Goal: Task Accomplishment & Management: Use online tool/utility

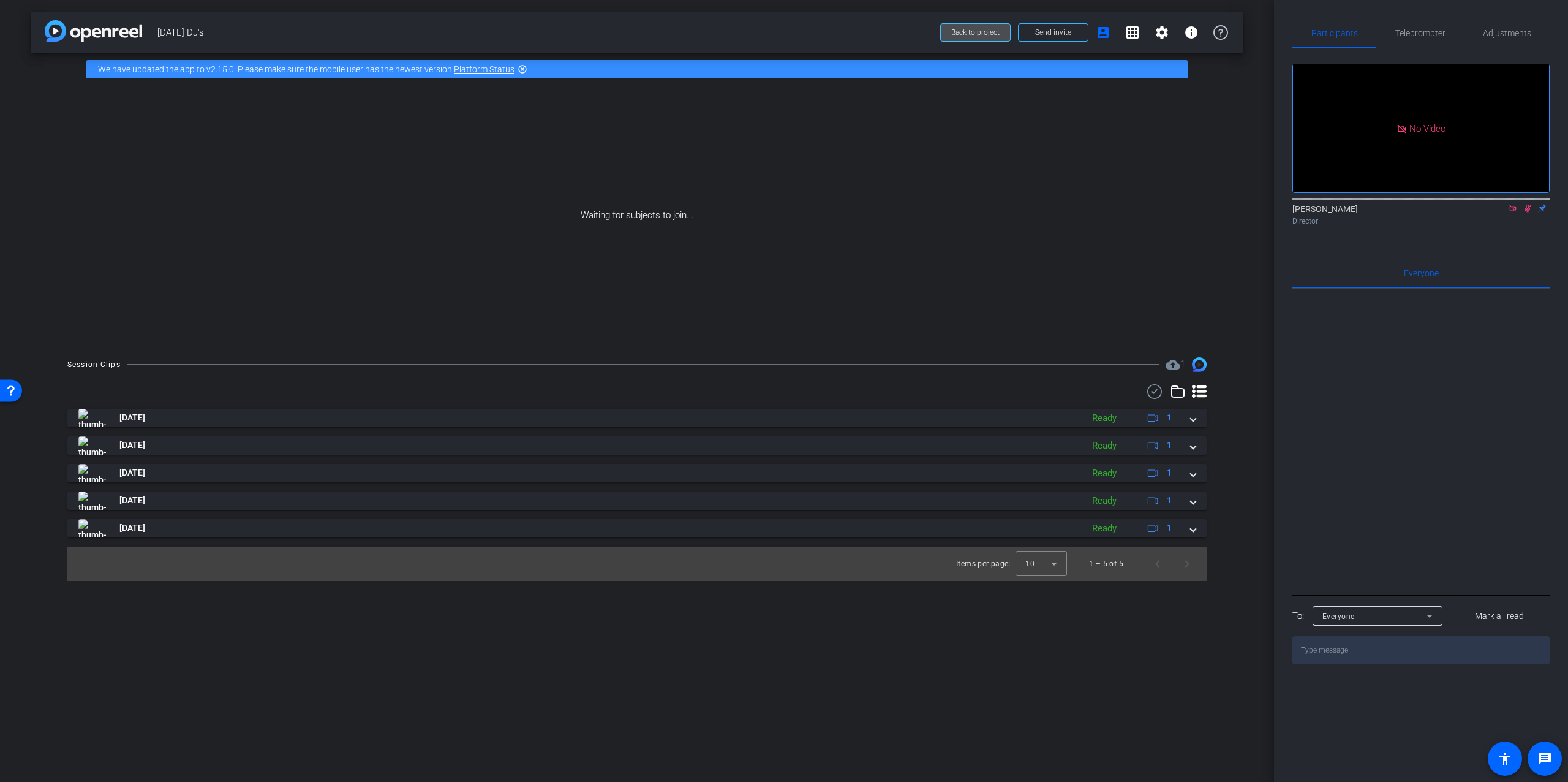
click at [961, 33] on span "Back to project" at bounding box center [975, 32] width 48 height 9
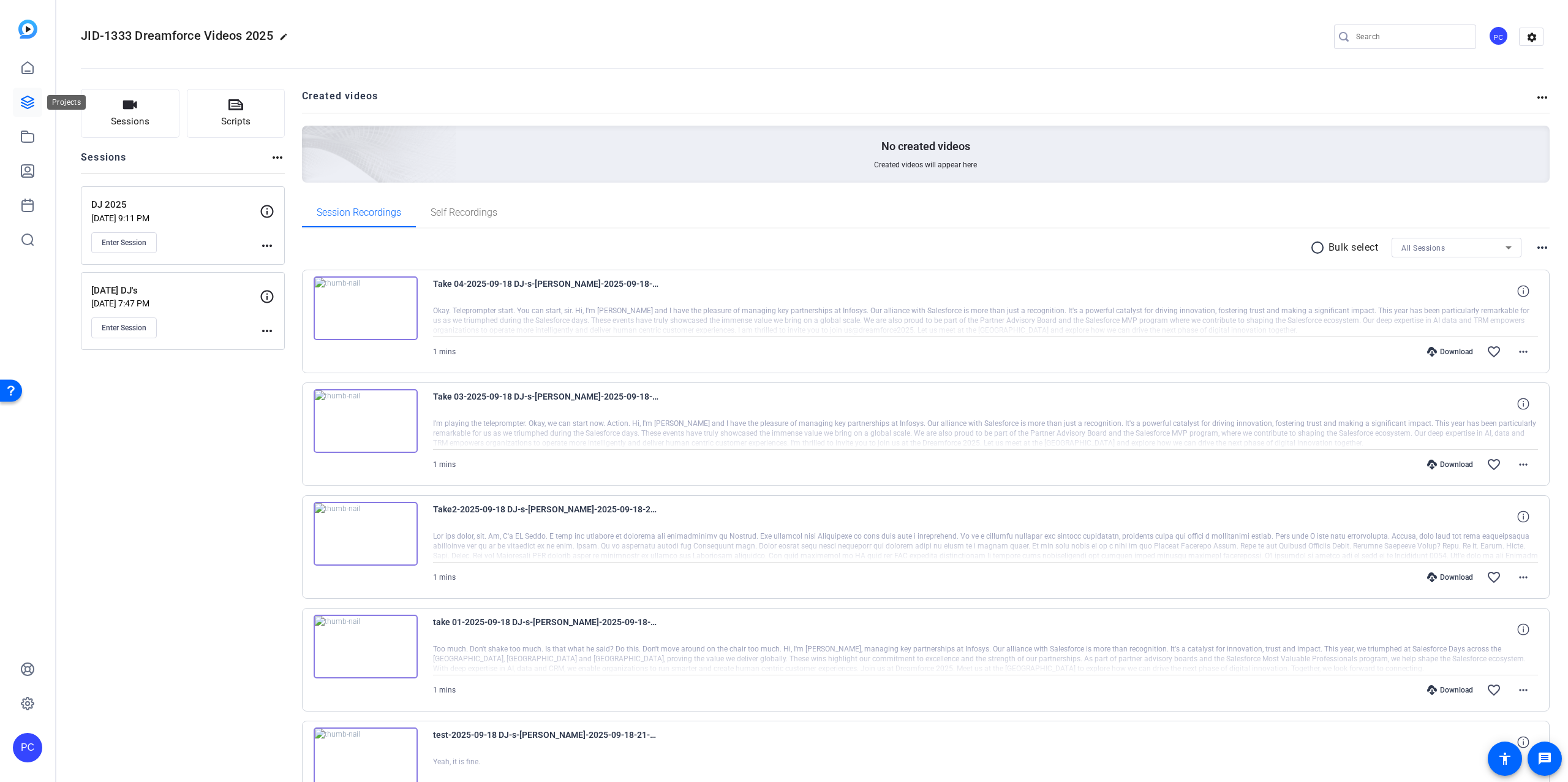
click at [31, 101] on icon at bounding box center [27, 101] width 14 height 14
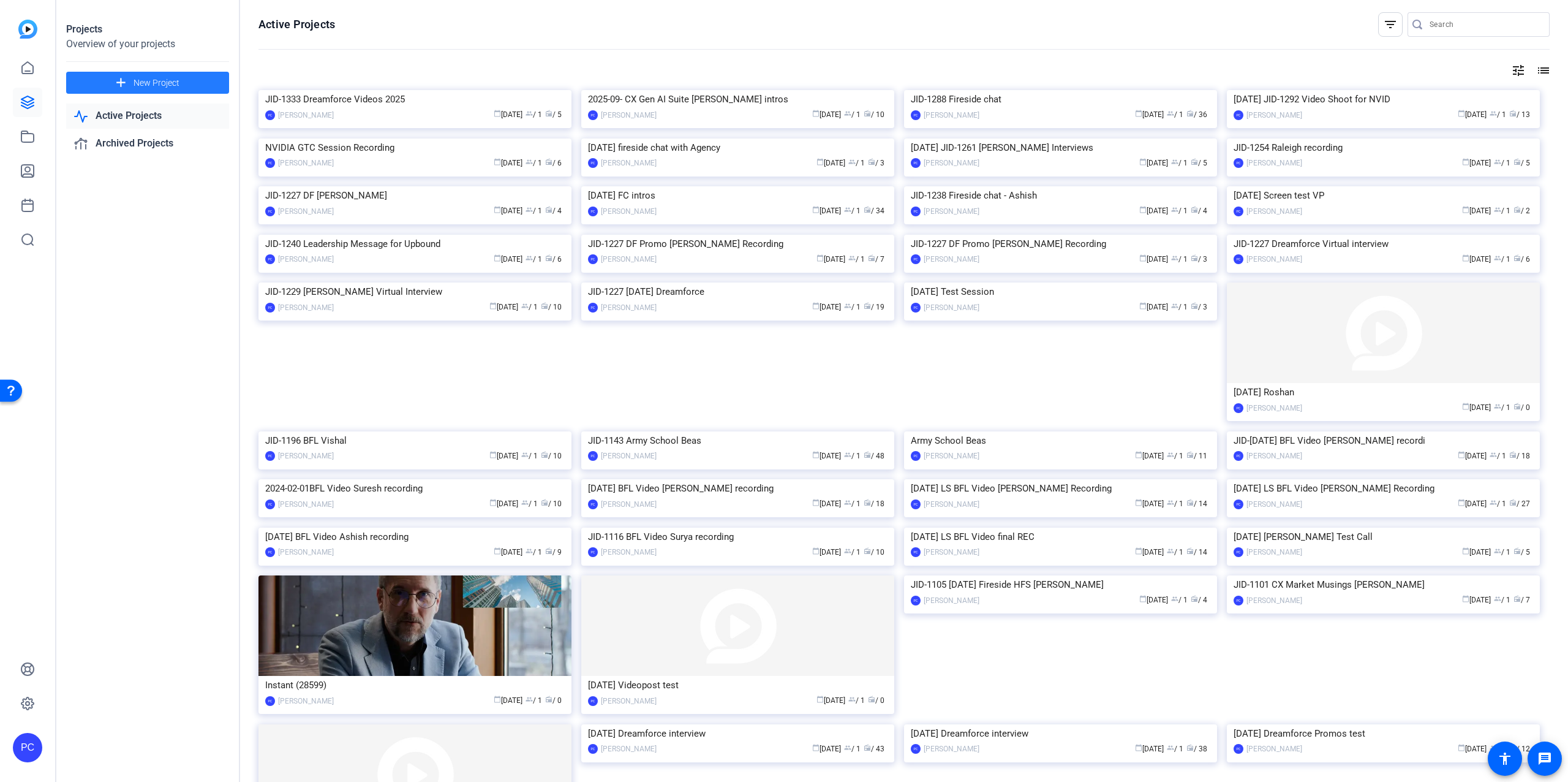
click at [155, 83] on span "New Project" at bounding box center [157, 82] width 46 height 13
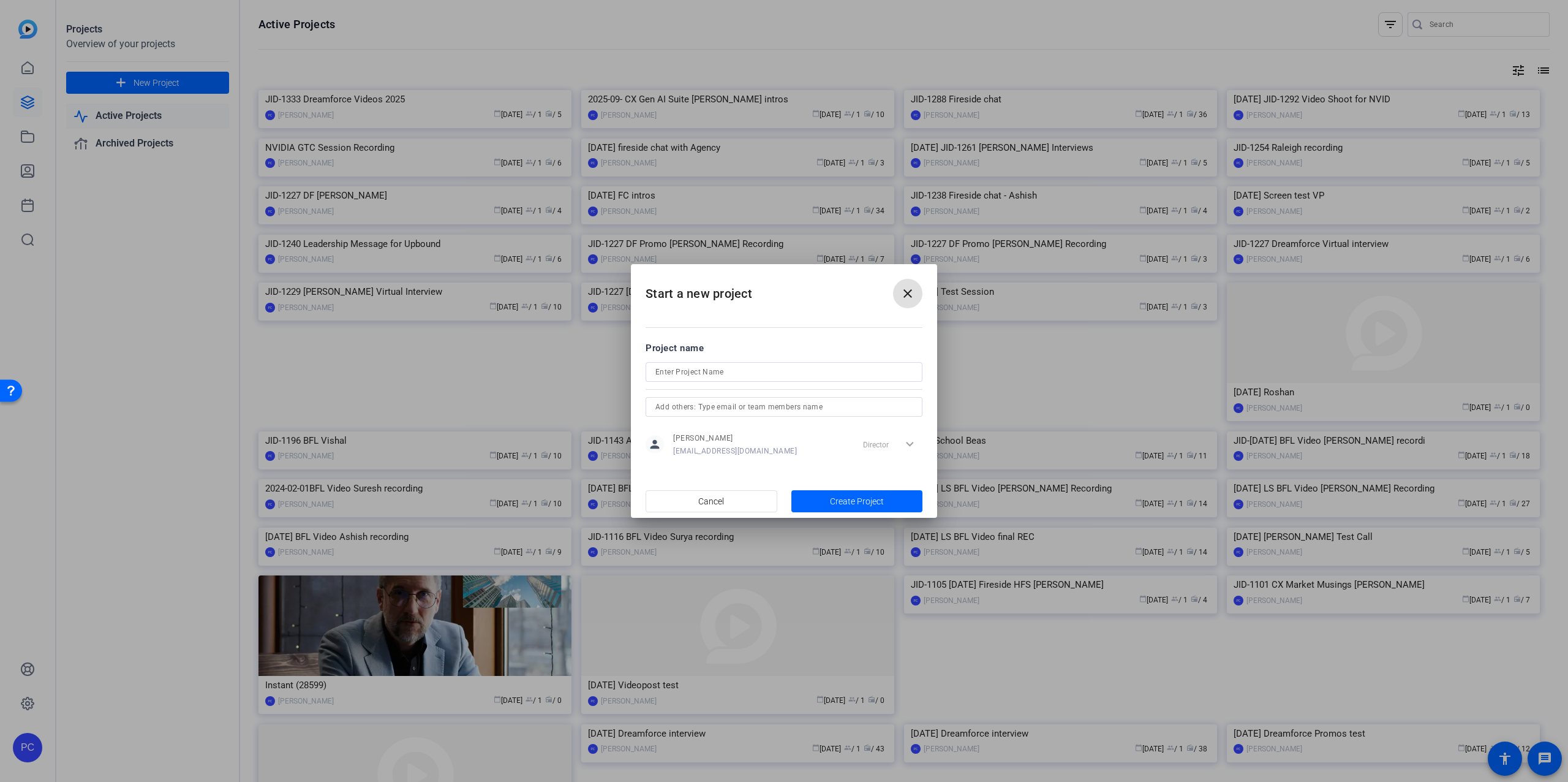
click at [730, 372] on input at bounding box center [784, 371] width 257 height 14
paste input "Suyash"
type input "JID-1333 Dreamforce video Suyash"
click at [871, 500] on span "Create Project" at bounding box center [857, 501] width 54 height 13
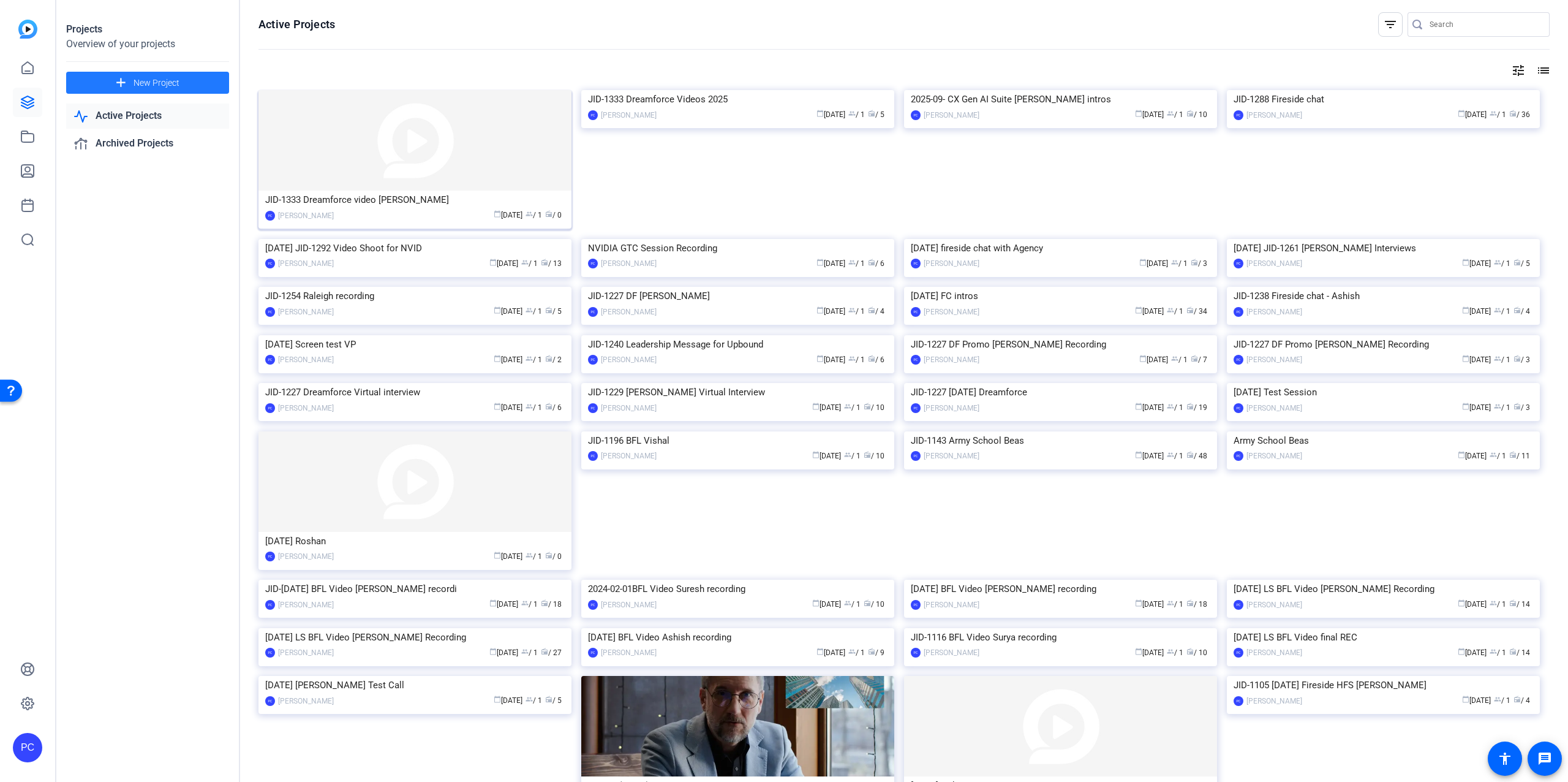
click at [331, 172] on img at bounding box center [415, 140] width 313 height 101
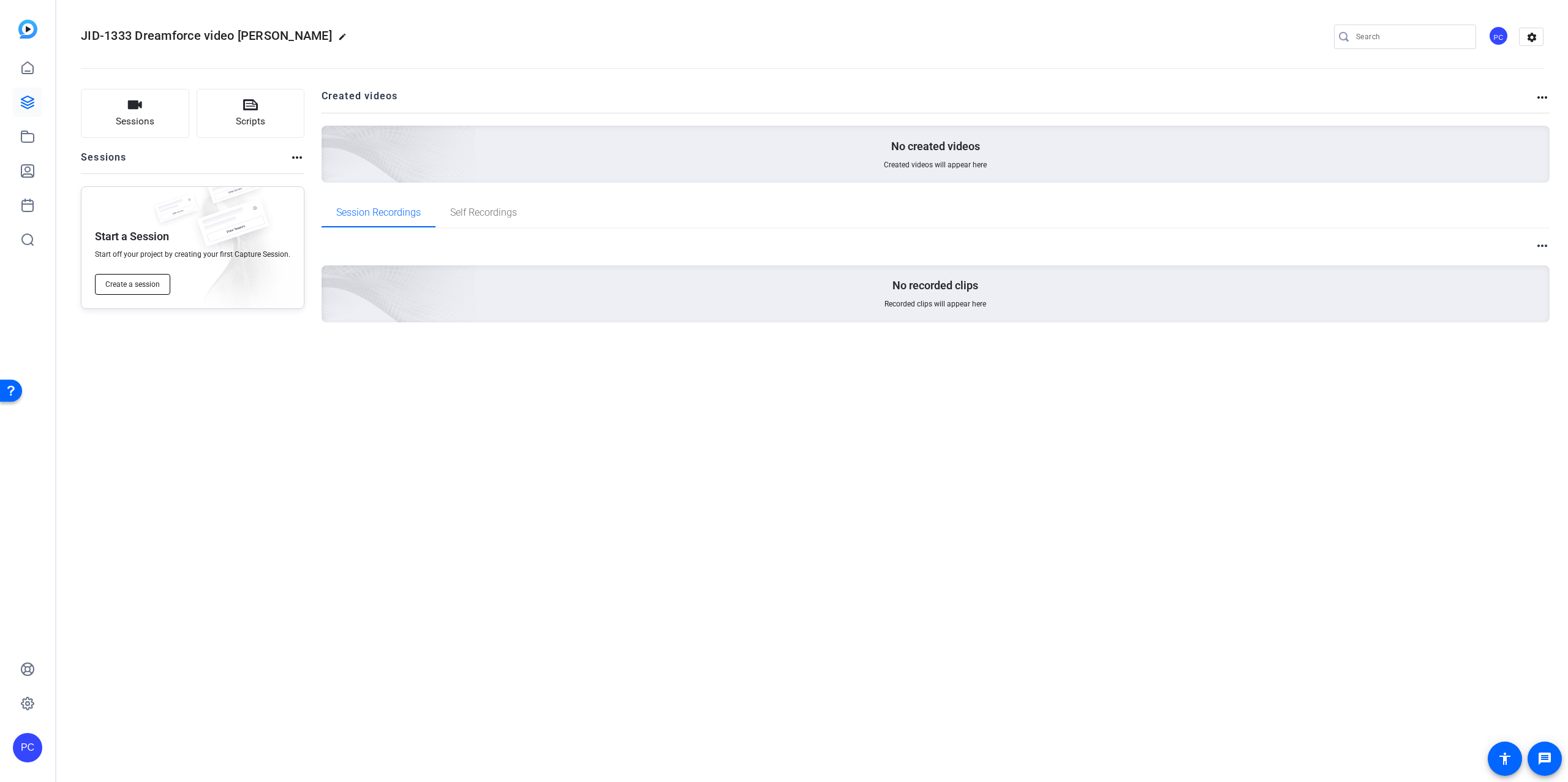
click at [136, 284] on span "Create a session" at bounding box center [132, 284] width 54 height 10
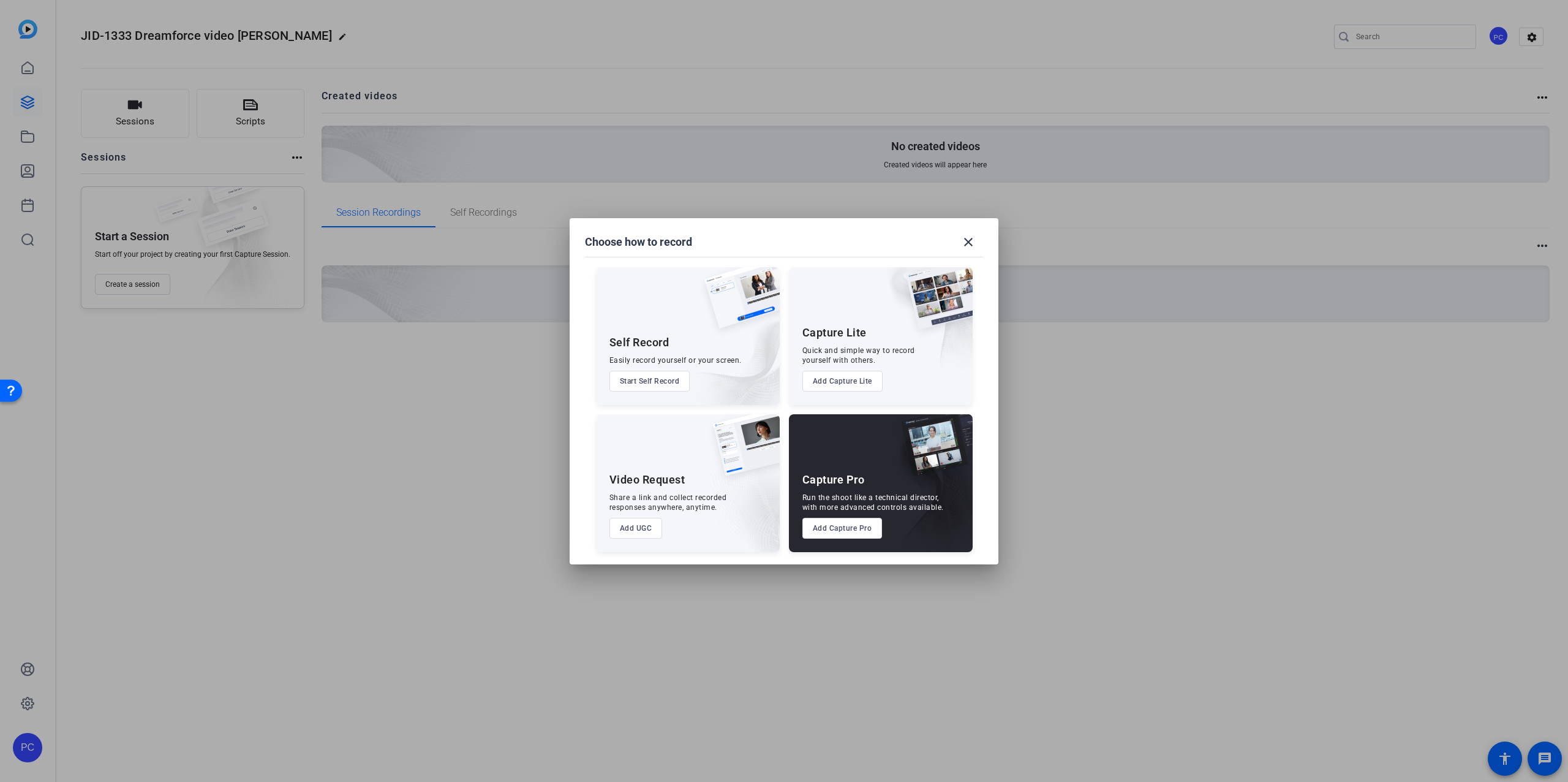
click at [829, 529] on button "Add Capture Pro" at bounding box center [841, 529] width 80 height 21
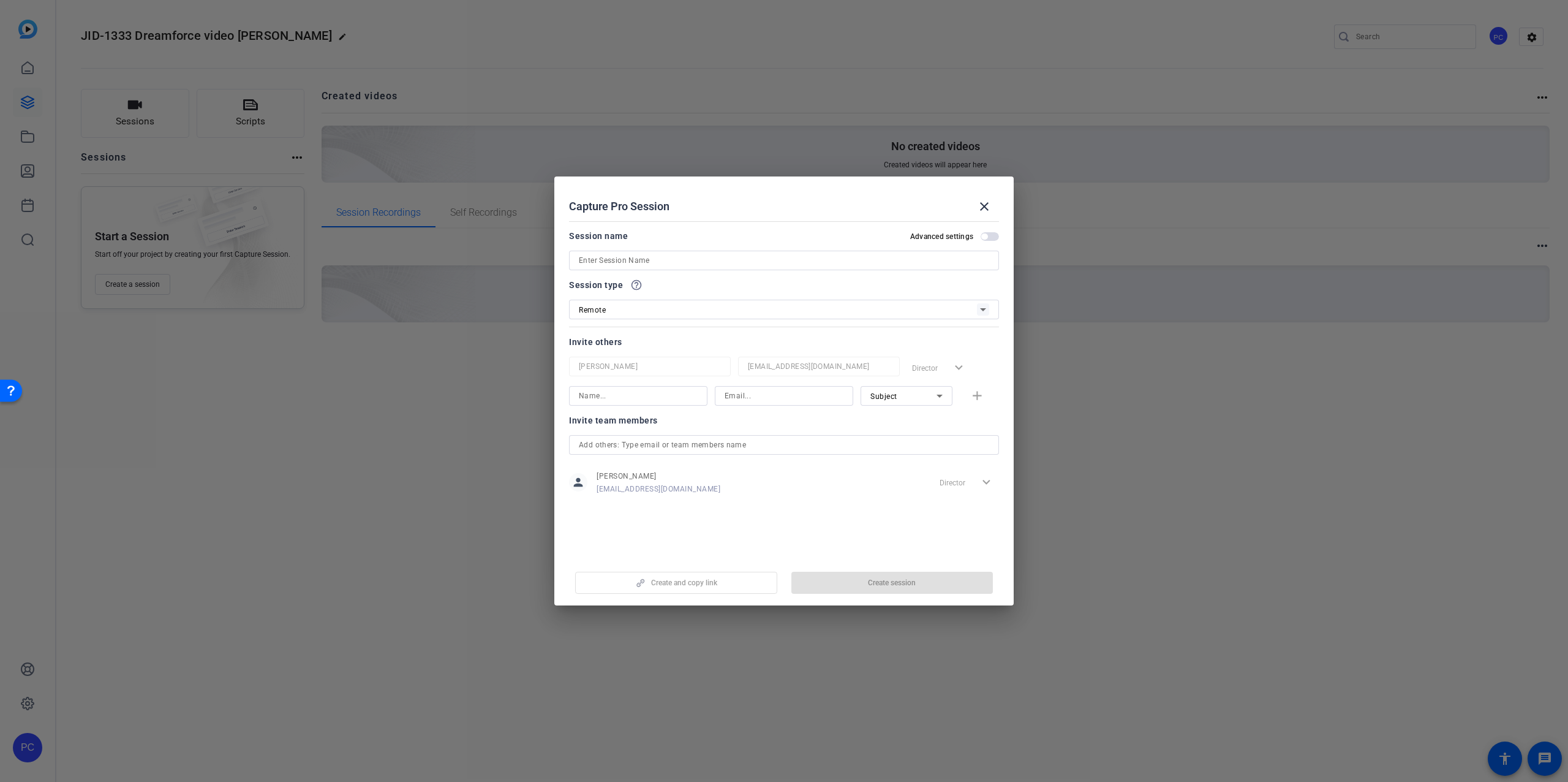
click at [639, 259] on input at bounding box center [784, 260] width 411 height 14
paste input "Suyash"
click at [606, 260] on input "Suyash 2025" at bounding box center [784, 260] width 411 height 14
paste input "Suyash's Record"
drag, startPoint x: 589, startPoint y: 259, endPoint x: 576, endPoint y: 259, distance: 13.0
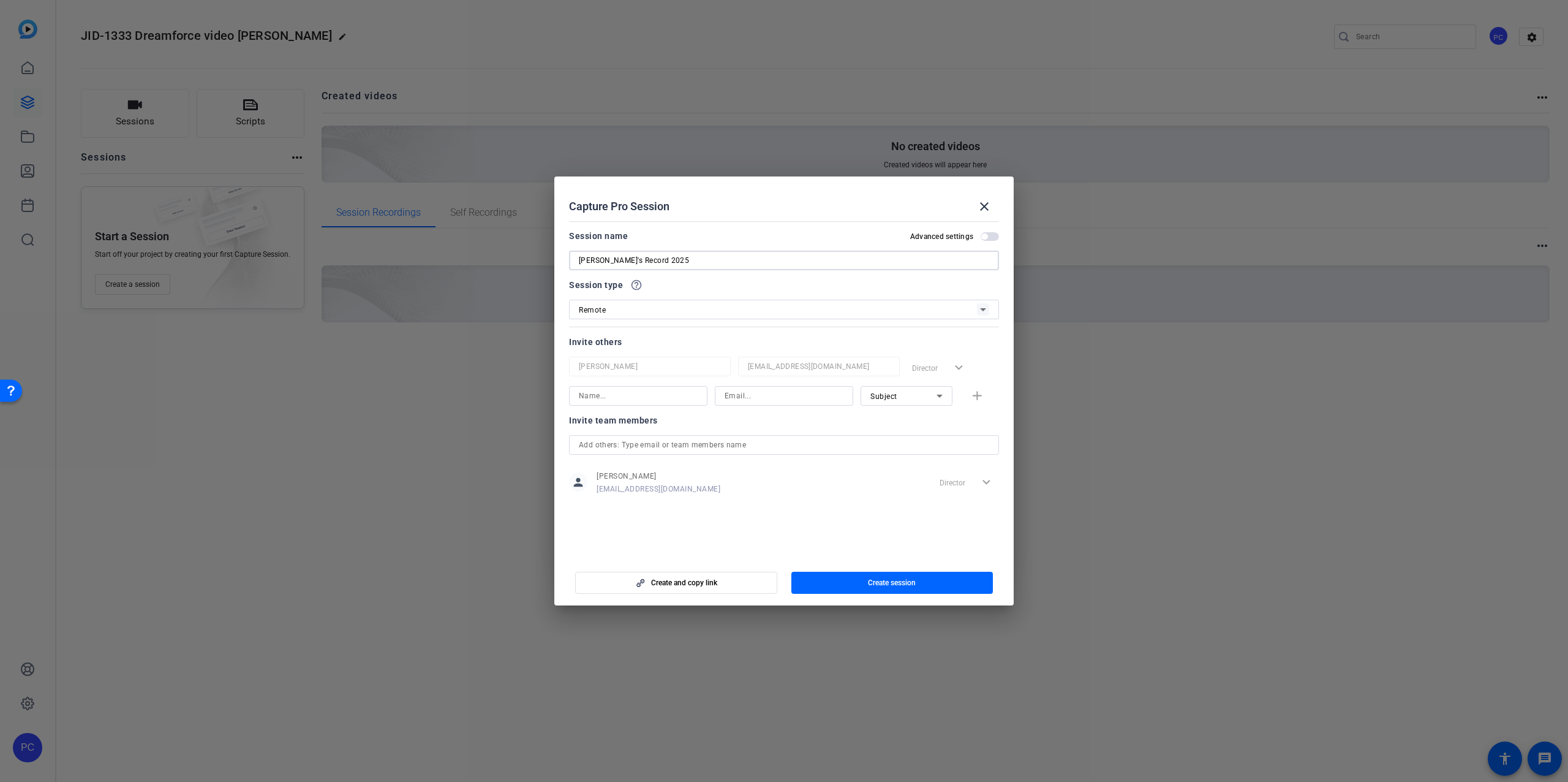
click at [576, 259] on div "Suyash Suyash's Record 2025" at bounding box center [784, 260] width 430 height 19
click at [701, 260] on input "[PERSON_NAME]'s Record 2025" at bounding box center [784, 260] width 411 height 14
type input "[PERSON_NAME]'s Record 2025"
click at [897, 582] on span "Create session" at bounding box center [891, 583] width 47 height 10
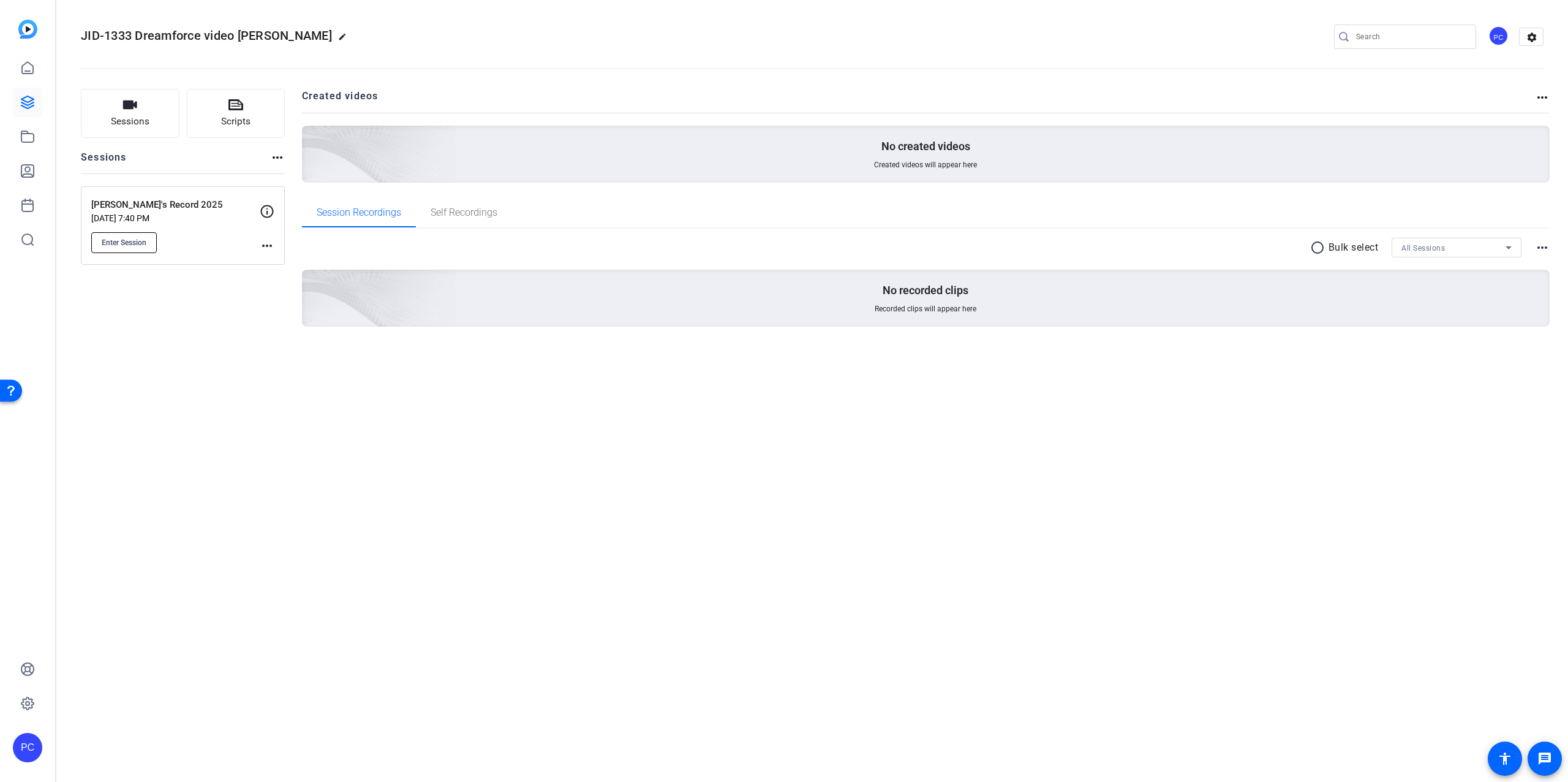
click at [125, 242] on span "Enter Session" at bounding box center [124, 243] width 44 height 10
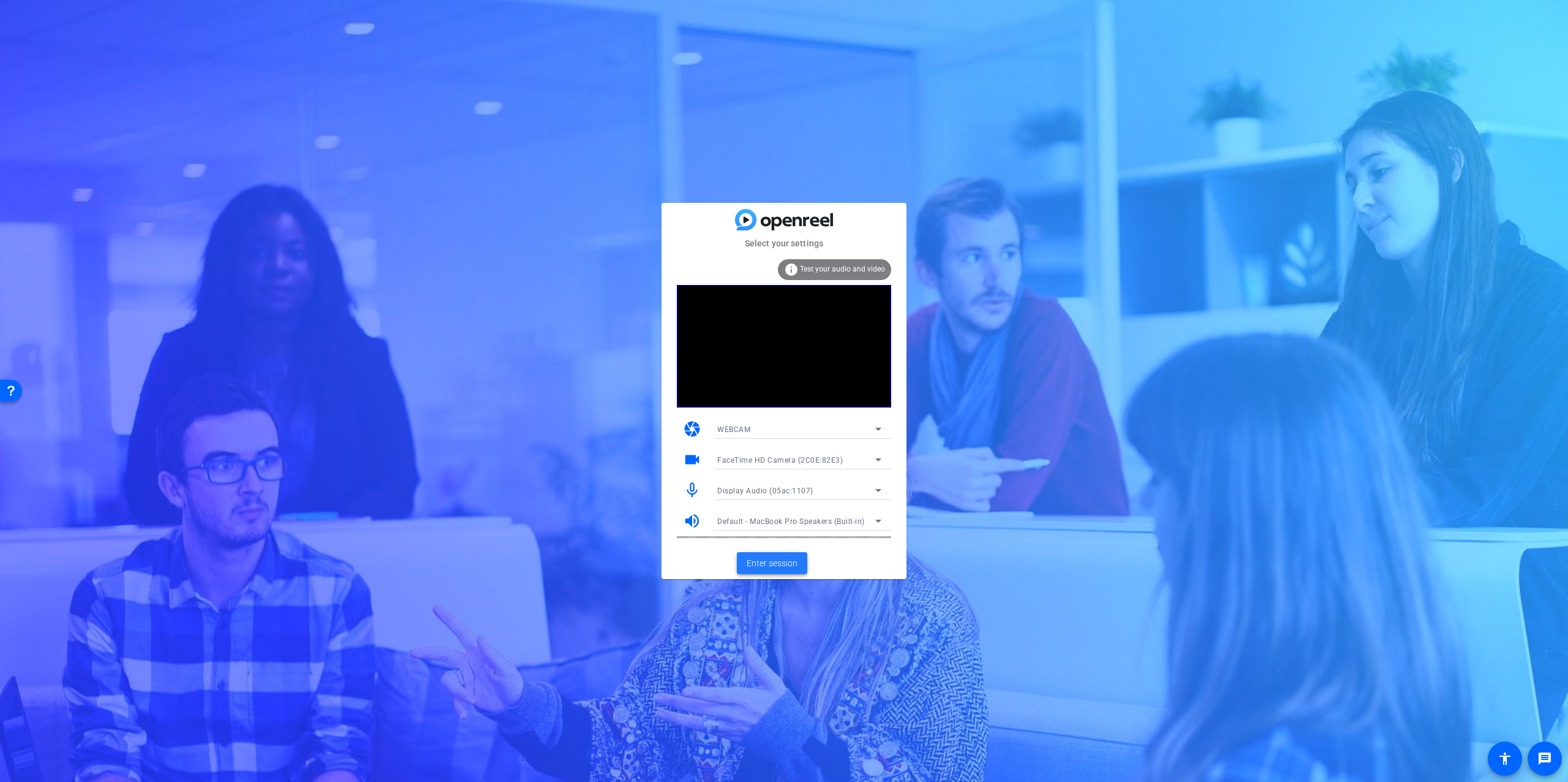
click at [771, 562] on span "Enter session" at bounding box center [772, 563] width 51 height 13
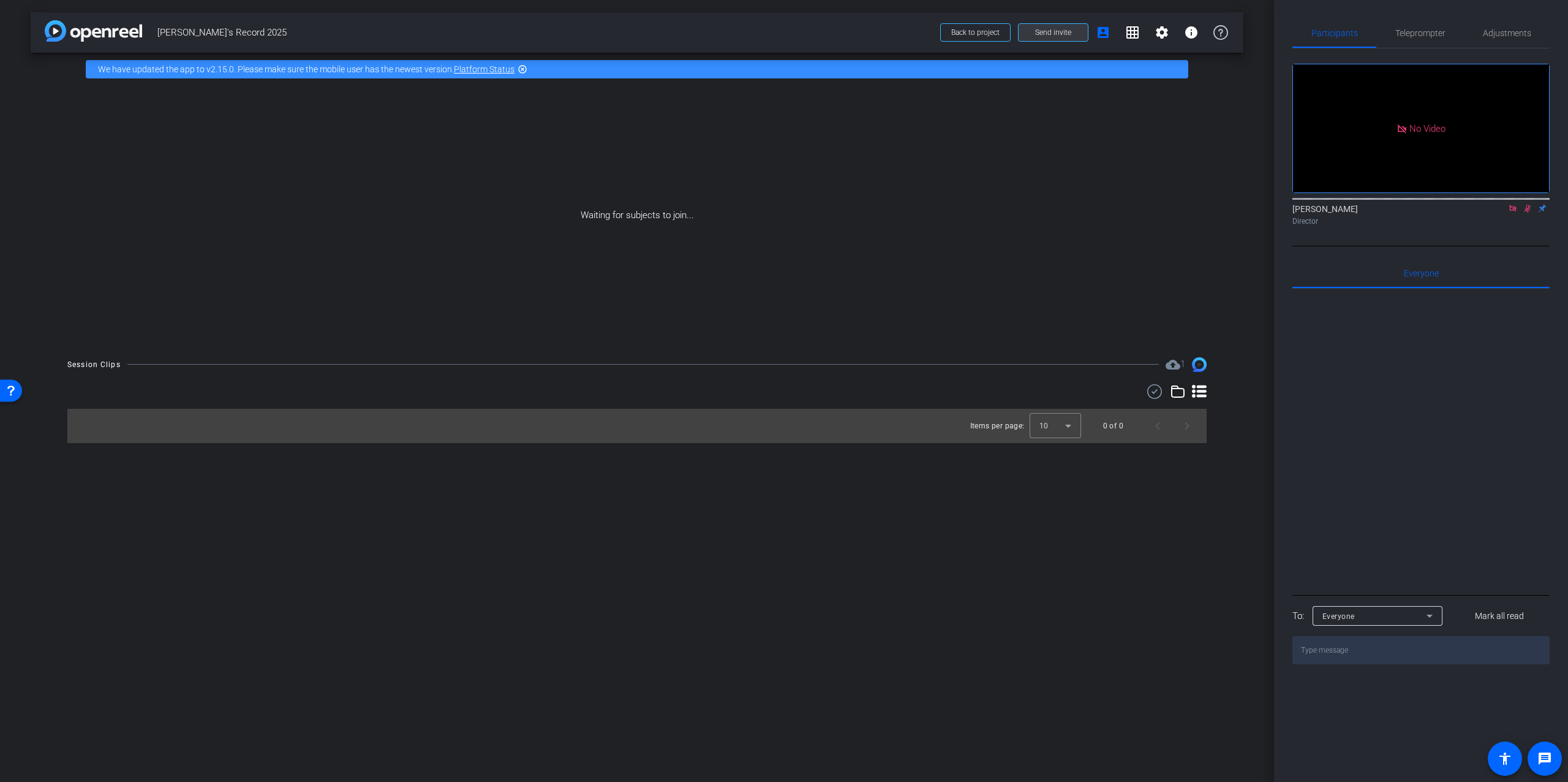
click at [1058, 34] on span "Send invite" at bounding box center [1052, 33] width 36 height 10
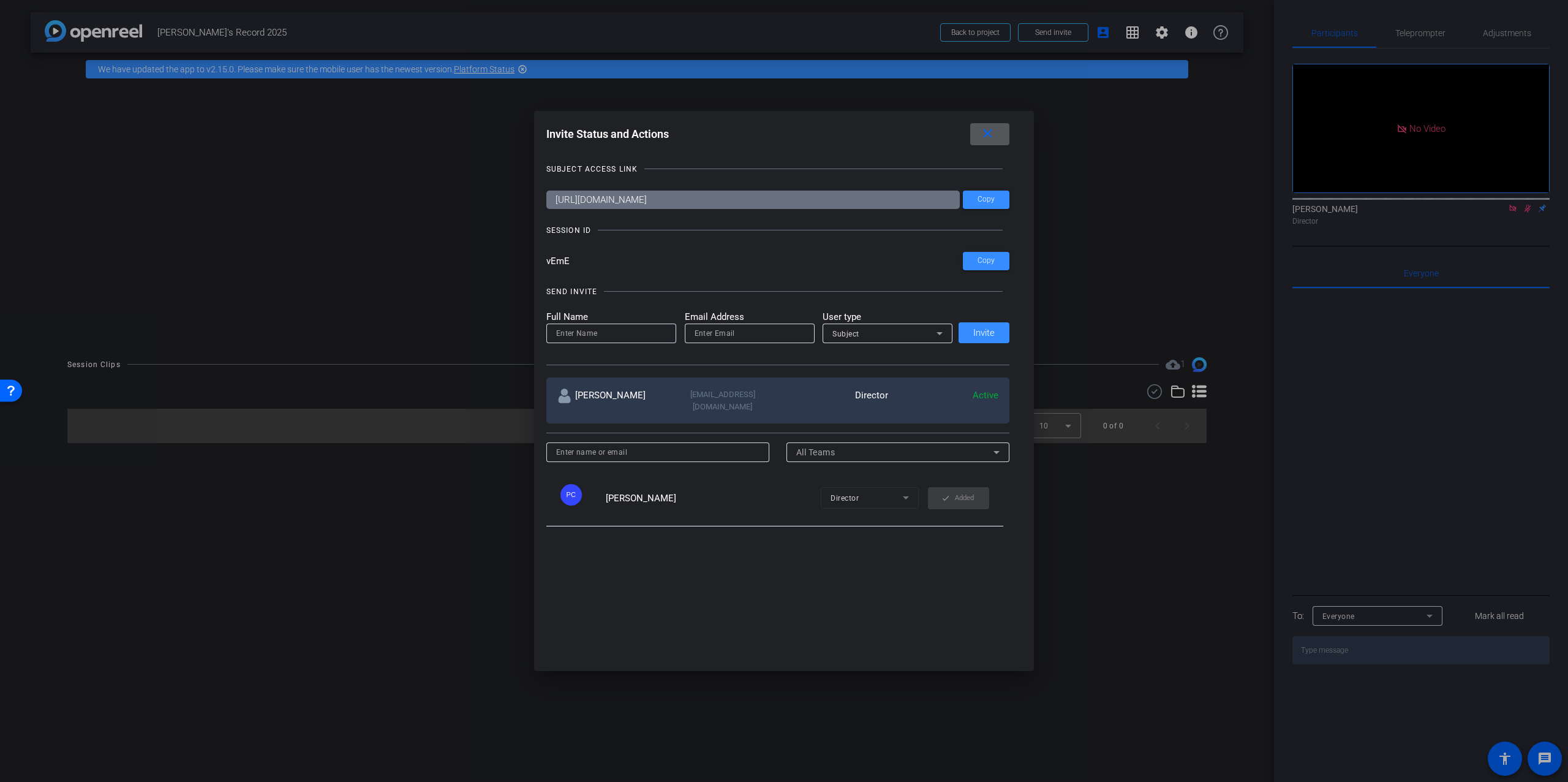
click at [573, 333] on input at bounding box center [612, 333] width 110 height 14
drag, startPoint x: 568, startPoint y: 333, endPoint x: 543, endPoint y: 332, distance: 25.0
click at [543, 332] on div "Invite Status and Actions close SUBJECT ACCESS LINK https://capture.openreel.co…" at bounding box center [784, 391] width 500 height 560
type input "[PERSON_NAME]"
click at [757, 333] on input "email" at bounding box center [750, 333] width 110 height 14
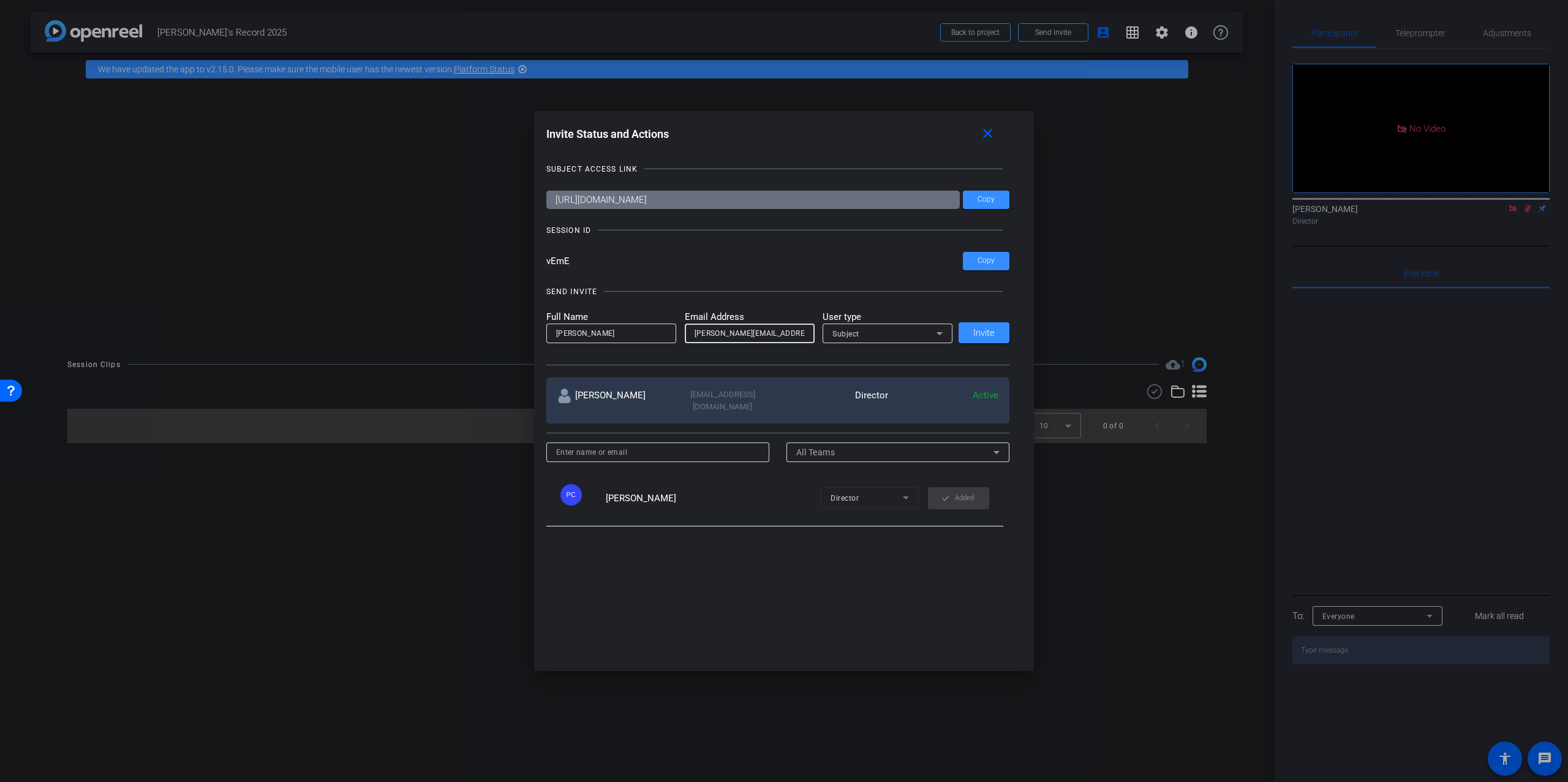
type input "tara@videopost.in"
click at [881, 328] on div "Subject" at bounding box center [884, 333] width 104 height 15
click at [867, 356] on span "Collaborator" at bounding box center [854, 358] width 44 height 14
click at [984, 333] on span "Invite" at bounding box center [984, 333] width 21 height 10
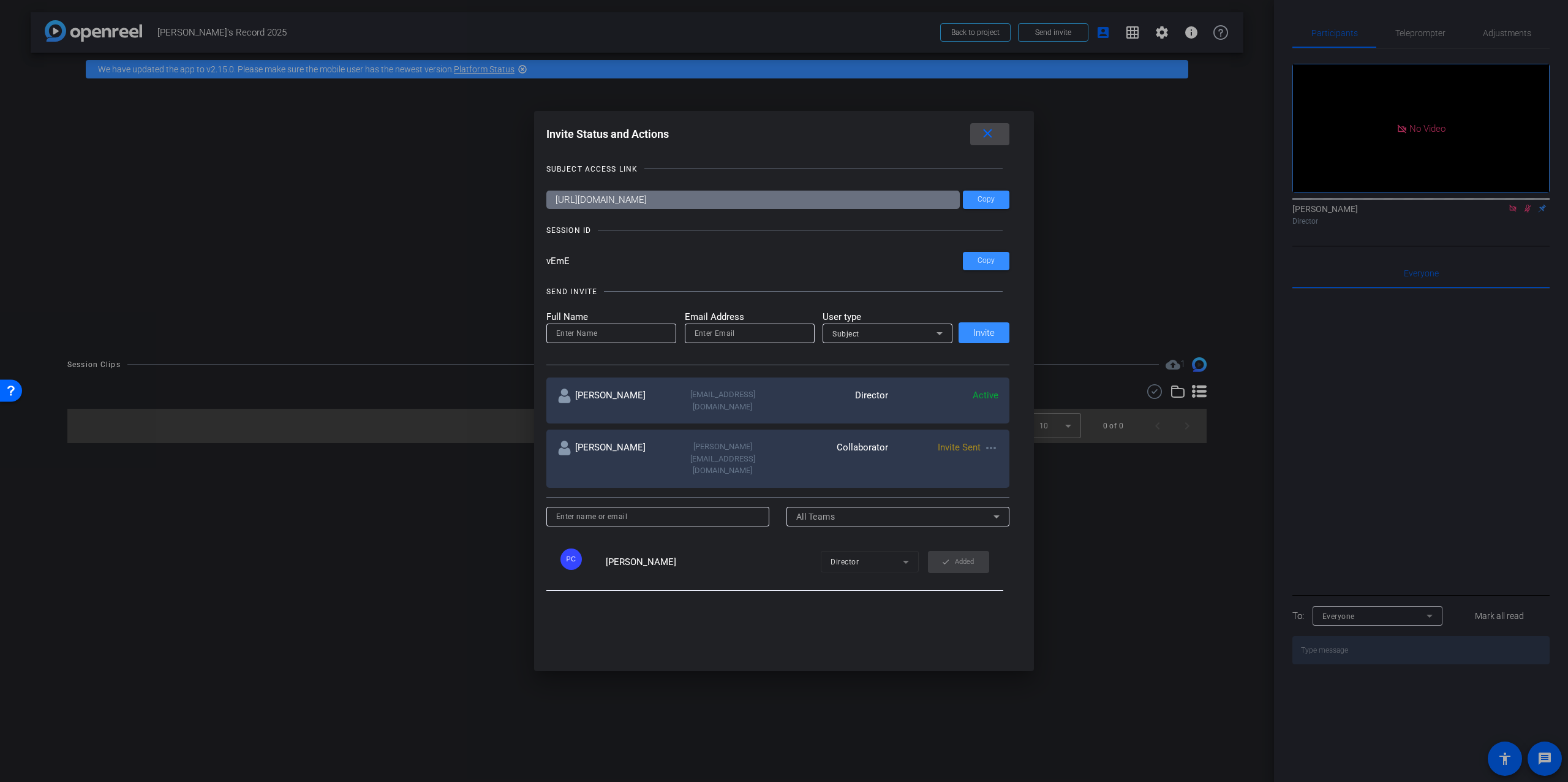
click at [988, 134] on mat-icon "close" at bounding box center [987, 134] width 15 height 15
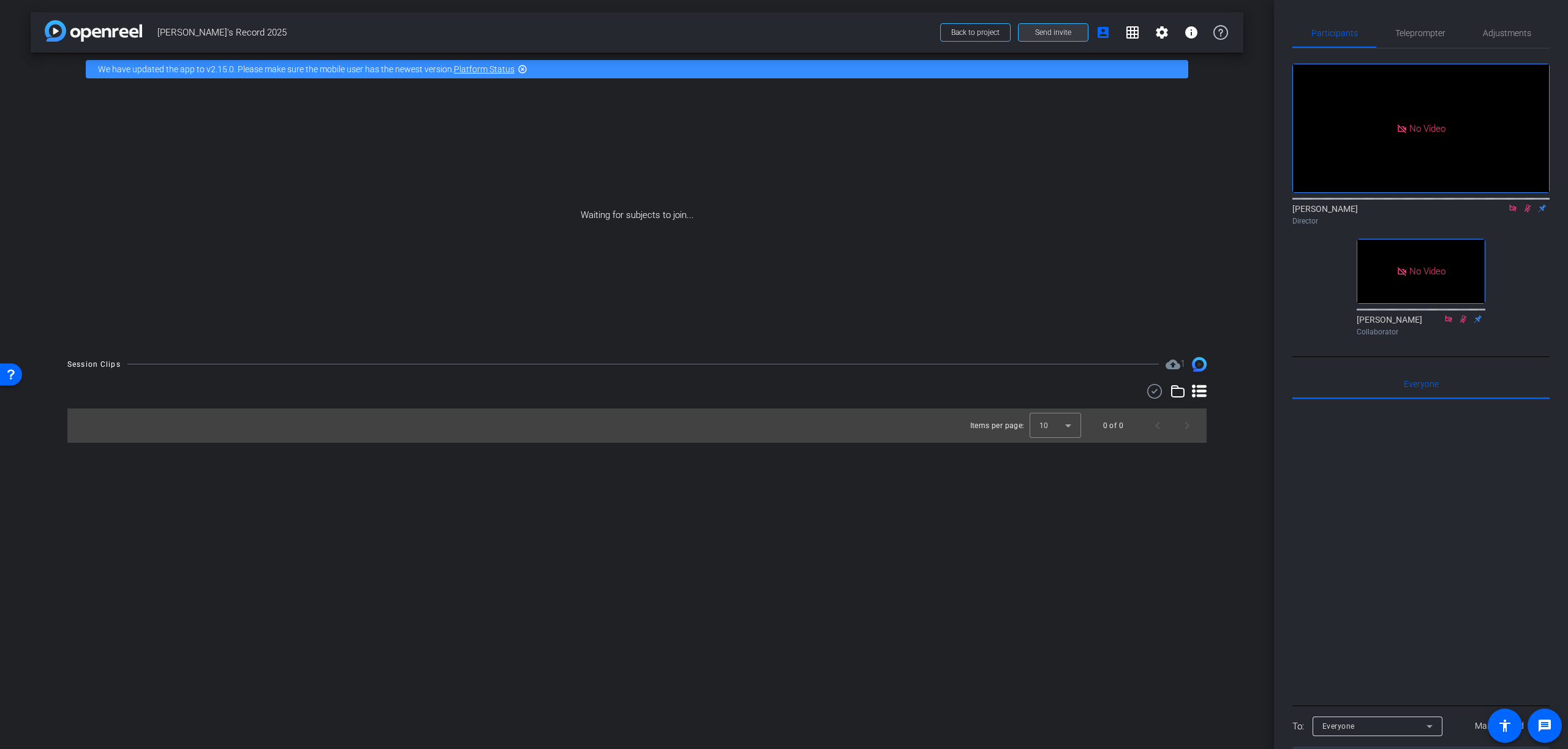
click at [1053, 33] on span "Send invite" at bounding box center [1052, 33] width 36 height 10
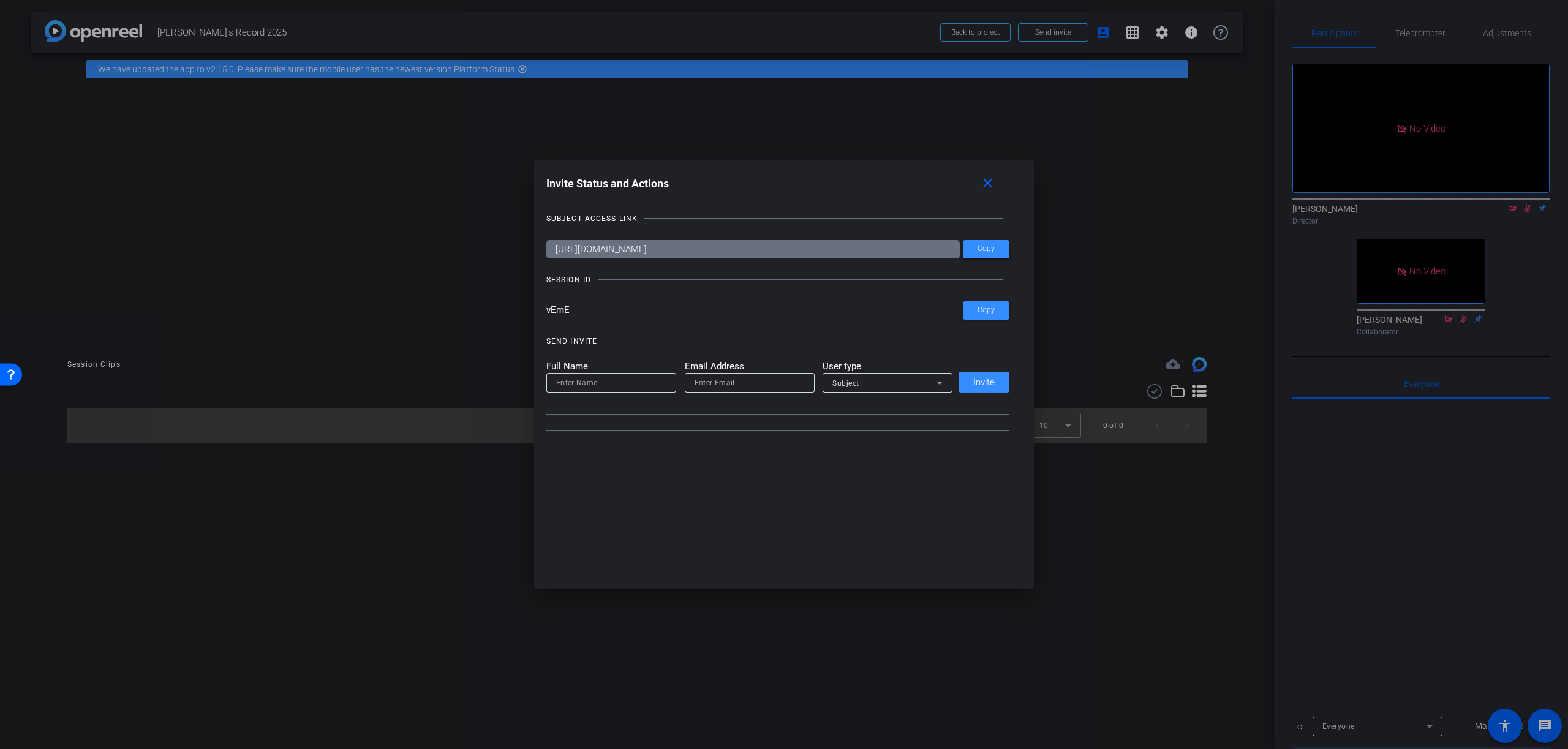
drag, startPoint x: 570, startPoint y: 310, endPoint x: 546, endPoint y: 308, distance: 24.1
click at [546, 308] on input "vEmE" at bounding box center [755, 310] width 417 height 18
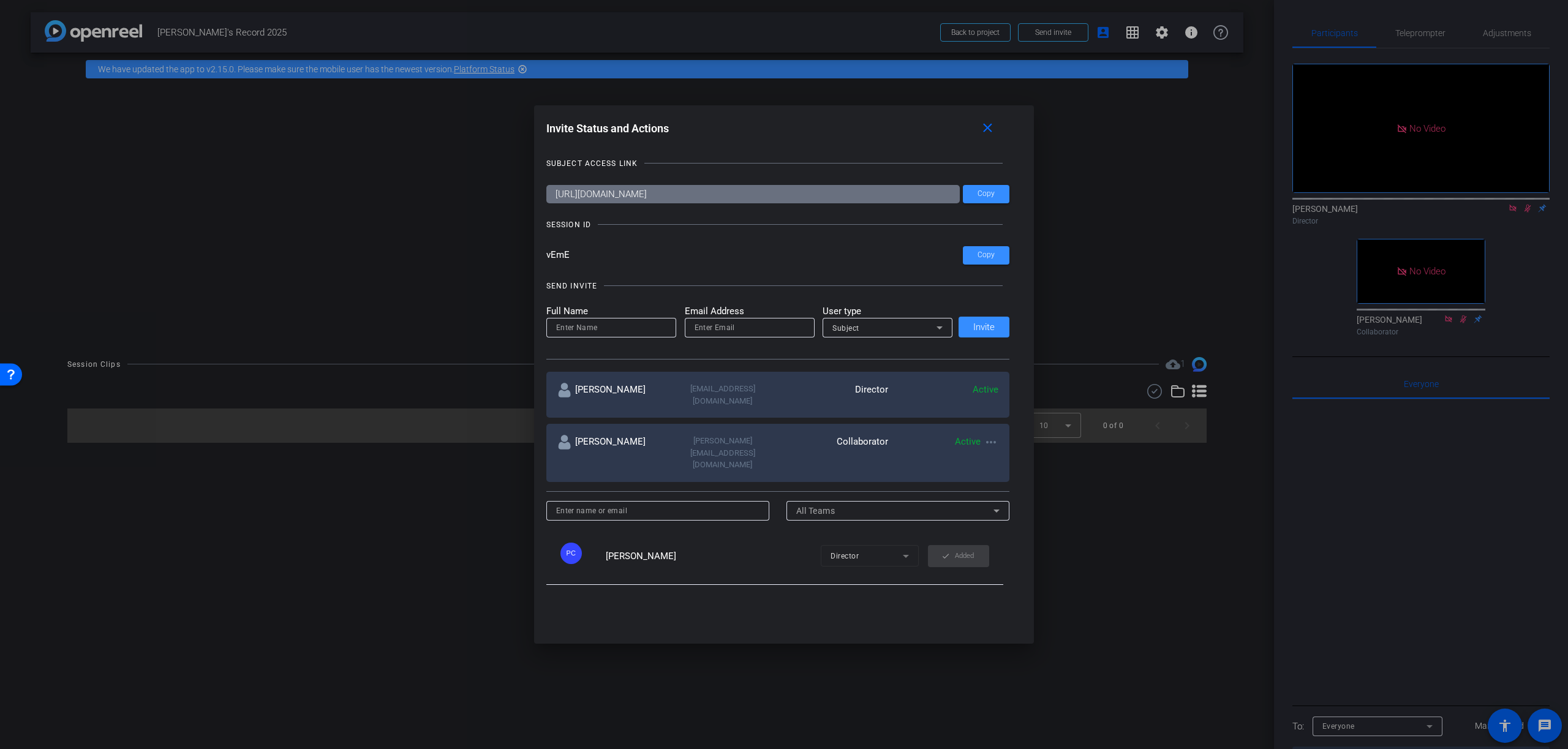
drag, startPoint x: 555, startPoint y: 254, endPoint x: 546, endPoint y: 254, distance: 9.0
click at [546, 254] on input "vEmE" at bounding box center [755, 255] width 417 height 18
click at [961, 236] on div "SUBJECT ACCESS LINK https://capture.openreel.com/subject/MODE_OTP?otp=vEmE Copy…" at bounding box center [784, 389] width 476 height 487
drag, startPoint x: 588, startPoint y: 223, endPoint x: 545, endPoint y: 223, distance: 43.0
click at [545, 223] on div "Invite Status and Actions close SUBJECT ACCESS LINK https://capture.openreel.co…" at bounding box center [784, 375] width 500 height 539
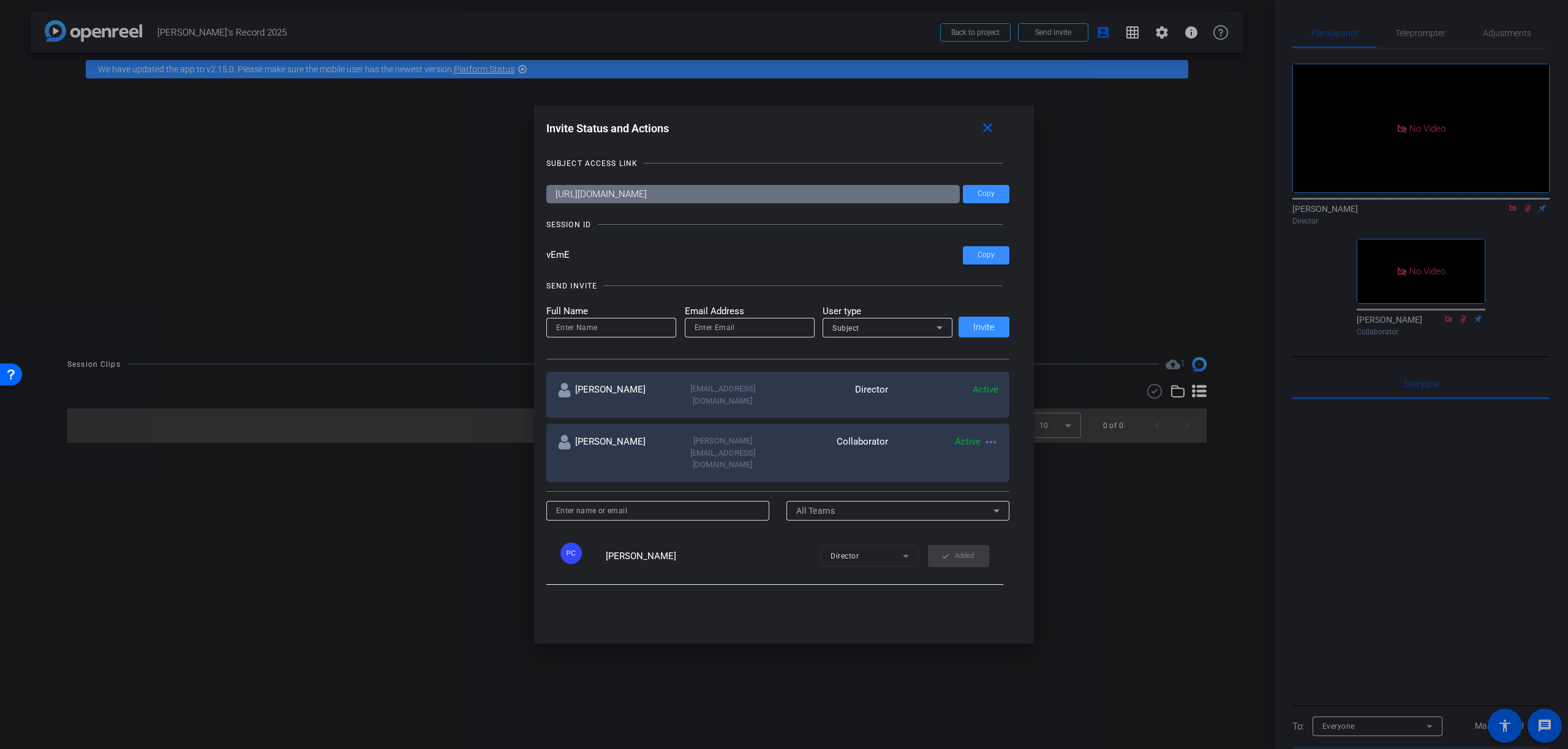
copy div "SESSION ID"
click at [986, 130] on mat-icon "close" at bounding box center [987, 129] width 15 height 15
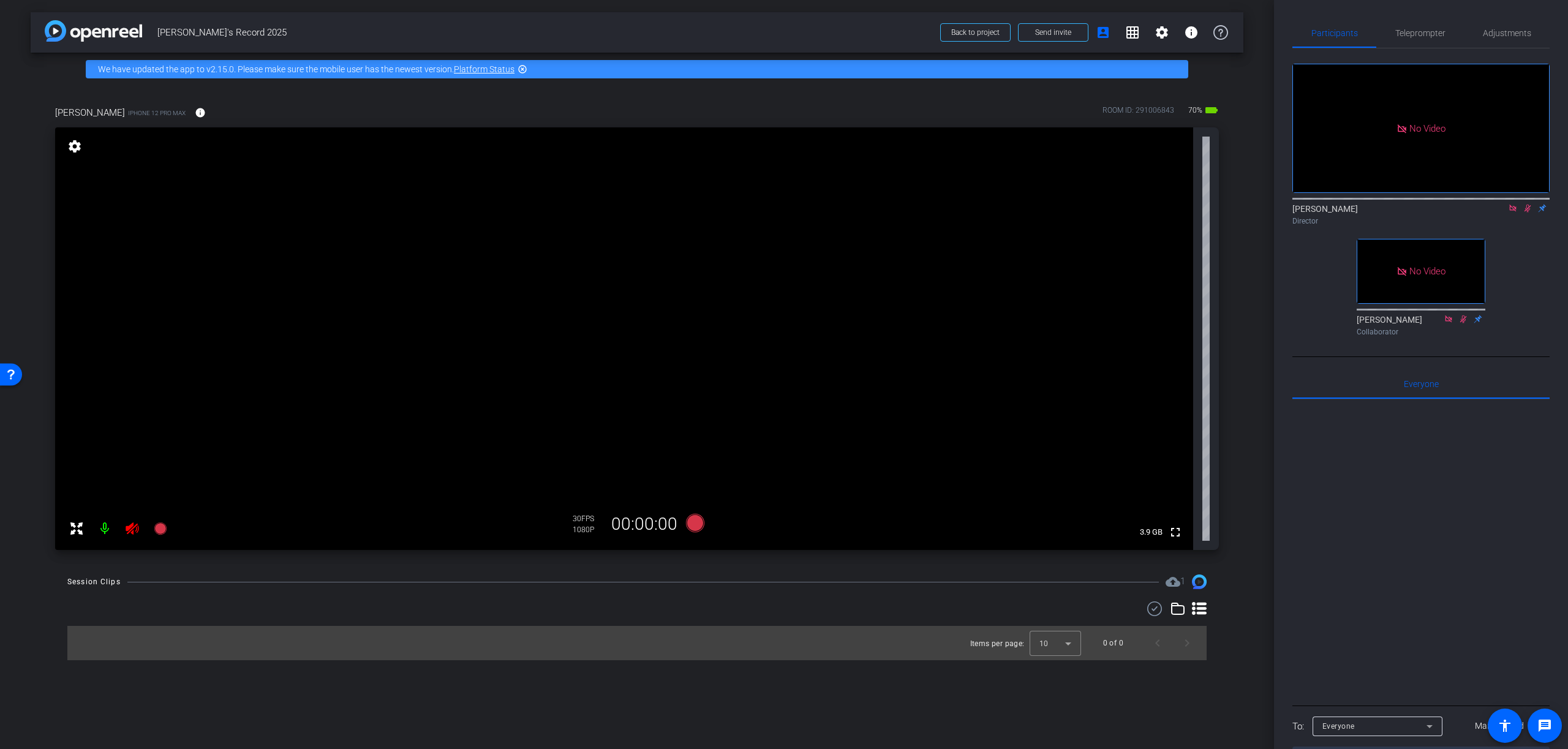
click at [104, 530] on mat-icon at bounding box center [104, 528] width 24 height 24
click at [1498, 34] on span "Adjustments" at bounding box center [1507, 33] width 48 height 9
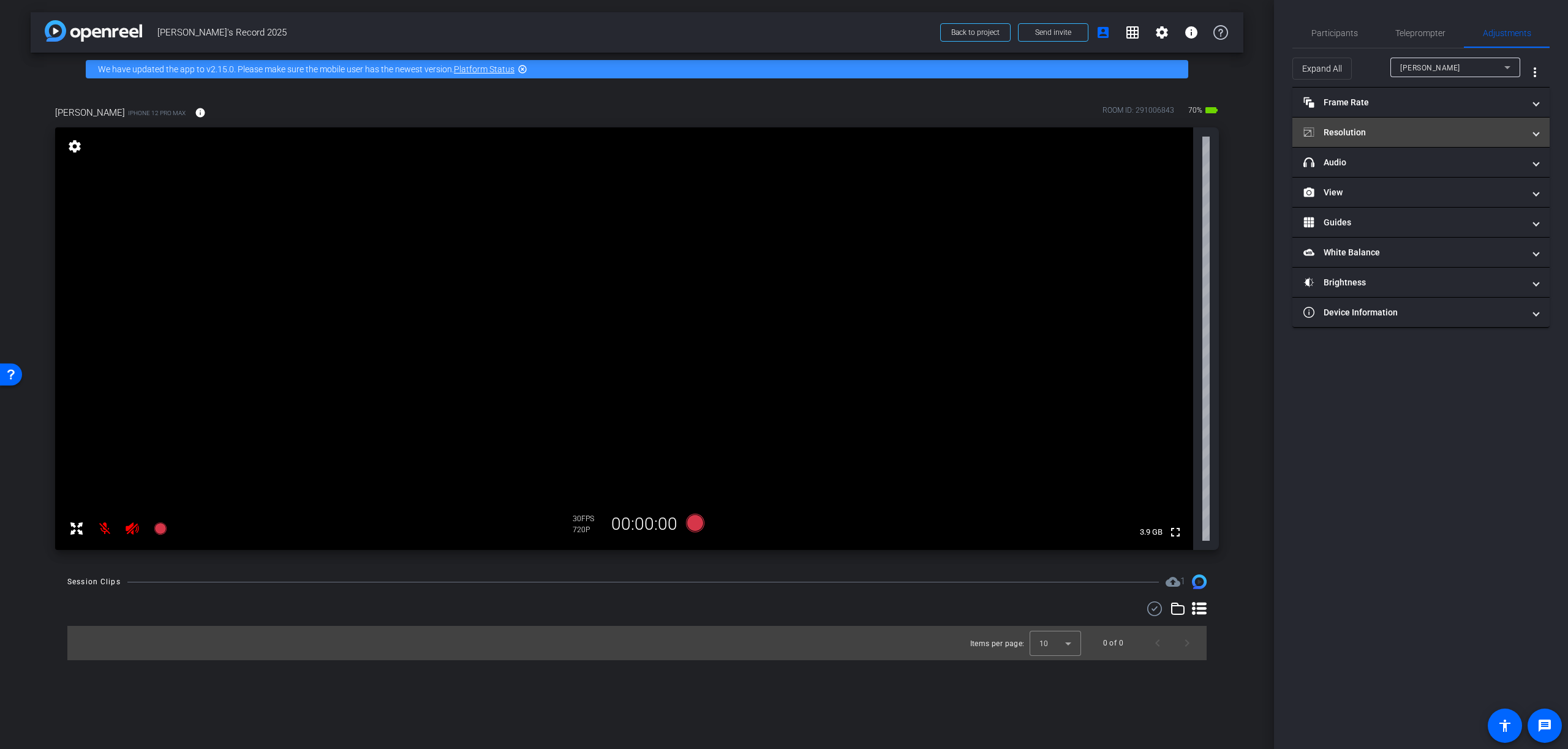
click at [1359, 130] on mat-panel-title "Resolution" at bounding box center [1413, 132] width 220 height 13
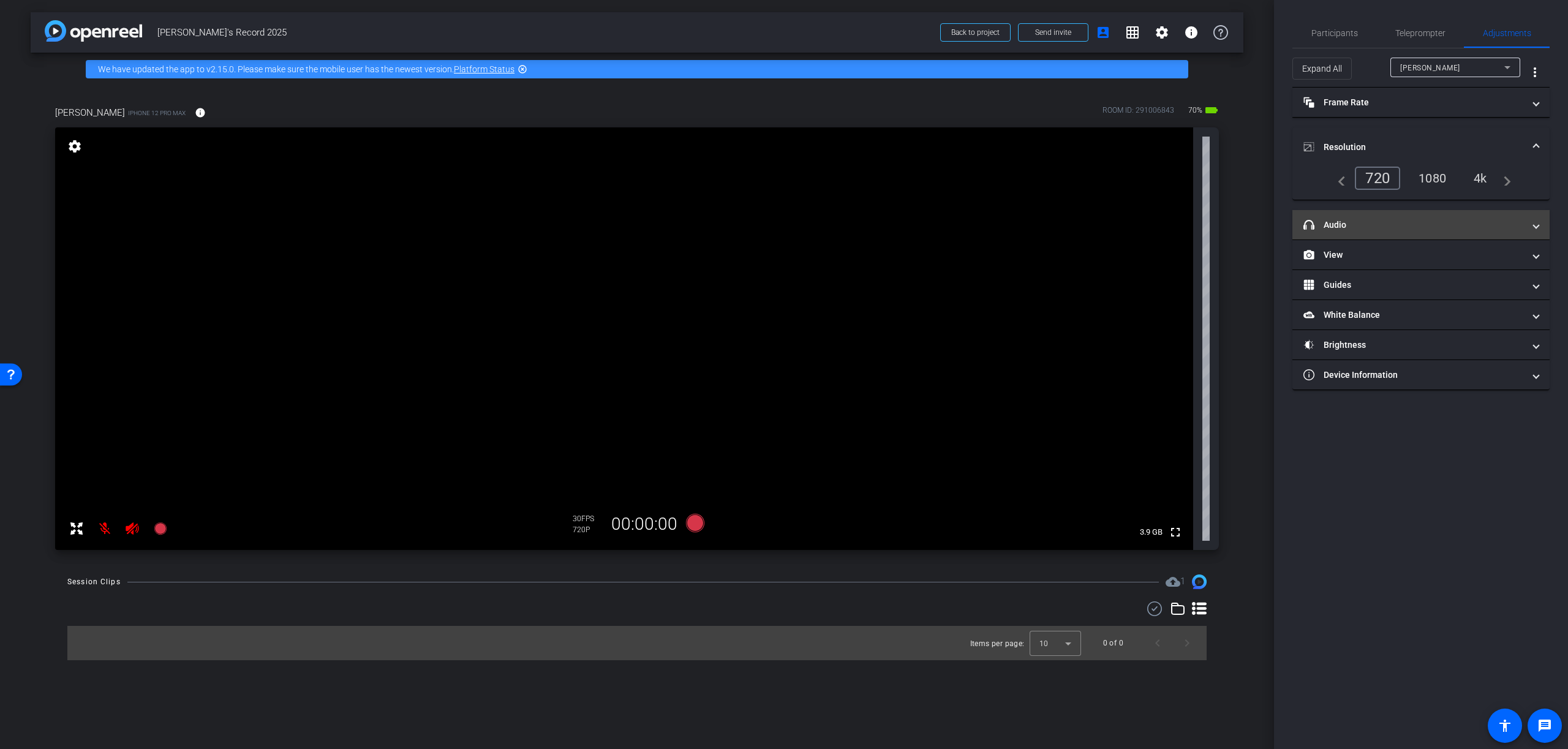
click at [1346, 227] on mat-panel-title "headphone icon Audio" at bounding box center [1413, 224] width 220 height 13
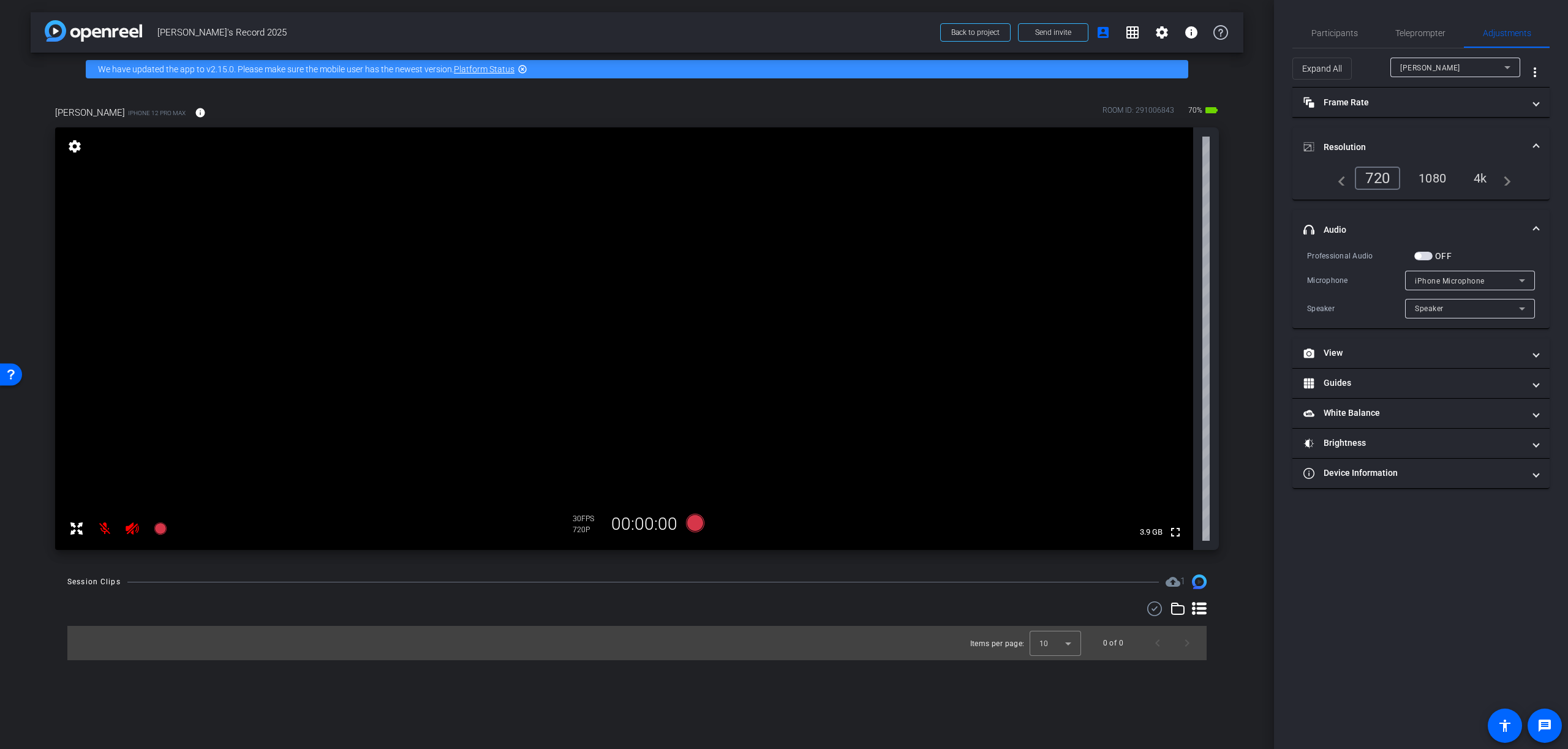
click at [1422, 253] on span "button" at bounding box center [1423, 256] width 18 height 9
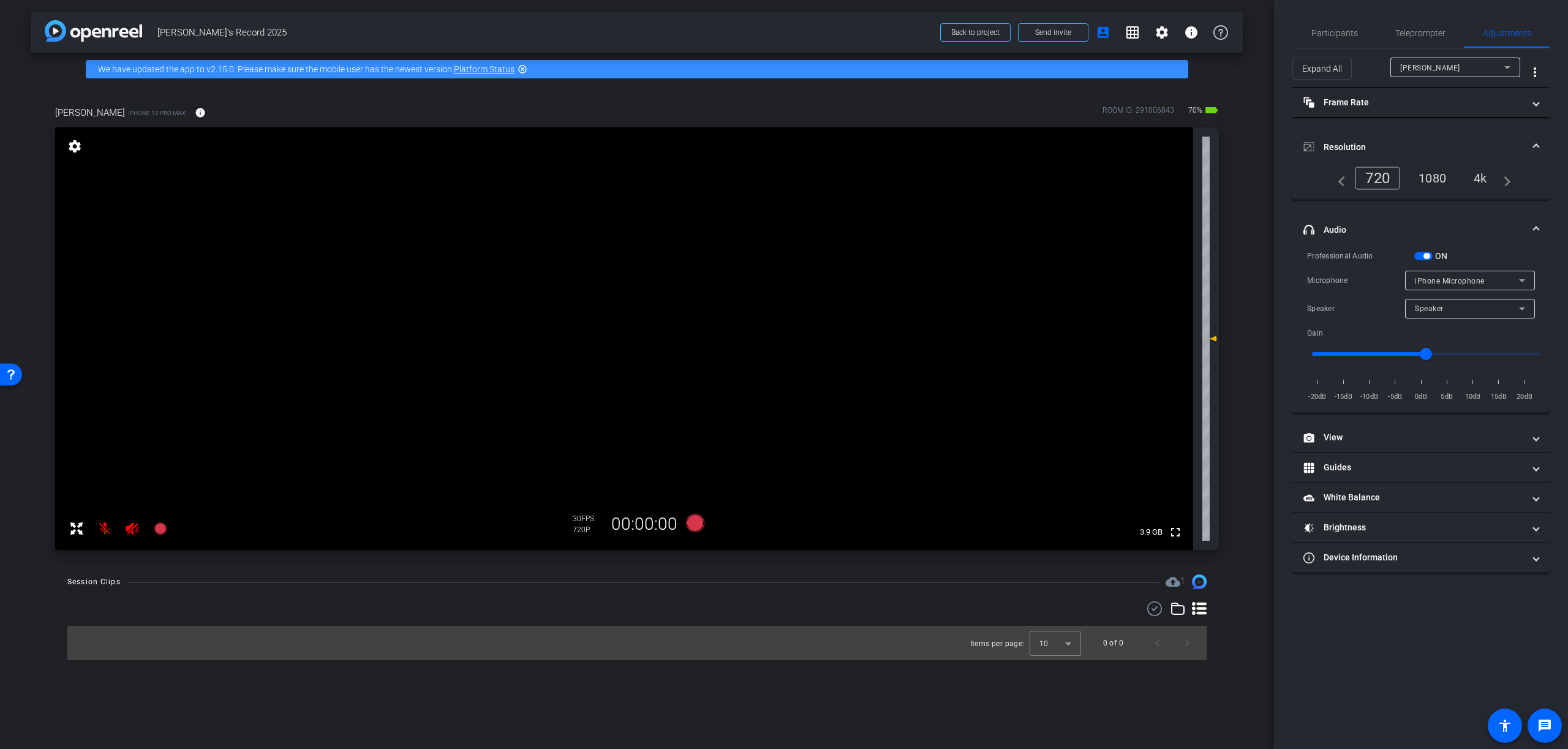
click at [1481, 179] on div "4k" at bounding box center [1480, 179] width 32 height 21
click at [1354, 107] on mat-panel-title "Frame Rate Frame Rate" at bounding box center [1413, 102] width 220 height 13
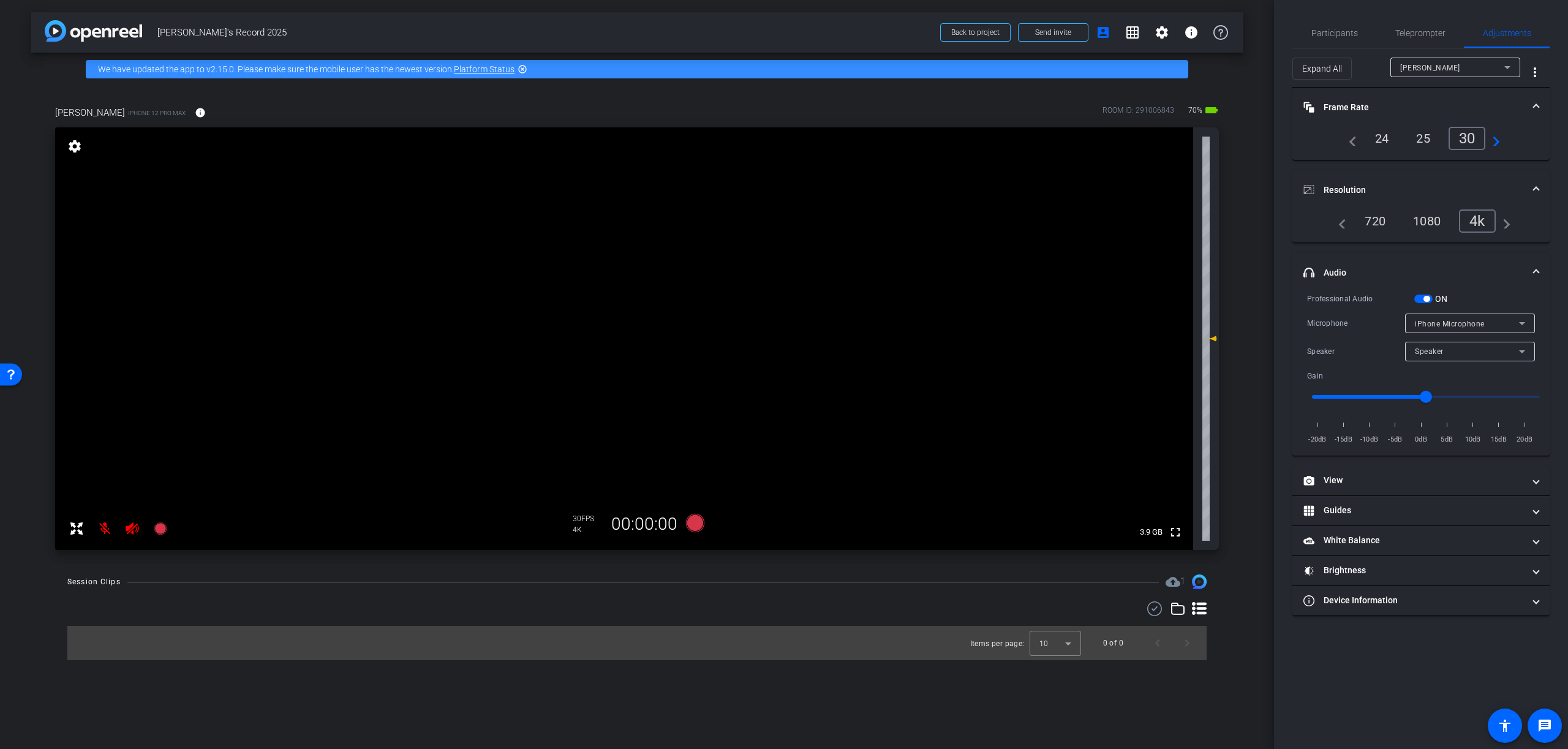
click at [1423, 137] on div "25" at bounding box center [1423, 138] width 33 height 21
click at [1348, 482] on mat-panel-title "View" at bounding box center [1413, 480] width 220 height 13
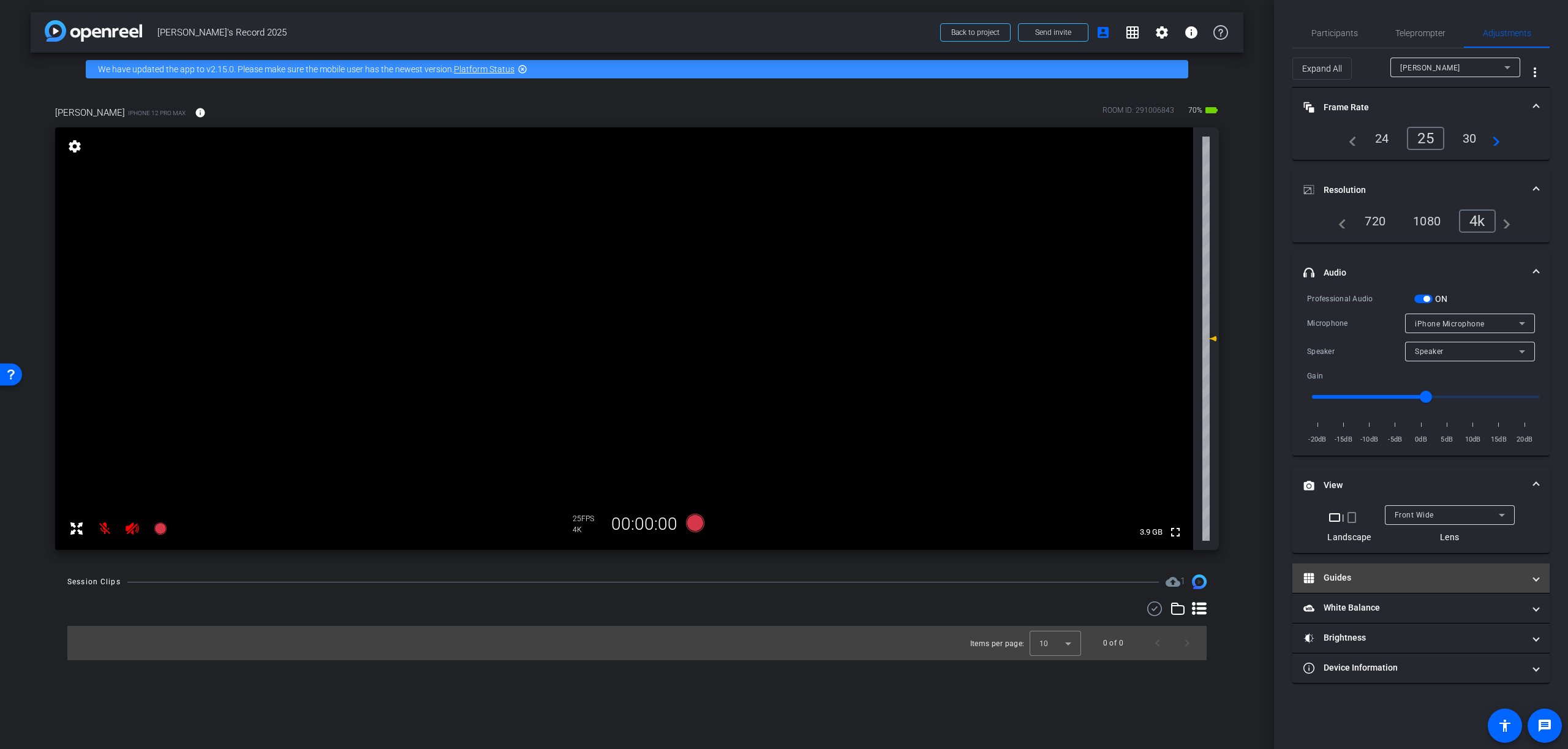
click at [1343, 579] on mat-panel-title "Guides" at bounding box center [1413, 577] width 220 height 13
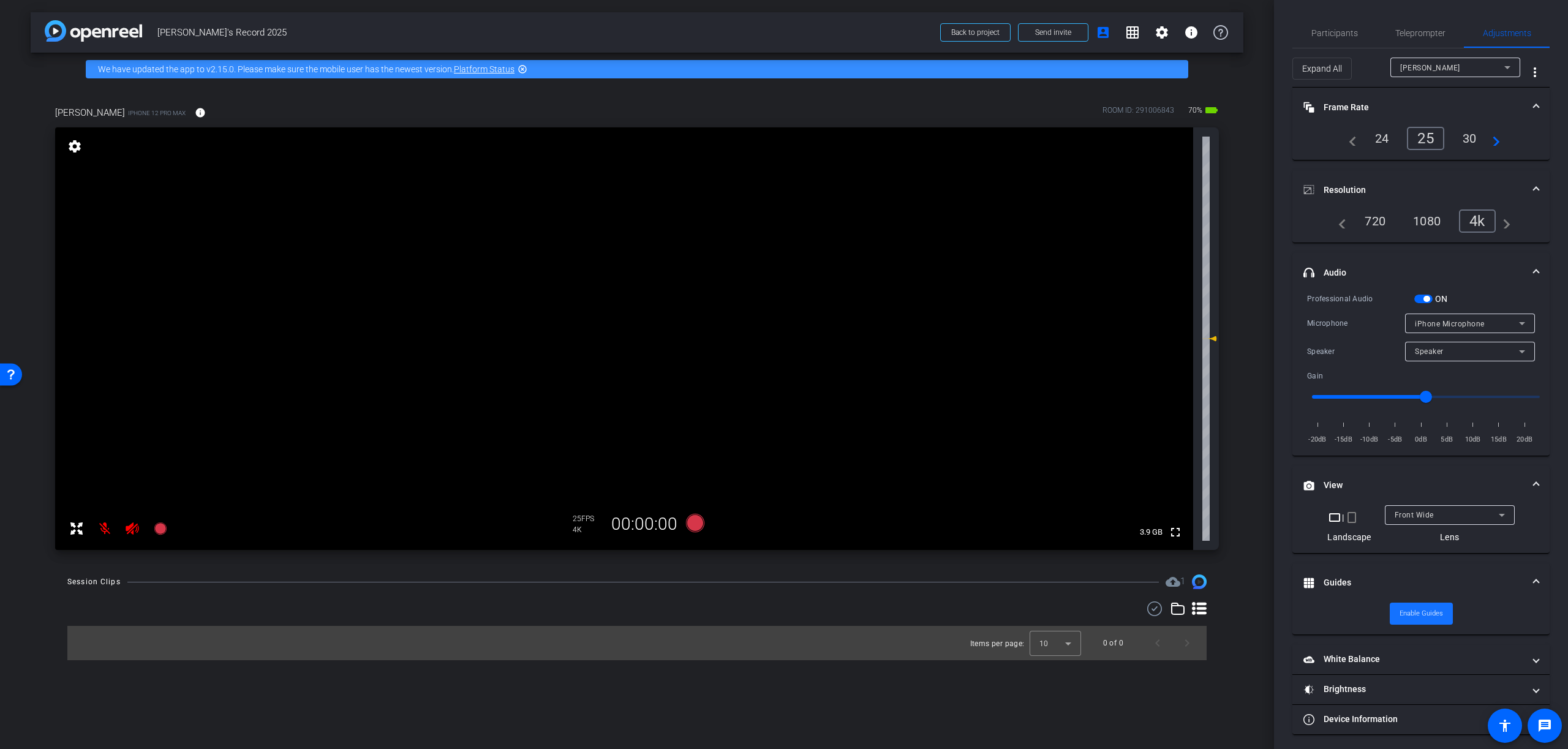
click at [1426, 612] on span "Enable Guides" at bounding box center [1420, 614] width 43 height 18
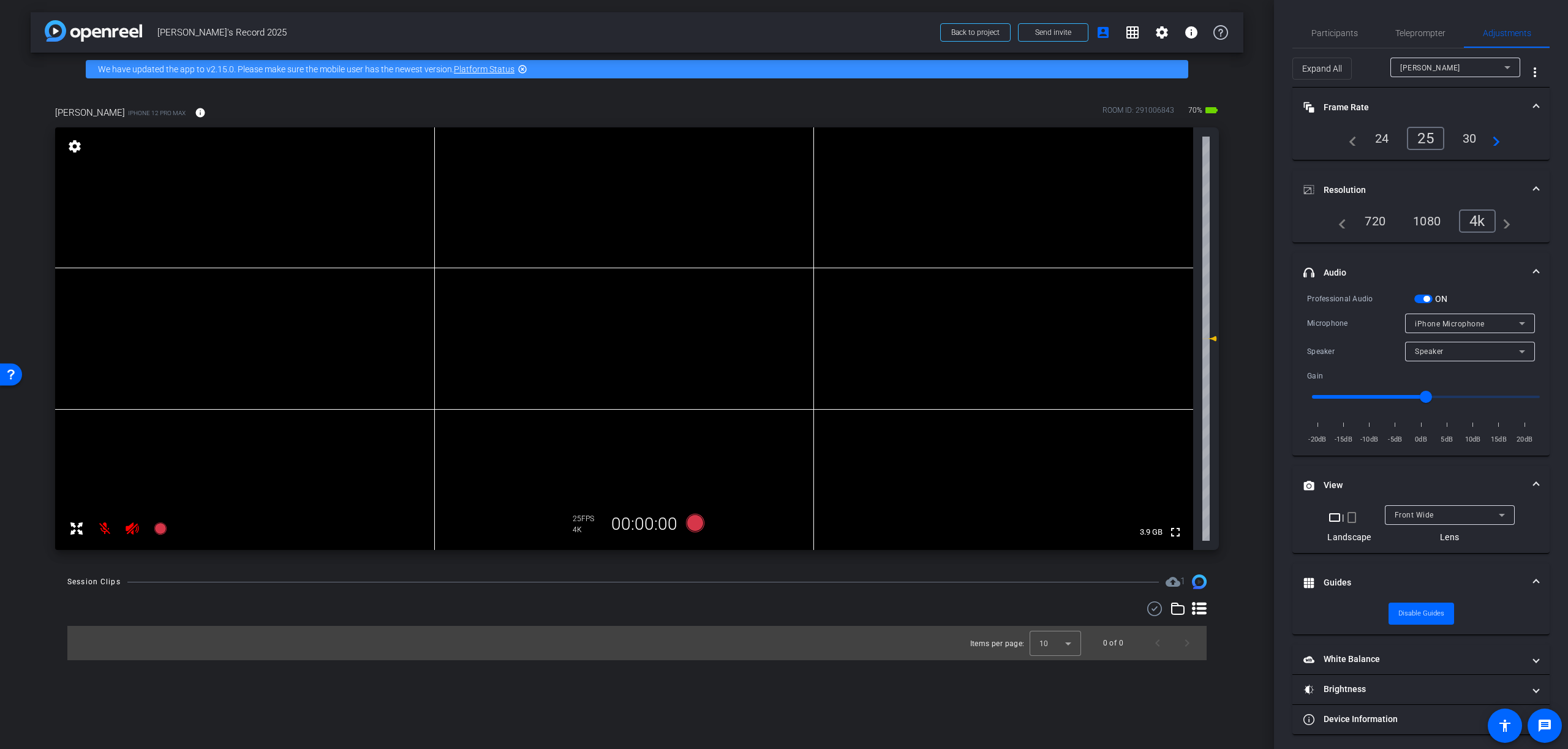
click at [1333, 483] on mat-panel-title "View" at bounding box center [1413, 485] width 220 height 13
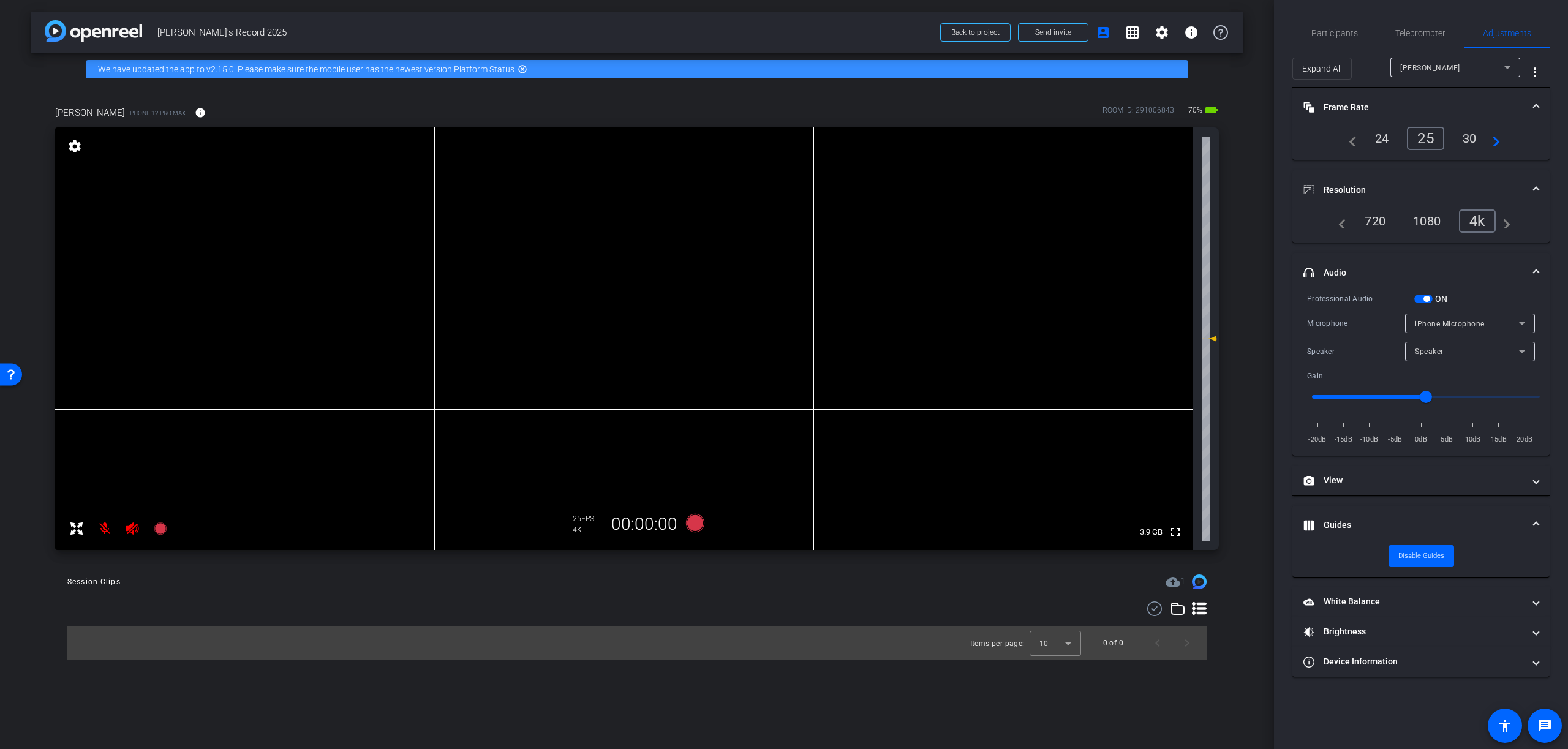
click at [1337, 523] on mat-panel-title "Guides" at bounding box center [1413, 525] width 220 height 13
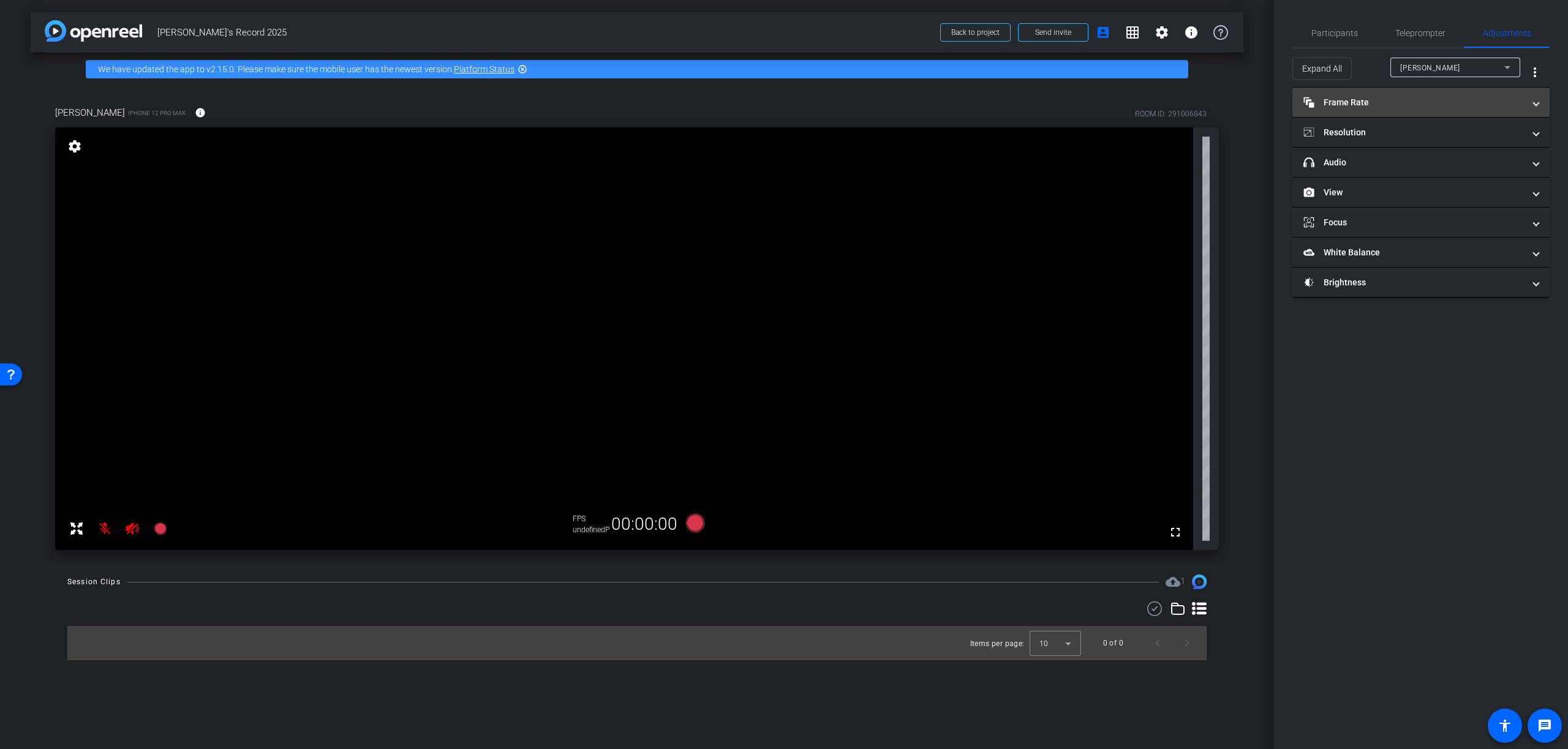
click at [1406, 100] on mat-panel-title "Frame Rate Frame Rate" at bounding box center [1413, 102] width 220 height 13
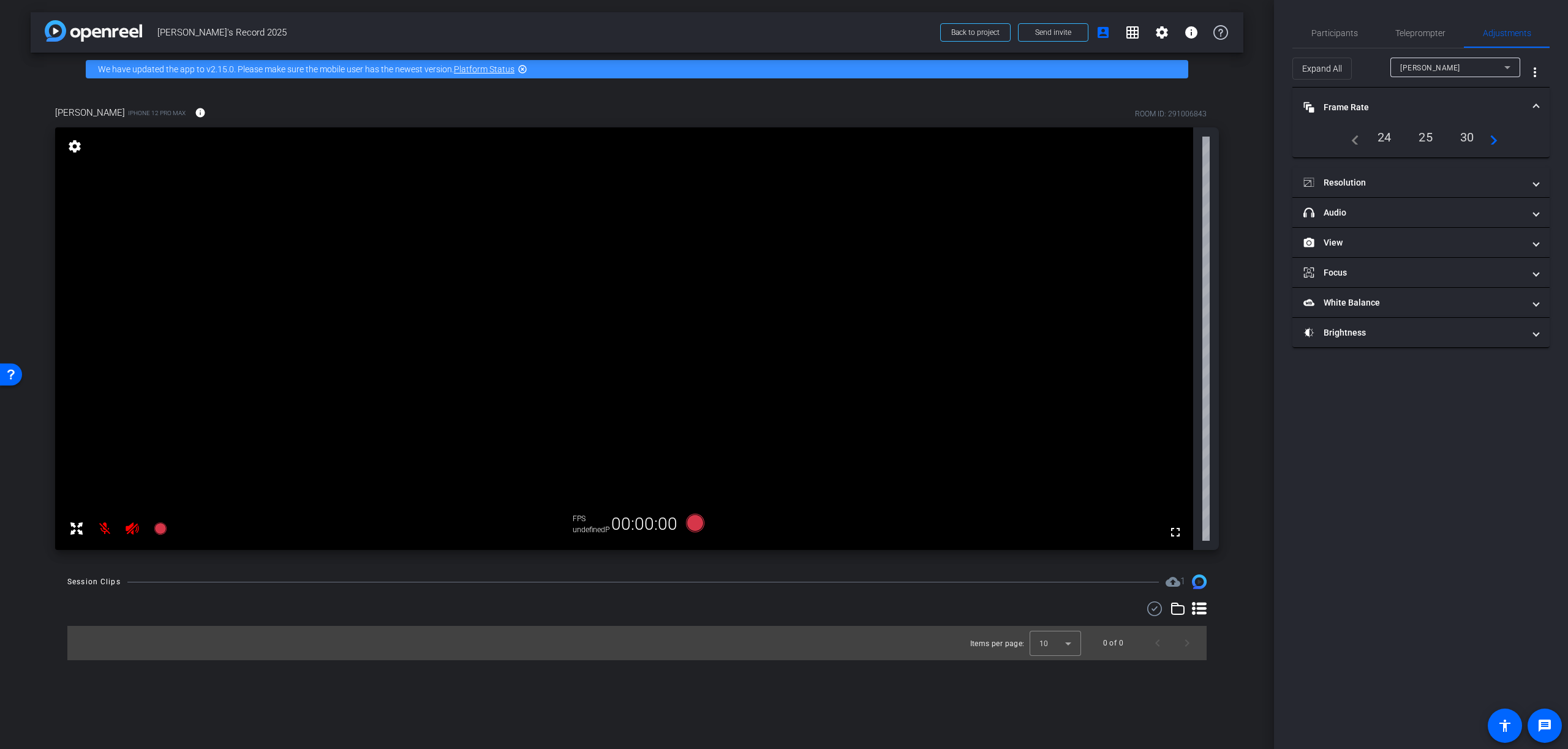
click at [1430, 138] on div "25" at bounding box center [1426, 137] width 33 height 21
click at [1428, 136] on div "25" at bounding box center [1426, 137] width 33 height 21
click at [1370, 180] on mat-panel-title "Resolution" at bounding box center [1413, 183] width 220 height 13
click at [1474, 218] on div "4k" at bounding box center [1477, 217] width 32 height 21
click at [1420, 133] on div "25" at bounding box center [1426, 137] width 33 height 21
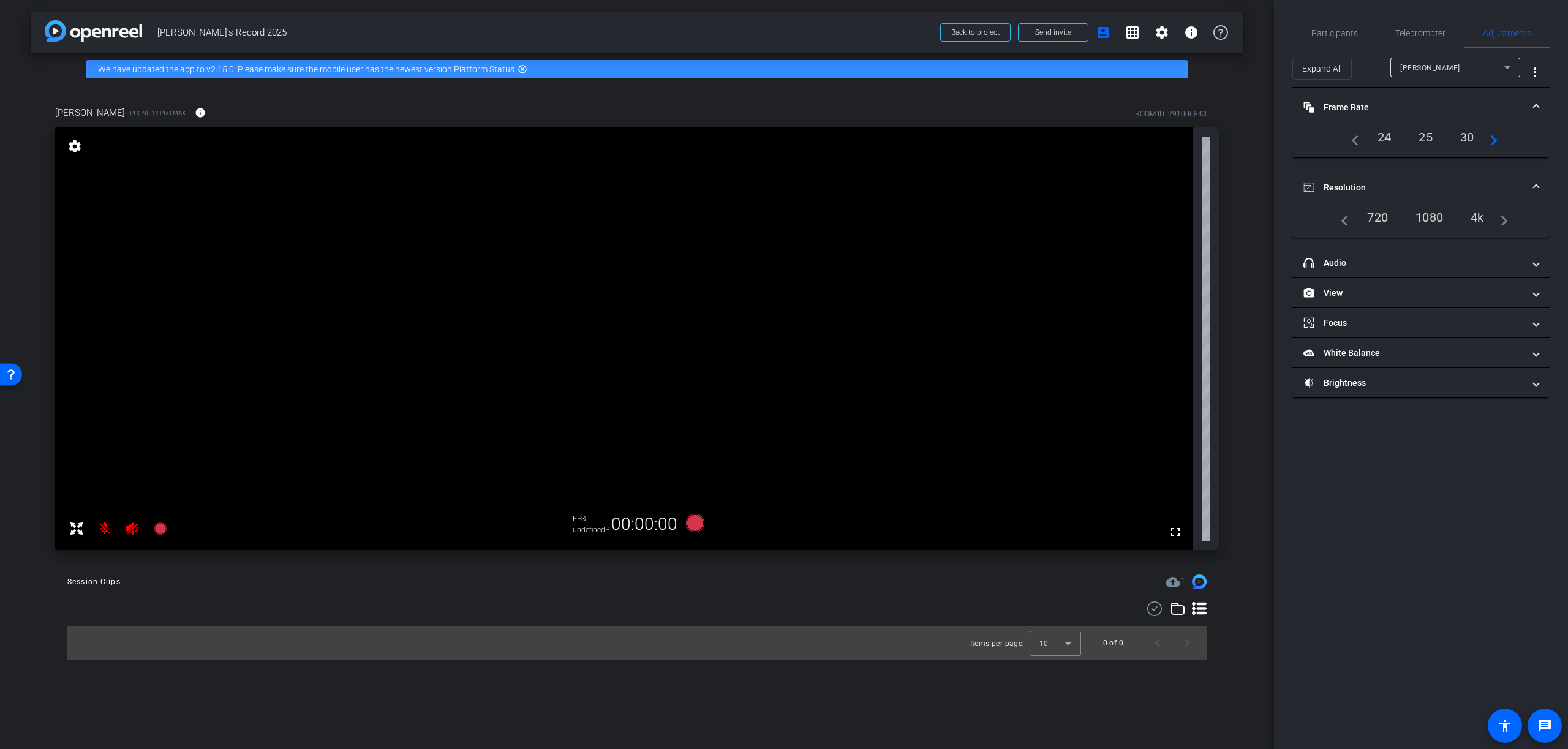
click at [1426, 136] on div "25" at bounding box center [1426, 137] width 33 height 21
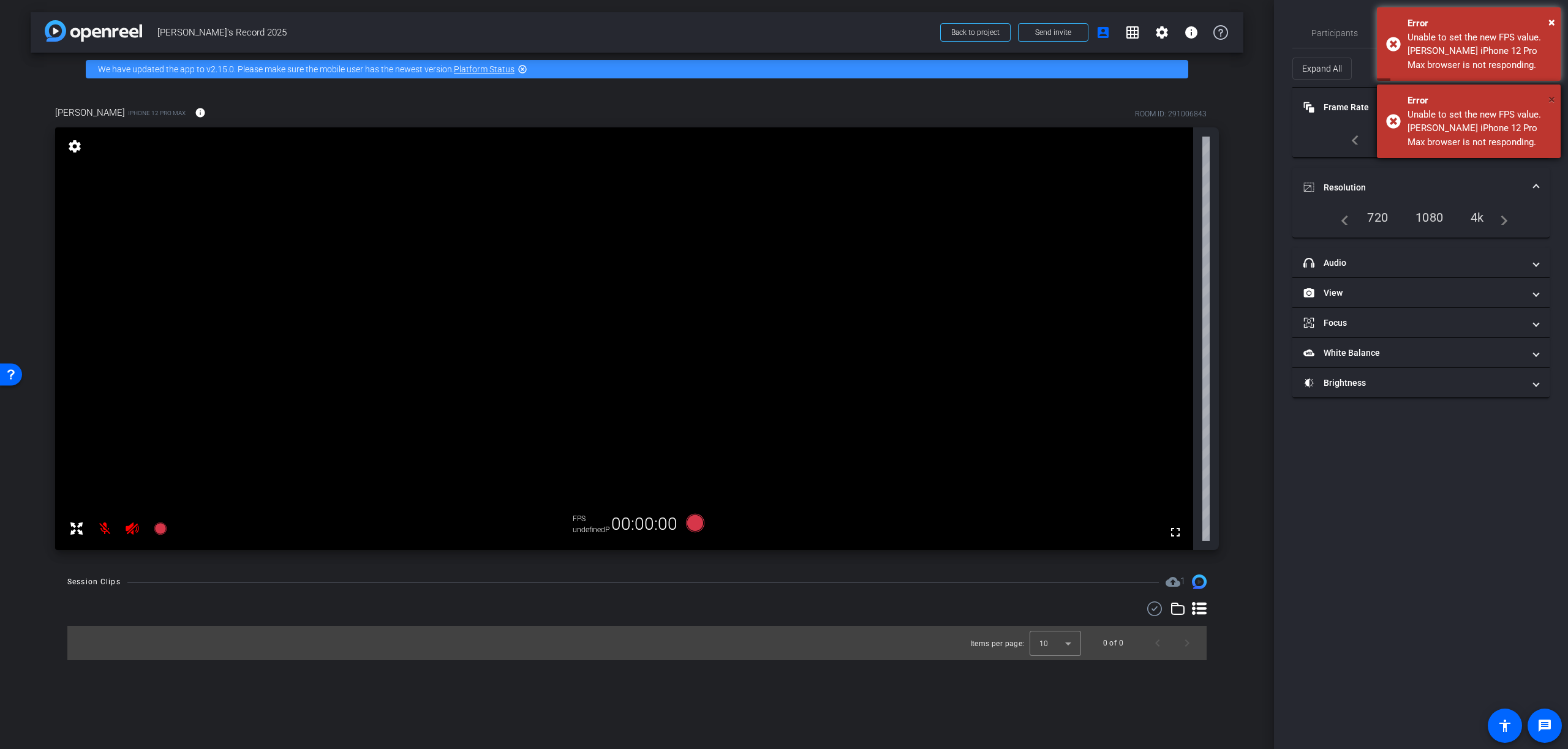
click at [1551, 98] on span "×" at bounding box center [1552, 99] width 7 height 14
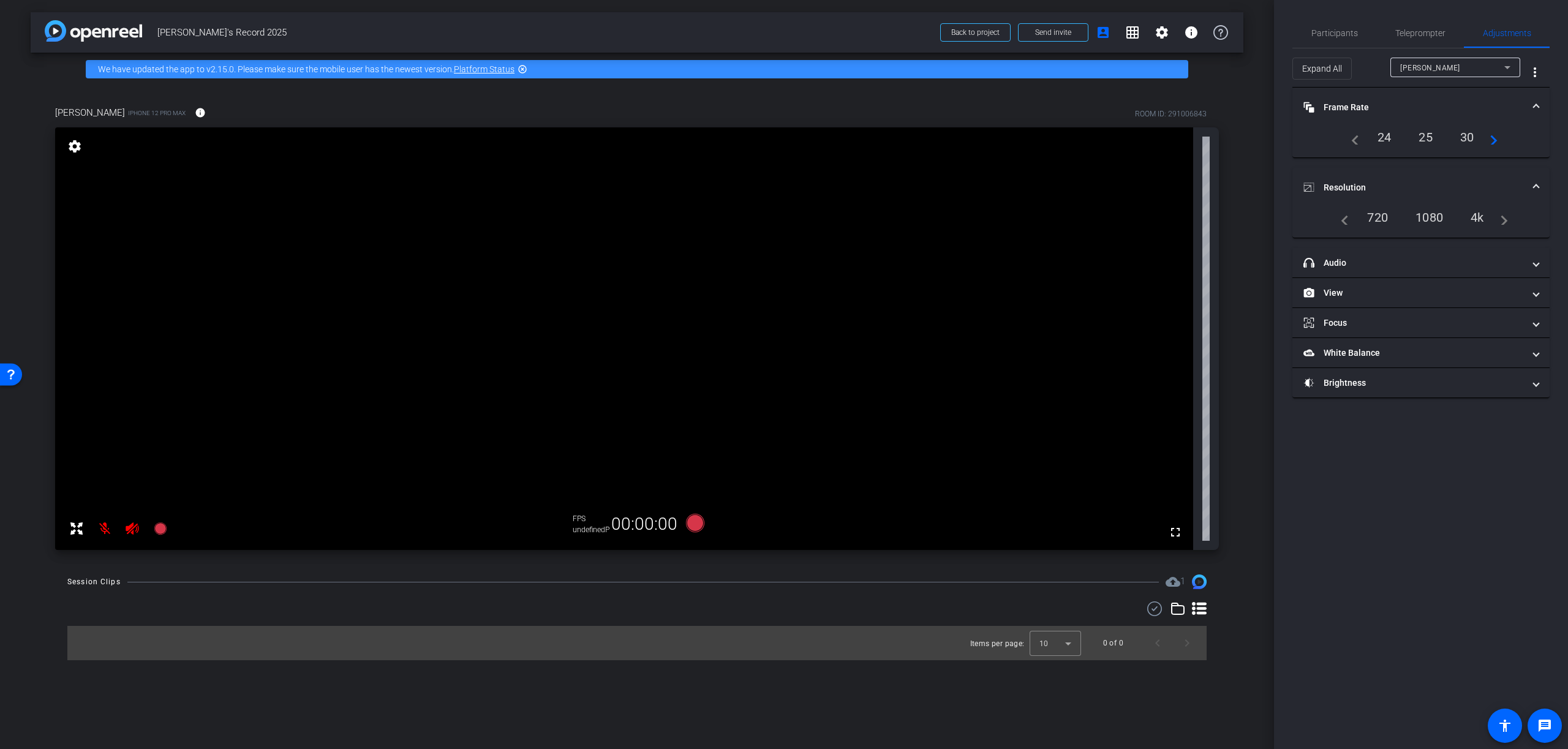
click at [1552, 21] on div "Participants Teleprompter Adjustments Prem Chawla Director Tara Collaborator Ev…" at bounding box center [1421, 374] width 294 height 749
click at [1422, 137] on div "25" at bounding box center [1426, 137] width 33 height 21
click at [1430, 216] on div "1080" at bounding box center [1429, 217] width 46 height 21
click at [1424, 216] on div "1080" at bounding box center [1429, 217] width 46 height 21
click at [1424, 134] on div "25" at bounding box center [1426, 137] width 33 height 21
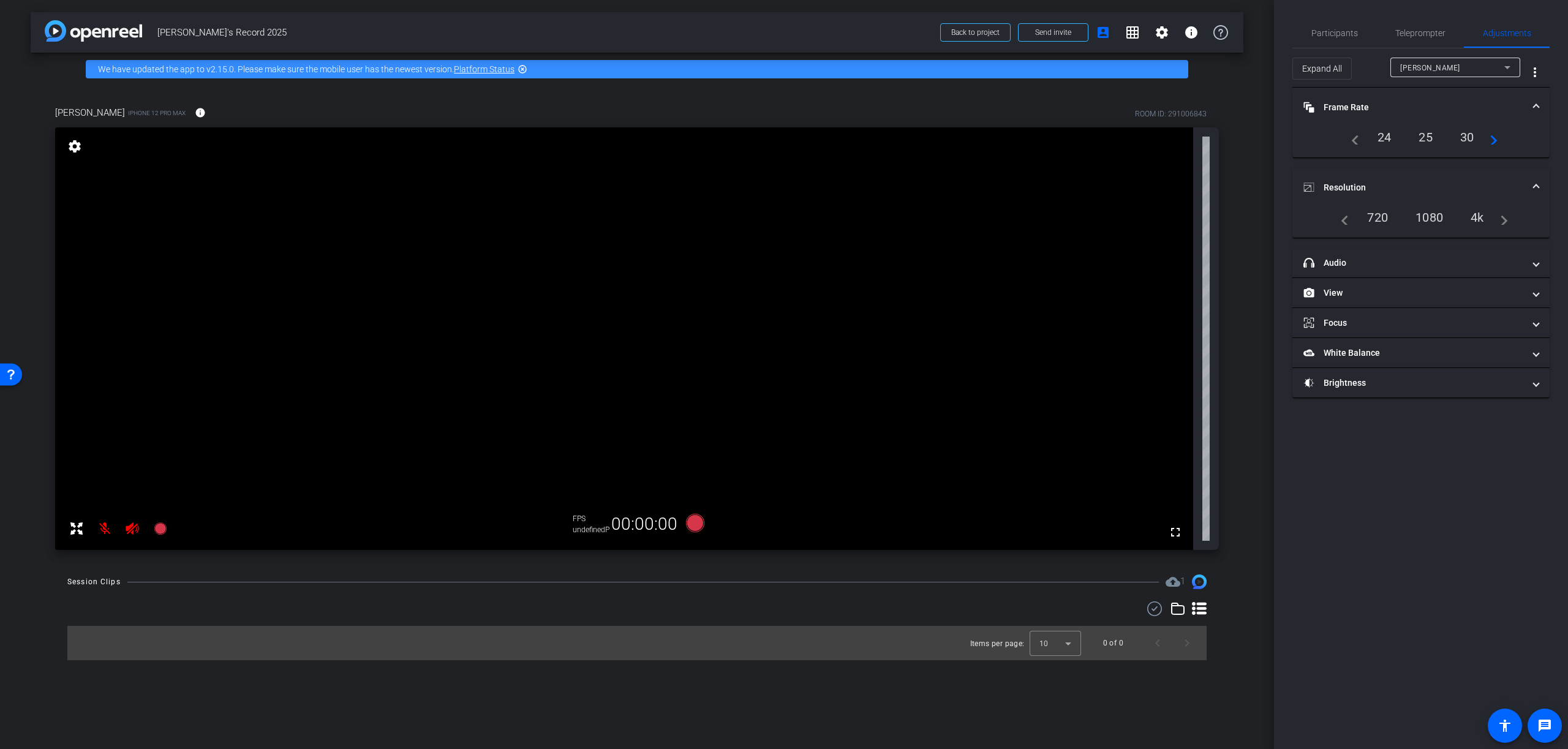
click at [1349, 104] on mat-panel-title "Frame Rate Frame Rate" at bounding box center [1413, 107] width 220 height 13
click at [1437, 177] on div "1080" at bounding box center [1429, 177] width 46 height 21
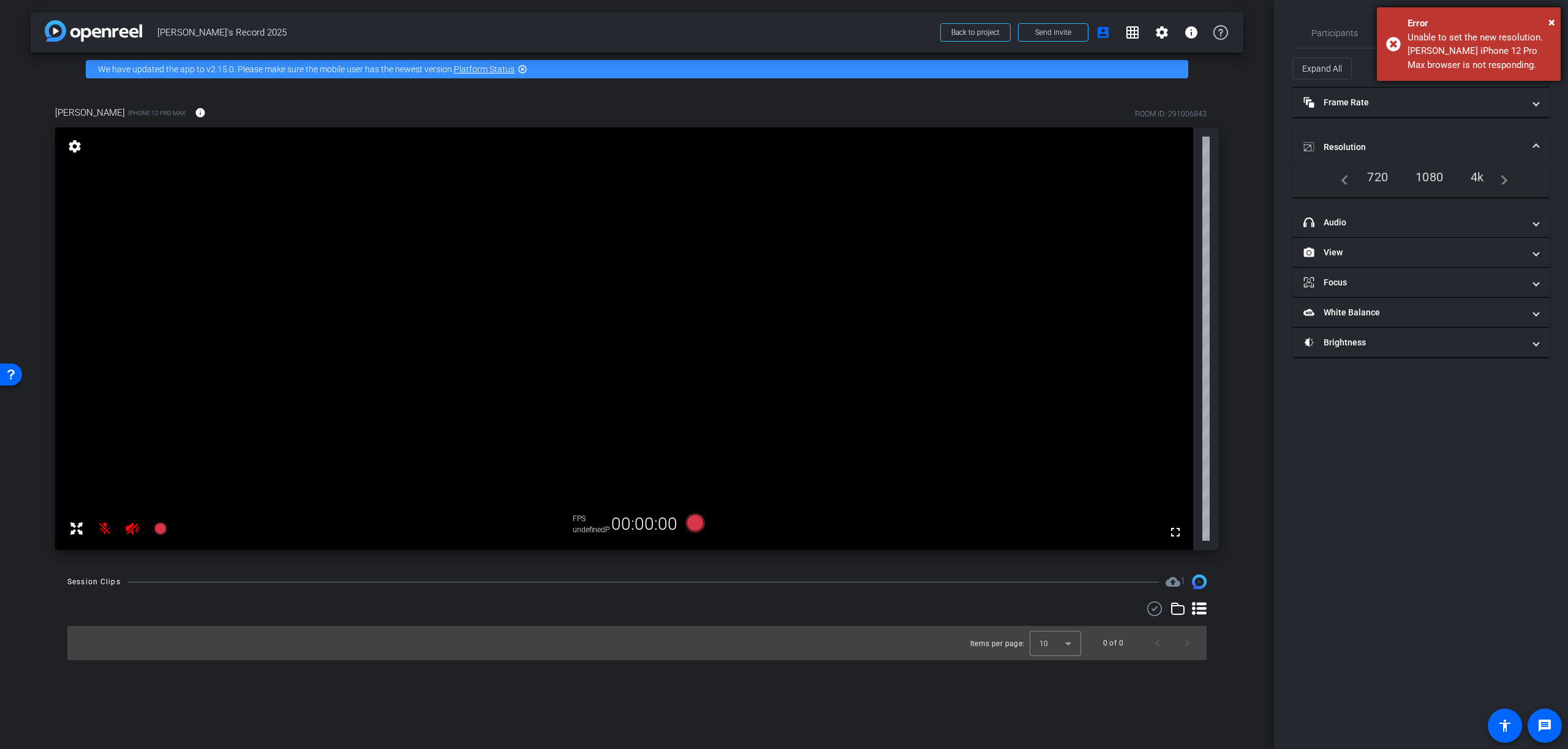
click at [1395, 44] on div "× Error Unable to set the new resolution. Suyash Awasthi's iPhone 12 Pro Max br…" at bounding box center [1468, 44] width 184 height 73
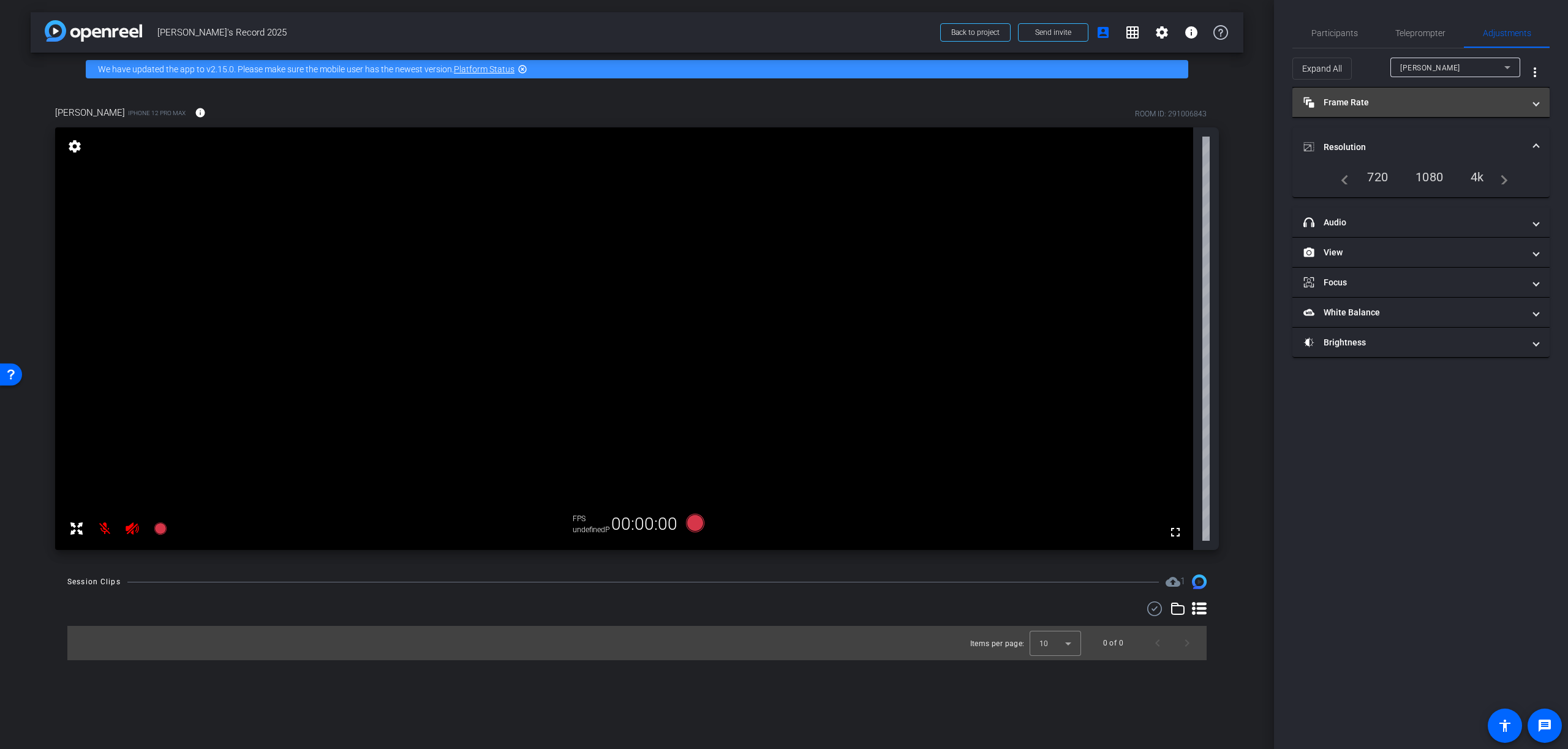
click at [1348, 101] on mat-panel-title "Frame Rate Frame Rate" at bounding box center [1413, 102] width 220 height 13
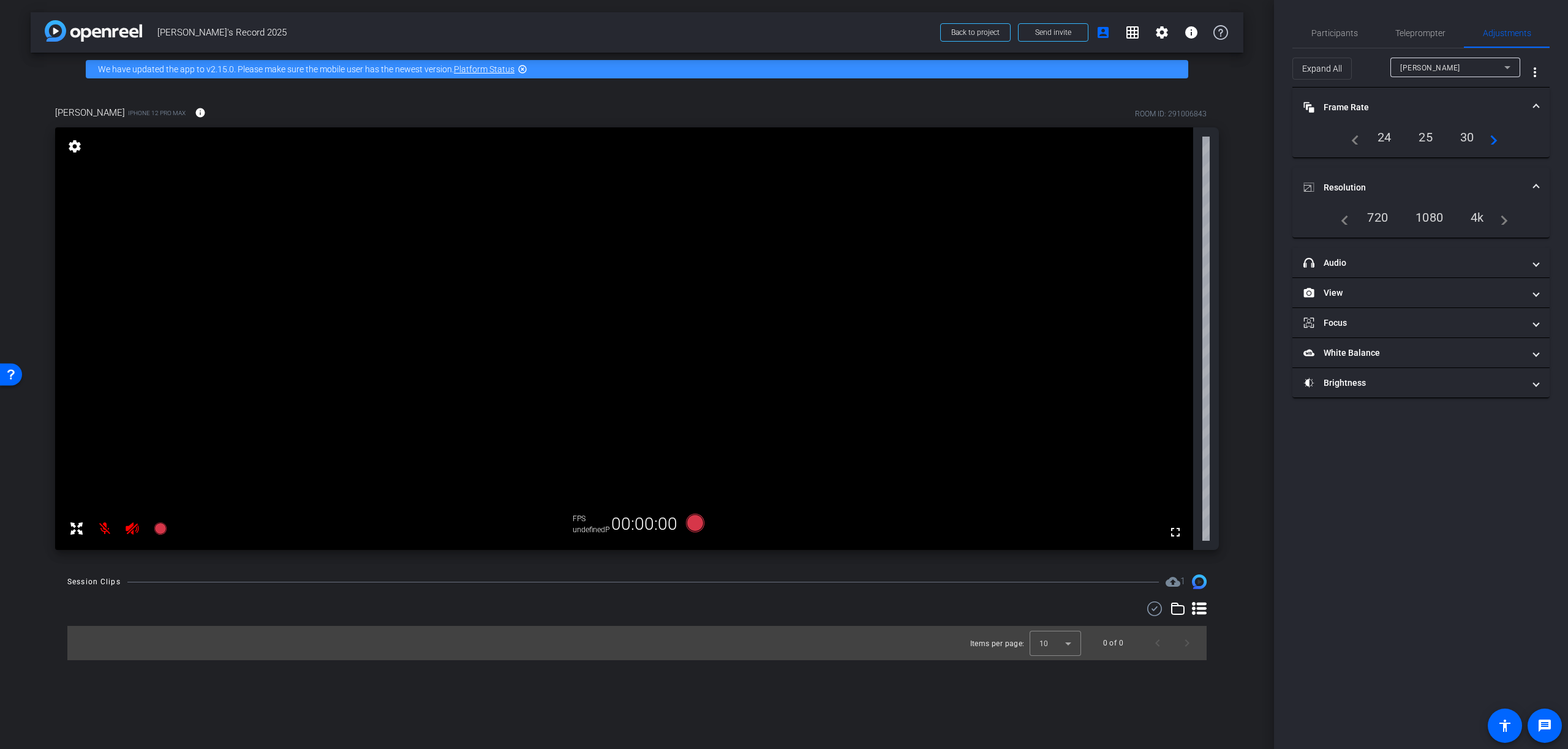
click at [1426, 137] on div "25" at bounding box center [1426, 137] width 33 height 21
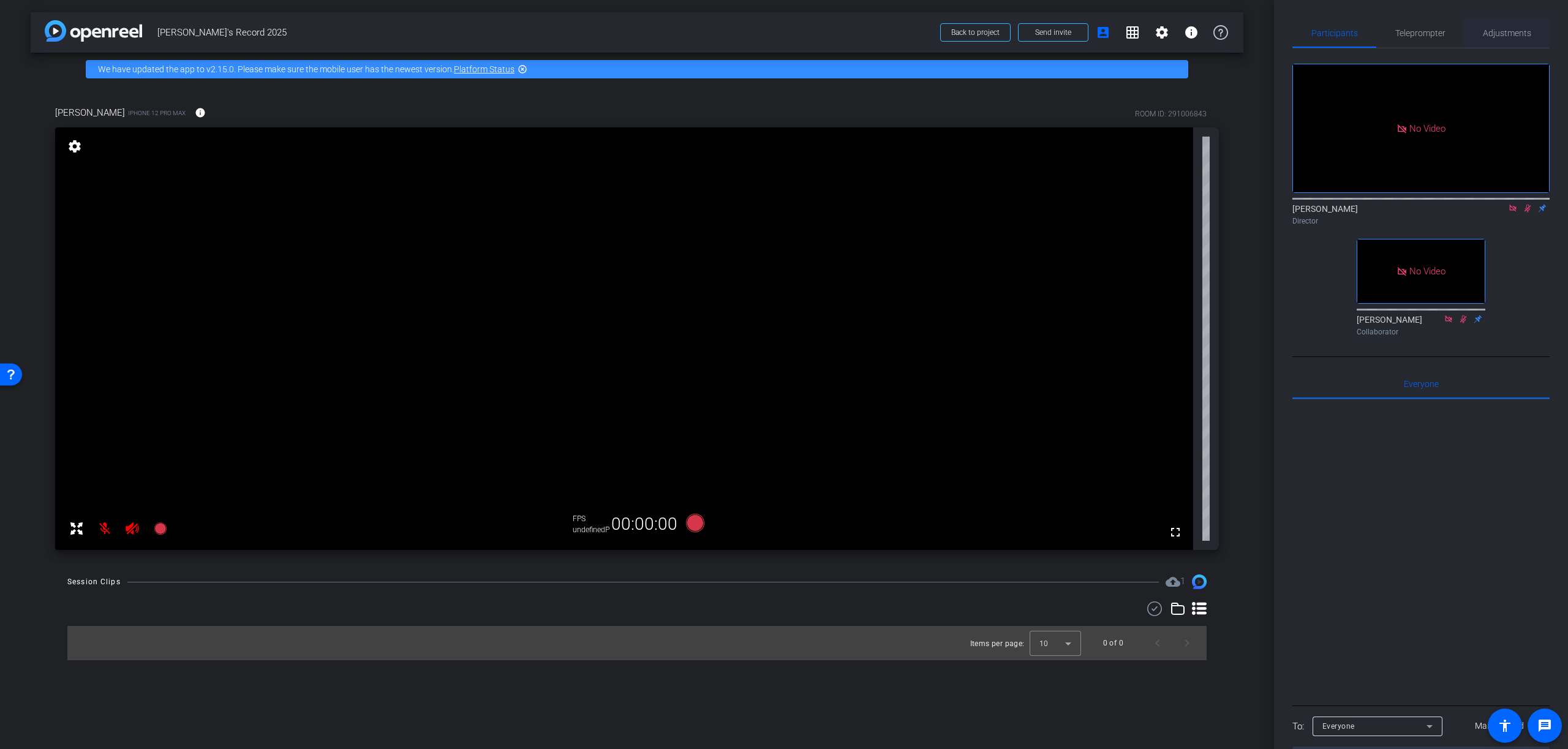
click at [1509, 32] on span "Adjustments" at bounding box center [1507, 33] width 48 height 9
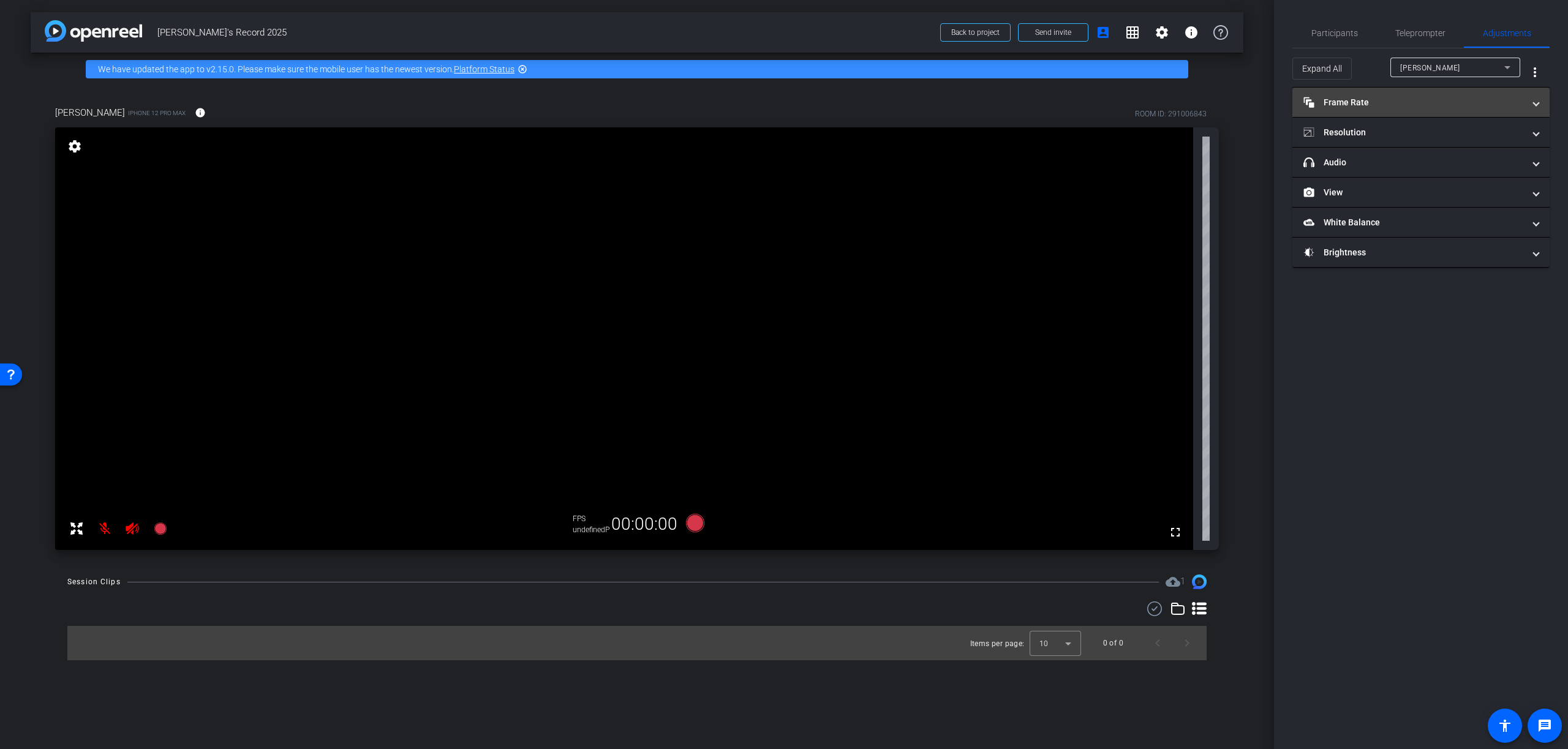
click at [1355, 100] on mat-panel-title "Frame Rate Frame Rate" at bounding box center [1413, 102] width 220 height 13
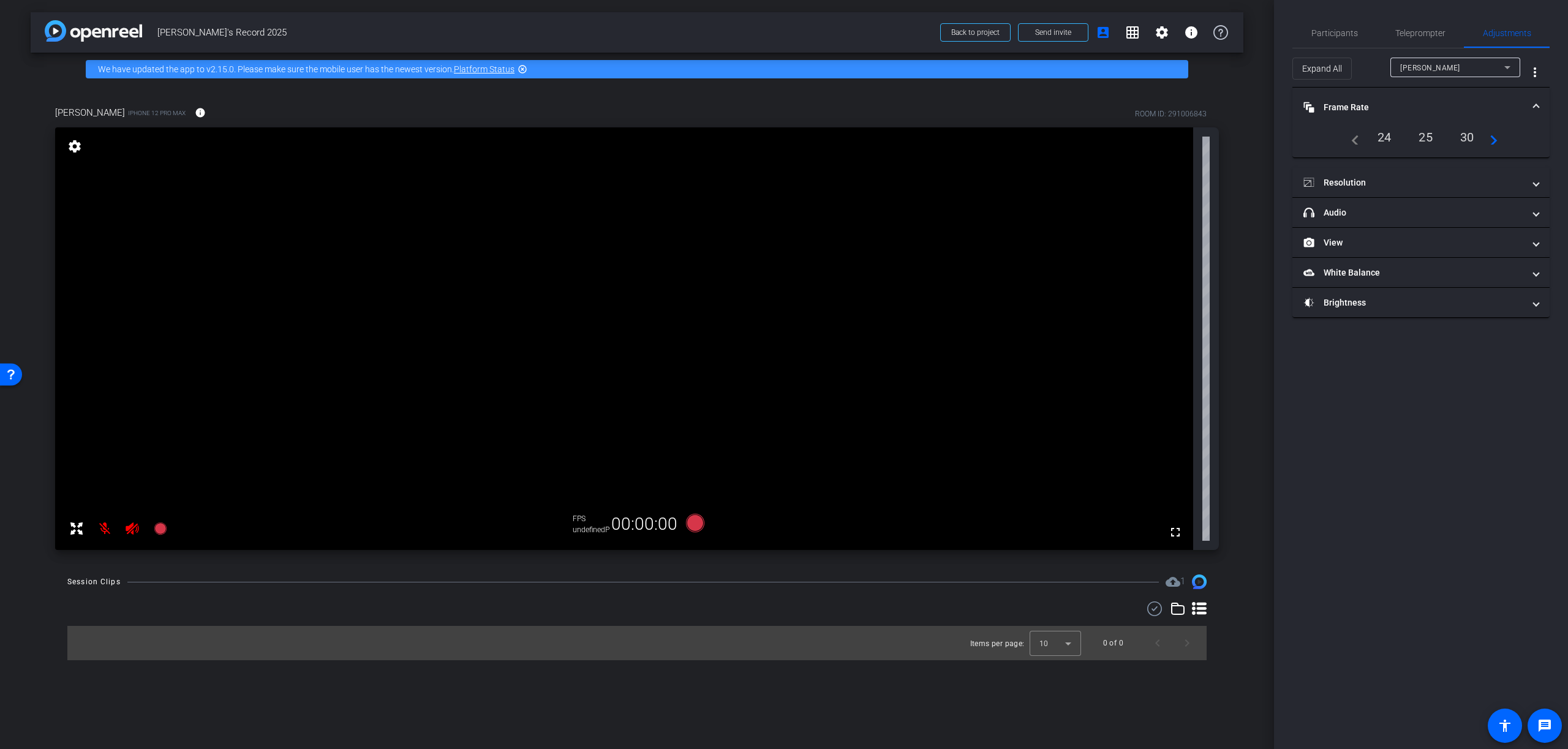
click at [1428, 136] on div "25" at bounding box center [1426, 137] width 33 height 21
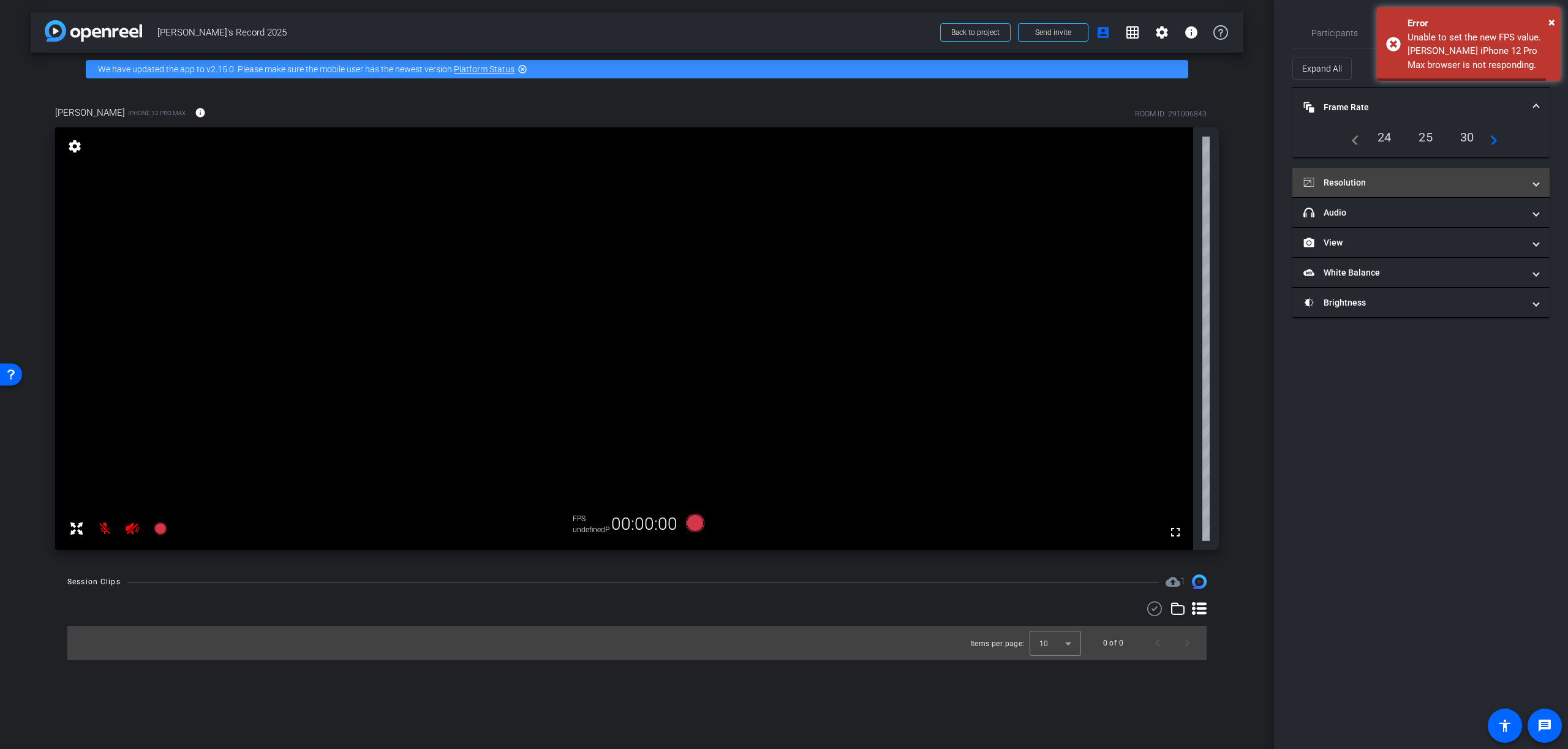
click at [1403, 184] on mat-panel-title "Resolution" at bounding box center [1413, 183] width 220 height 13
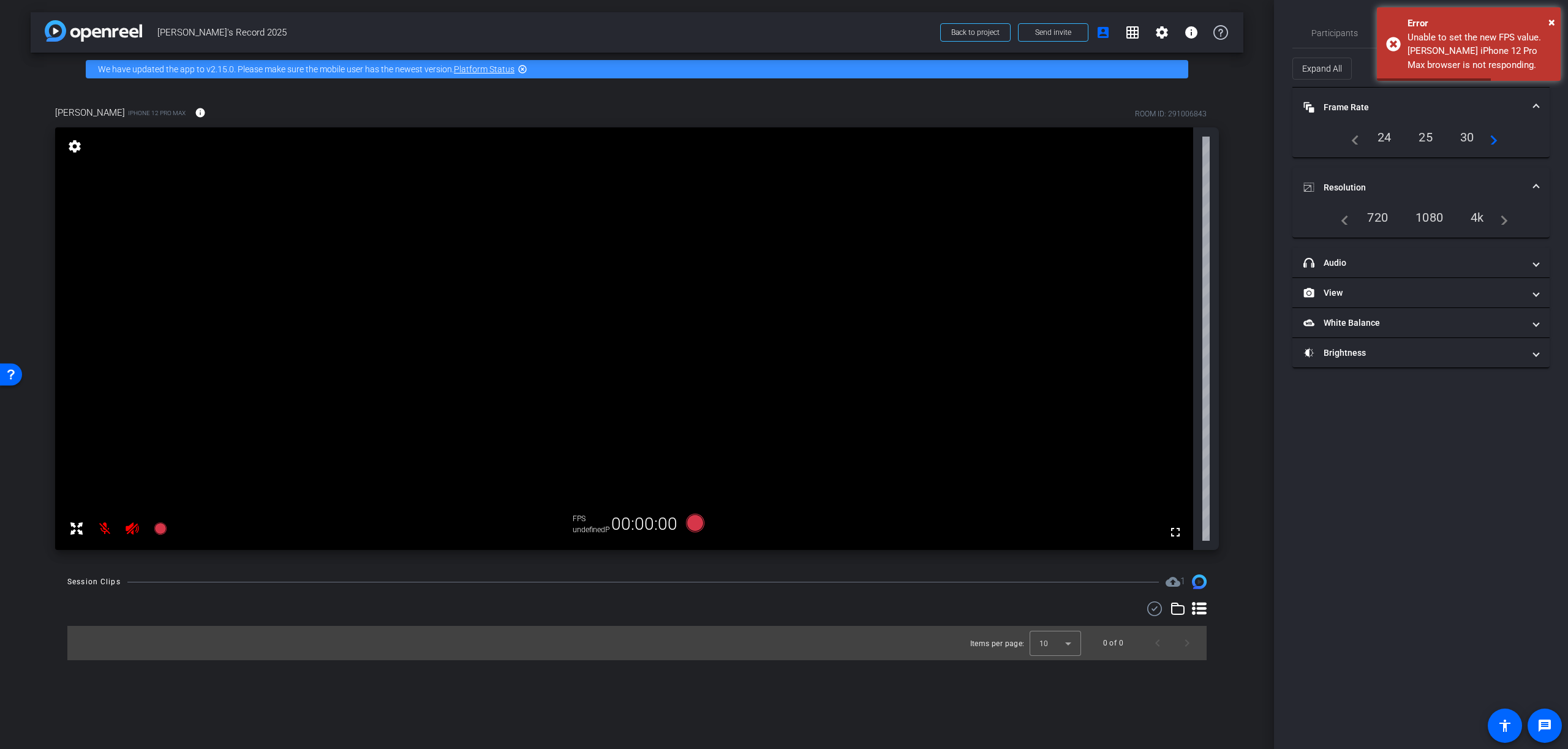
click at [1431, 218] on div "1080" at bounding box center [1429, 217] width 46 height 21
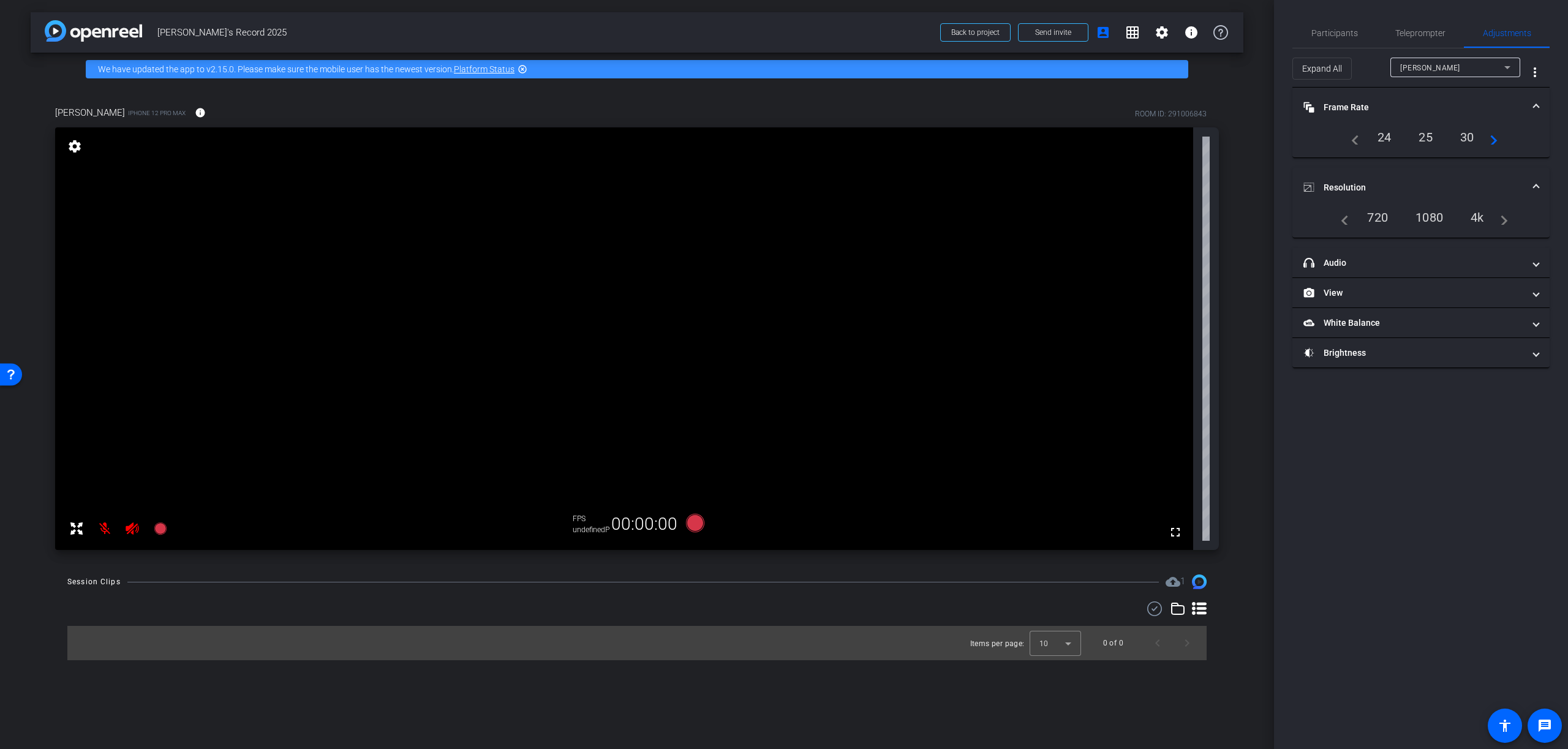
click at [1426, 135] on div "25" at bounding box center [1426, 137] width 33 height 21
click at [1426, 138] on div "25" at bounding box center [1426, 137] width 33 height 21
click at [1351, 264] on mat-panel-title "headphone icon Audio" at bounding box center [1413, 263] width 220 height 13
click at [1424, 296] on span "button" at bounding box center [1423, 294] width 18 height 9
click at [1426, 137] on div "25" at bounding box center [1426, 137] width 33 height 21
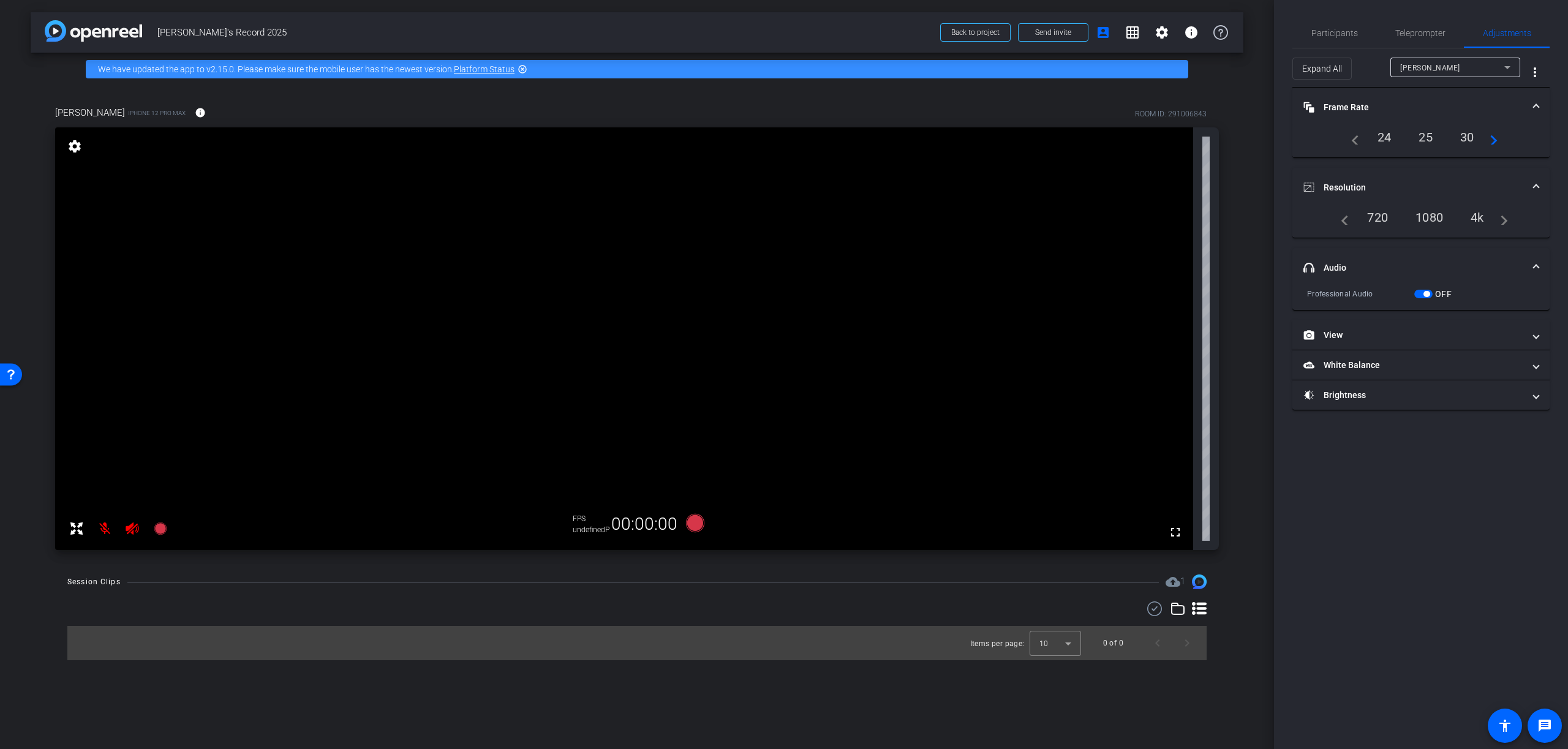
click at [1432, 218] on div "1080" at bounding box center [1429, 217] width 46 height 21
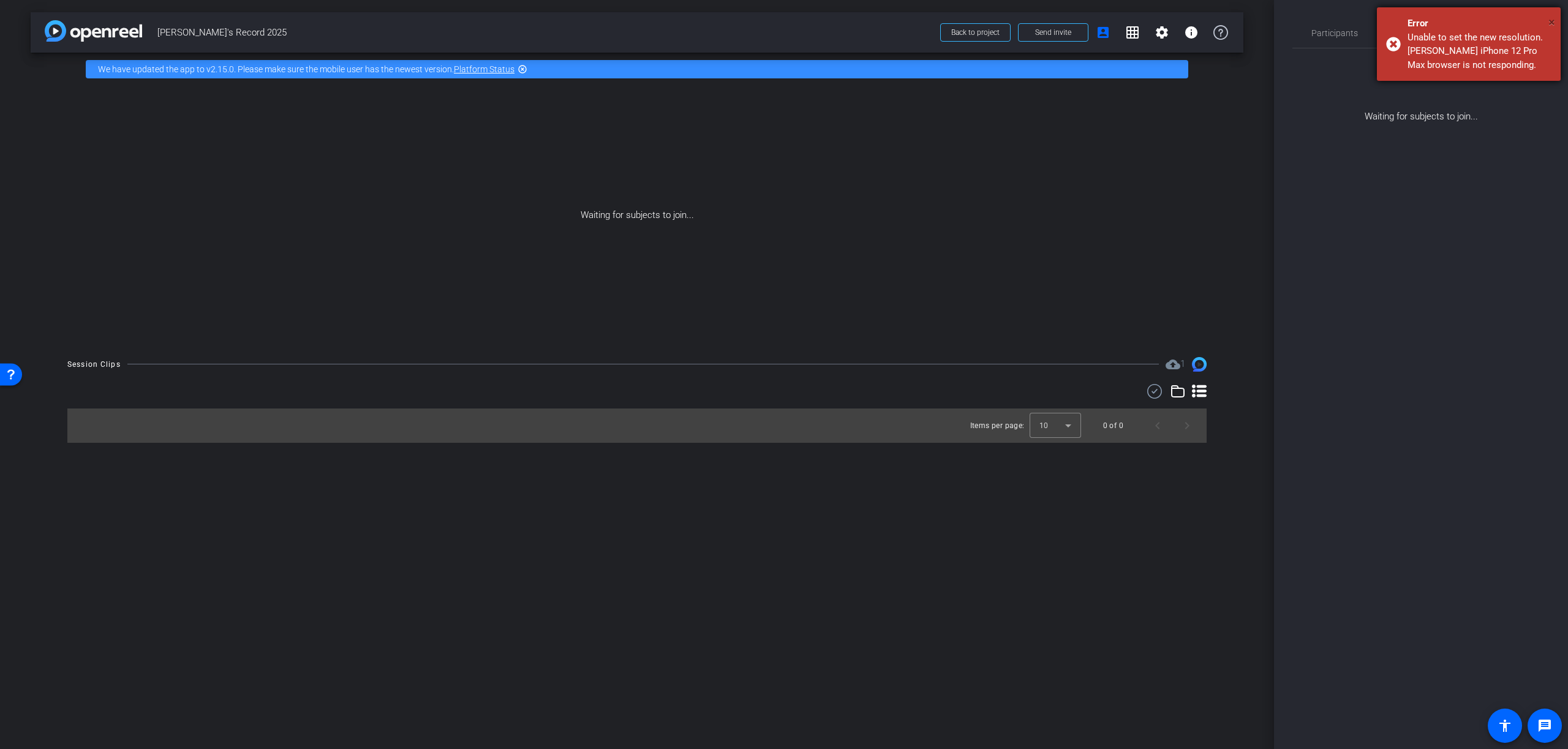
drag, startPoint x: 1552, startPoint y: 22, endPoint x: 1499, endPoint y: 78, distance: 77.1
click at [1552, 22] on span "×" at bounding box center [1552, 21] width 7 height 14
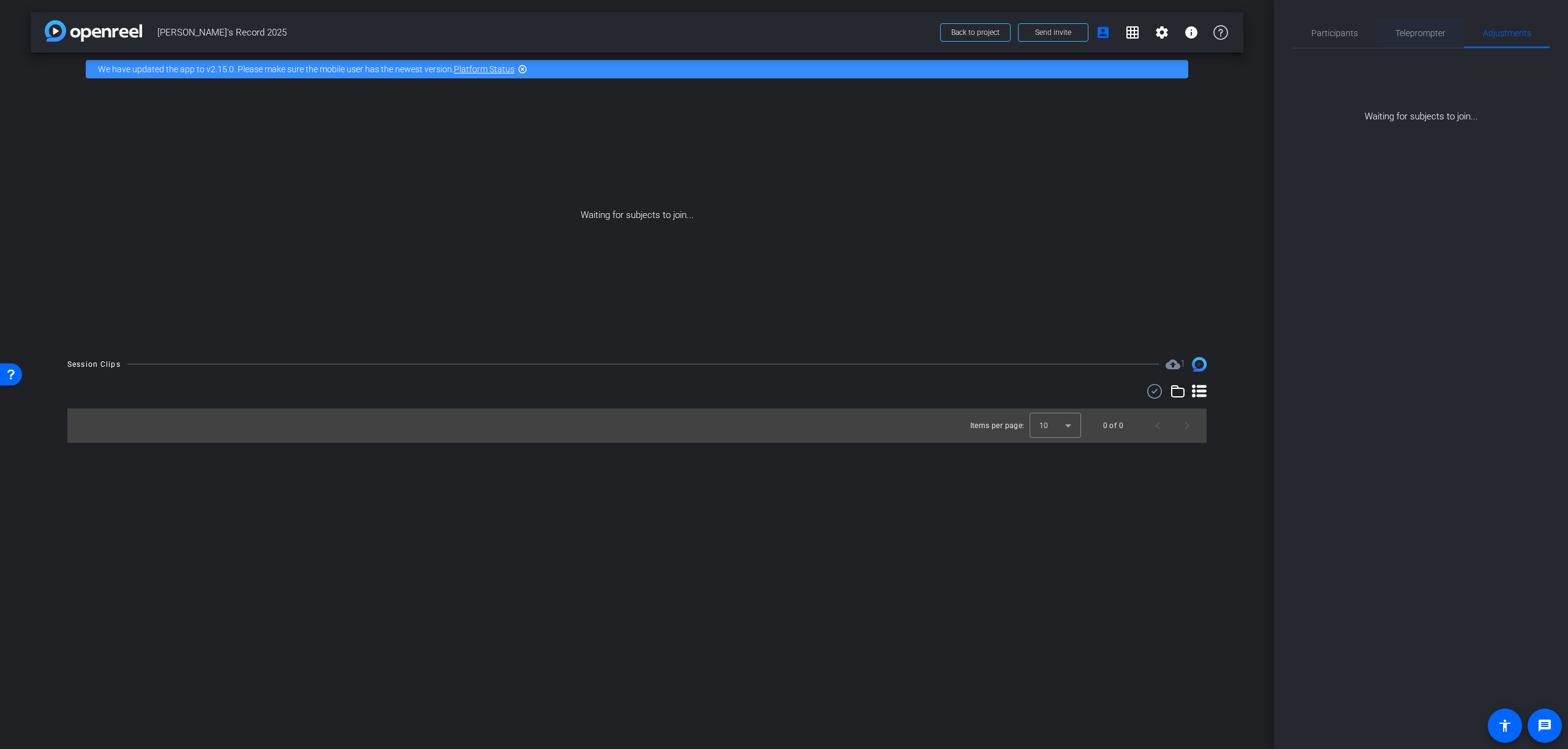
click at [1417, 34] on span "Teleprompter" at bounding box center [1420, 33] width 50 height 9
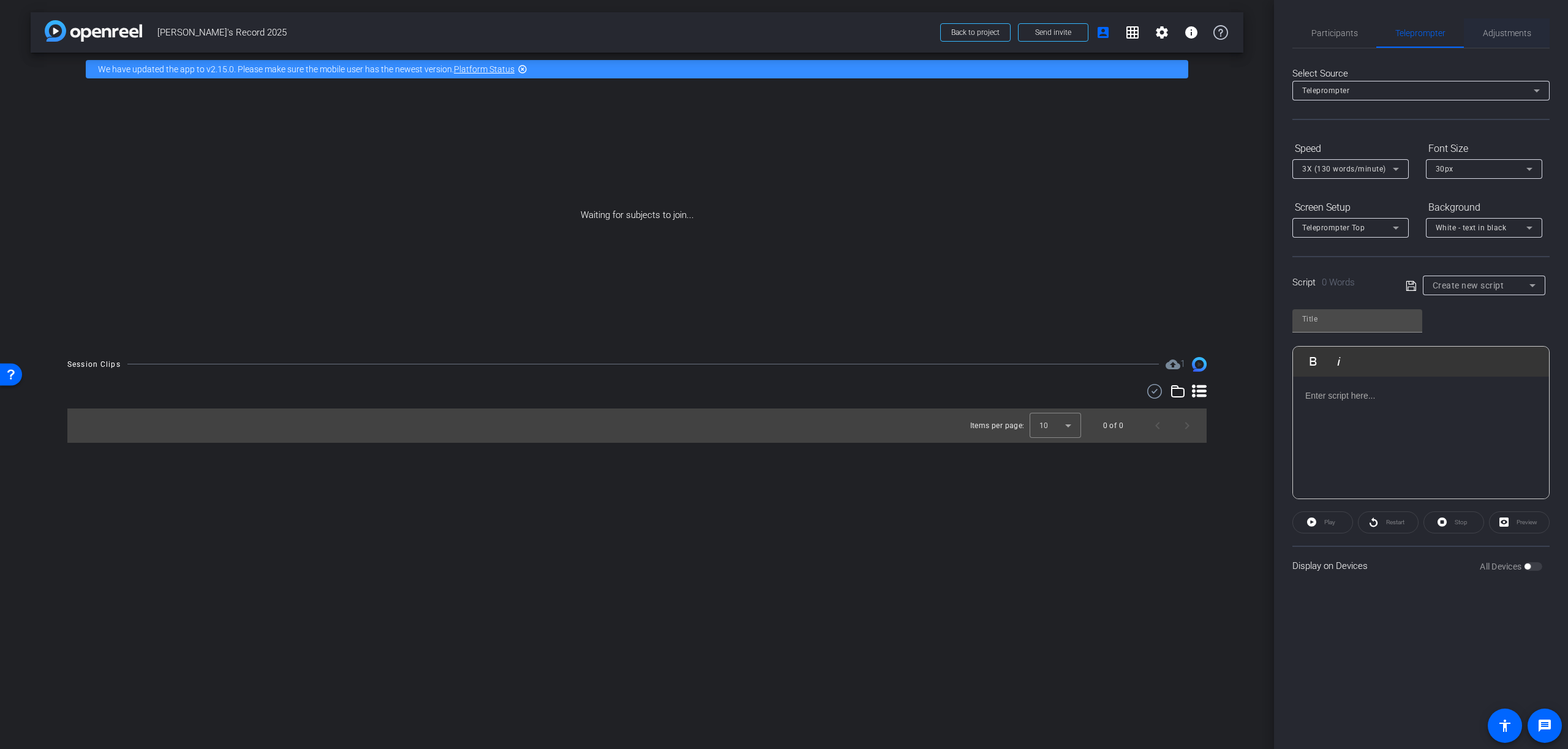
click at [1507, 31] on span "Adjustments" at bounding box center [1507, 33] width 48 height 9
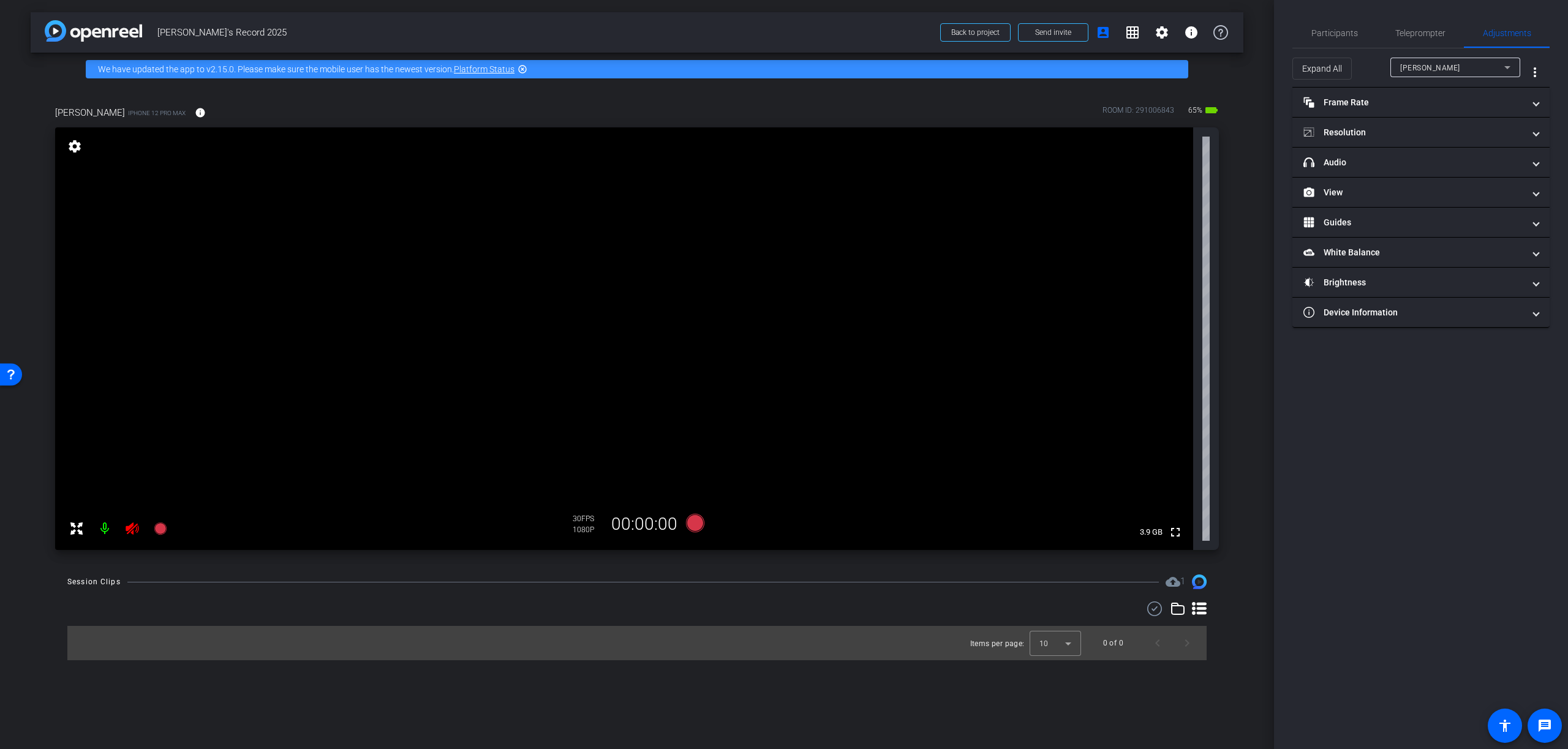
click at [102, 530] on mat-icon at bounding box center [104, 528] width 24 height 24
click at [1375, 102] on mat-panel-title "Frame Rate Frame Rate" at bounding box center [1413, 102] width 220 height 13
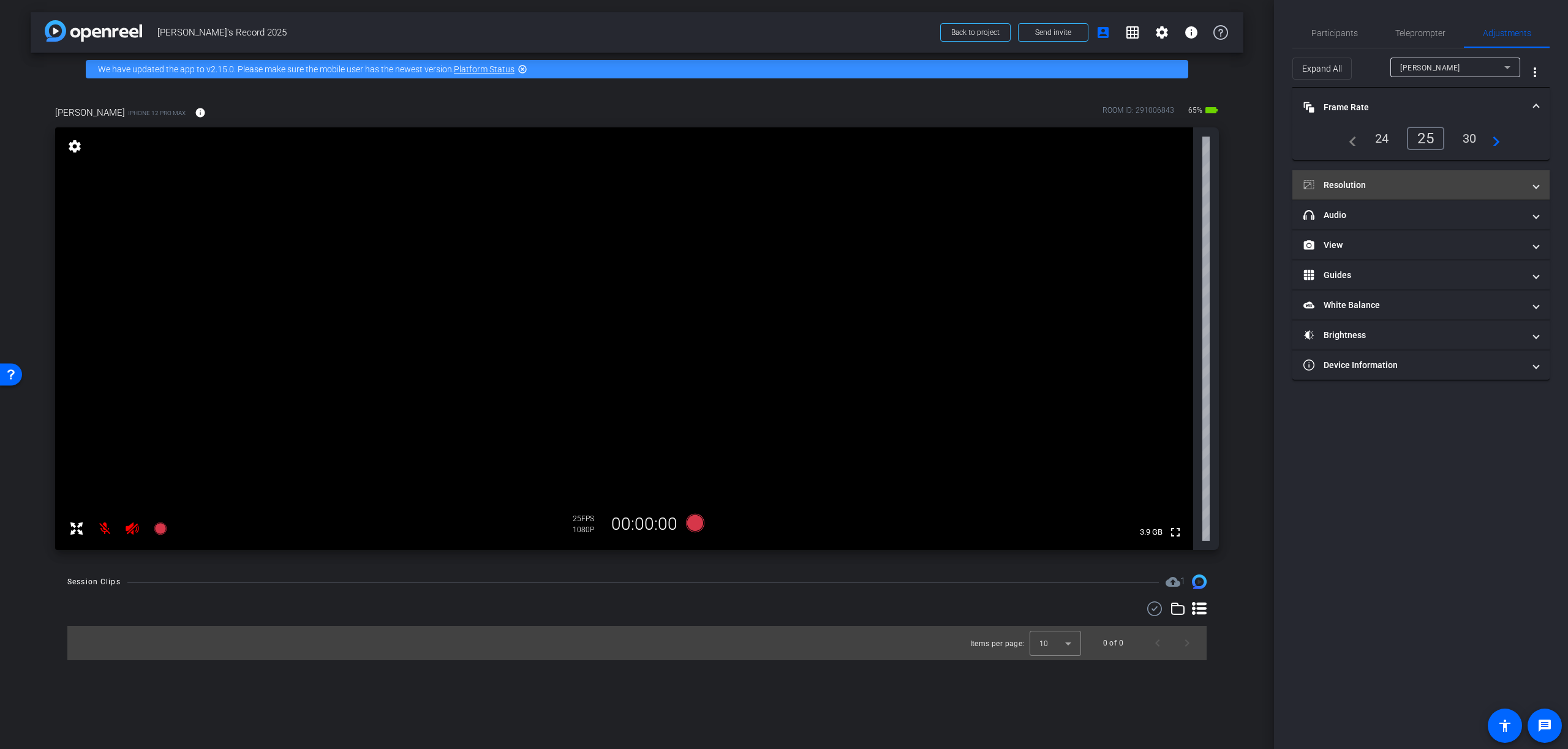
click at [1355, 184] on mat-panel-title "Resolution" at bounding box center [1413, 185] width 220 height 13
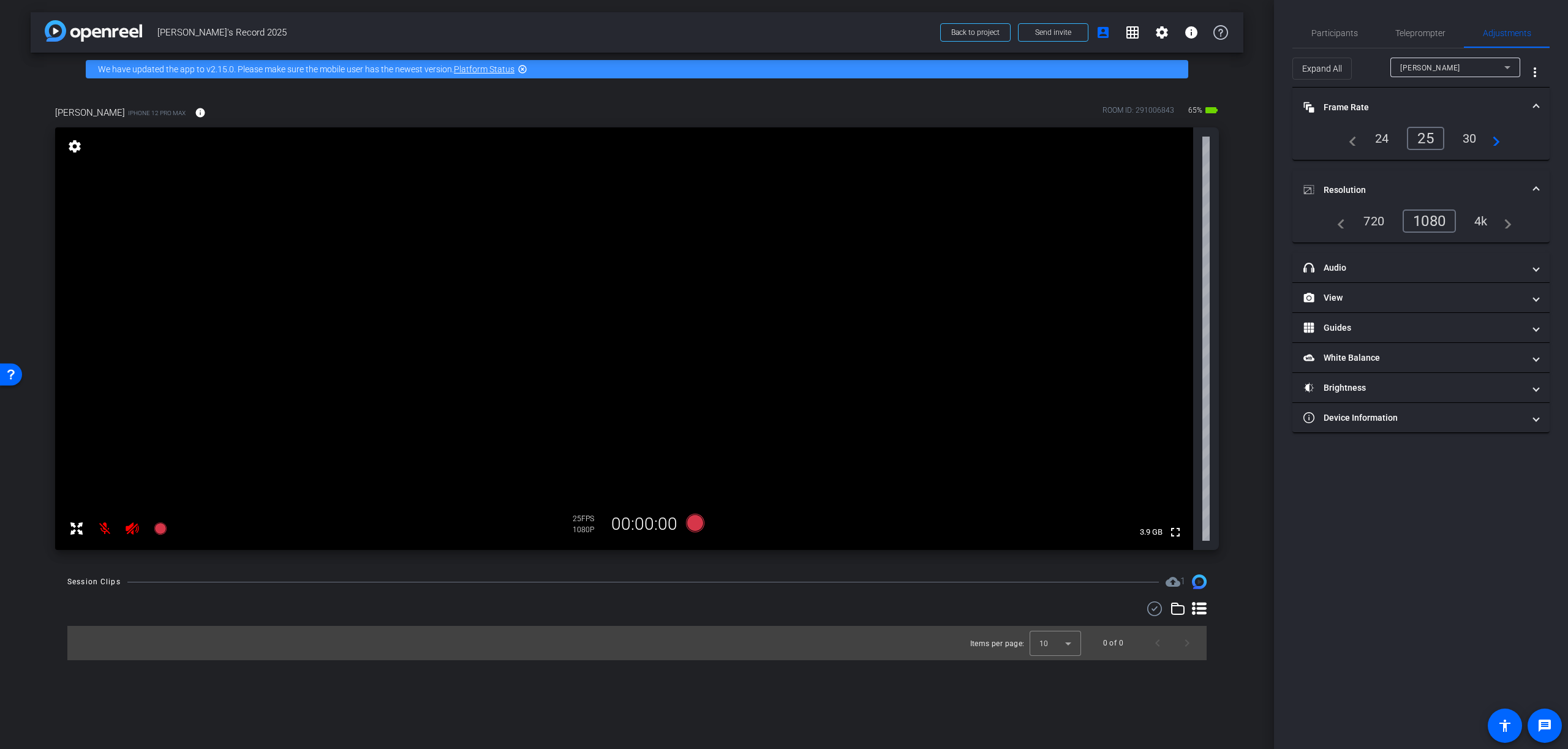
click at [1482, 221] on div "4k" at bounding box center [1480, 221] width 32 height 21
click at [1353, 294] on mat-panel-title "View" at bounding box center [1413, 298] width 220 height 13
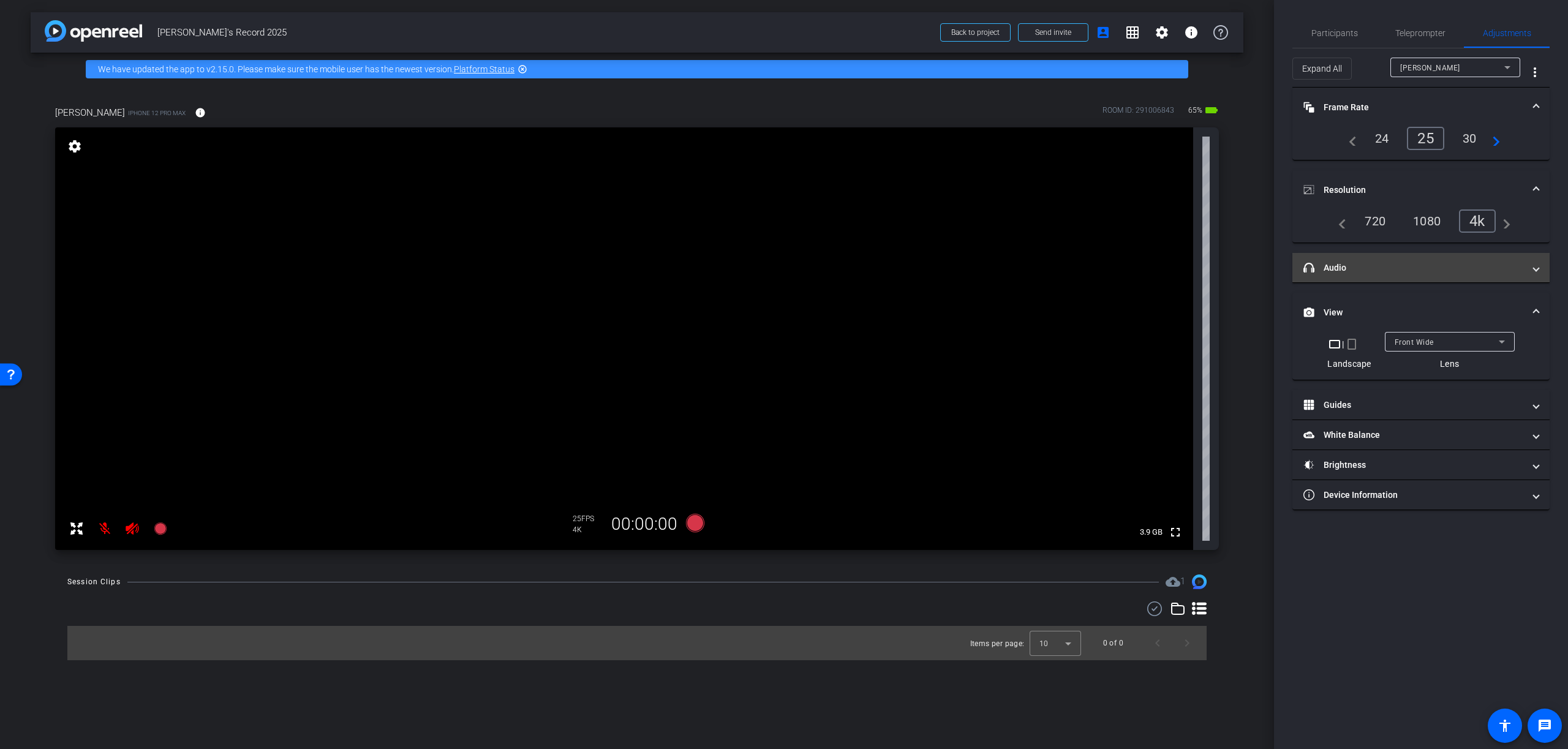
click at [1333, 265] on mat-panel-title "headphone icon Audio" at bounding box center [1413, 268] width 220 height 13
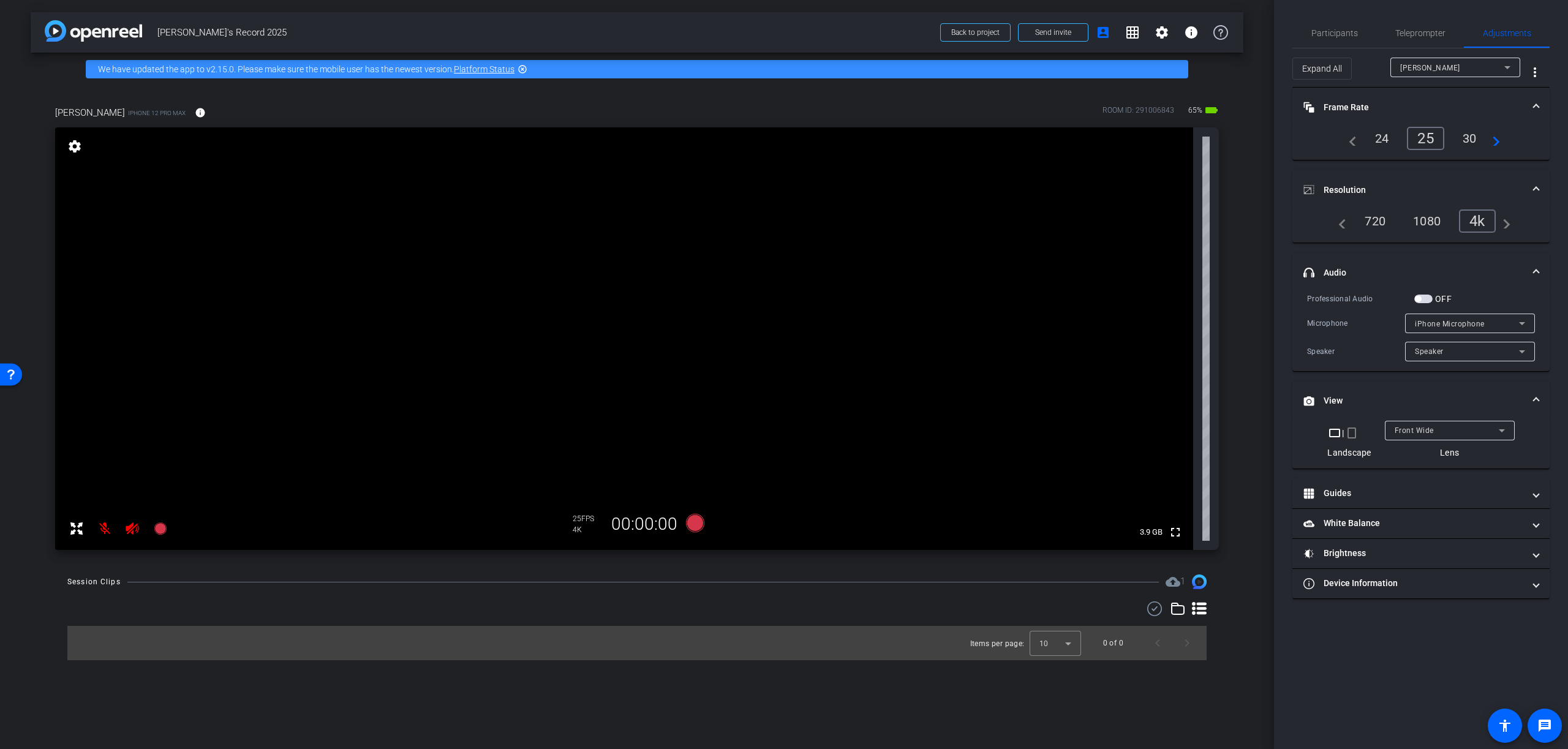
click at [1421, 297] on span "button" at bounding box center [1423, 299] width 18 height 9
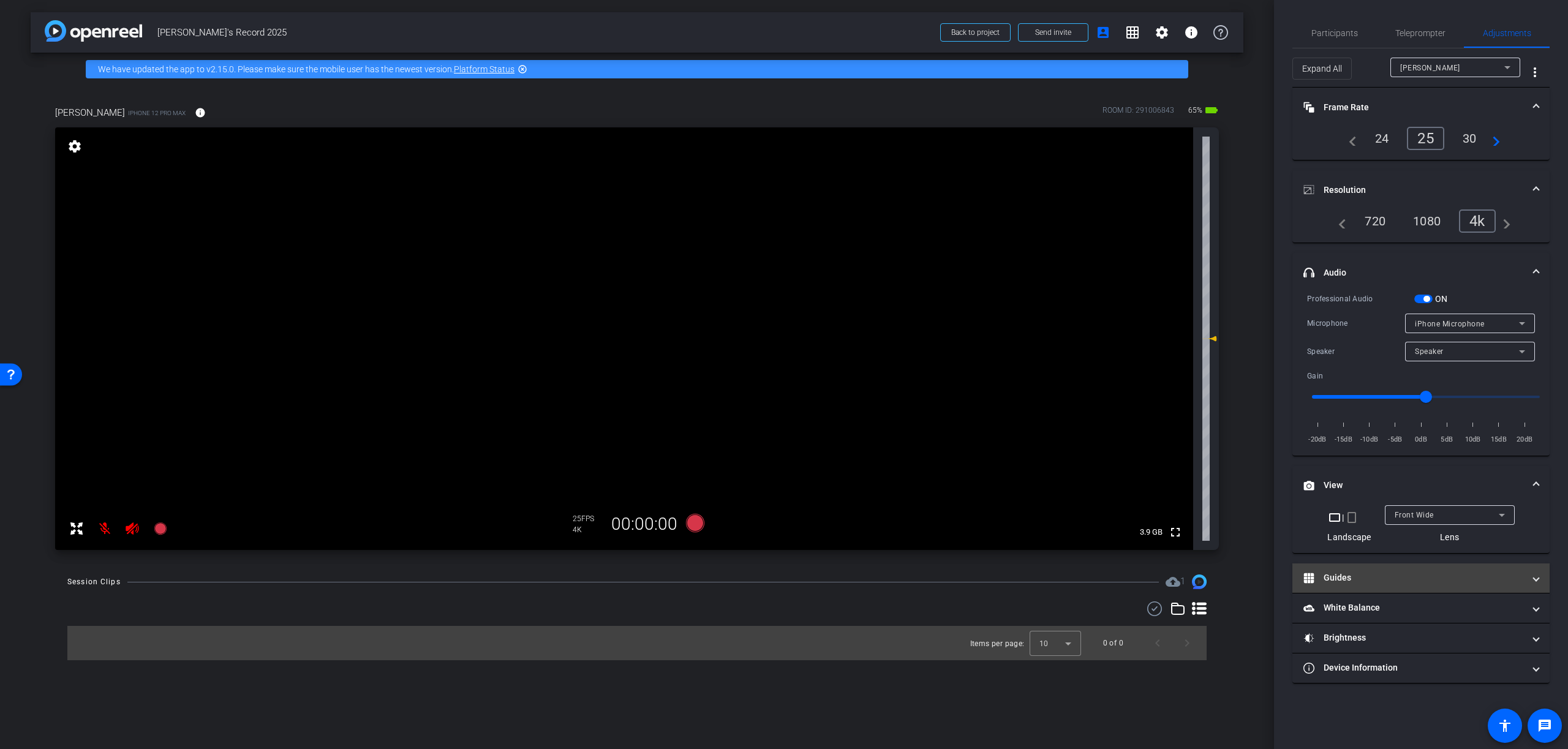
click at [1345, 578] on mat-panel-title "Guides" at bounding box center [1413, 577] width 220 height 13
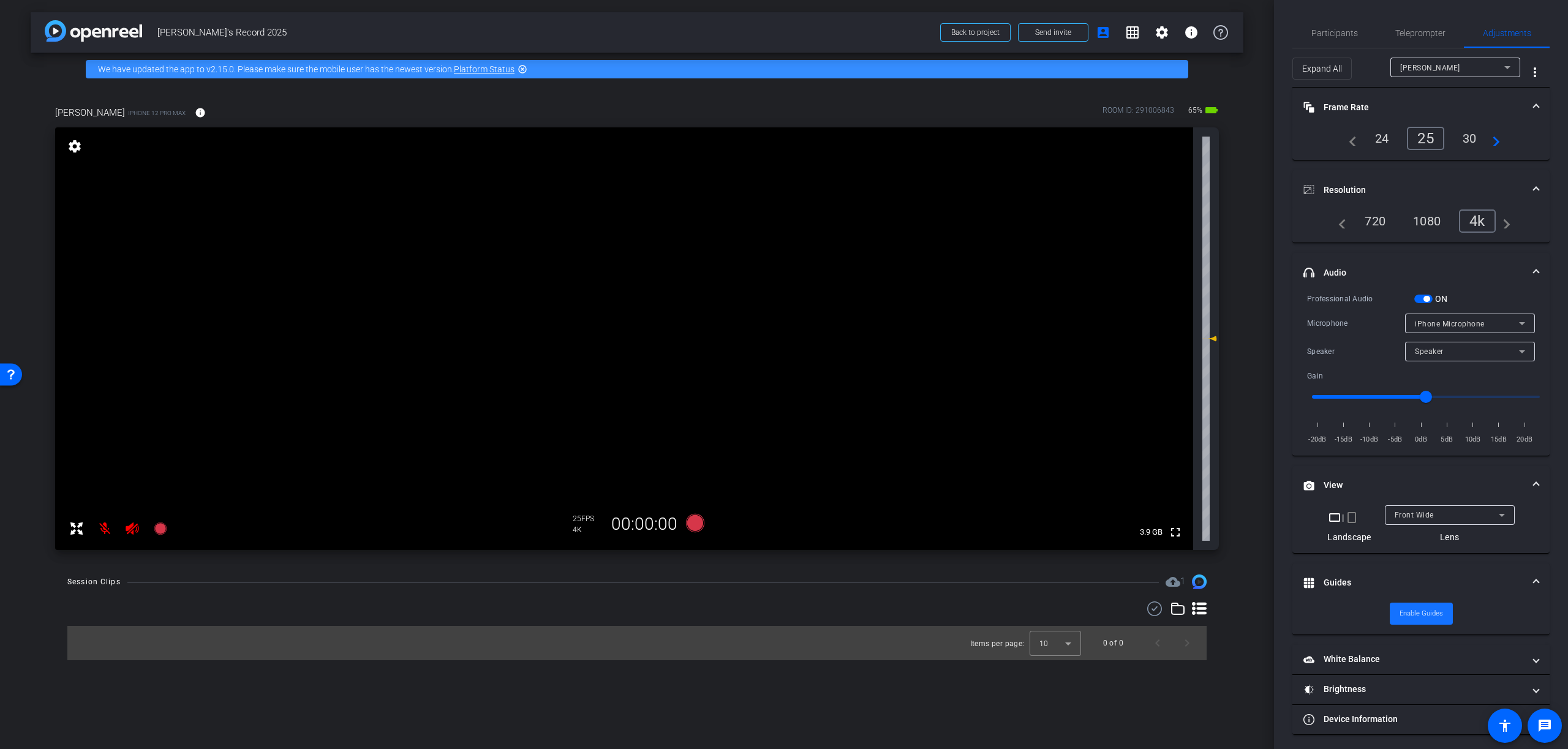
click at [1422, 614] on span "Enable Guides" at bounding box center [1420, 614] width 43 height 18
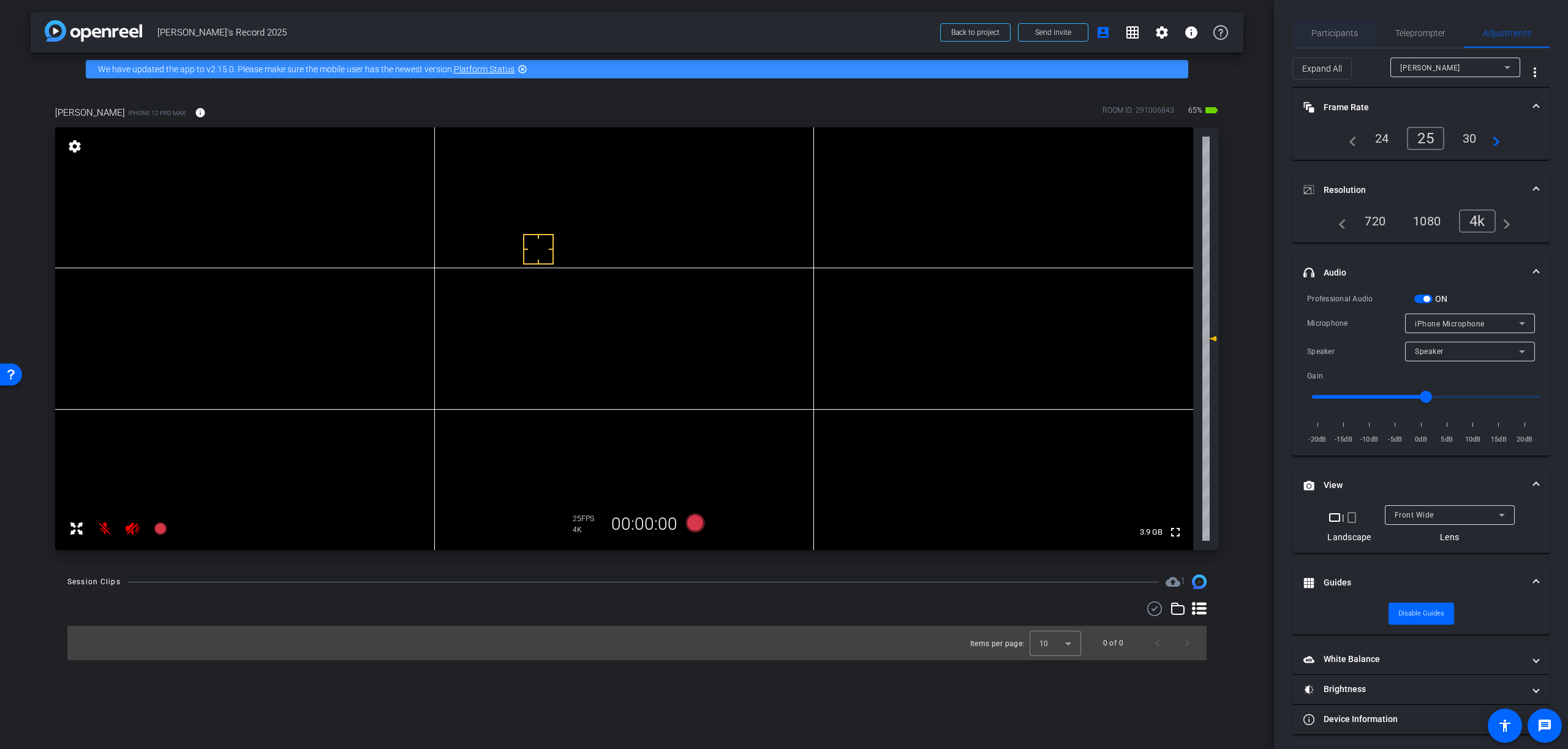
click at [1338, 34] on span "Participants" at bounding box center [1334, 33] width 46 height 9
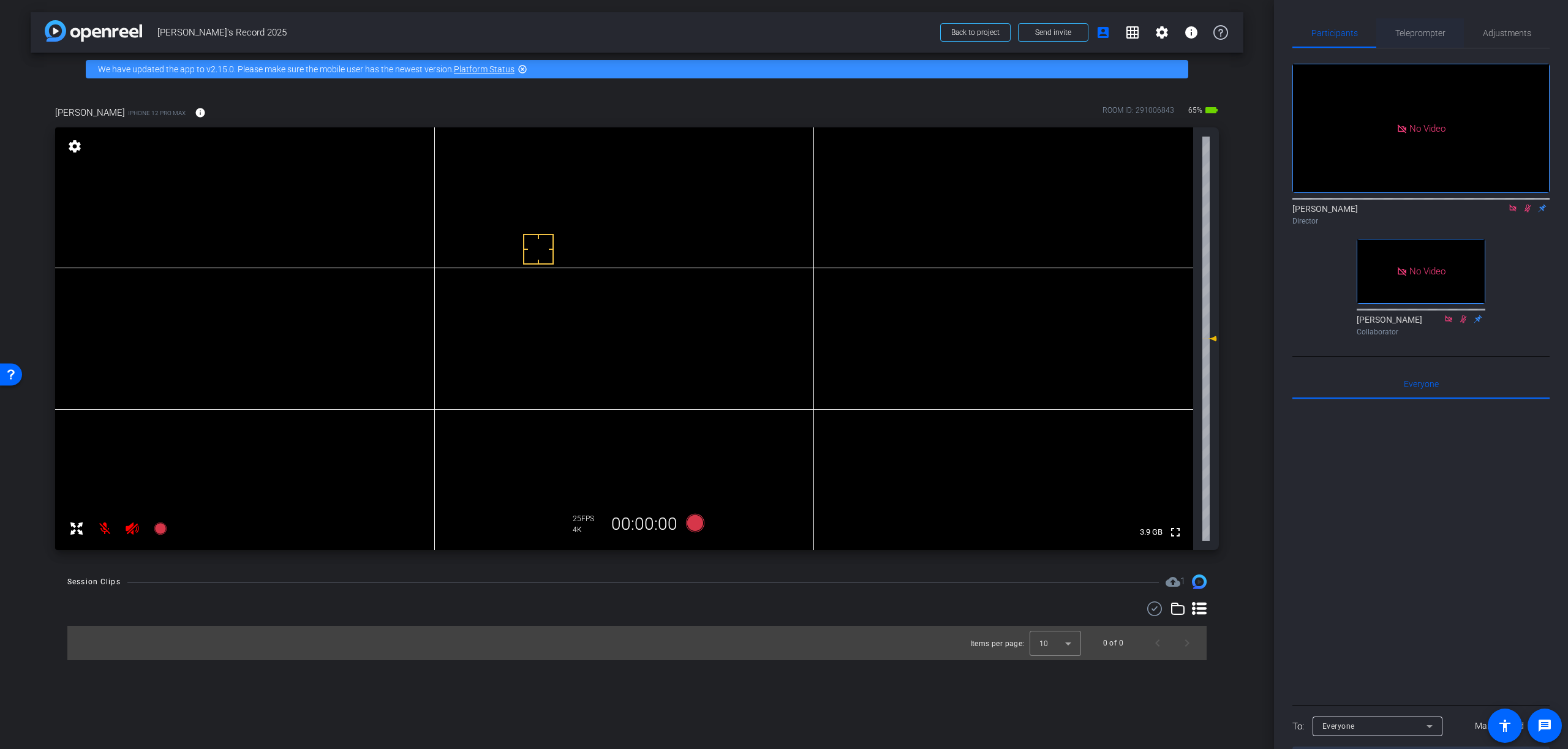
click at [1430, 34] on span "Teleprompter" at bounding box center [1420, 33] width 50 height 9
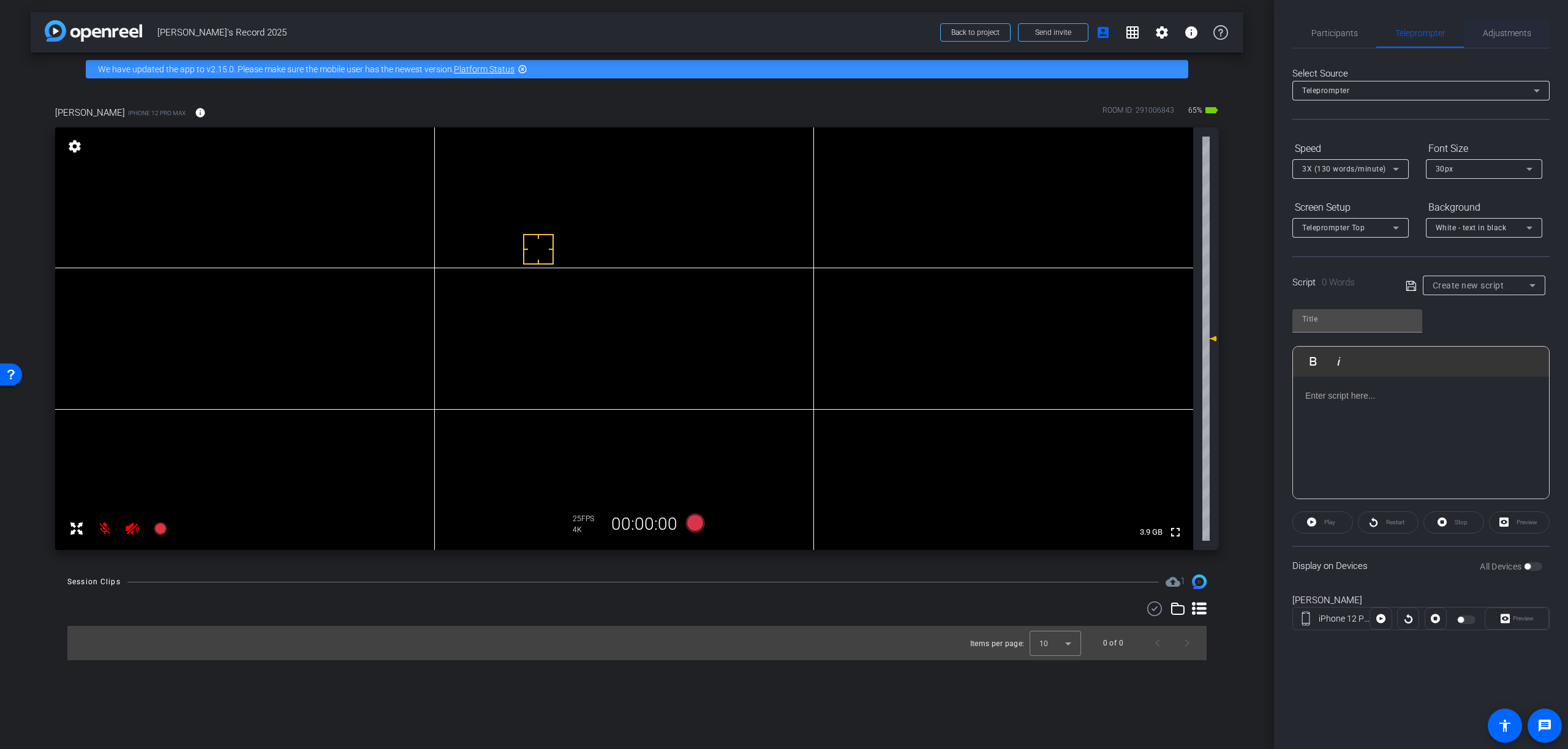
click at [1508, 33] on span "Adjustments" at bounding box center [1507, 33] width 48 height 9
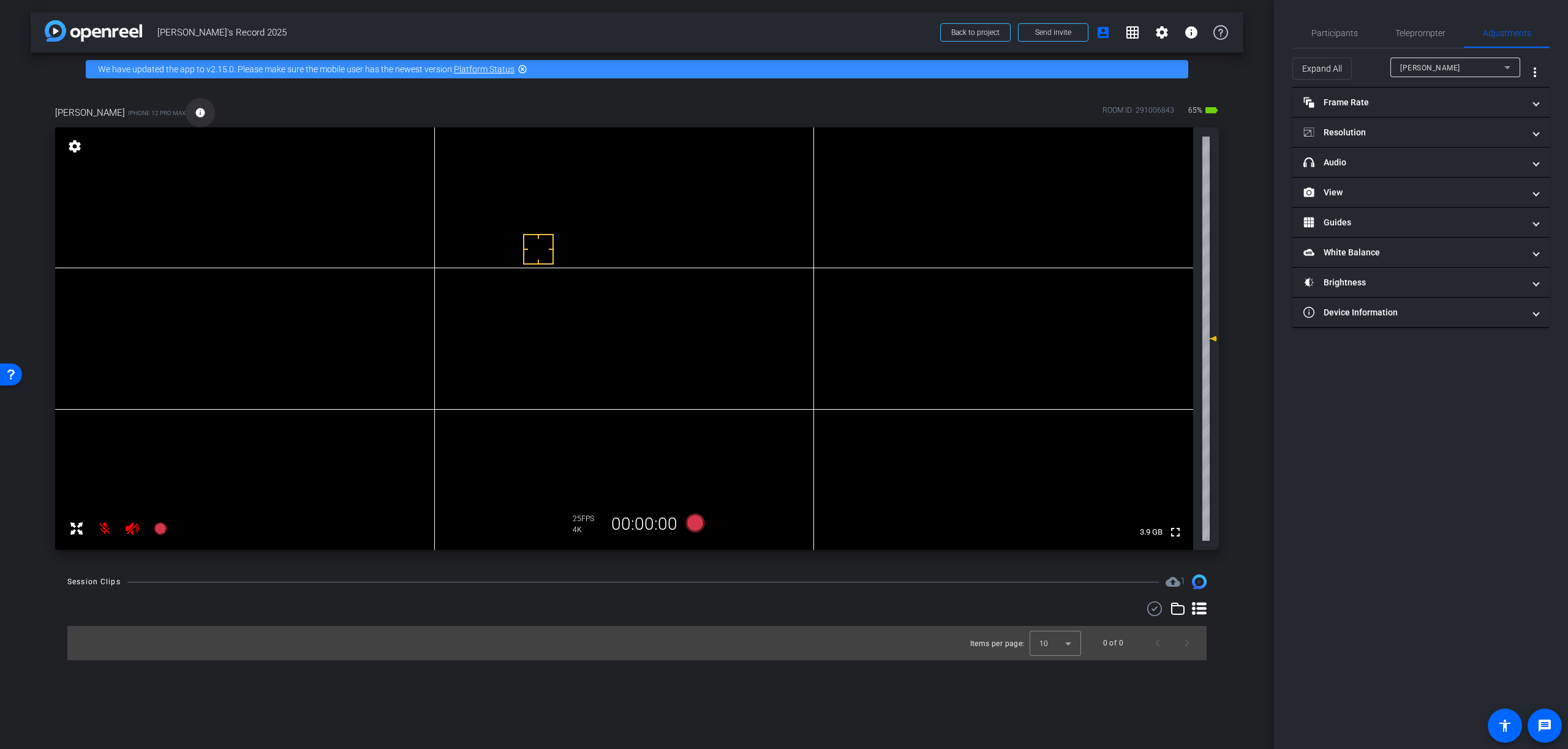
click at [195, 112] on mat-icon "info" at bounding box center [200, 112] width 11 height 11
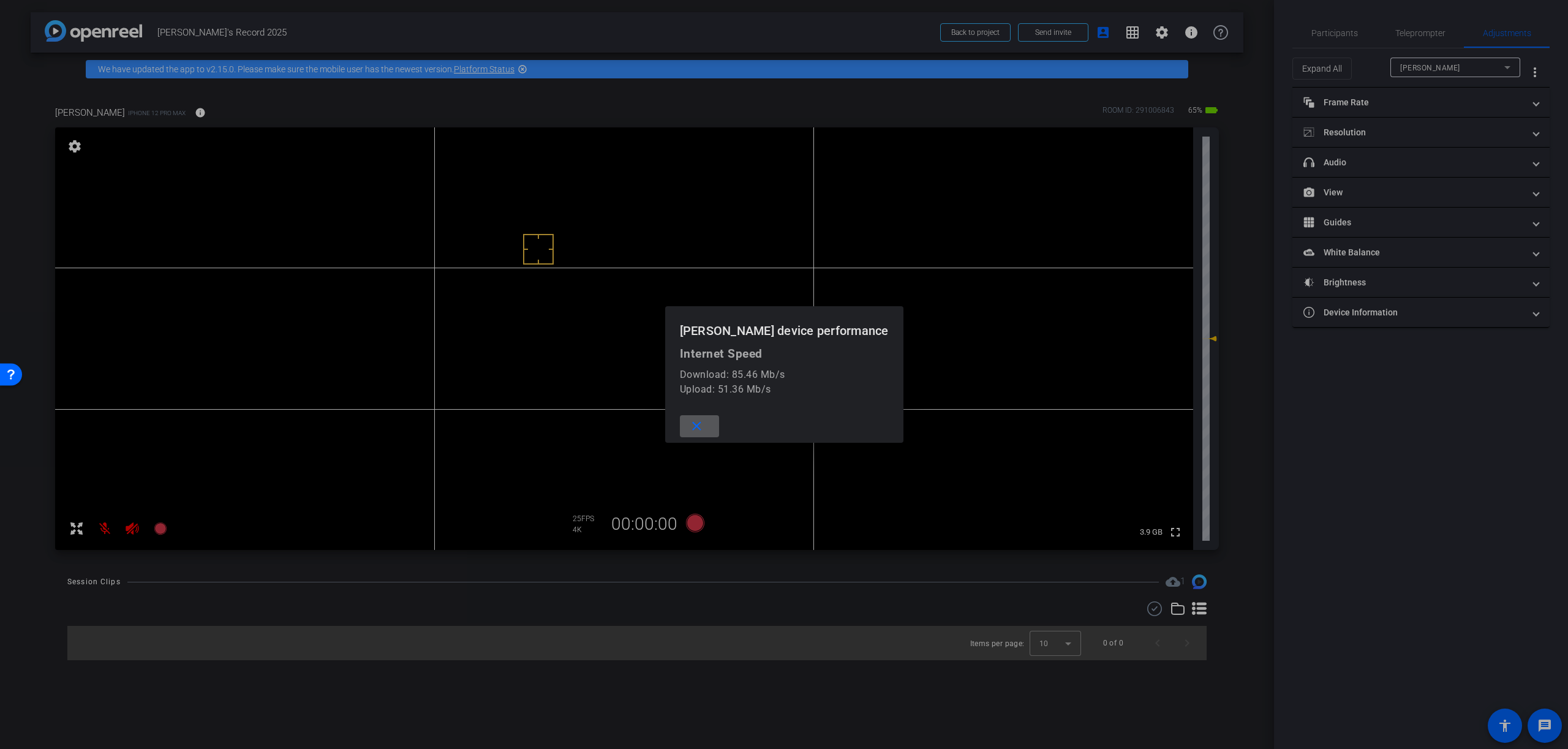
click at [704, 426] on mat-icon "close" at bounding box center [697, 427] width 15 height 15
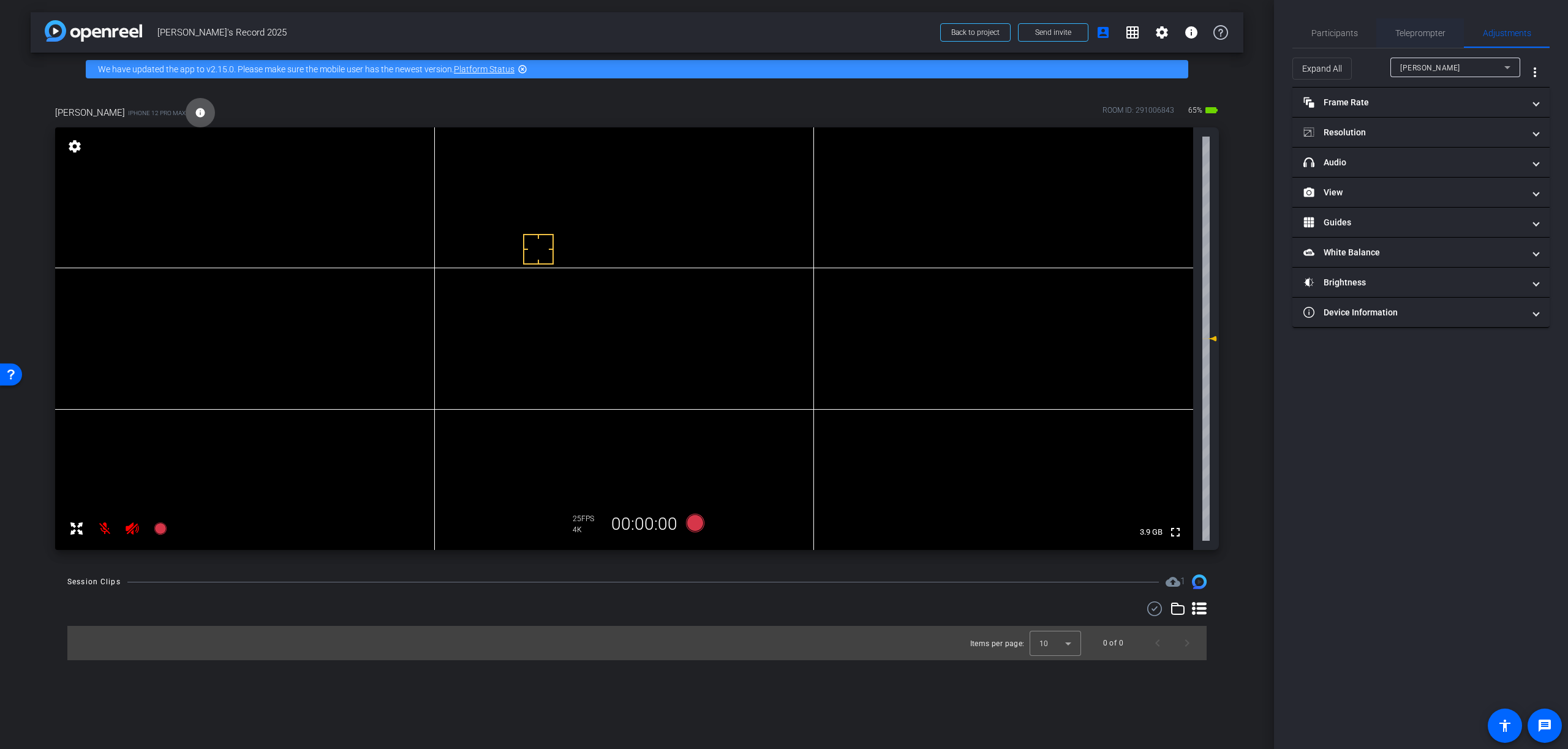
click at [1415, 34] on span "Teleprompter" at bounding box center [1420, 33] width 50 height 9
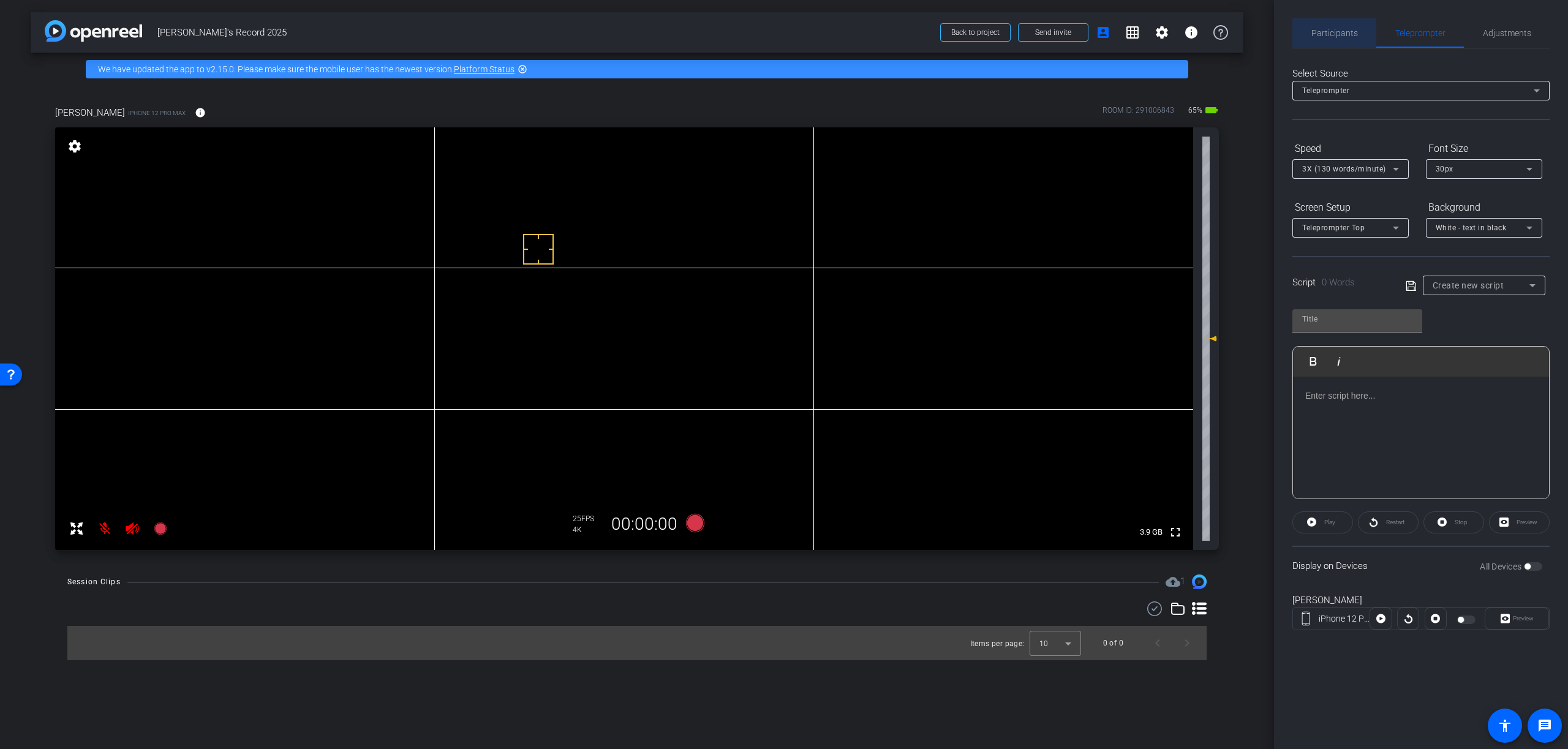
click at [1341, 33] on span "Participants" at bounding box center [1334, 33] width 46 height 9
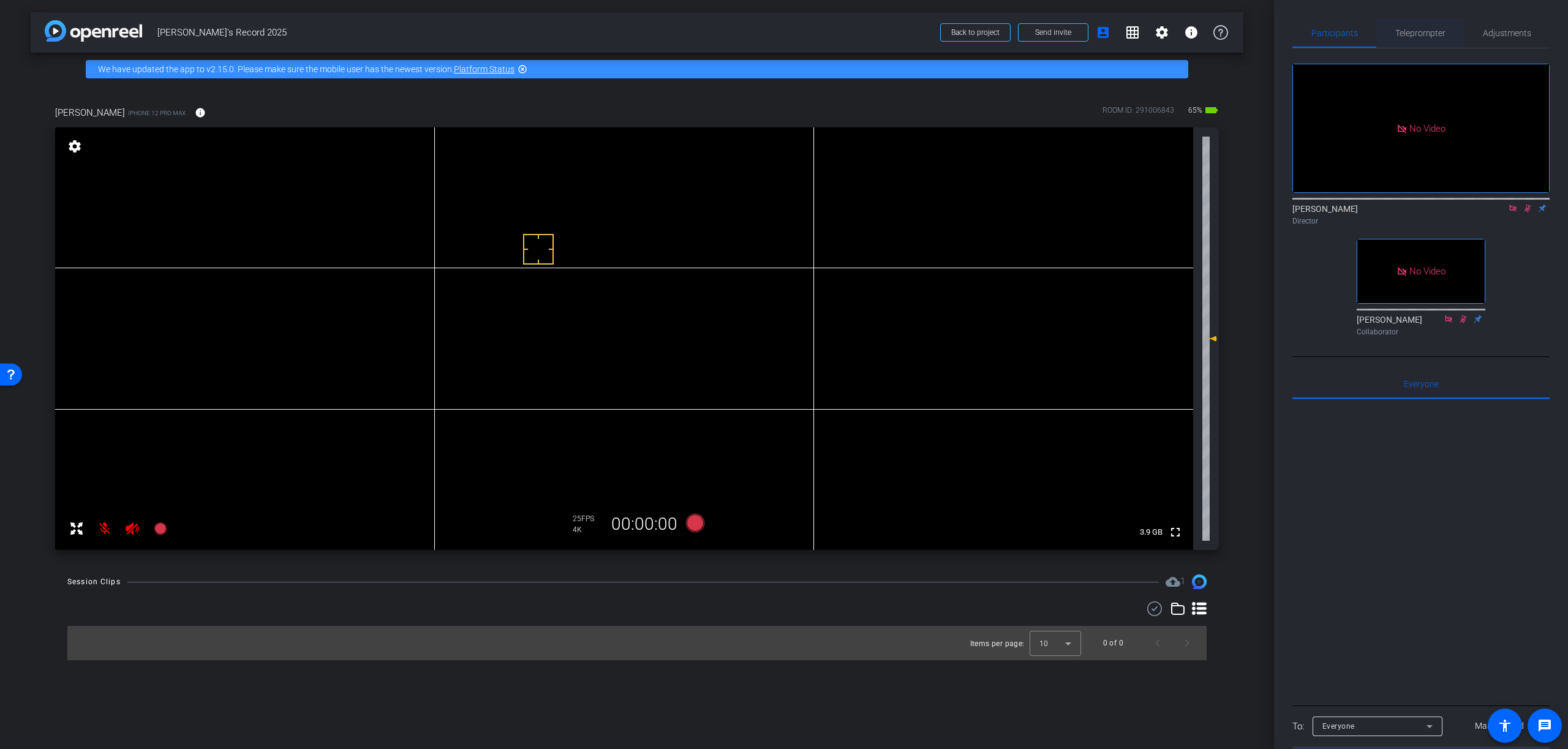
click at [1418, 33] on span "Teleprompter" at bounding box center [1420, 33] width 50 height 9
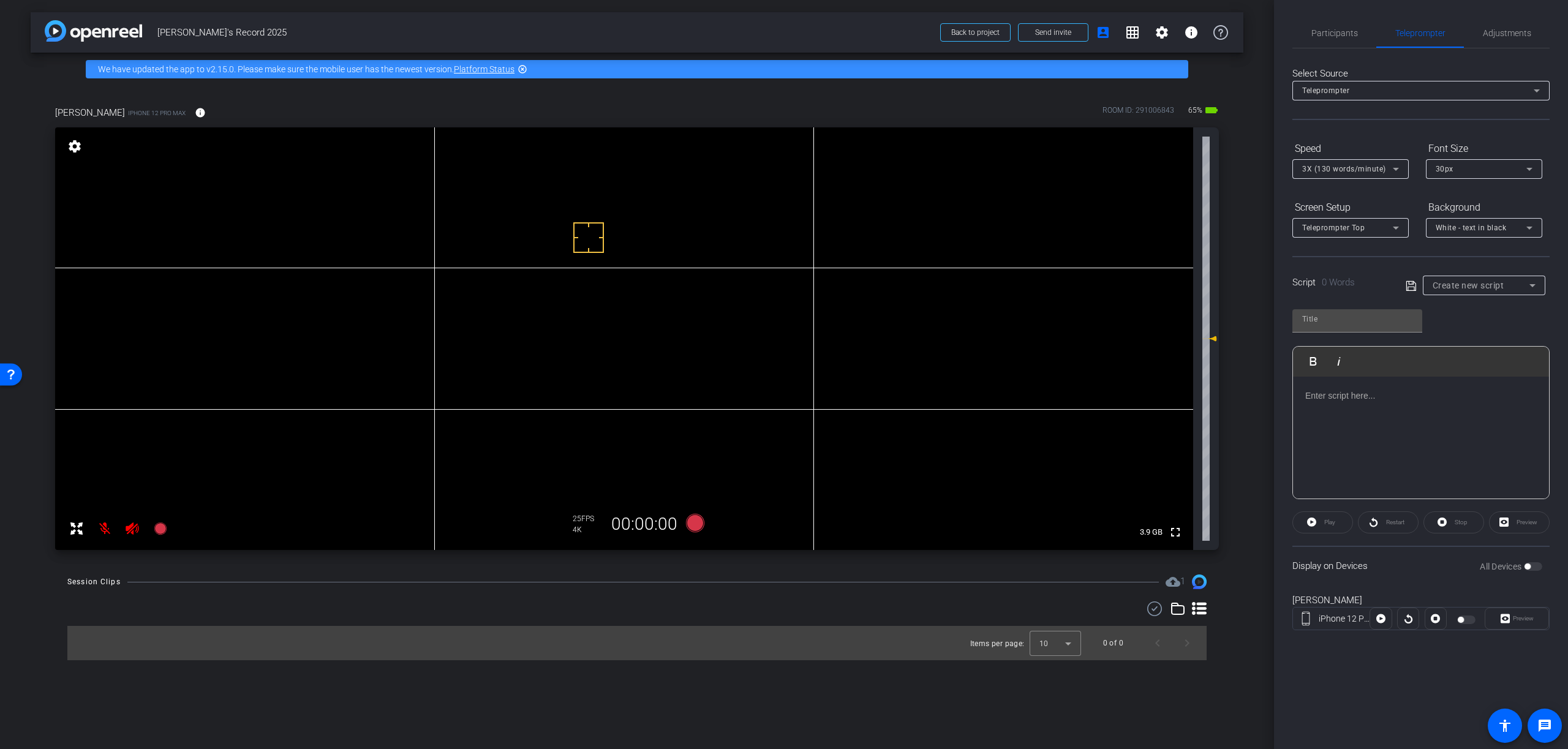
type input "NEW SUYASH"
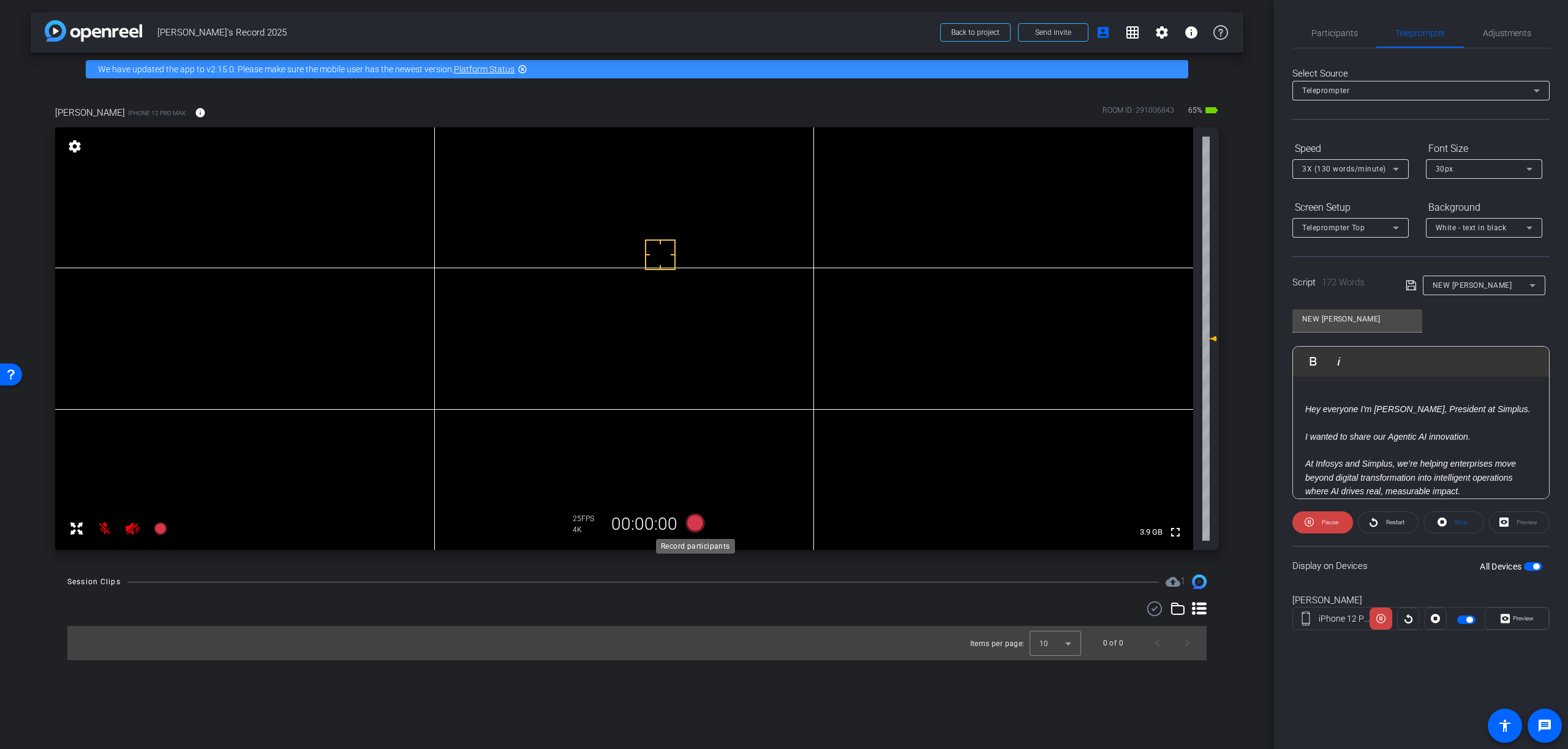
click at [695, 523] on icon at bounding box center [695, 523] width 18 height 18
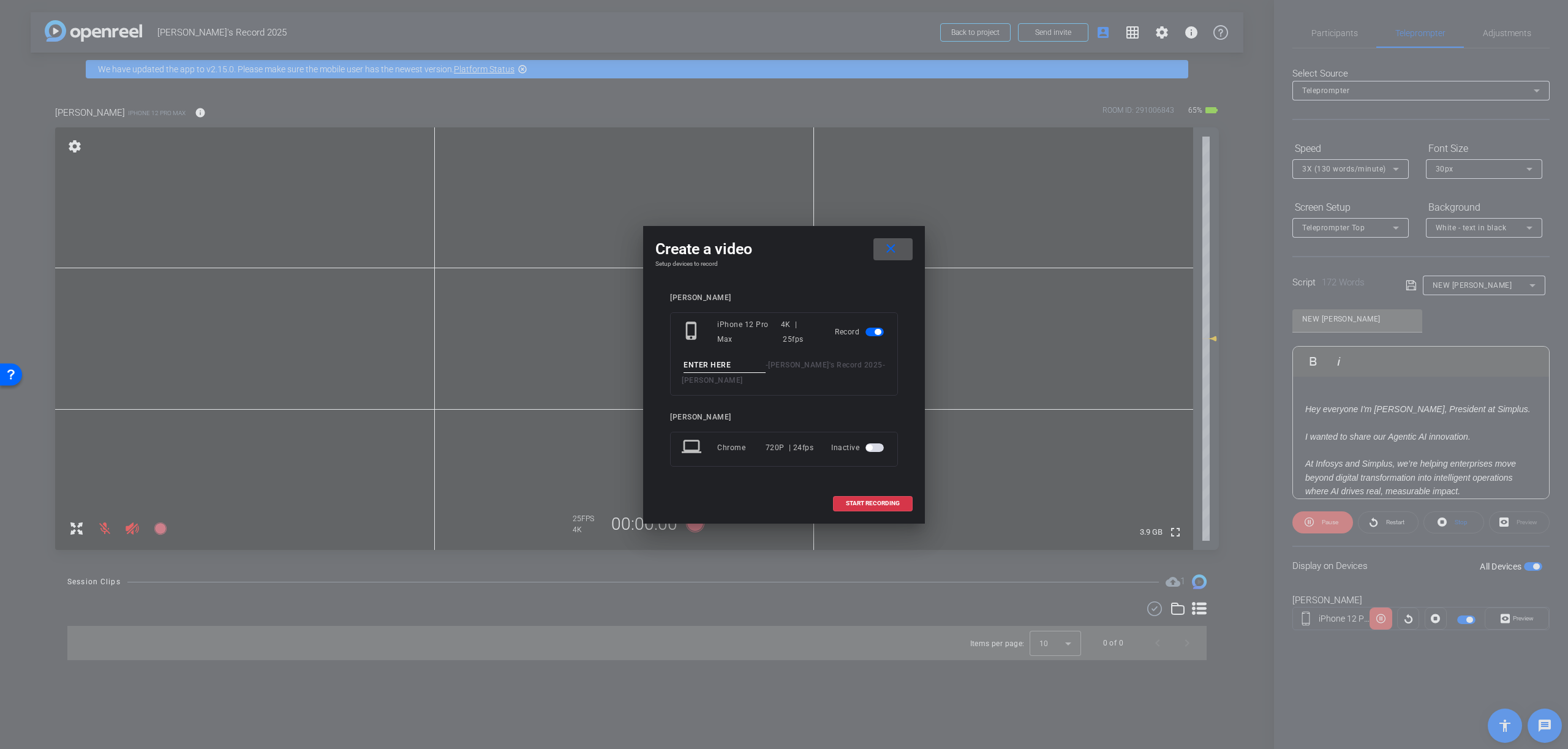
click at [738, 362] on input at bounding box center [724, 365] width 82 height 15
type input "Test"
click at [862, 503] on span "START RECORDING" at bounding box center [872, 504] width 54 height 6
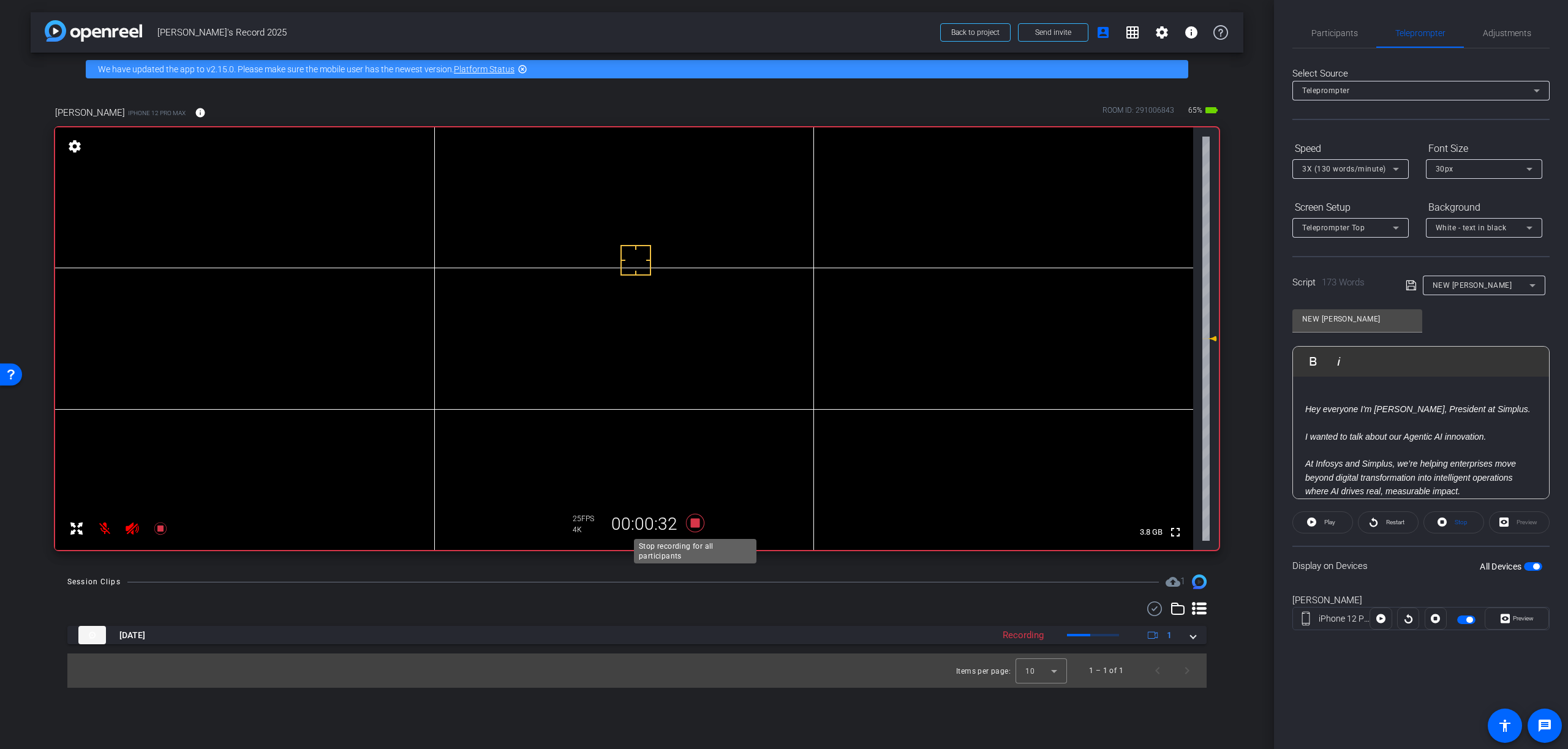
click at [695, 525] on icon at bounding box center [695, 523] width 18 height 18
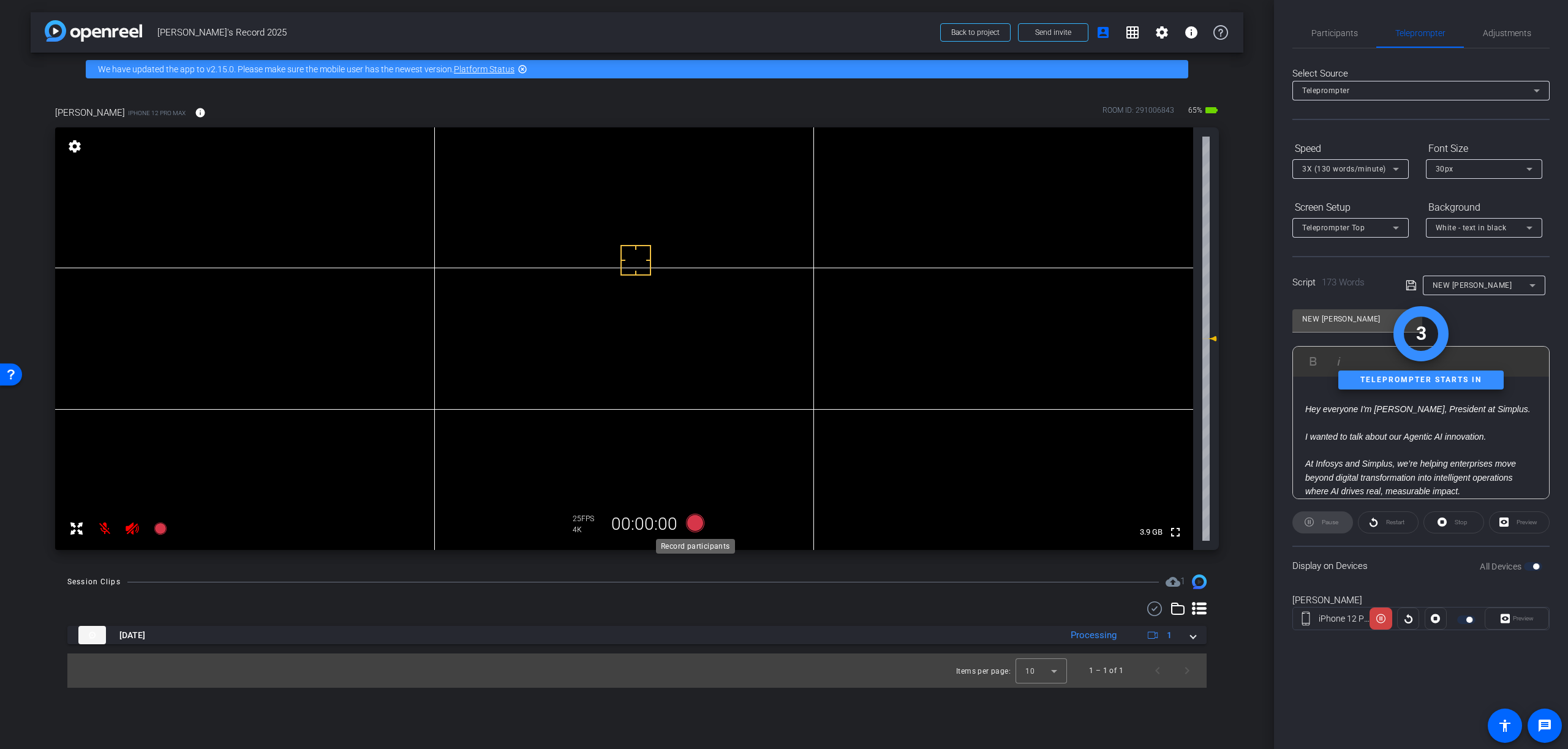
click at [694, 523] on icon at bounding box center [695, 523] width 18 height 18
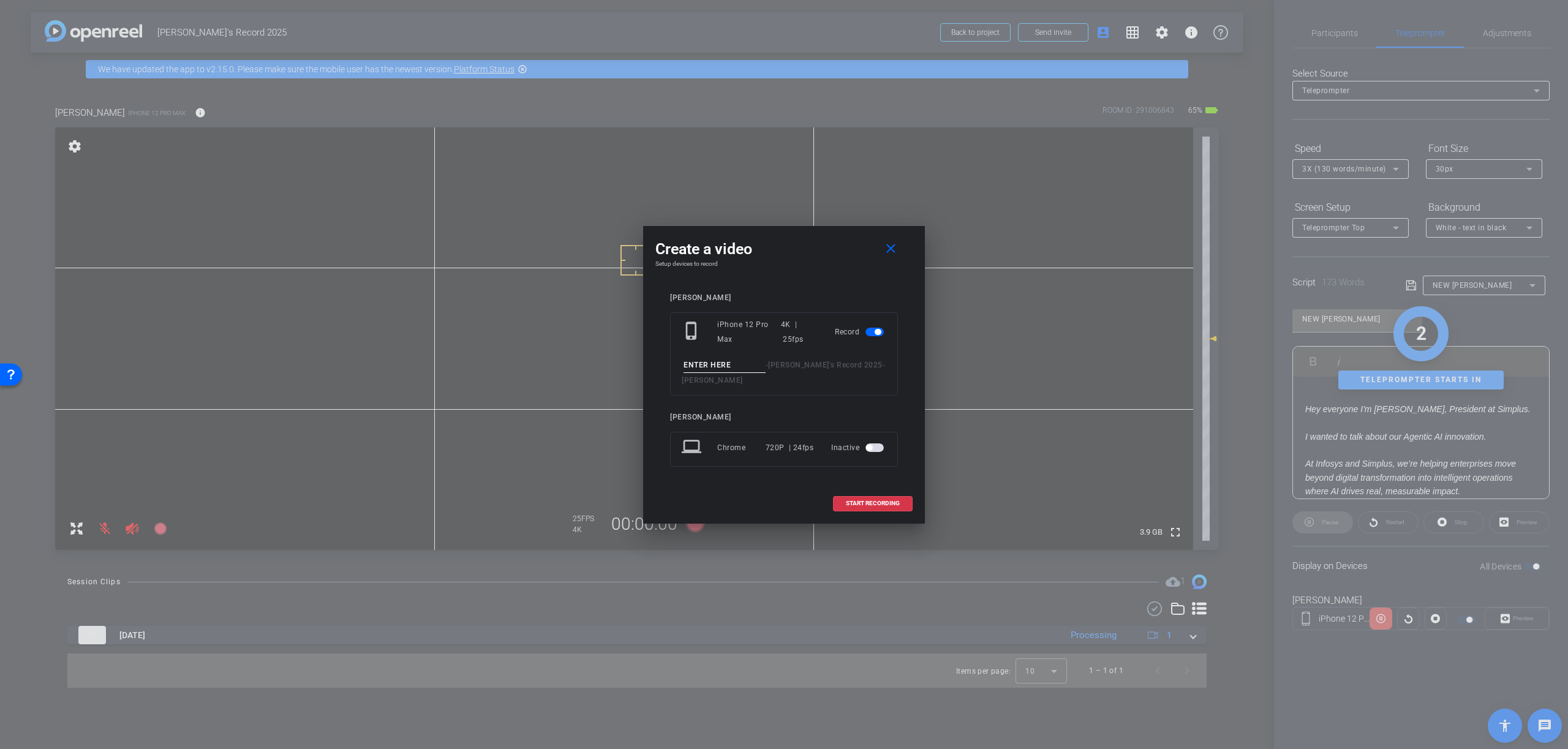
click at [740, 362] on input at bounding box center [724, 365] width 82 height 15
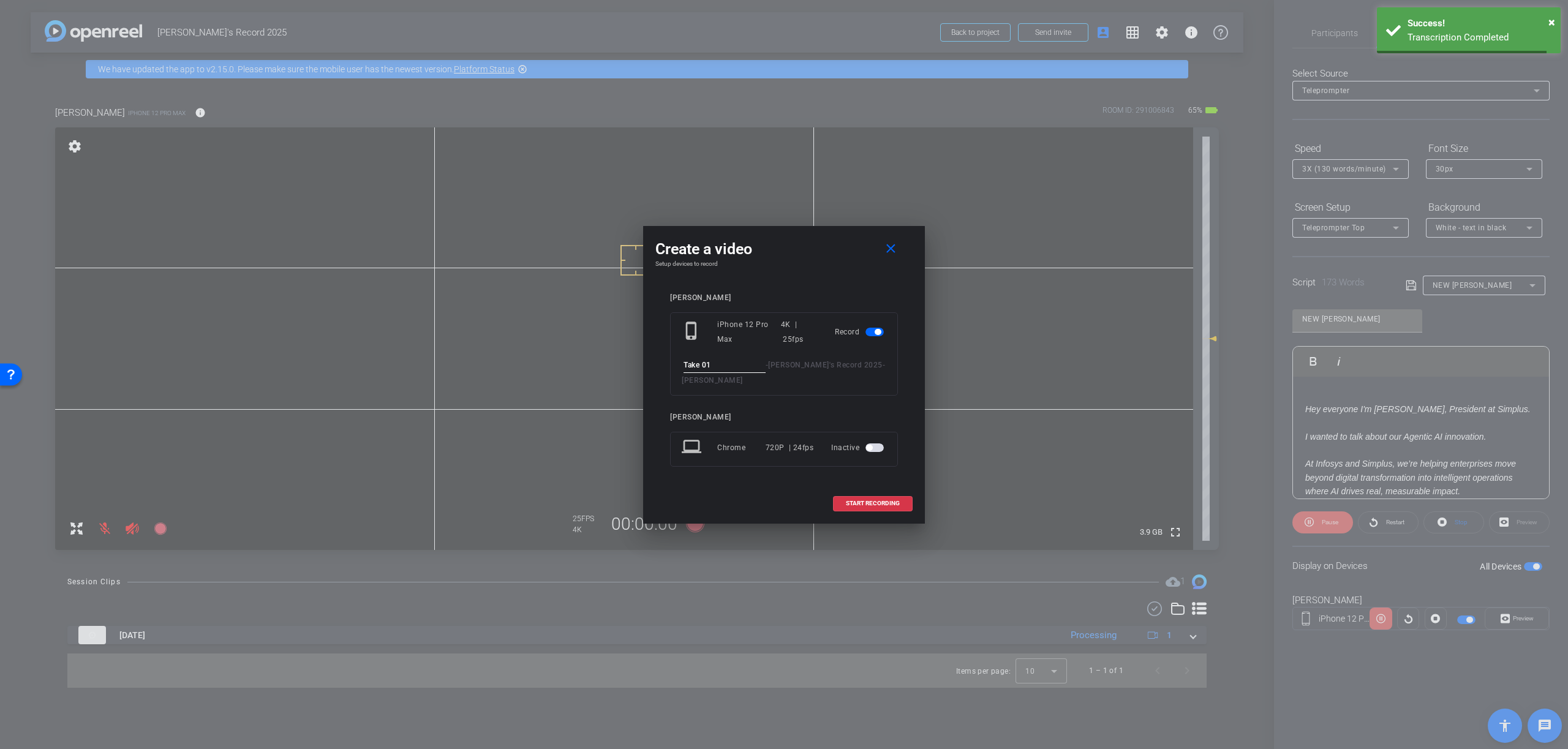
type input "Take 01"
click at [869, 501] on span "START RECORDING" at bounding box center [872, 504] width 54 height 6
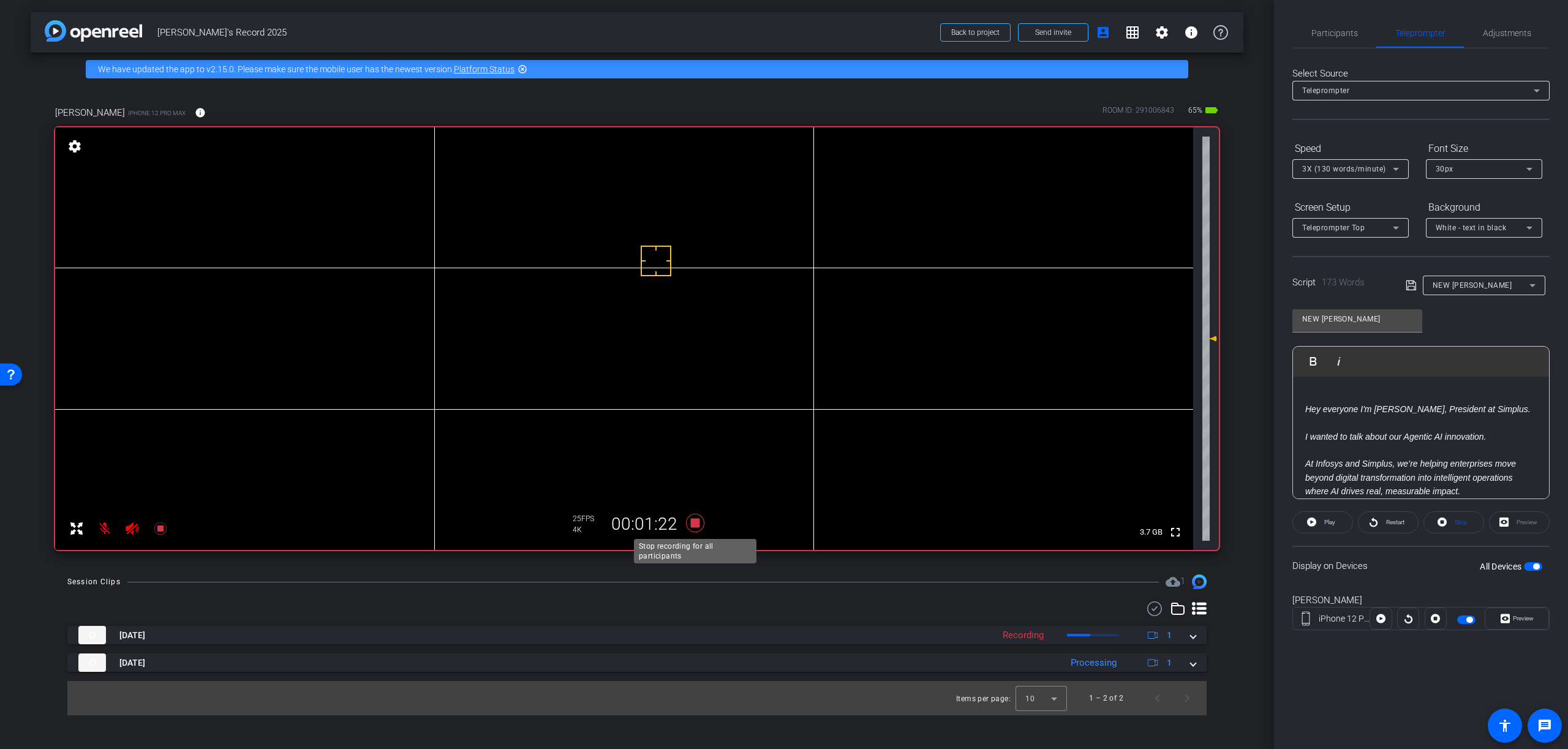
click at [695, 524] on icon at bounding box center [695, 523] width 18 height 18
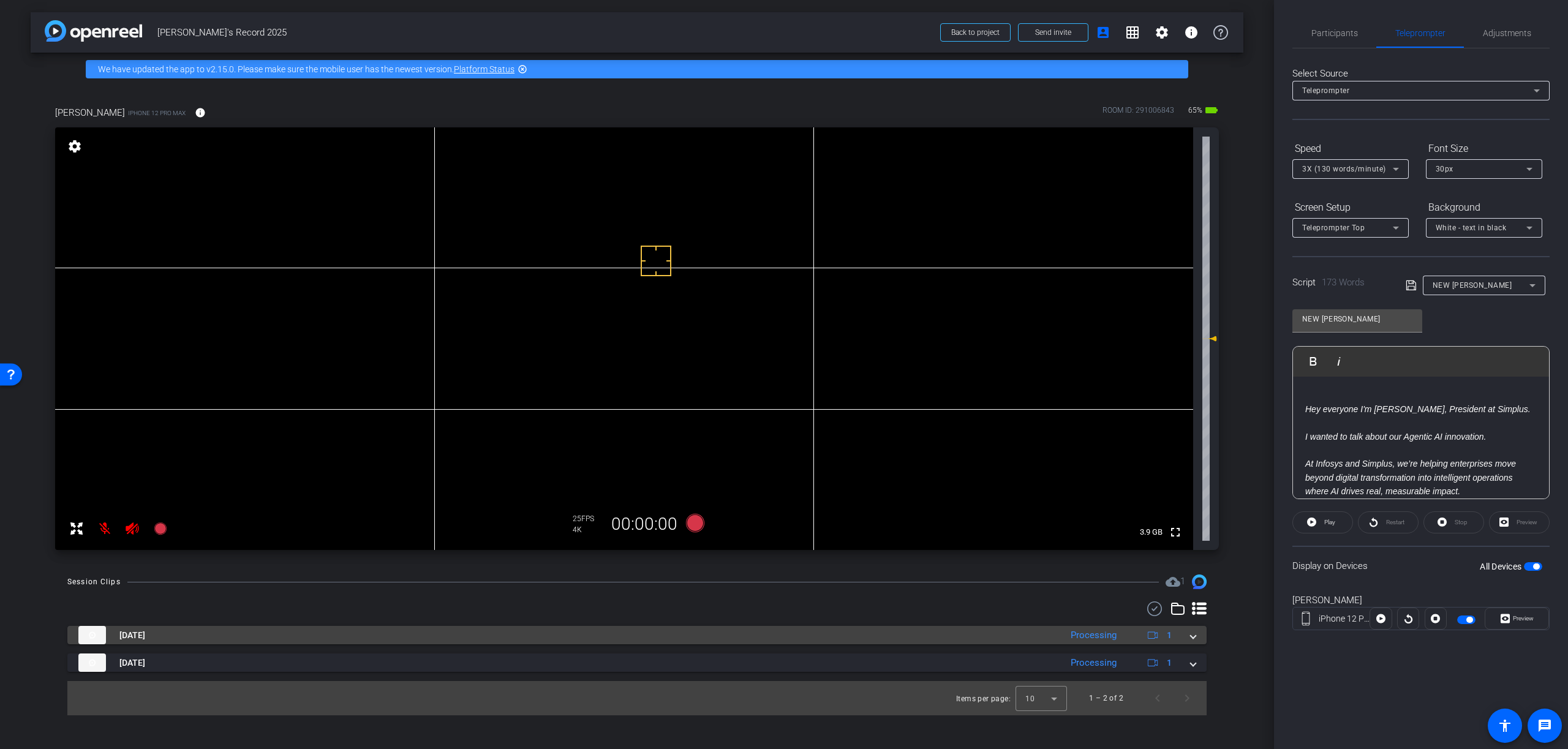
click at [1193, 639] on span at bounding box center [1192, 635] width 5 height 13
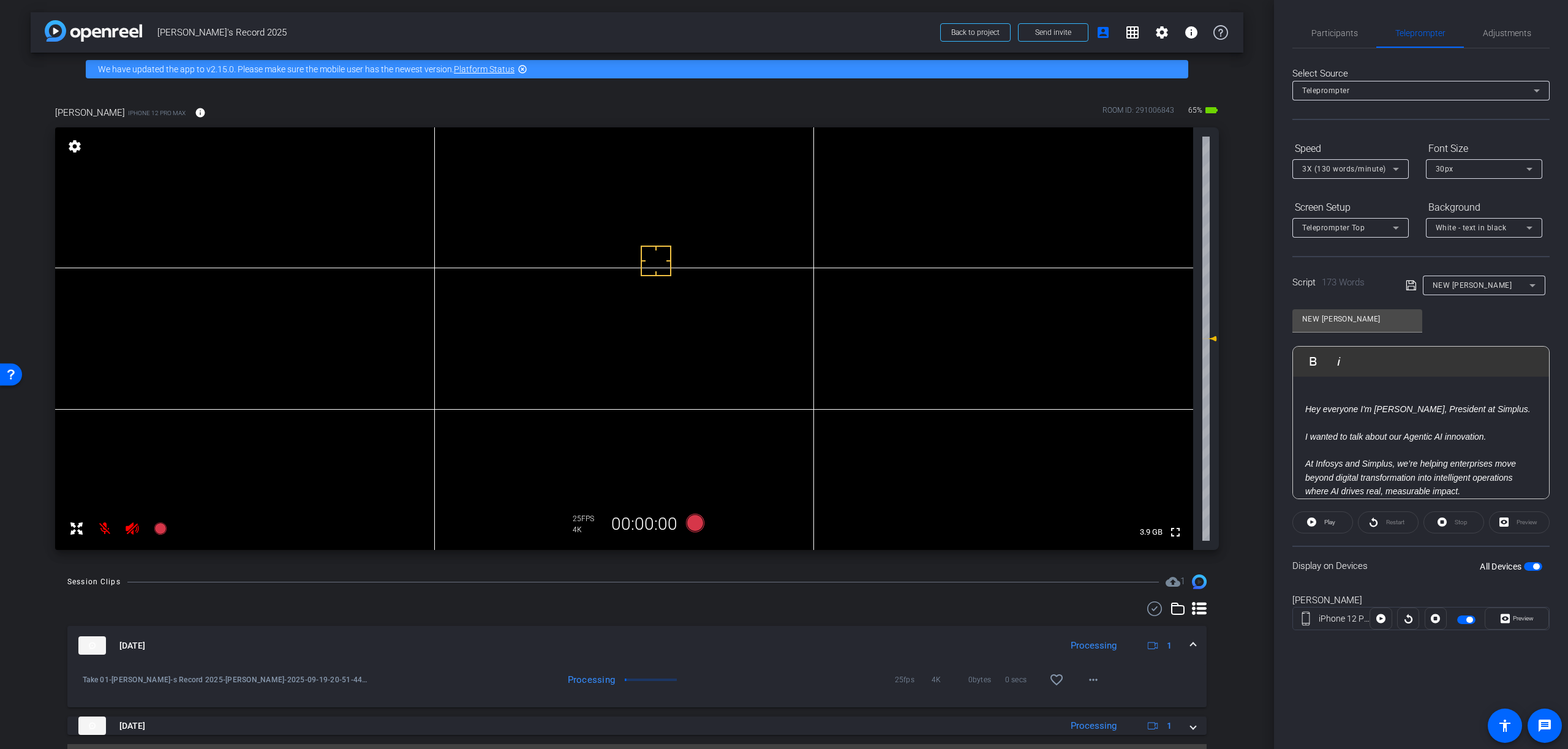
scroll to position [29, 0]
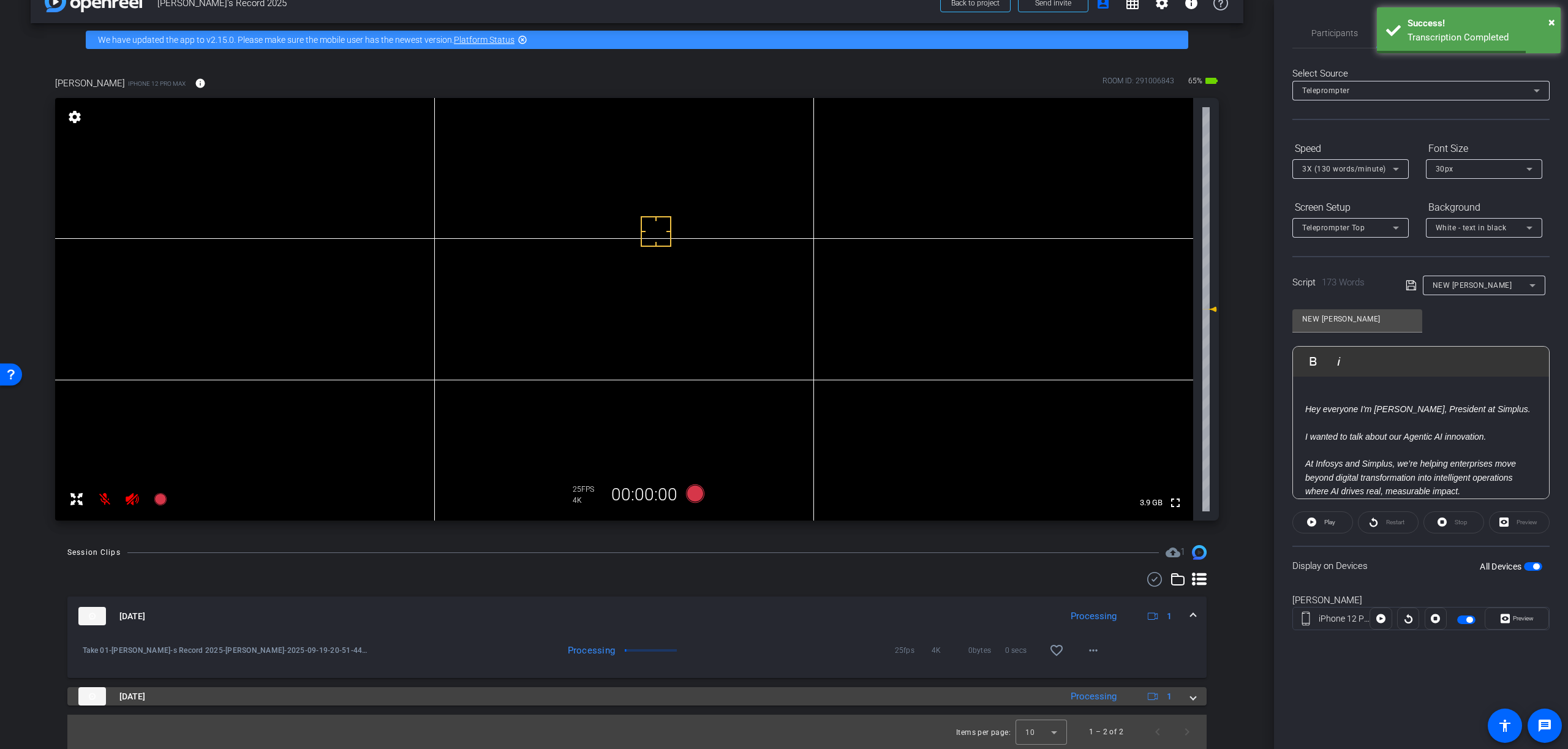
click at [1193, 700] on span at bounding box center [1192, 696] width 5 height 13
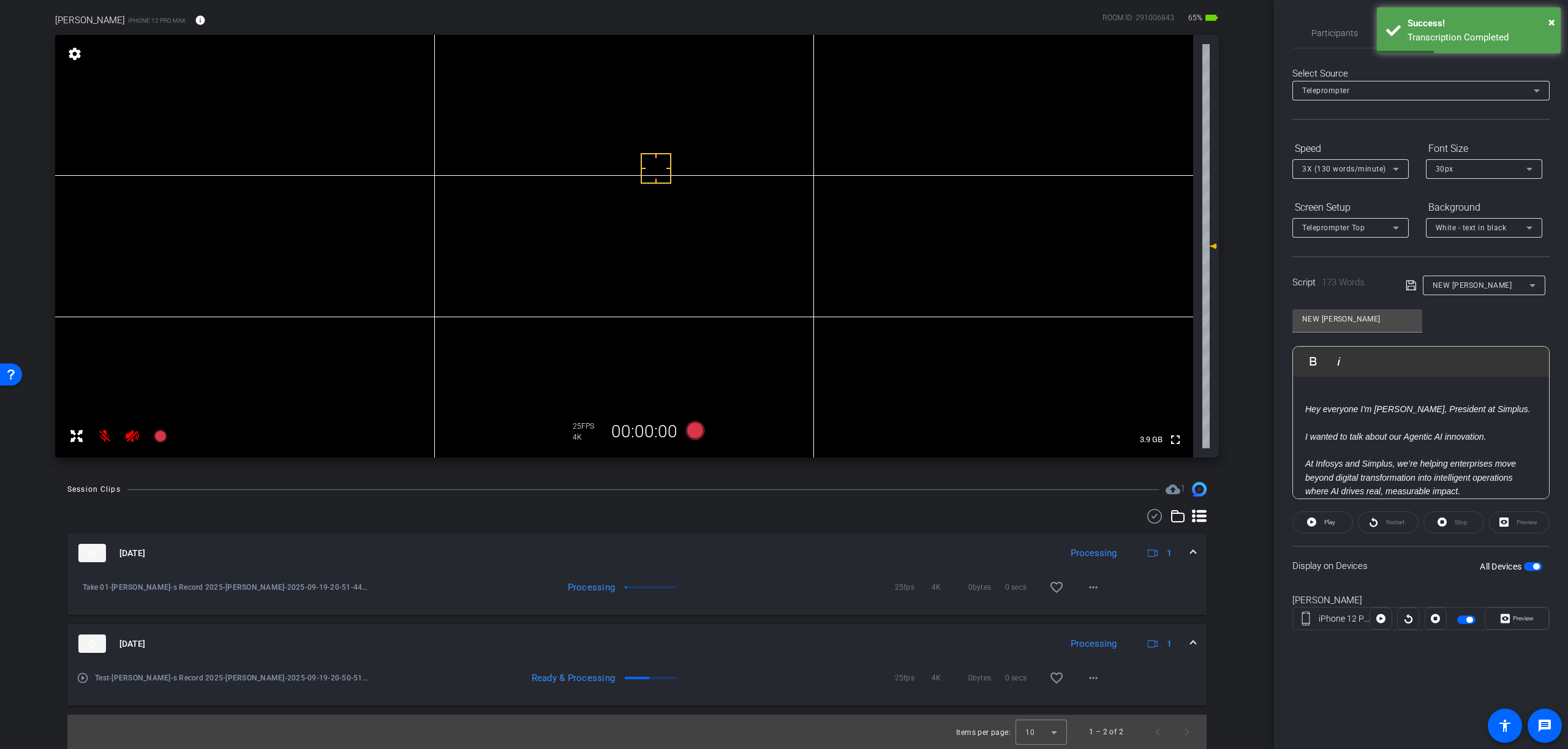
scroll to position [83, 0]
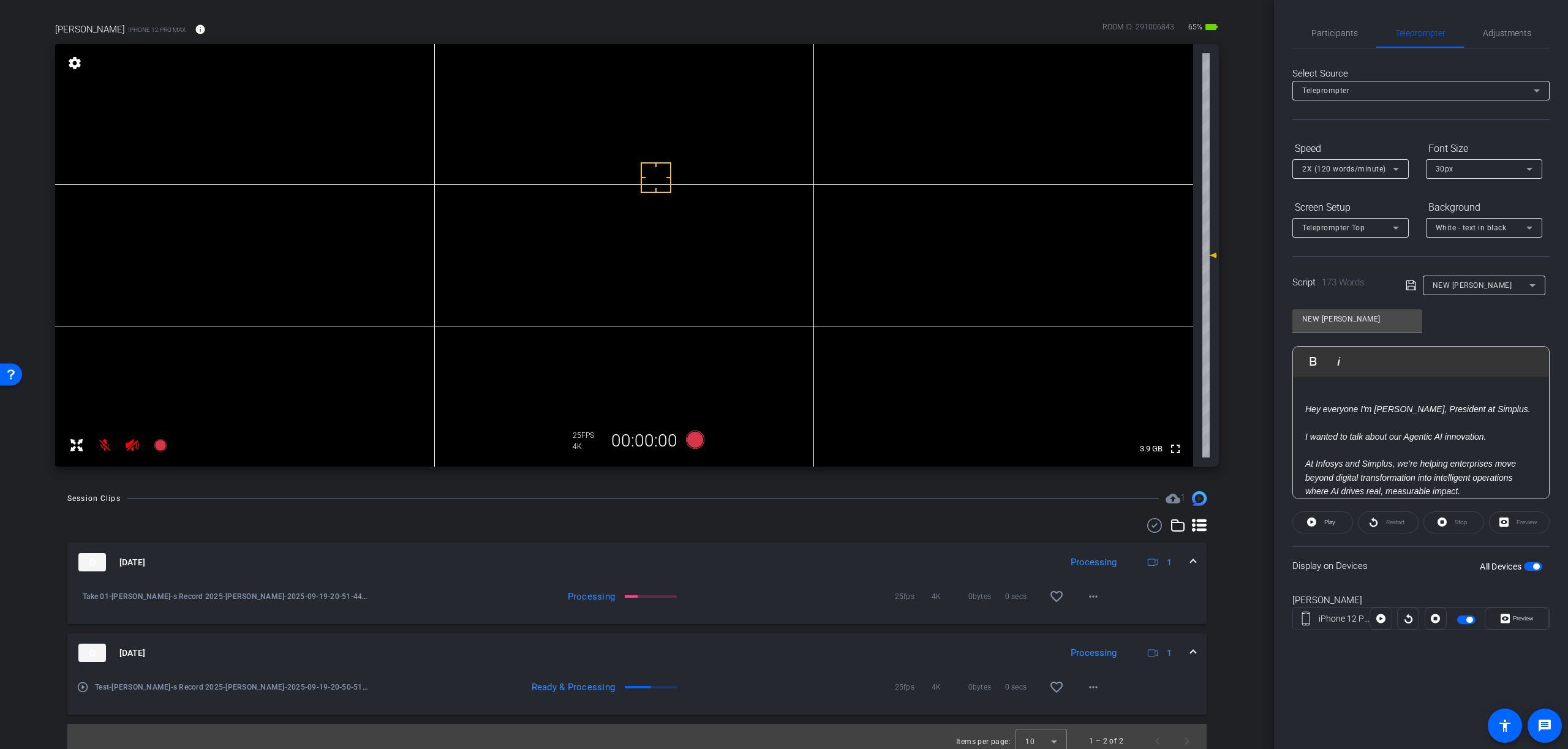
click at [84, 687] on mat-icon "play_circle_outline" at bounding box center [82, 687] width 13 height 13
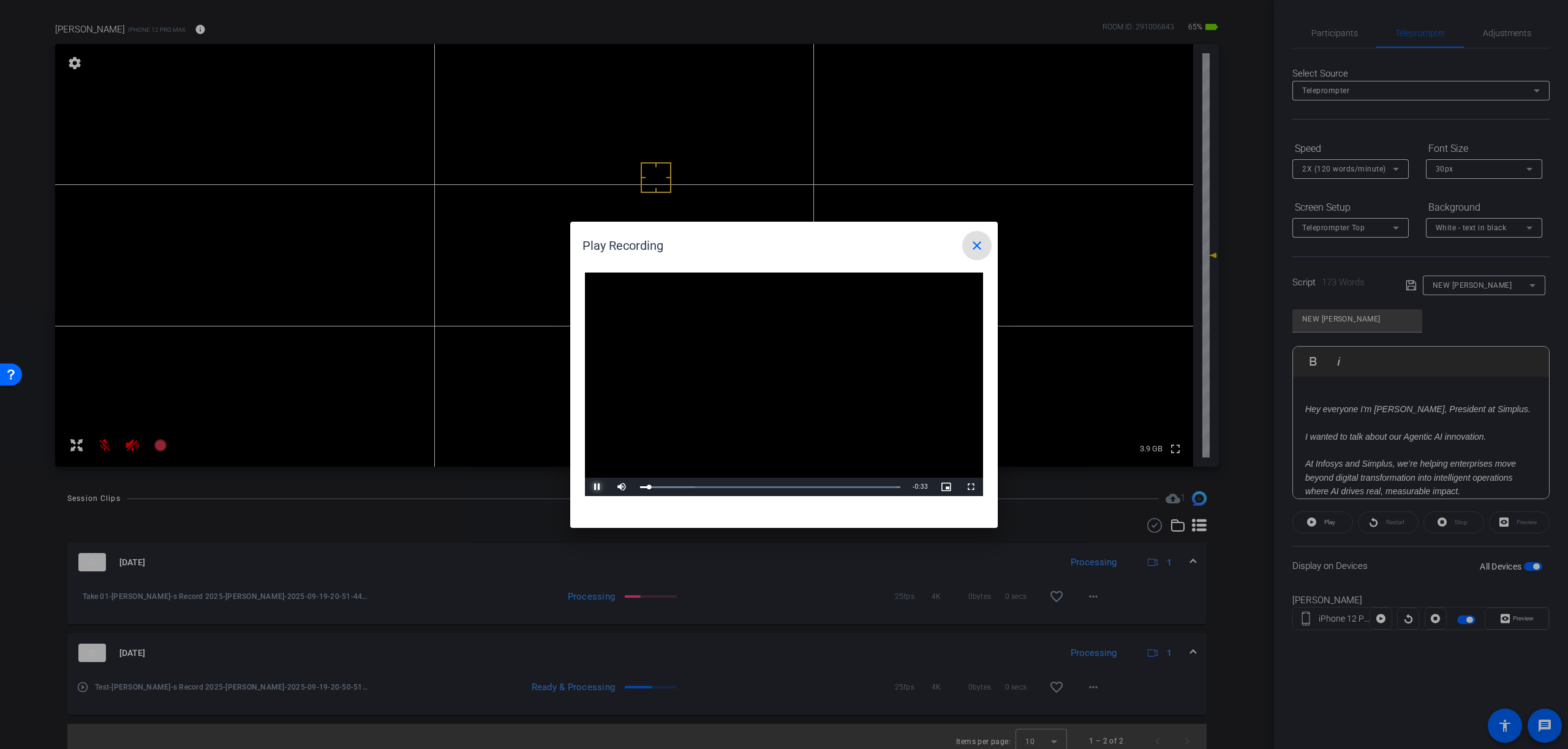
click at [595, 487] on span "Video Player" at bounding box center [596, 487] width 24 height 0
click at [596, 487] on span "Video Player" at bounding box center [596, 487] width 24 height 0
click at [710, 489] on div "Loaded : 100.00% 0:08 0:02" at bounding box center [770, 486] width 272 height 18
click at [793, 484] on div "Loaded : 100.00% 0:18 0:14" at bounding box center [770, 486] width 272 height 18
click at [831, 486] on div "Loaded : 100.00% 0:24 0:19" at bounding box center [769, 487] width 260 height 3
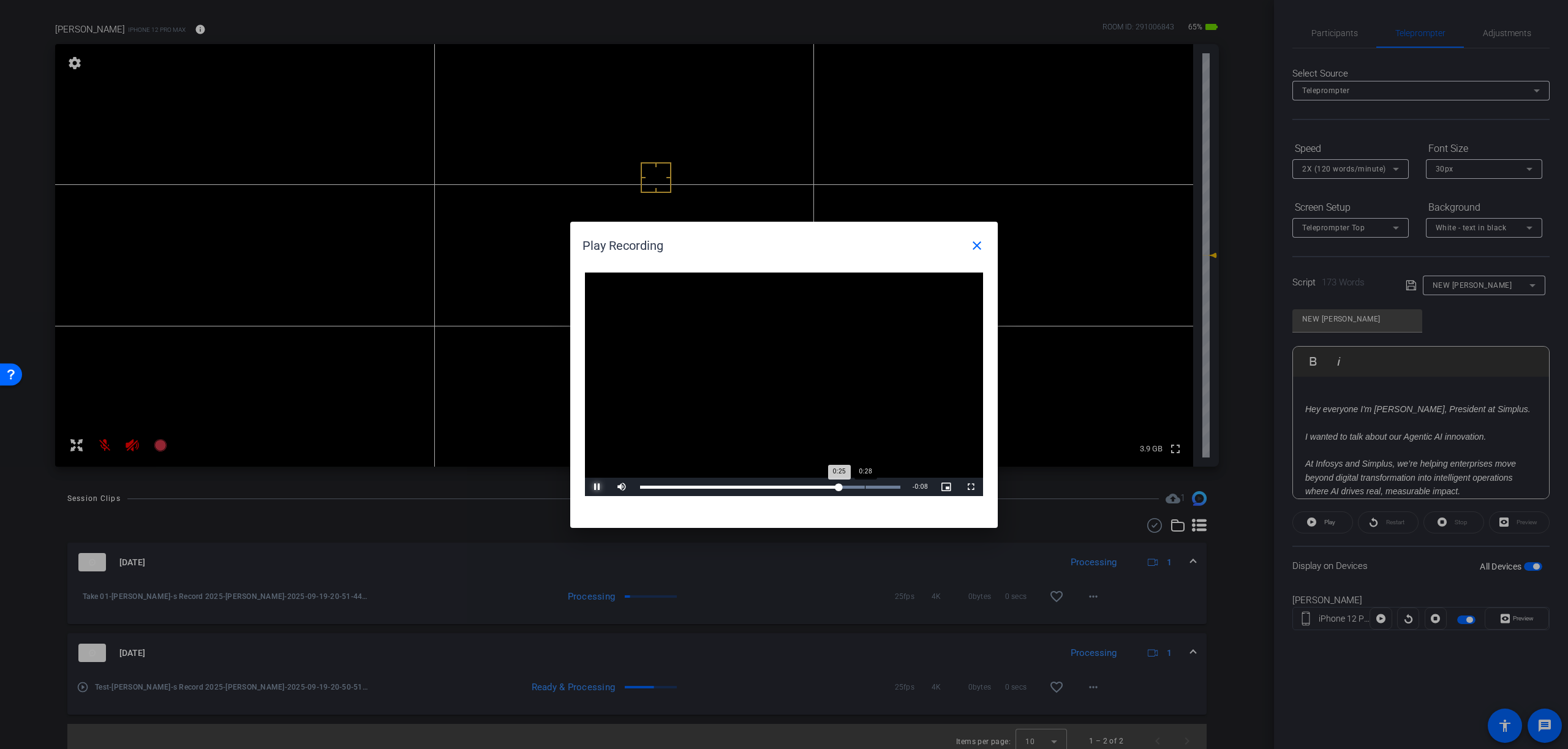
click at [865, 487] on div "Loaded : 100.00% 0:28 0:25" at bounding box center [769, 487] width 260 height 3
click at [976, 245] on mat-icon "close" at bounding box center [976, 245] width 14 height 14
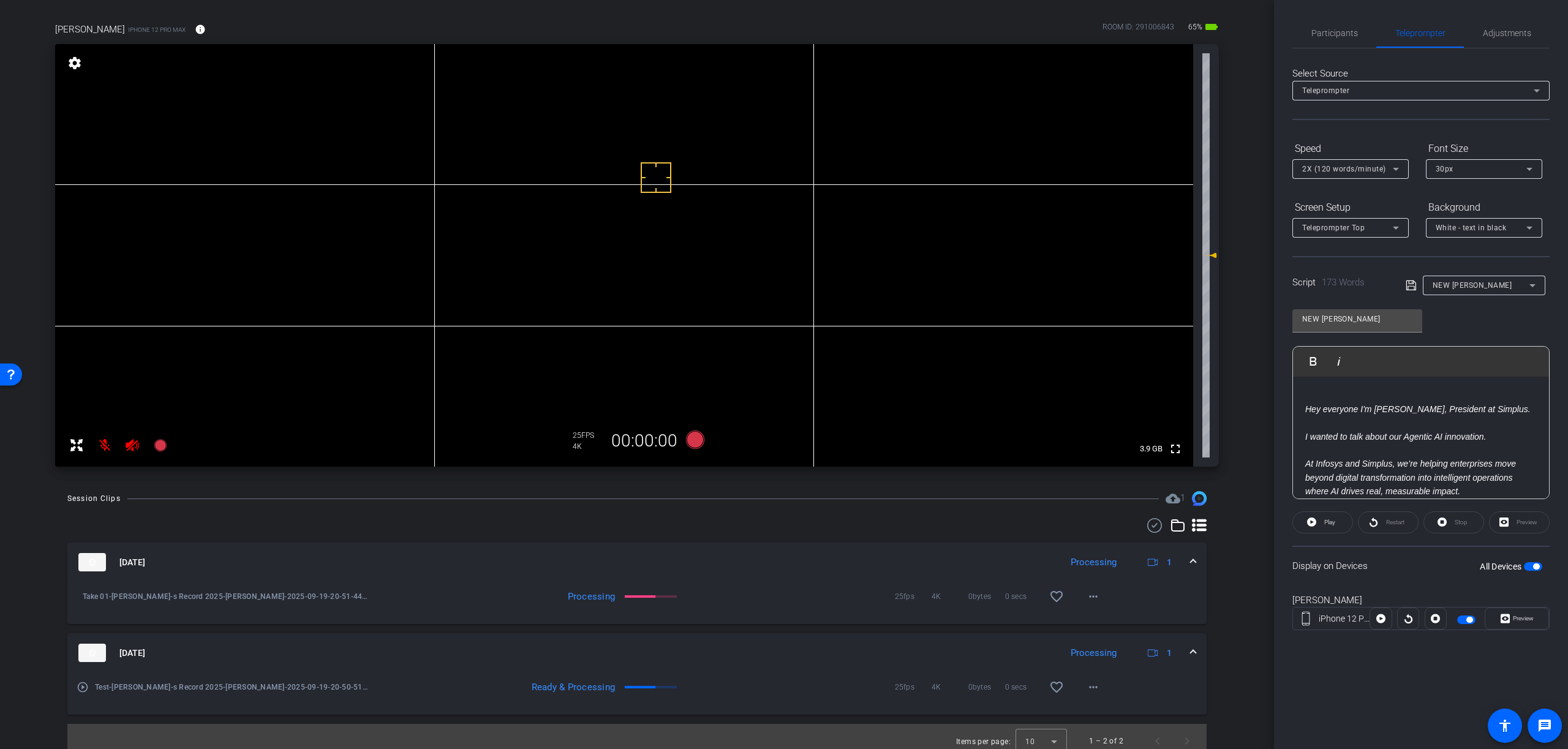
click at [1191, 652] on span at bounding box center [1192, 652] width 5 height 13
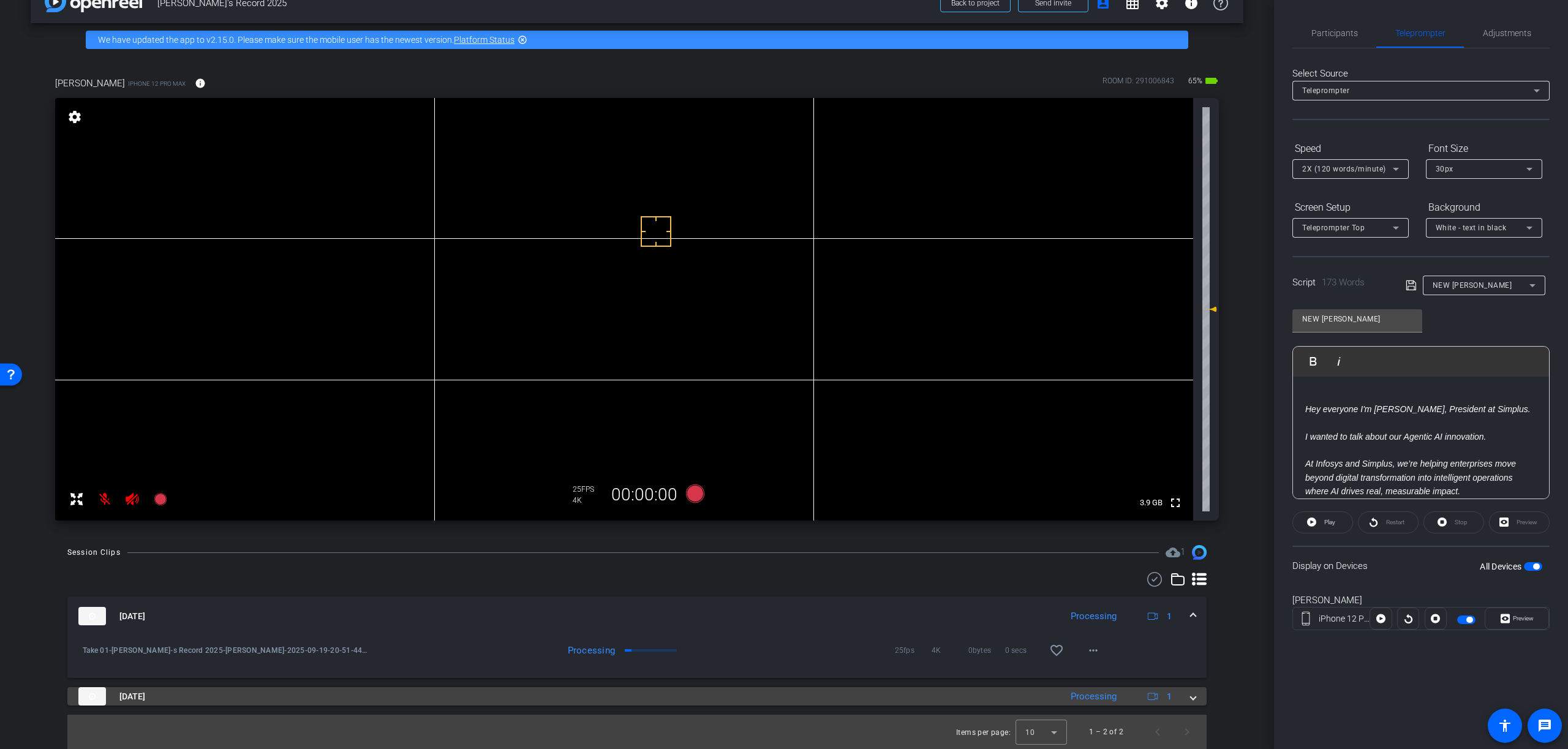
scroll to position [29, 0]
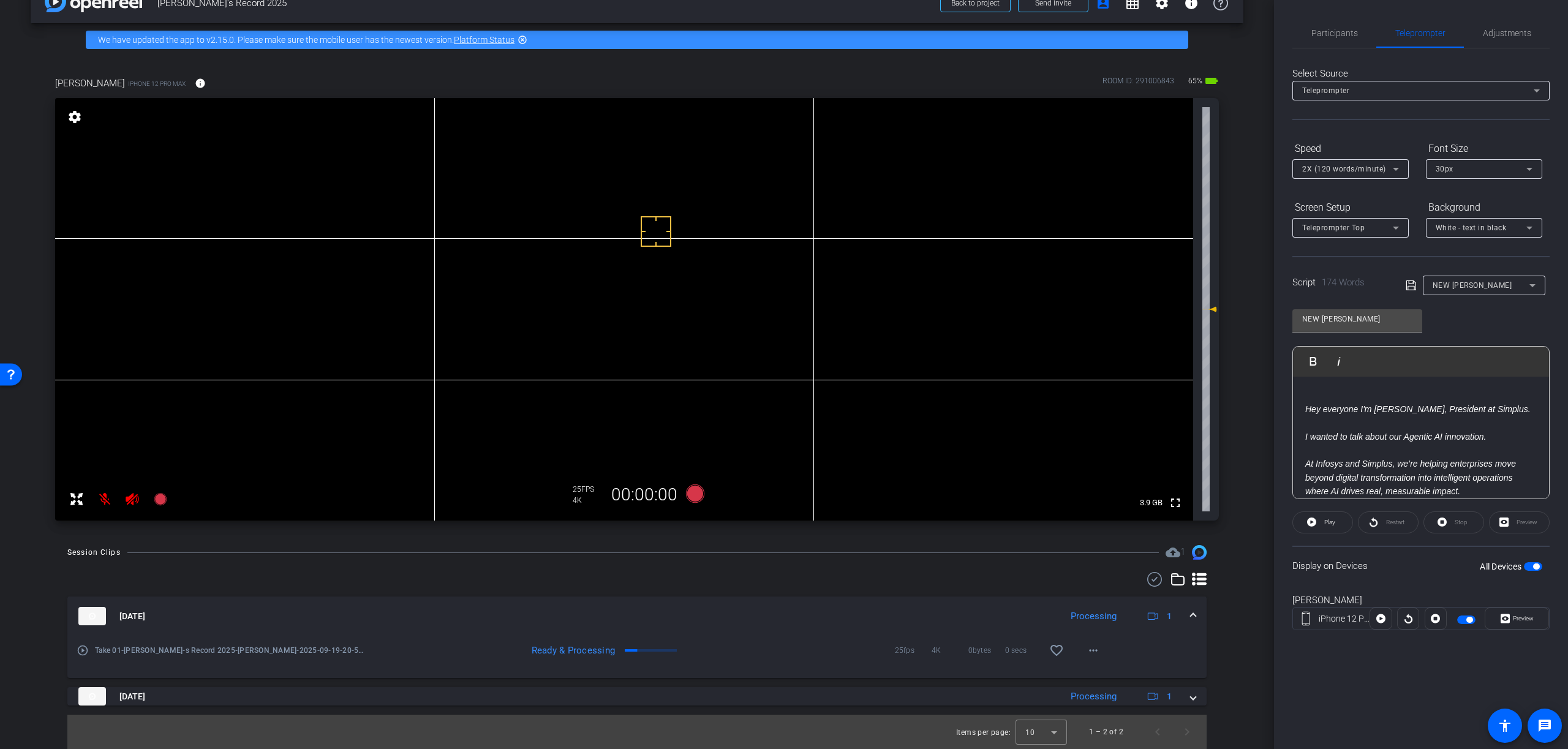
click at [84, 651] on mat-icon "play_circle_outline" at bounding box center [82, 650] width 13 height 13
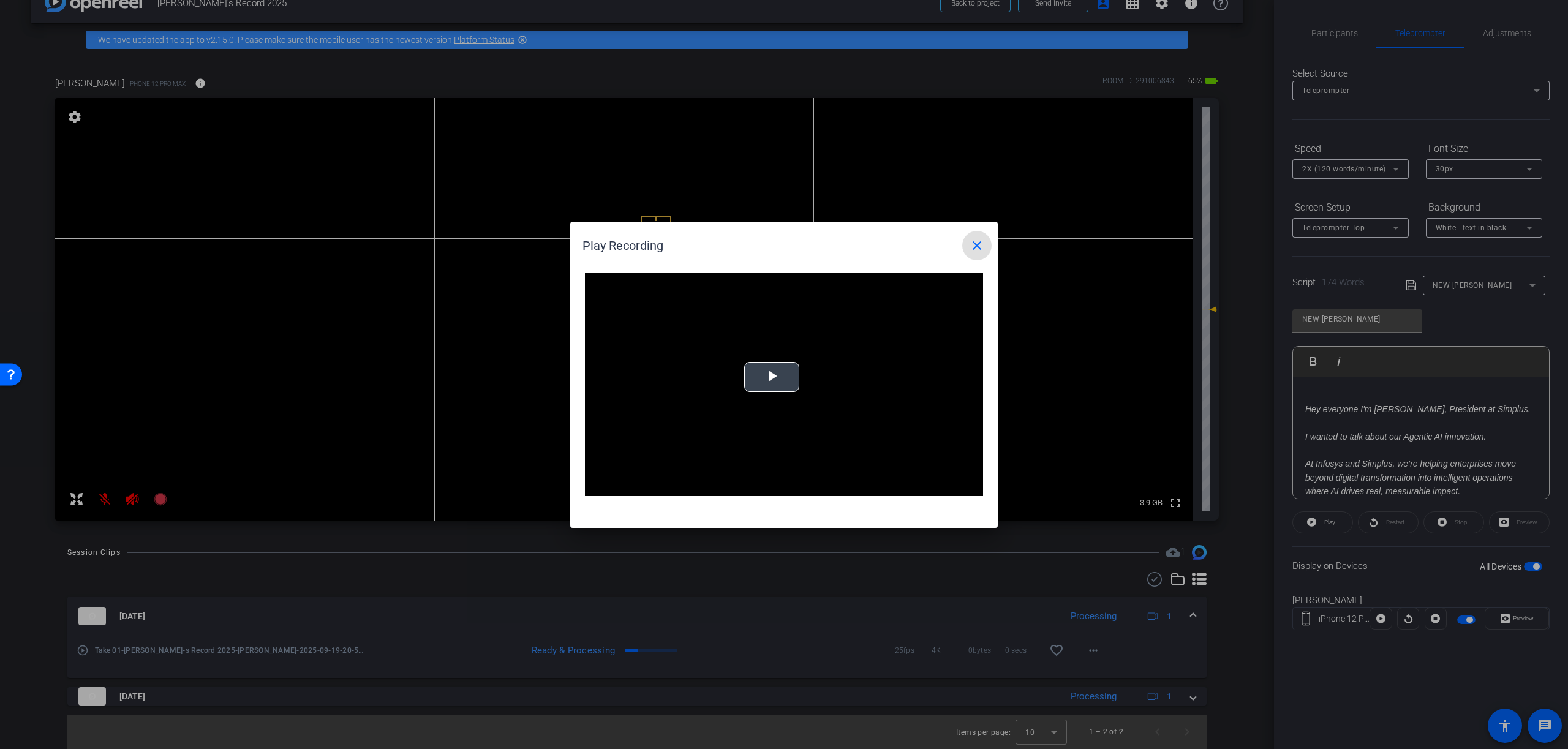
click at [772, 377] on span "Video Player" at bounding box center [772, 377] width 0 height 0
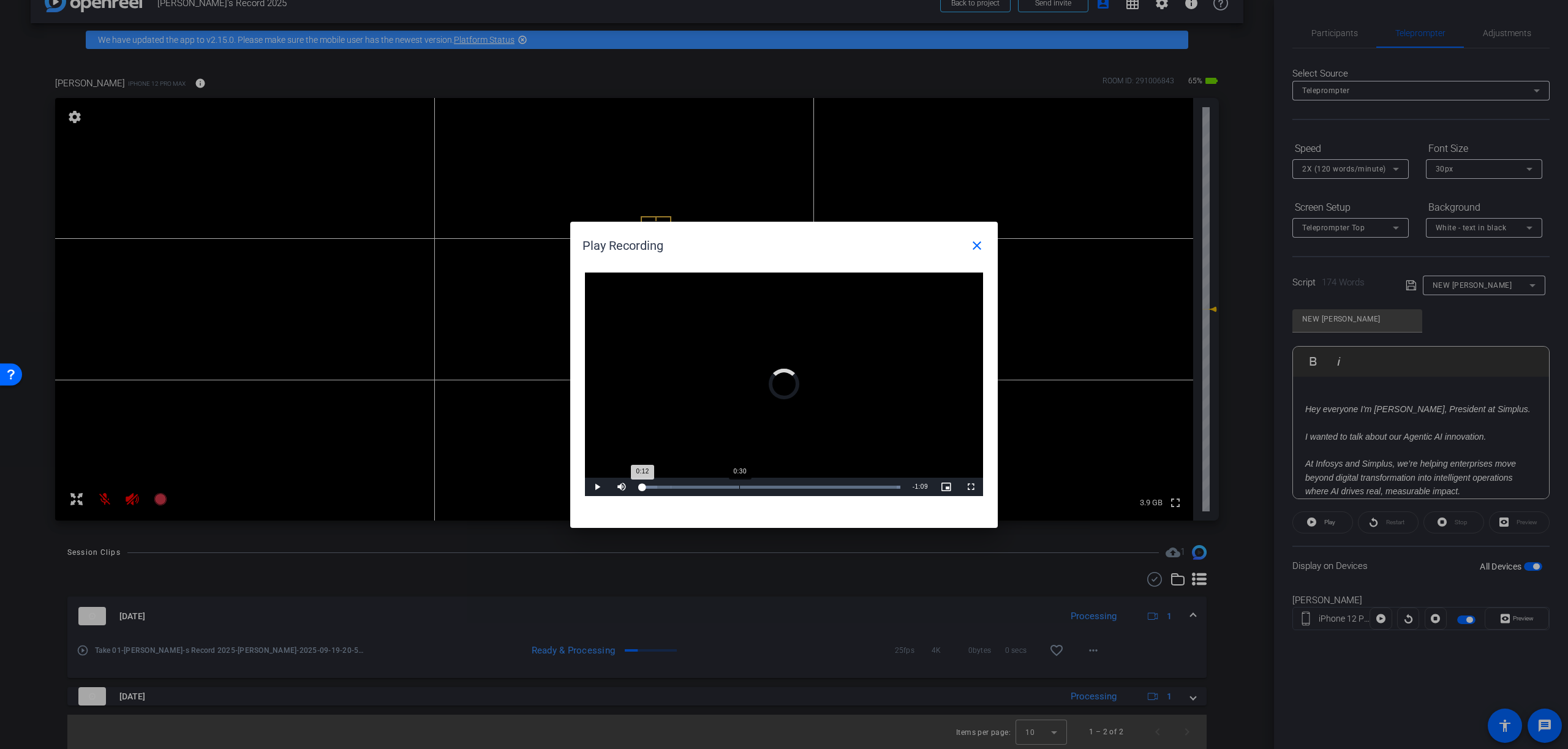
drag, startPoint x: 680, startPoint y: 486, endPoint x: 742, endPoint y: 492, distance: 62.3
click at [742, 492] on div "Loaded : 100.00% 0:30 0:12" at bounding box center [770, 486] width 272 height 18
click at [836, 487] on div "Loaded : 100.00% 1:01 0:36" at bounding box center [769, 487] width 260 height 3
click at [874, 488] on div "Loaded : 100.00% 1:13 1:06" at bounding box center [769, 487] width 260 height 3
click at [977, 246] on mat-icon "close" at bounding box center [976, 245] width 14 height 14
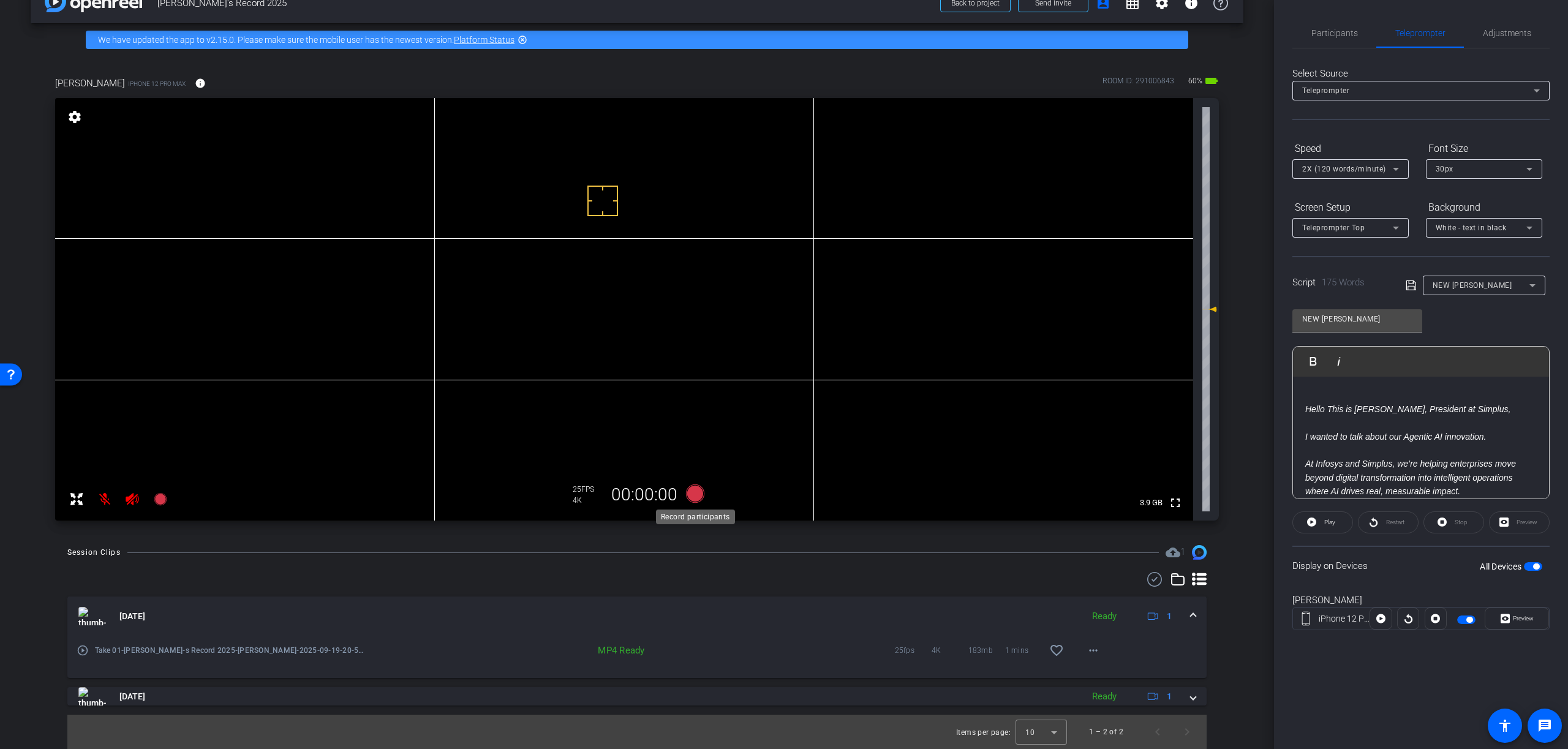
click at [695, 495] on icon at bounding box center [695, 493] width 18 height 18
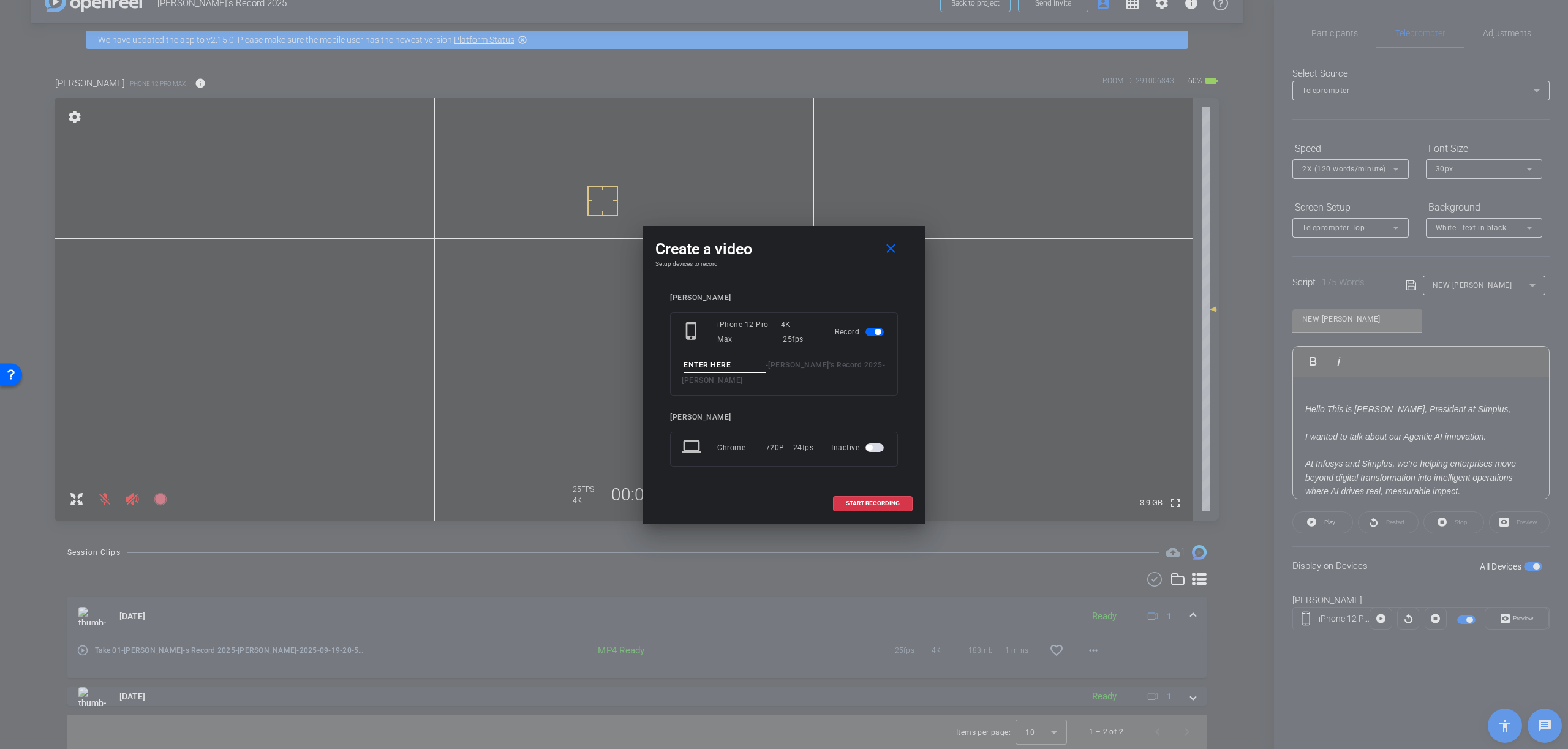
click at [732, 360] on input at bounding box center [724, 365] width 82 height 15
type input "Take 02"
click at [867, 503] on span "START RECORDING" at bounding box center [872, 504] width 54 height 6
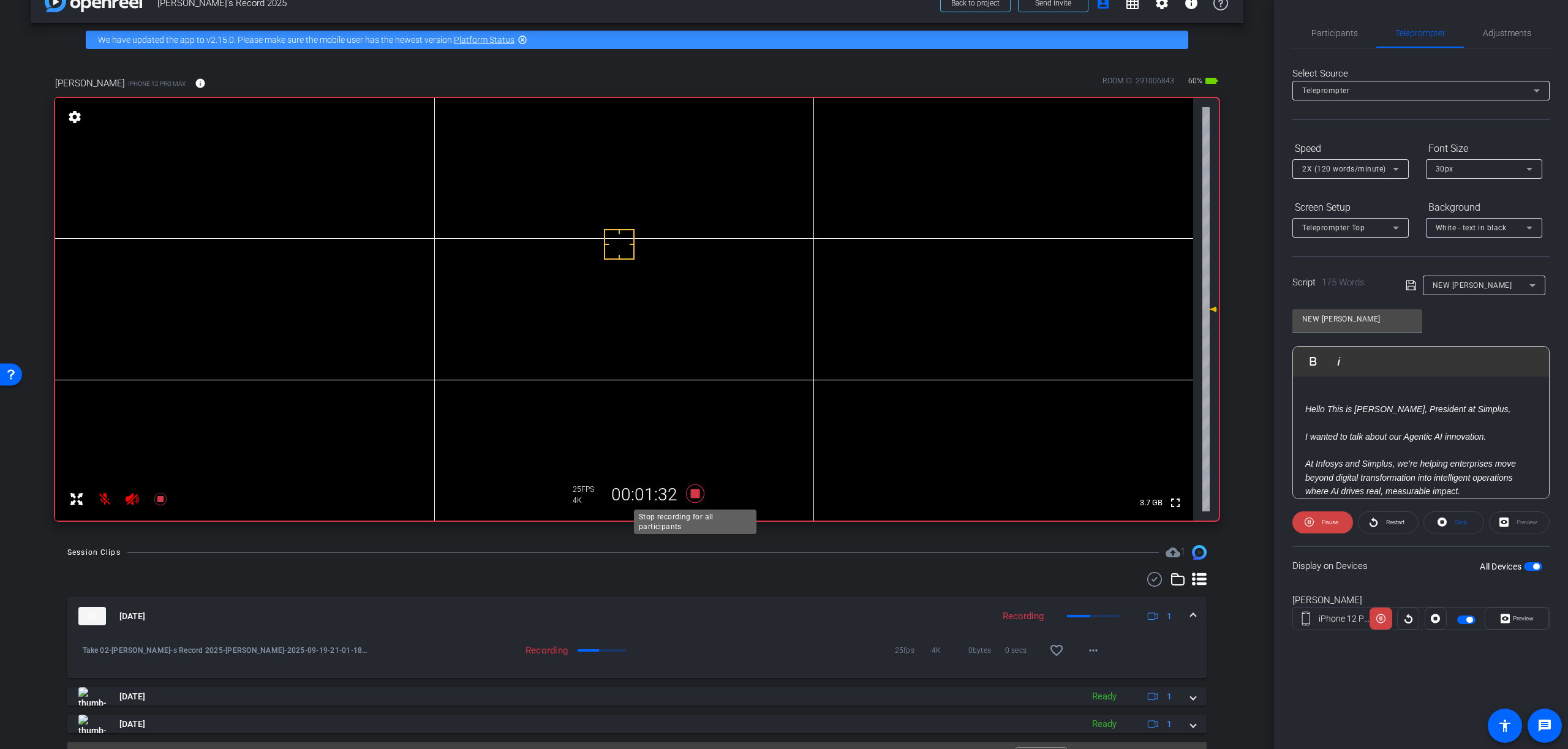
click at [694, 495] on icon at bounding box center [695, 493] width 18 height 18
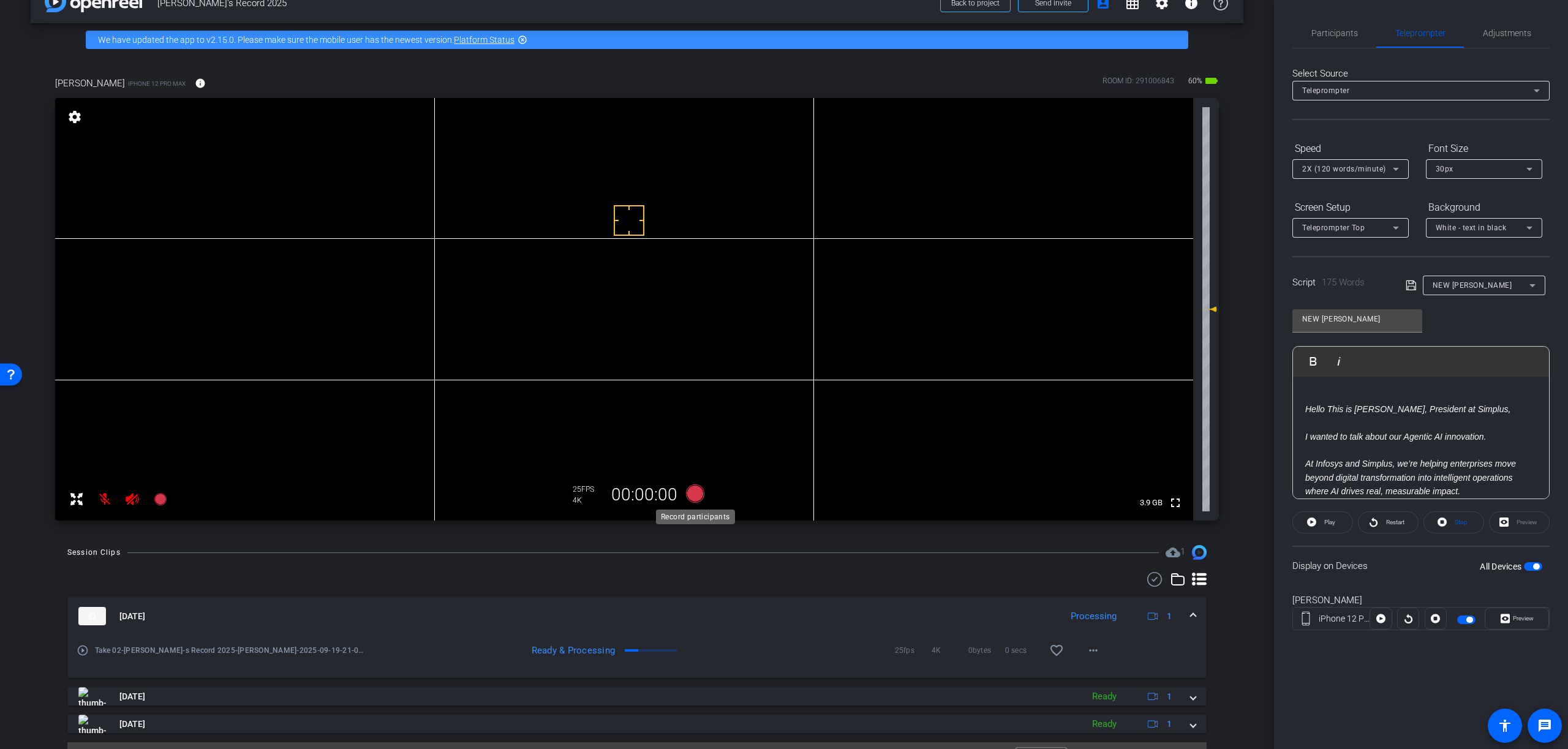
click at [694, 497] on icon at bounding box center [695, 493] width 18 height 18
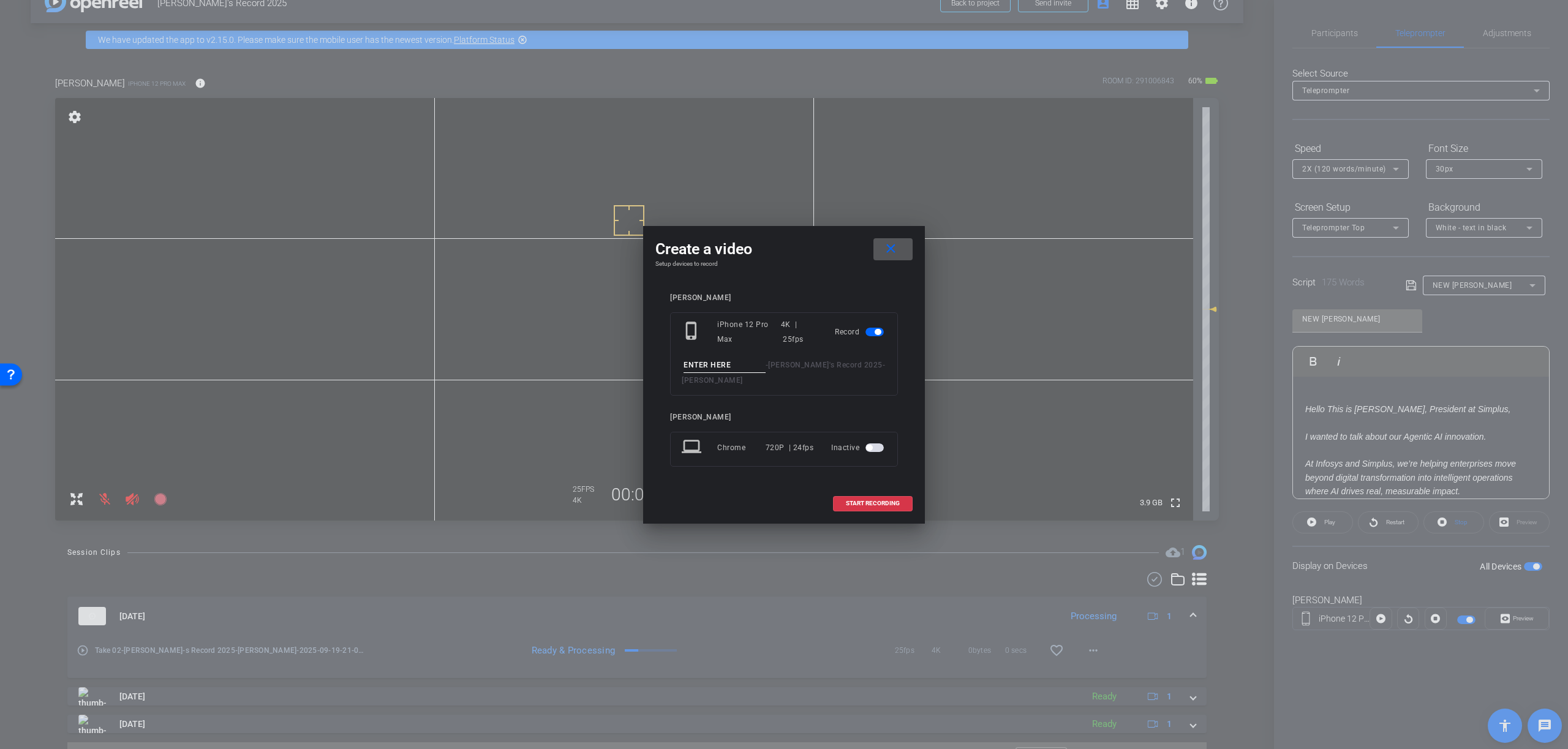
click at [737, 364] on input at bounding box center [724, 365] width 82 height 15
type input "Take 04"
click at [864, 504] on span "START RECORDING" at bounding box center [872, 504] width 54 height 6
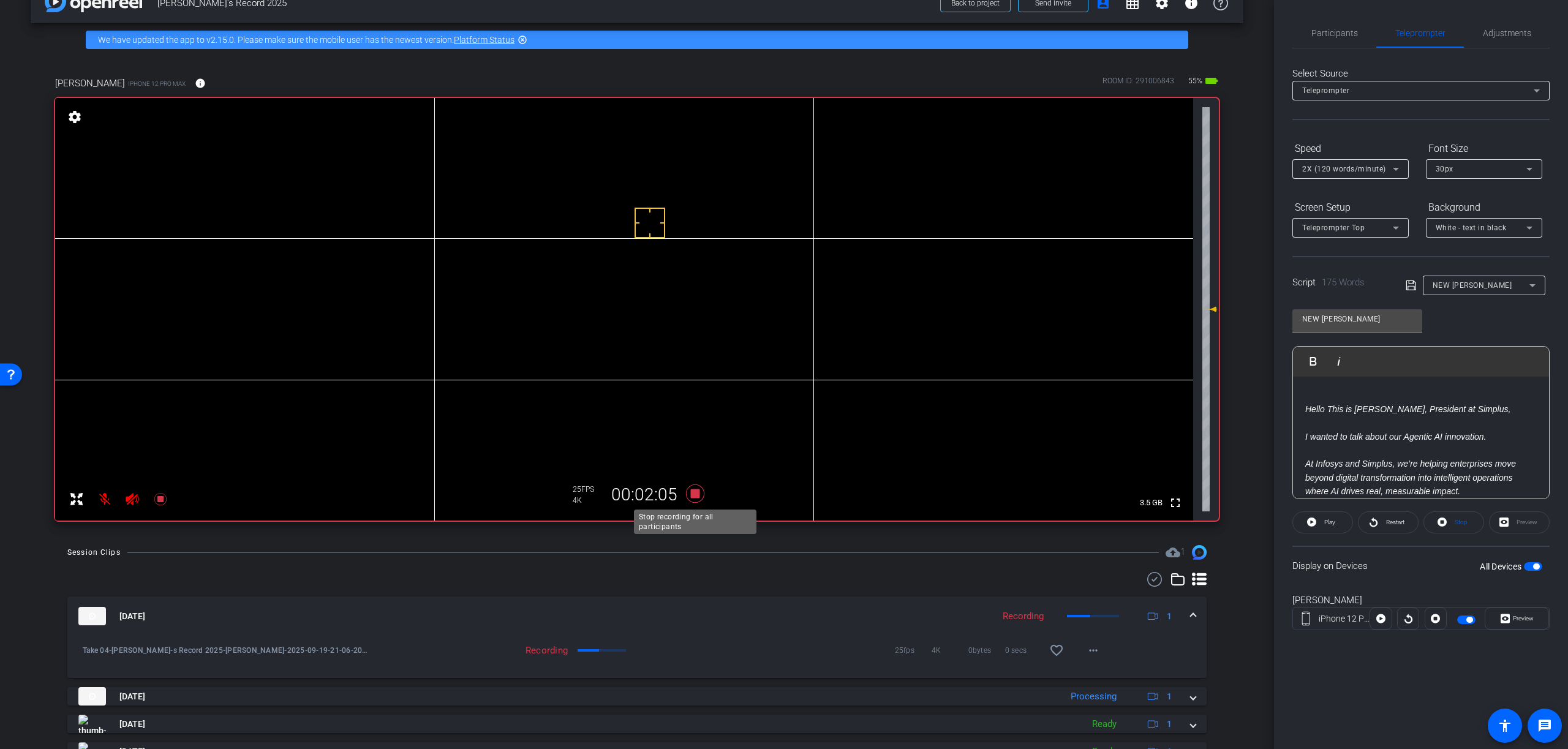
click at [693, 492] on icon at bounding box center [695, 493] width 18 height 18
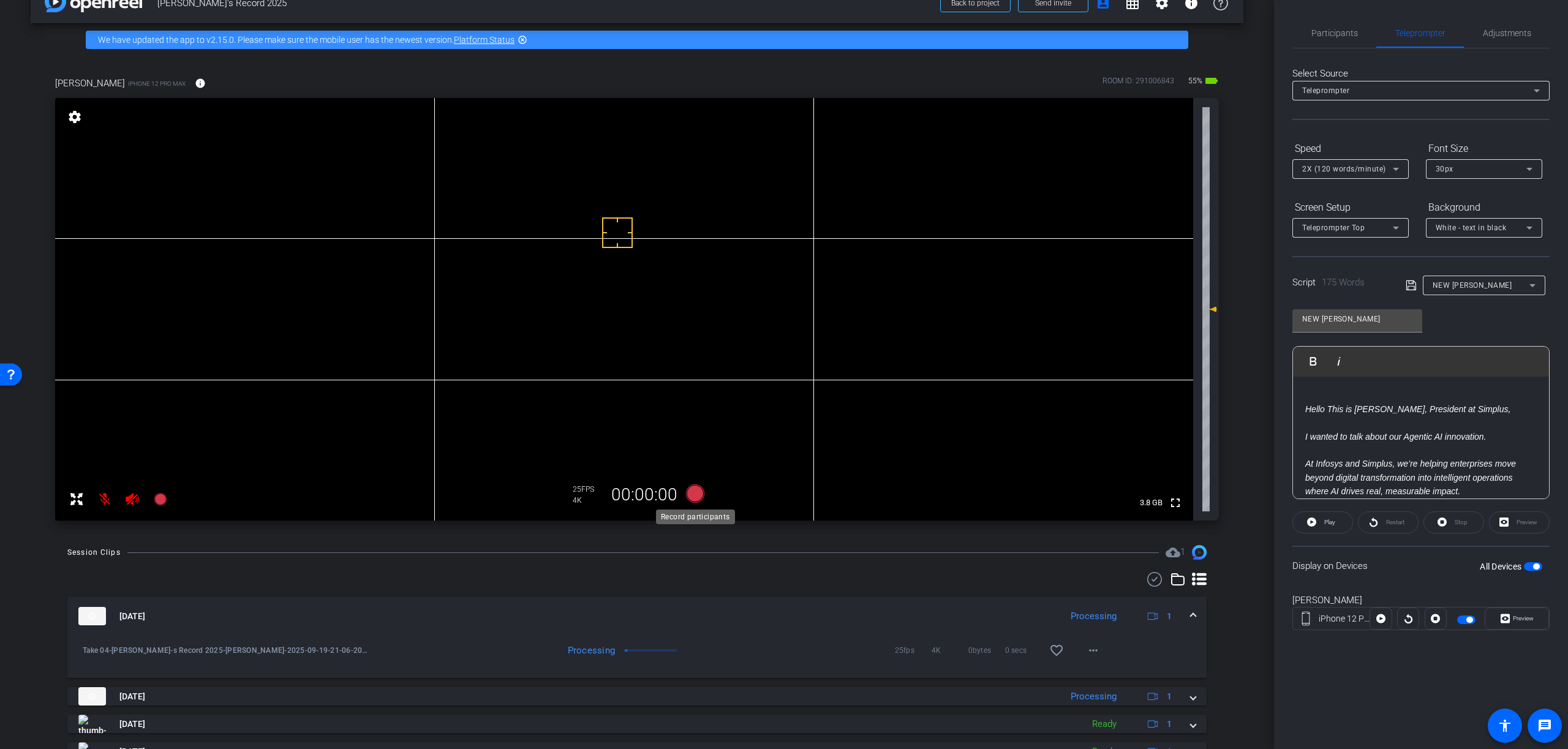
click at [693, 495] on icon at bounding box center [695, 493] width 18 height 18
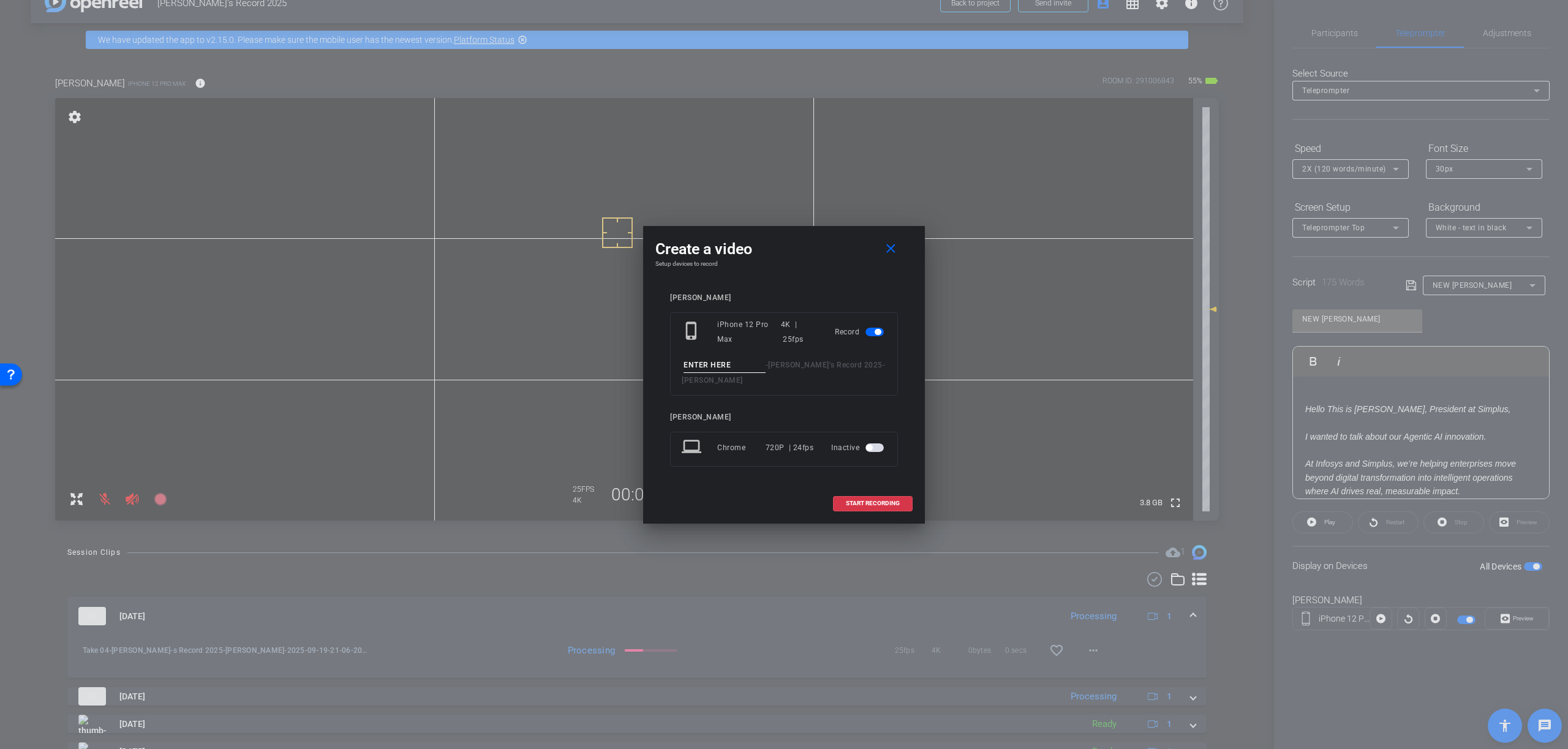
click at [737, 365] on input at bounding box center [724, 365] width 82 height 15
type input "Take 05"
click at [874, 501] on span "START RECORDING" at bounding box center [872, 504] width 54 height 6
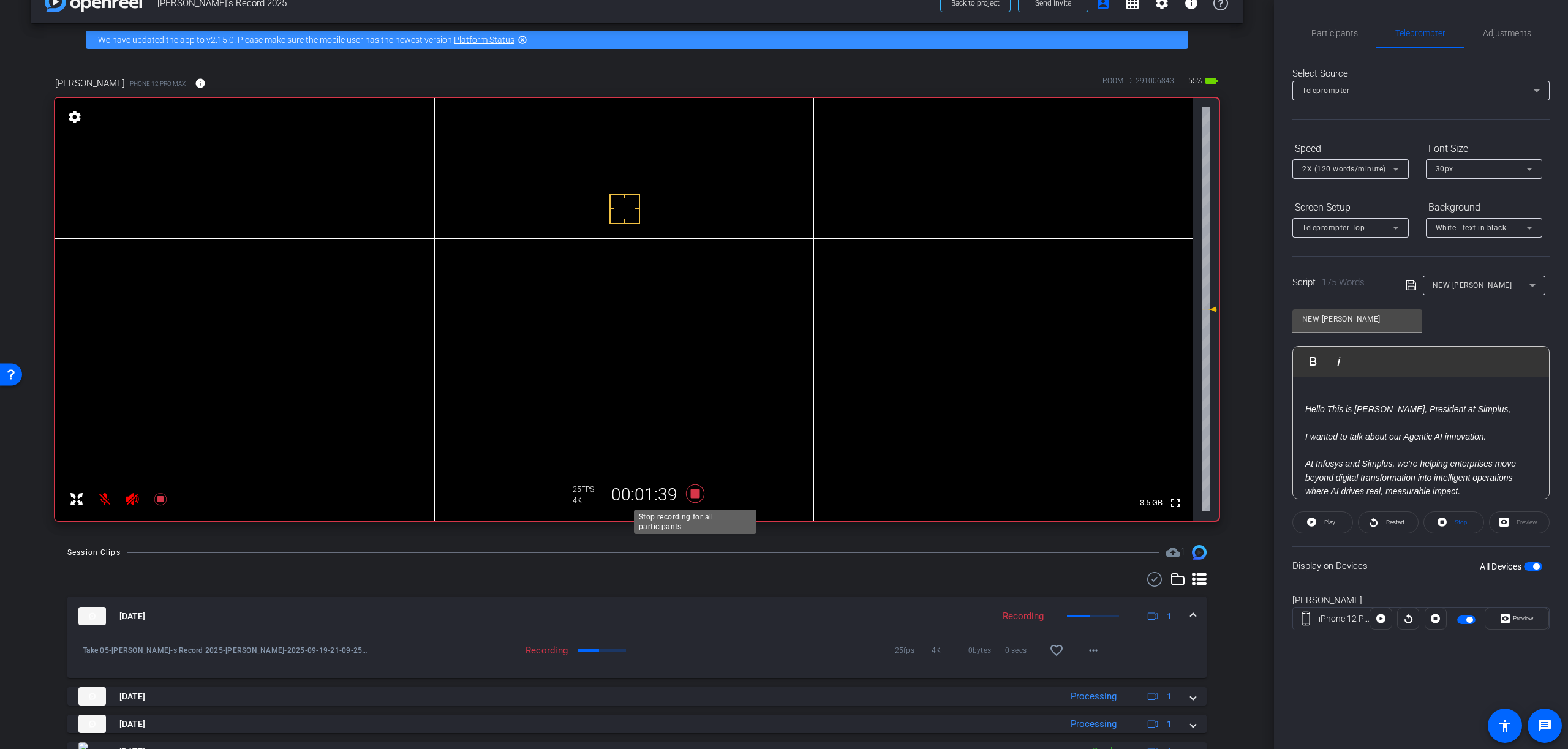
click at [697, 495] on icon at bounding box center [695, 493] width 18 height 18
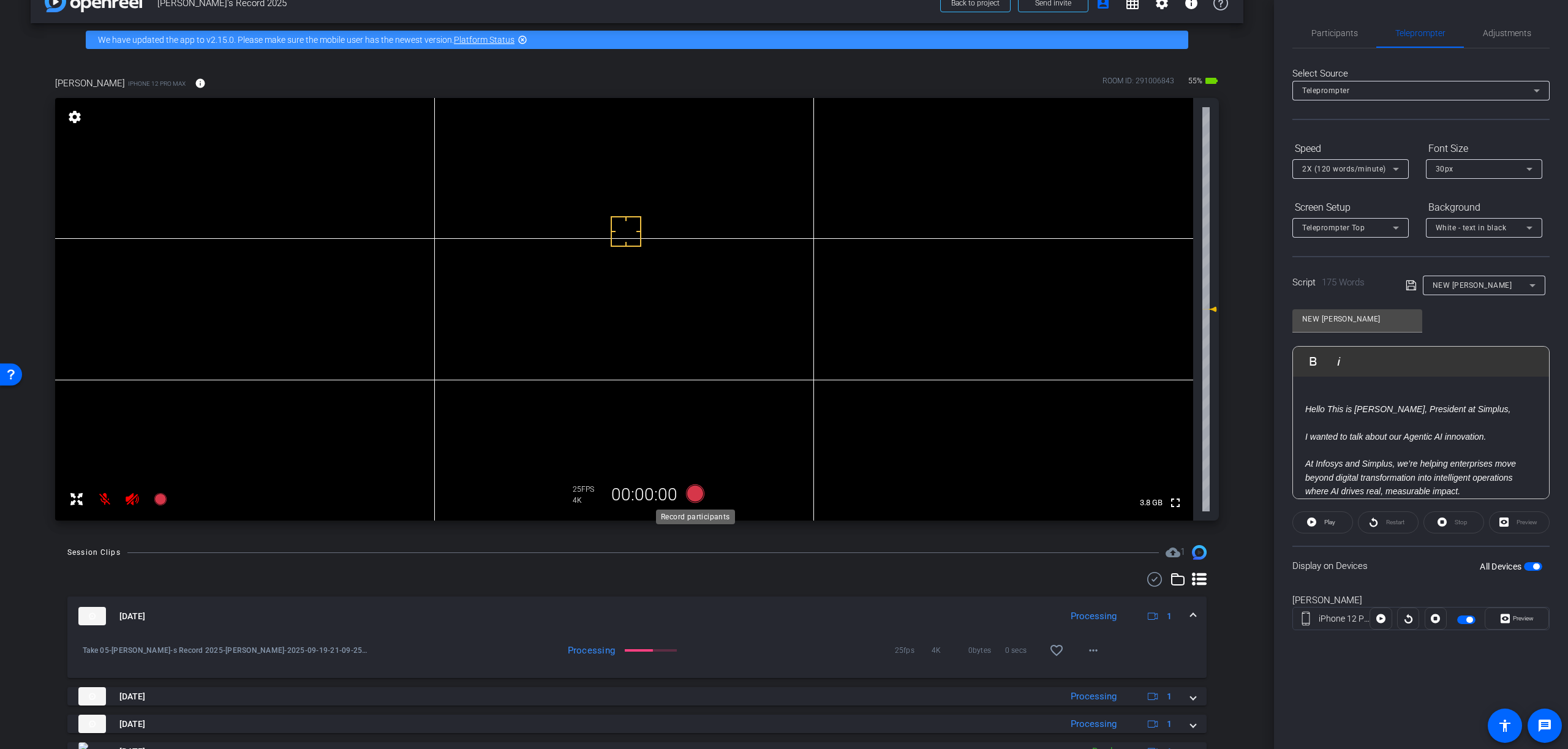
click at [697, 491] on icon at bounding box center [695, 493] width 18 height 18
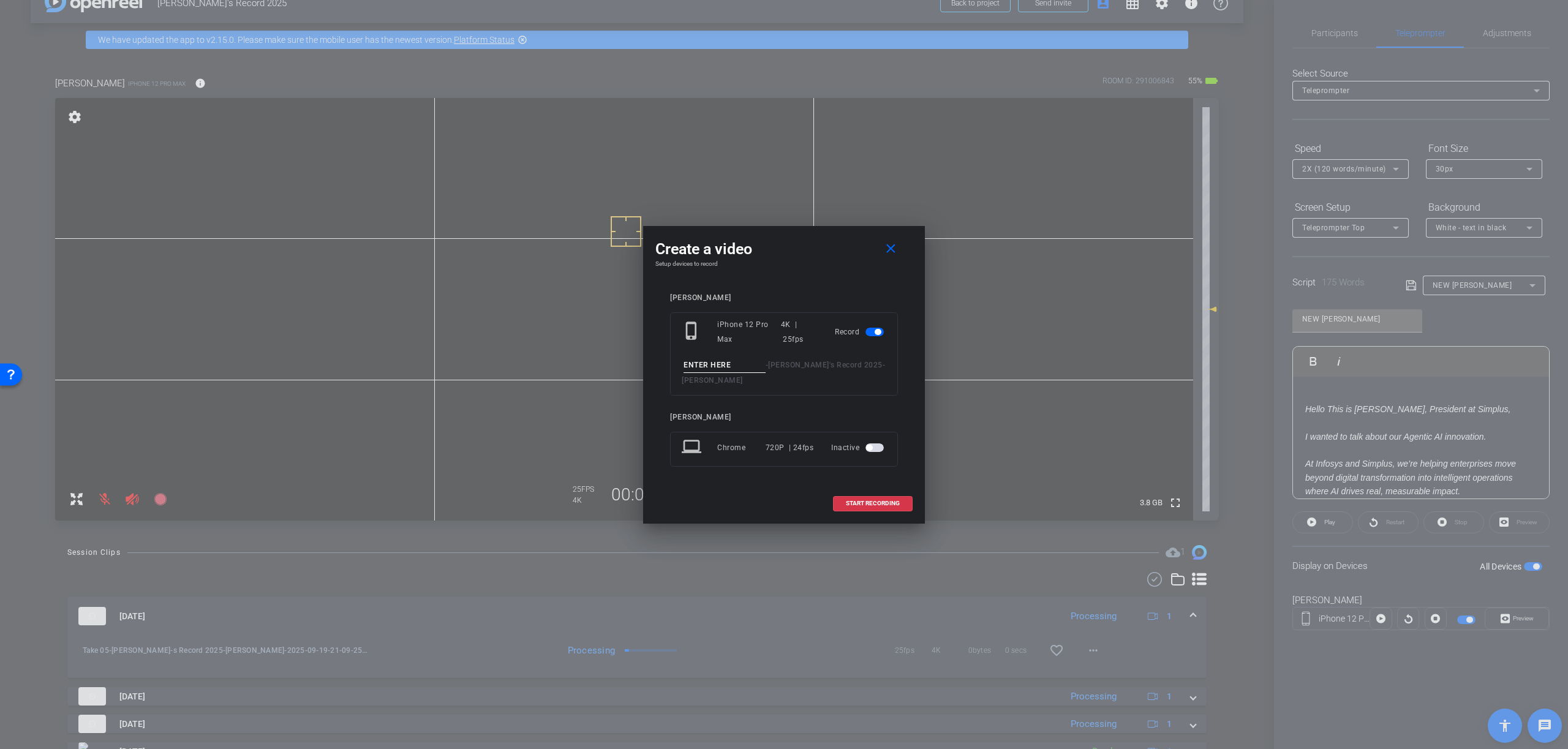
click at [740, 365] on input at bounding box center [724, 365] width 82 height 15
type input "Take 06"
click at [879, 503] on span "START RECORDING" at bounding box center [872, 504] width 54 height 6
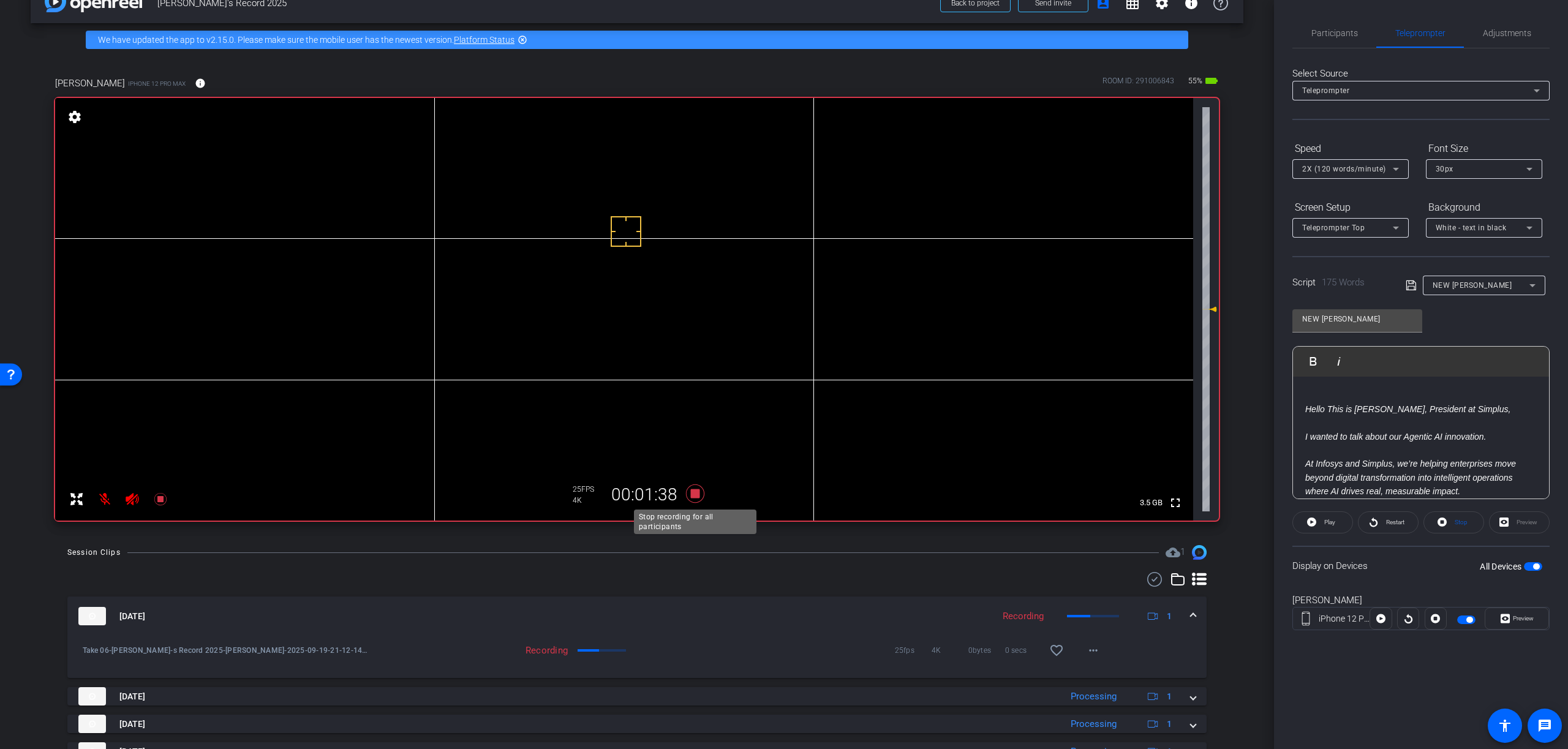
click at [695, 496] on icon at bounding box center [695, 493] width 18 height 18
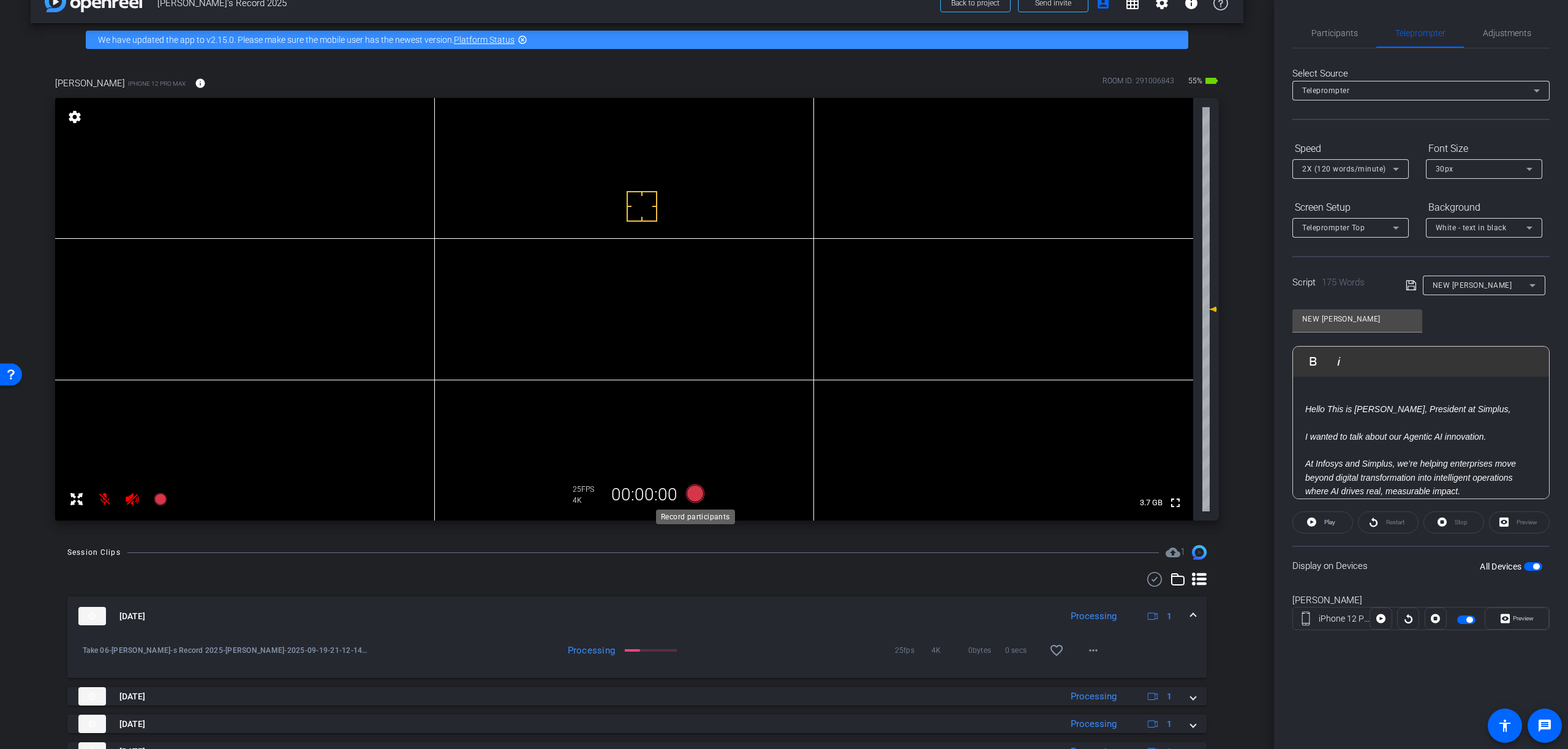
click at [695, 496] on icon at bounding box center [695, 493] width 18 height 18
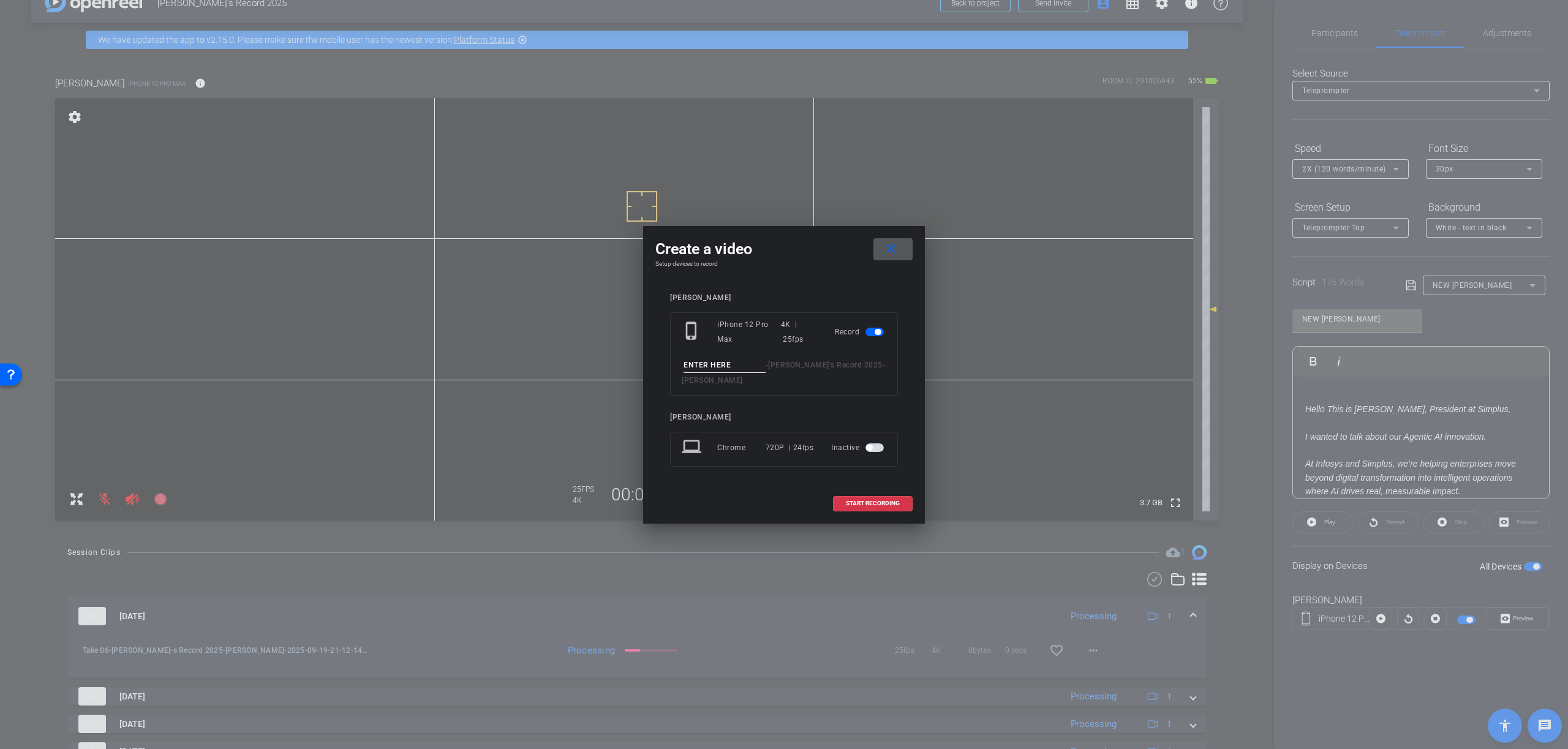
click at [738, 367] on input at bounding box center [724, 365] width 82 height 15
type input "Take 07"
click at [858, 503] on span "START RECORDING" at bounding box center [872, 504] width 54 height 6
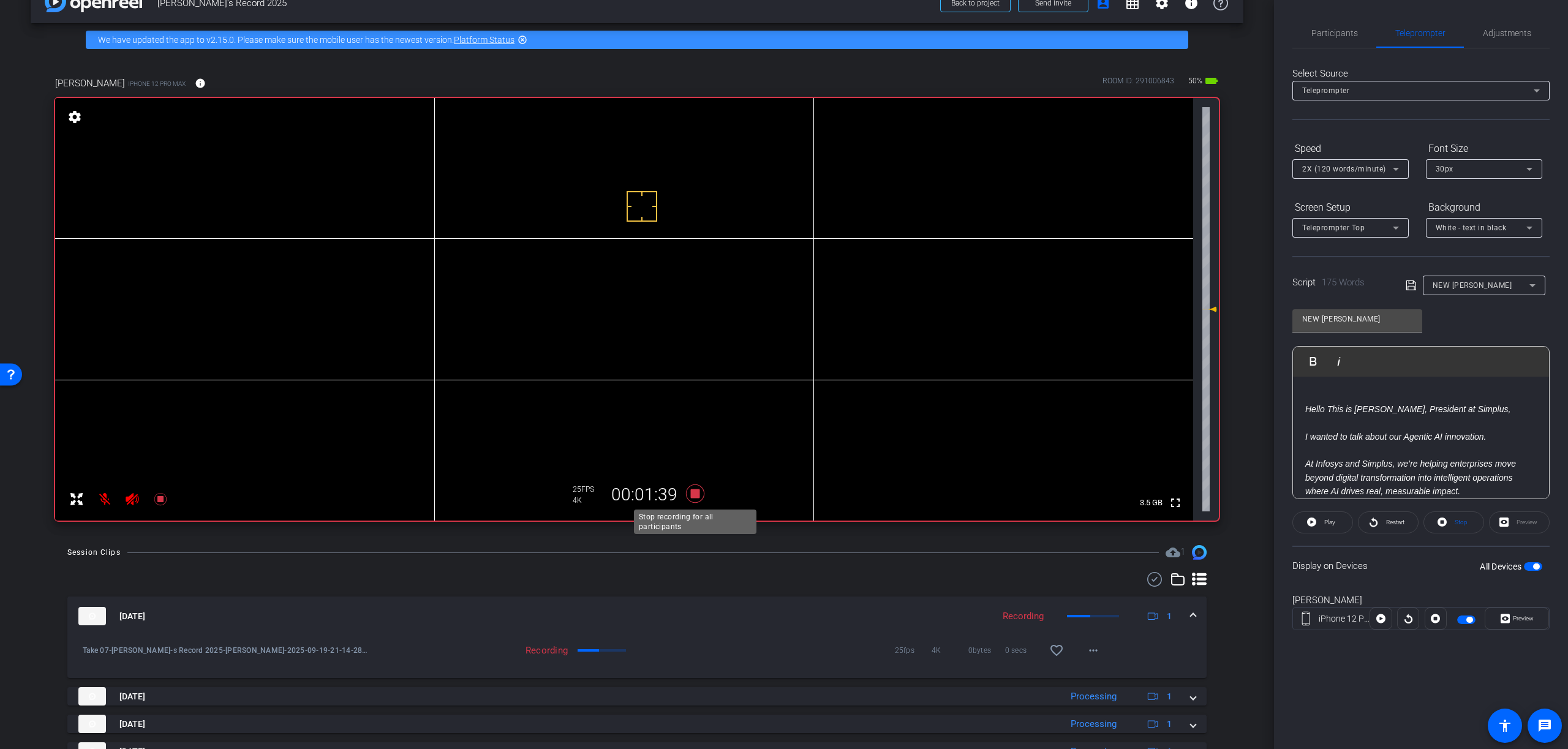
click at [695, 493] on icon at bounding box center [695, 493] width 18 height 18
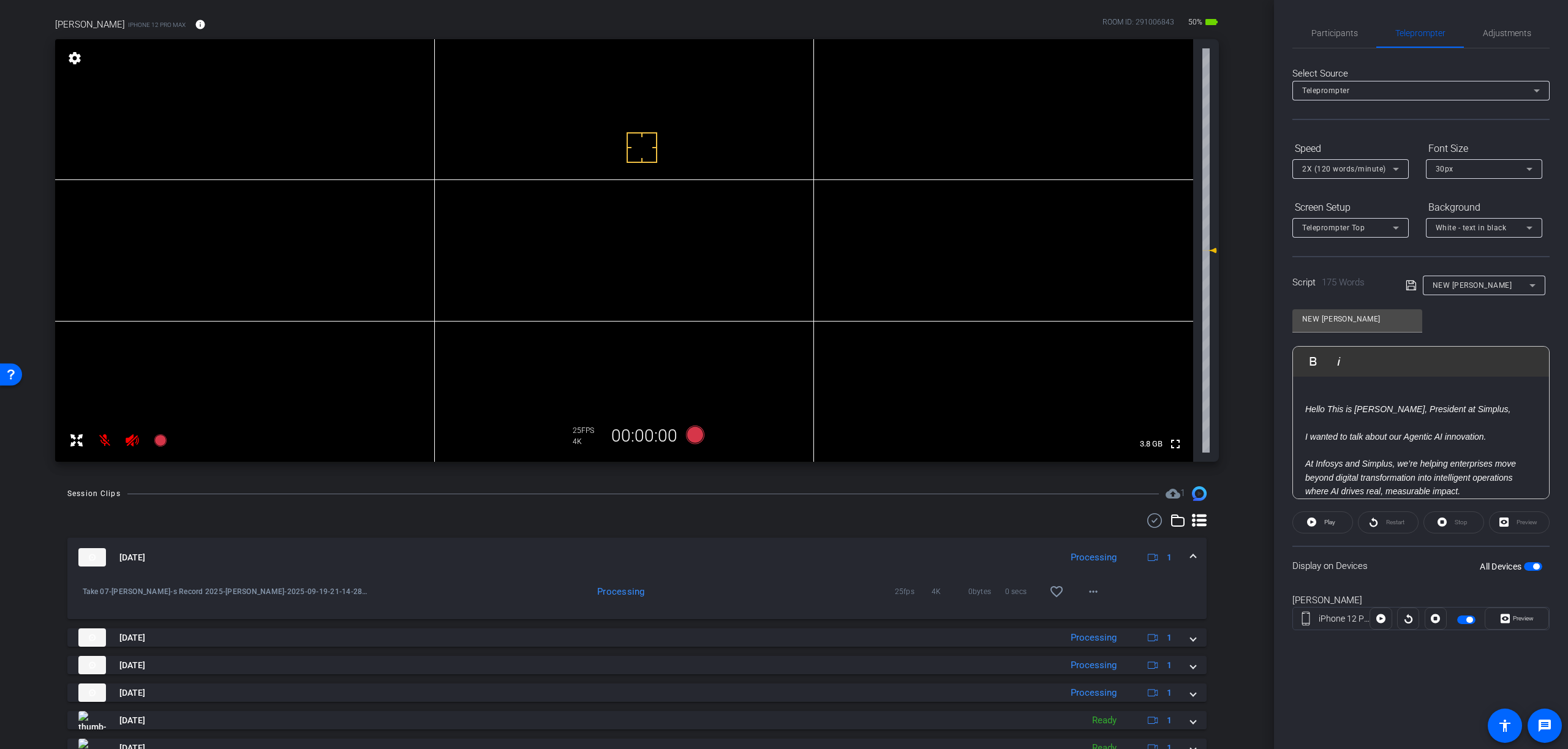
scroll to position [88, 0]
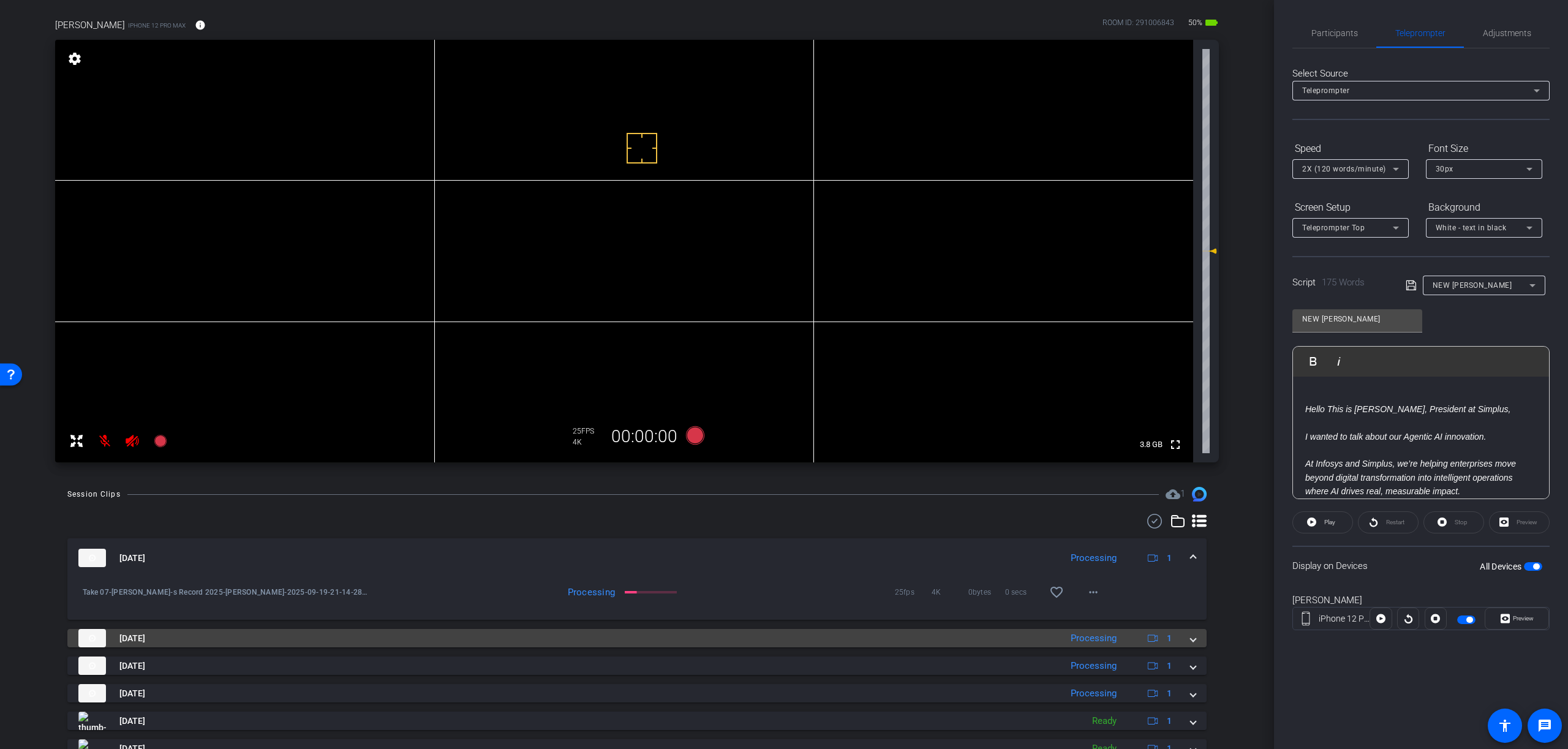
click at [1193, 641] on span at bounding box center [1192, 638] width 5 height 13
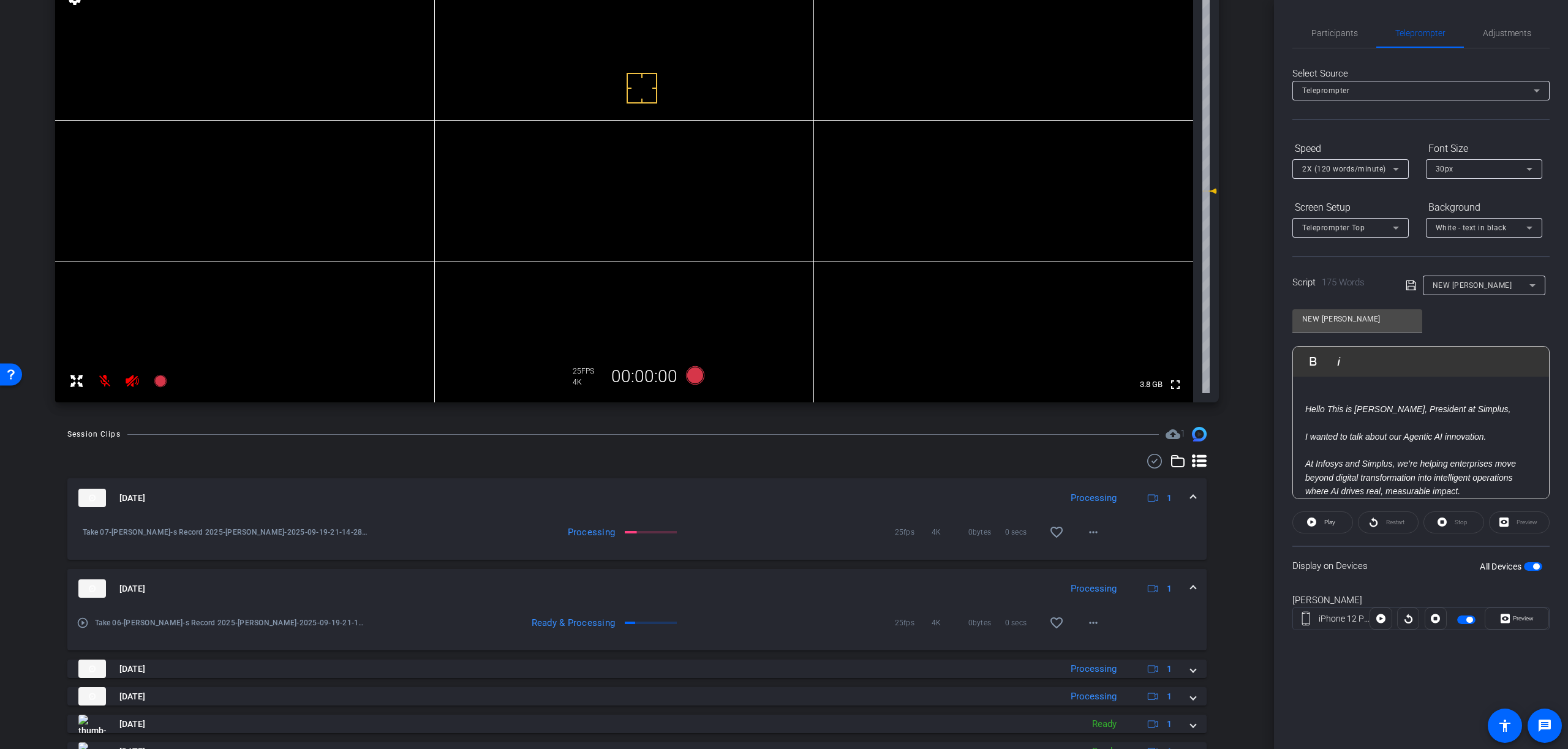
scroll to position [150, 0]
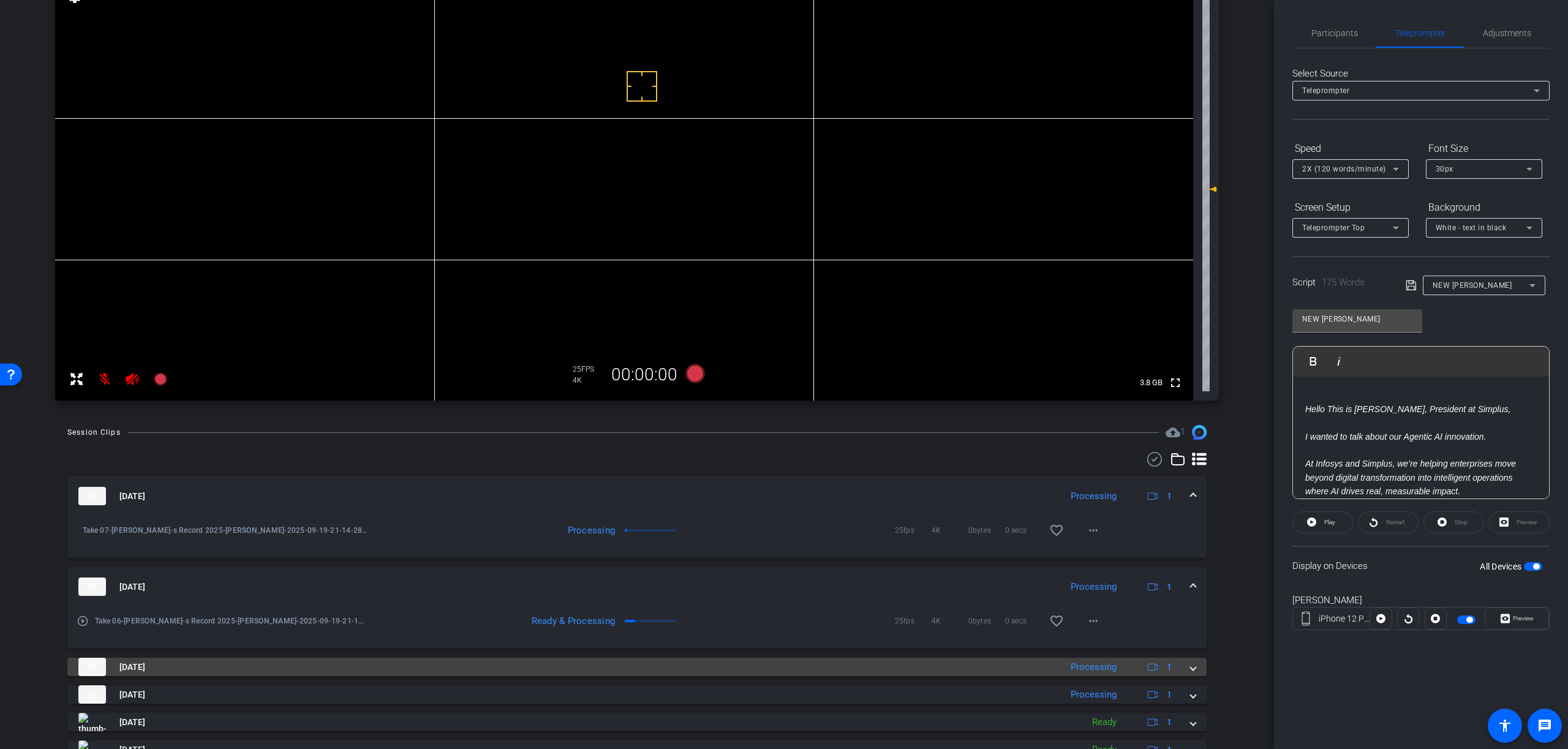
click at [1192, 670] on span at bounding box center [1192, 667] width 5 height 13
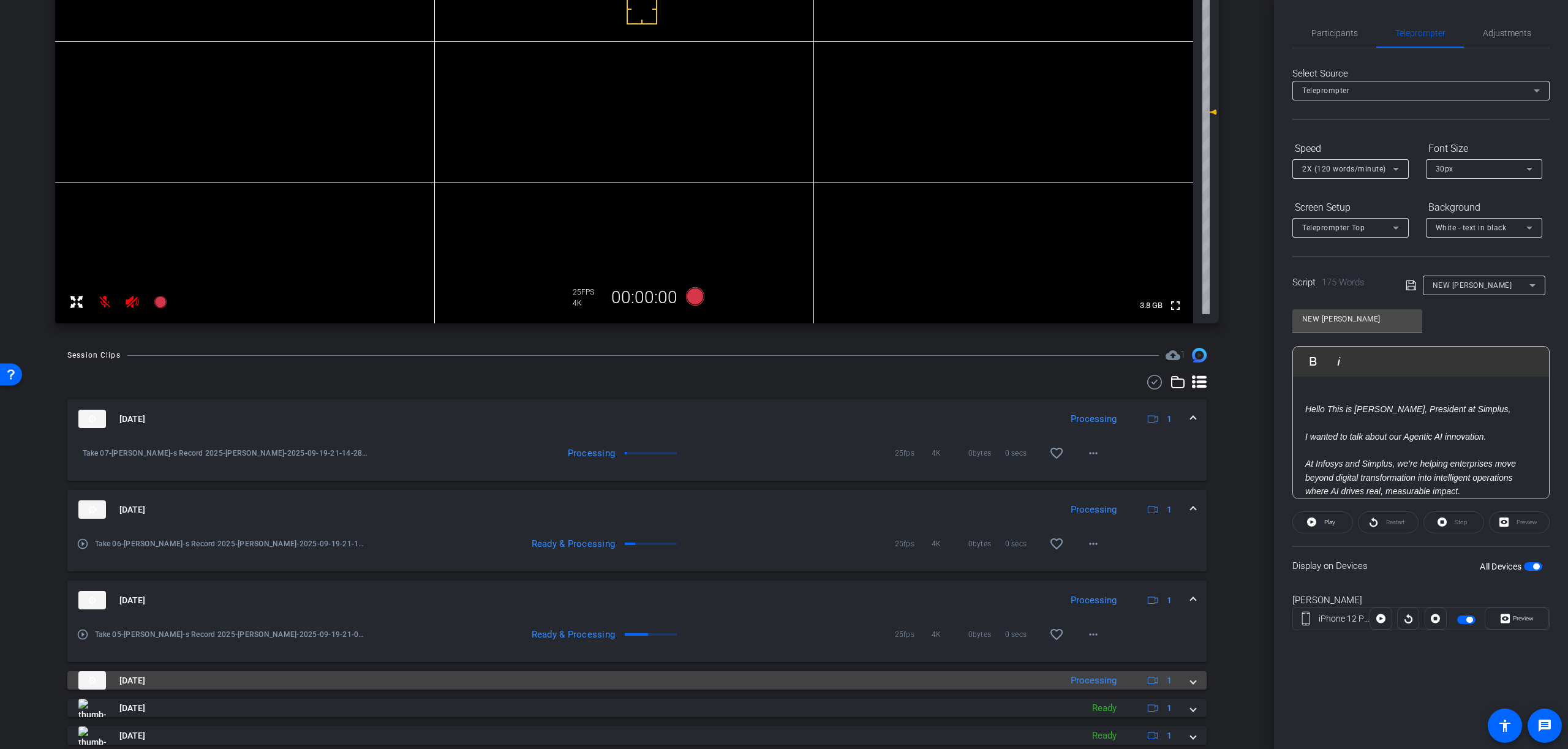
scroll to position [227, 0]
click at [1193, 682] on span at bounding box center [1192, 679] width 5 height 13
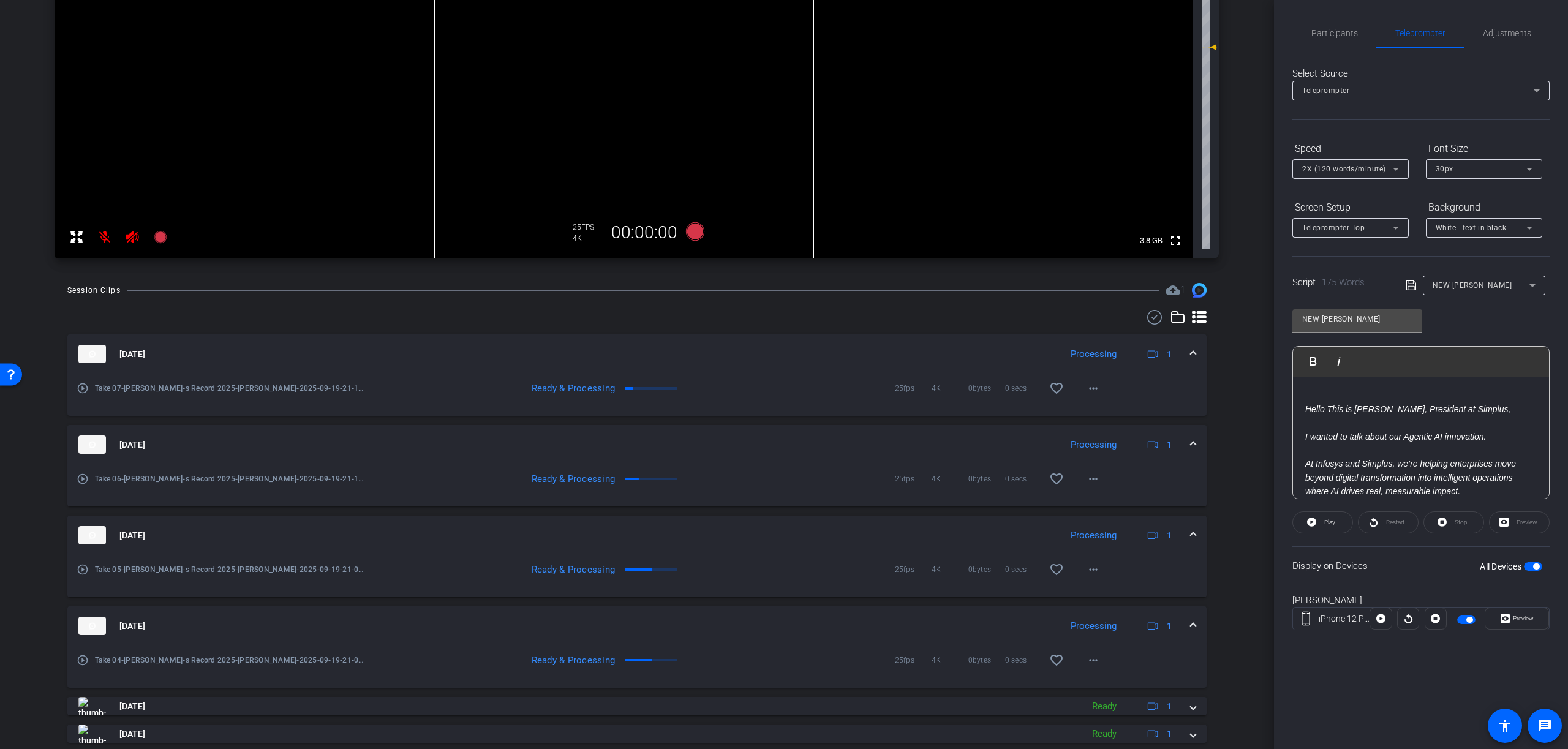
scroll to position [290, 0]
click at [84, 390] on mat-icon "play_circle_outline" at bounding box center [82, 389] width 13 height 13
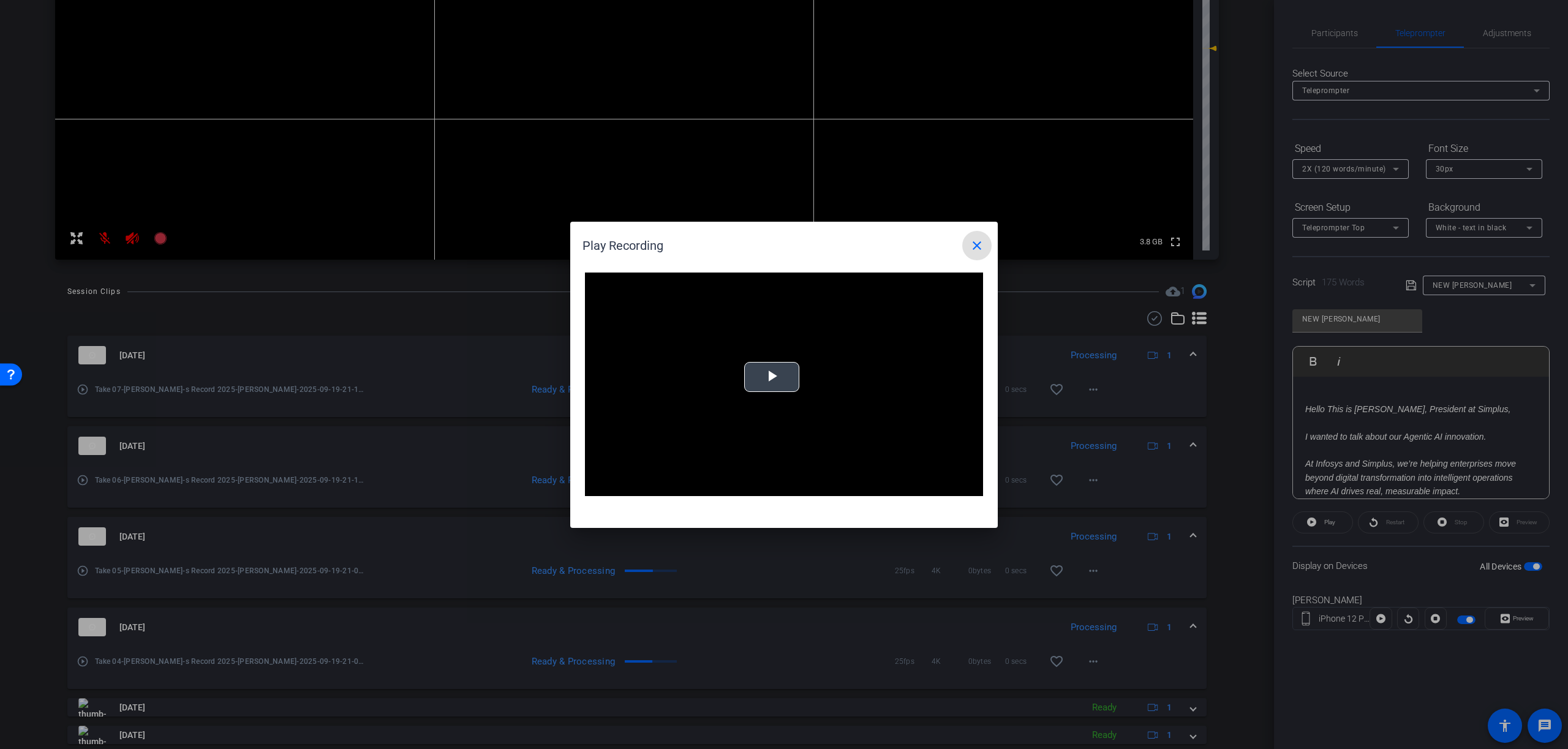
click at [772, 377] on span "Video Player" at bounding box center [772, 377] width 0 height 0
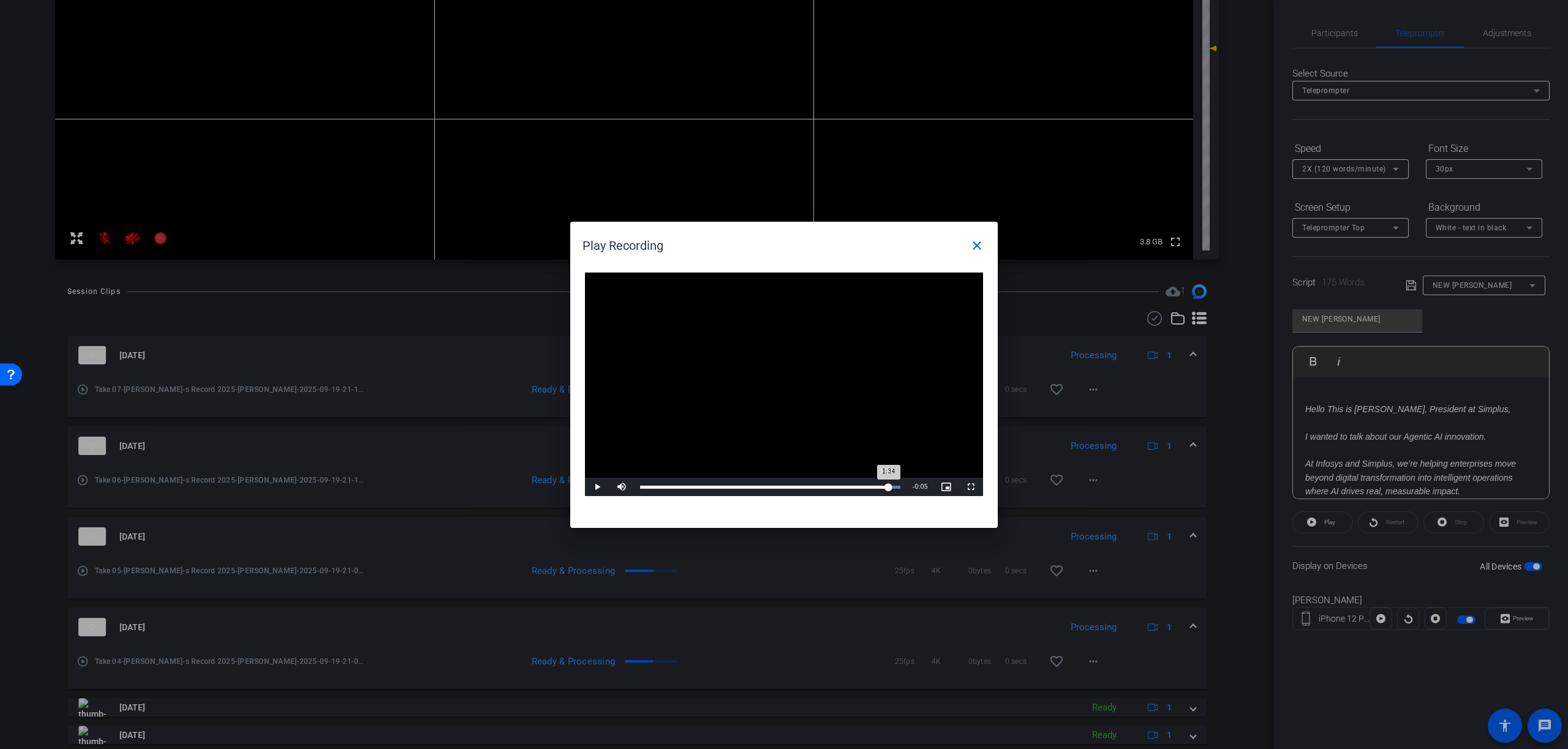
drag, startPoint x: 695, startPoint y: 489, endPoint x: 881, endPoint y: 495, distance: 186.1
click at [885, 495] on div "Loaded : 100.00% 1:34 1:34" at bounding box center [770, 486] width 272 height 18
click at [974, 245] on mat-icon "close" at bounding box center [976, 245] width 14 height 14
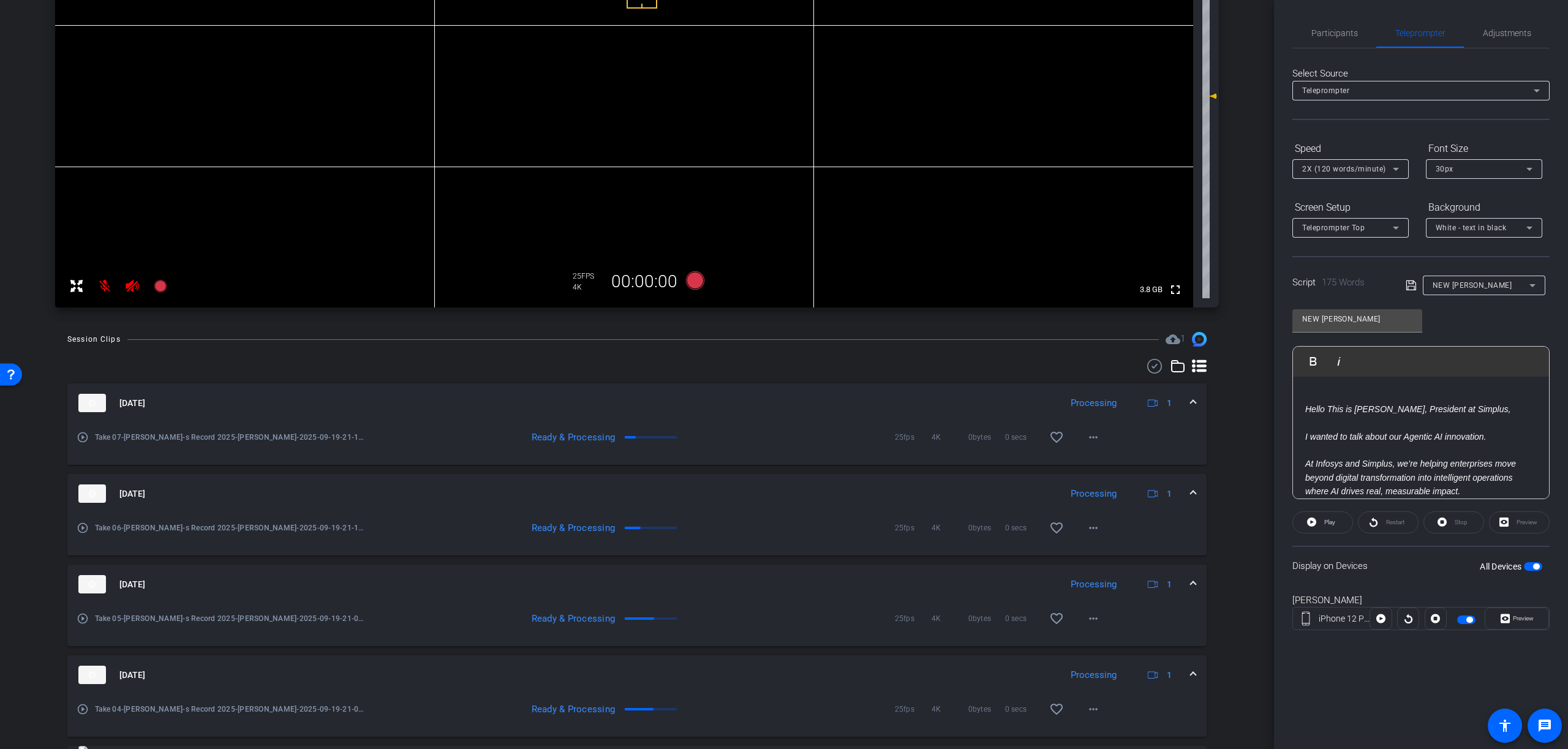
scroll to position [240, 0]
click at [82, 441] on mat-icon "play_circle_outline" at bounding box center [82, 440] width 13 height 13
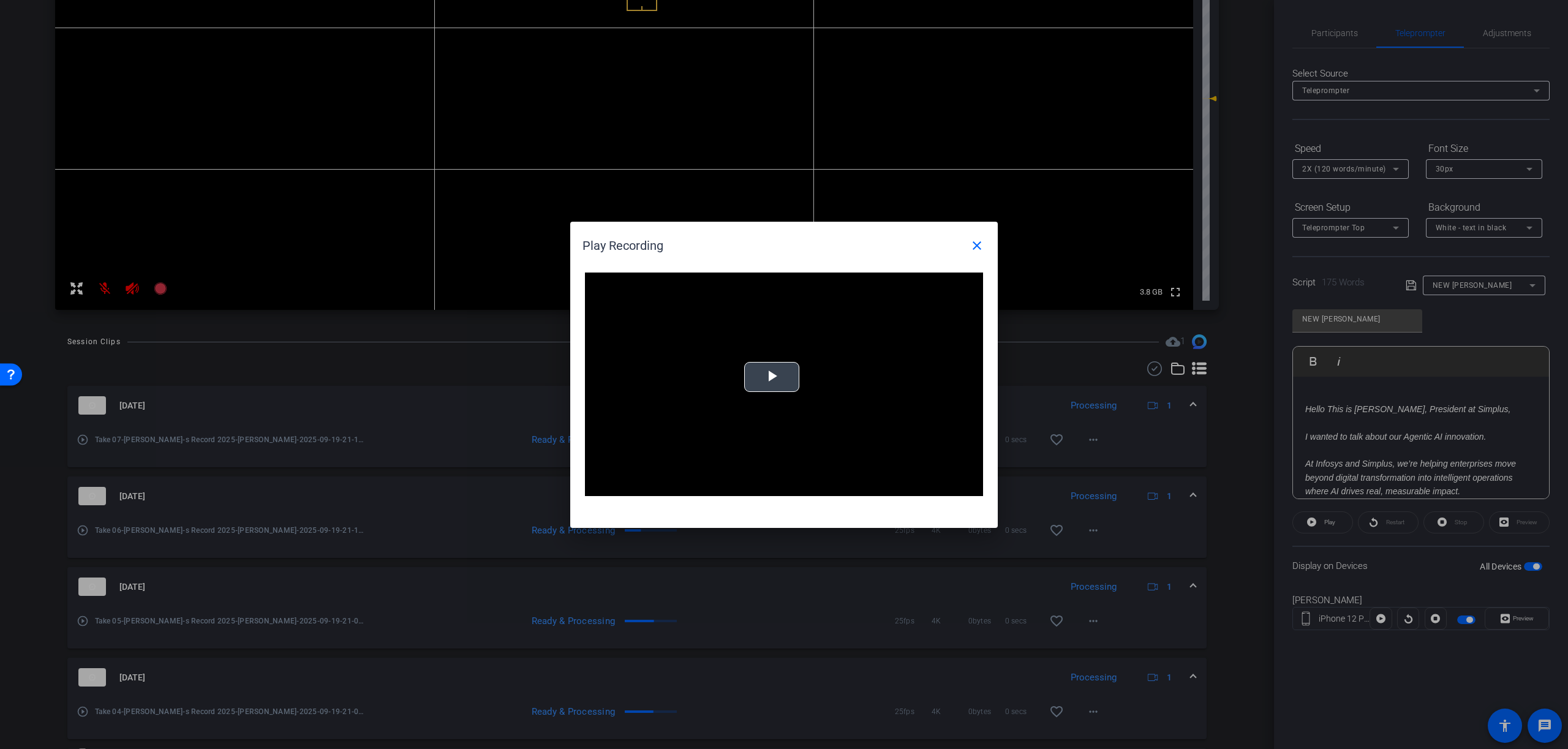
click at [772, 377] on span "Video Player" at bounding box center [772, 377] width 0 height 0
click at [971, 487] on span "Video Player" at bounding box center [970, 487] width 24 height 0
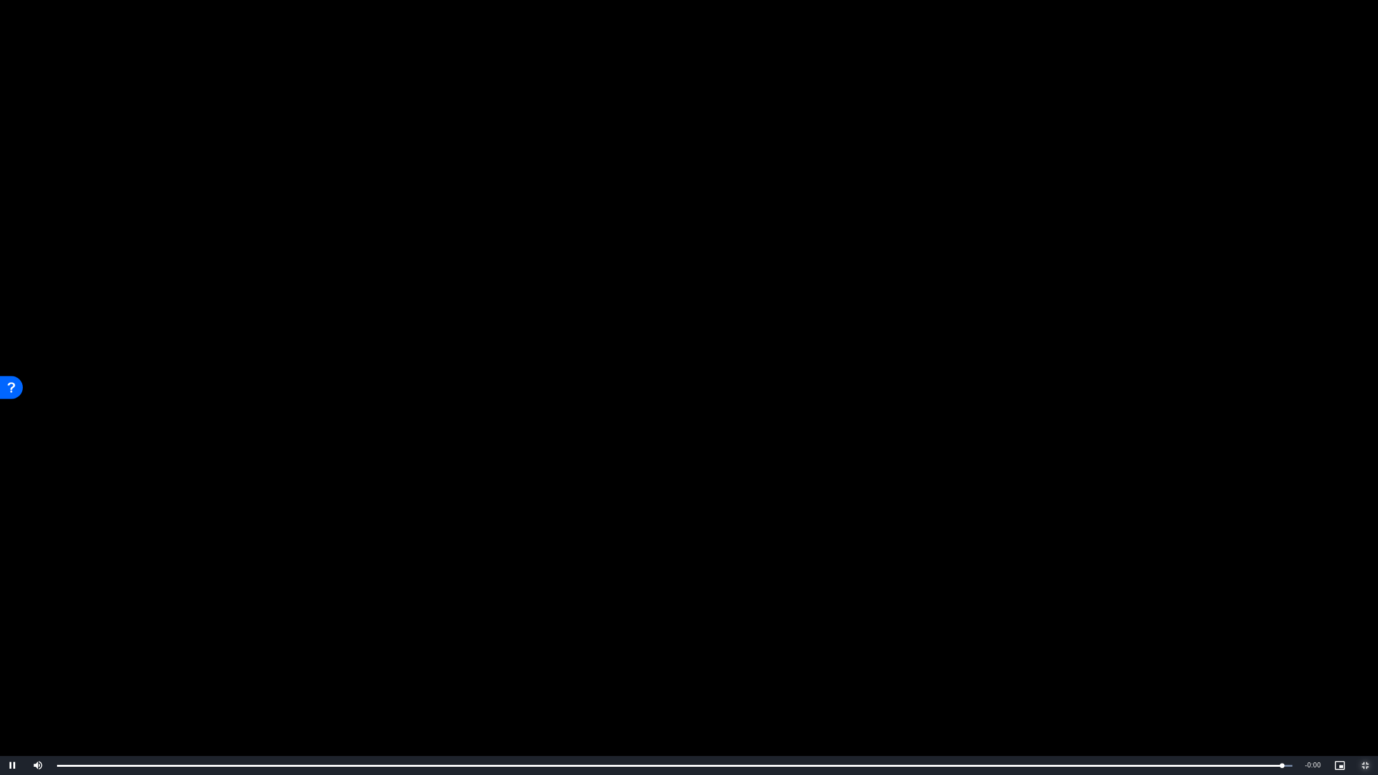
click at [1365, 766] on span "Video Player" at bounding box center [1365, 766] width 25 height 0
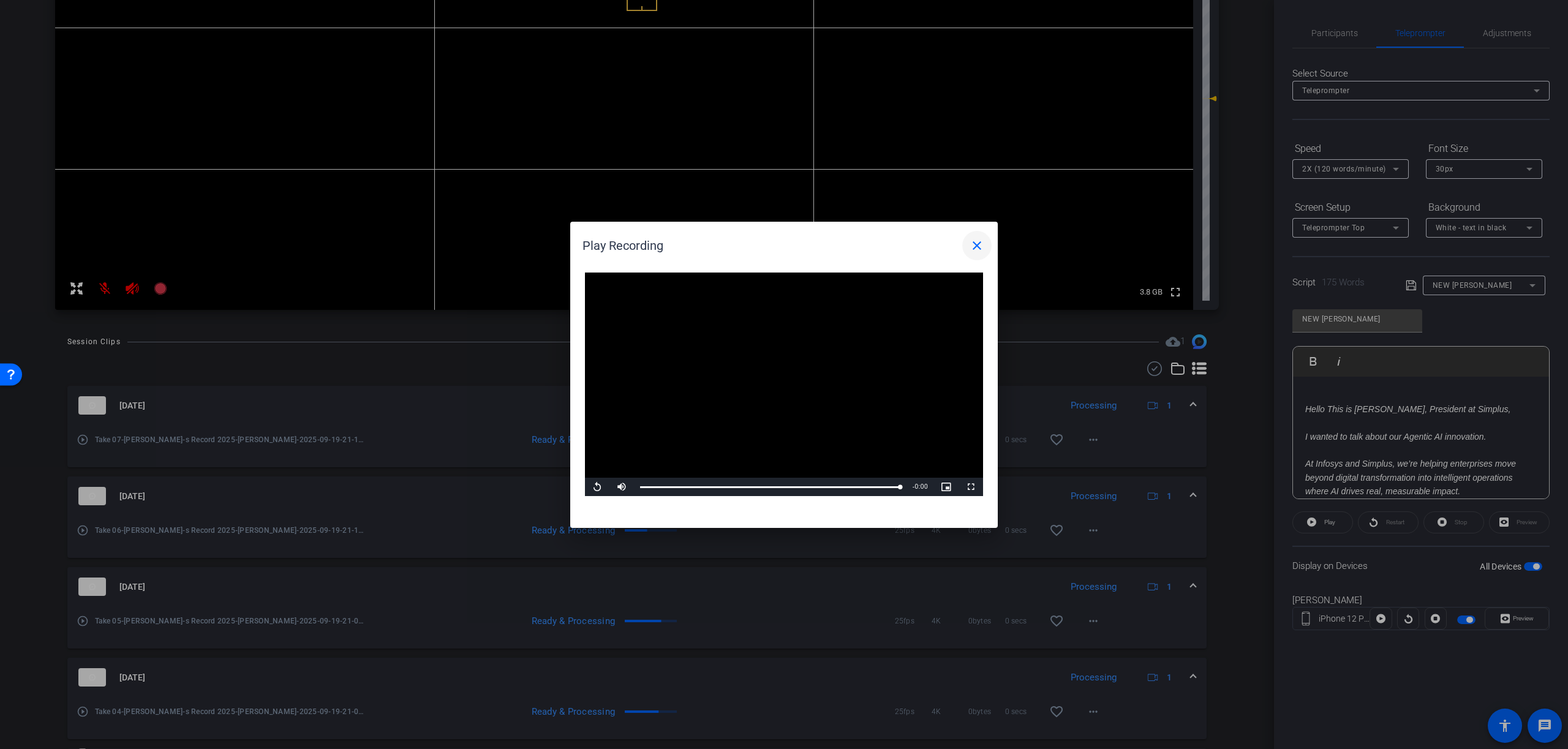
click at [975, 246] on mat-icon "close" at bounding box center [976, 245] width 14 height 14
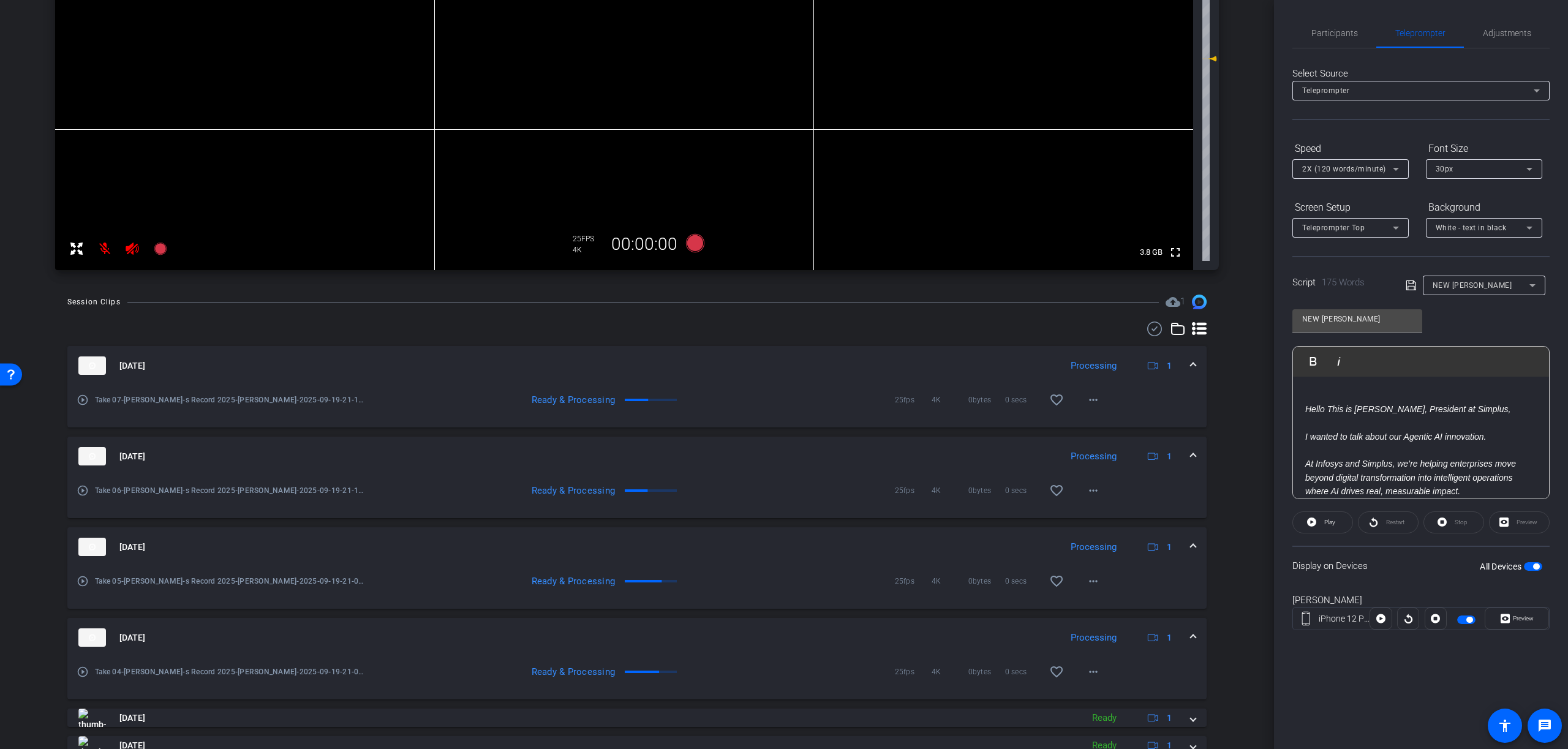
scroll to position [289, 0]
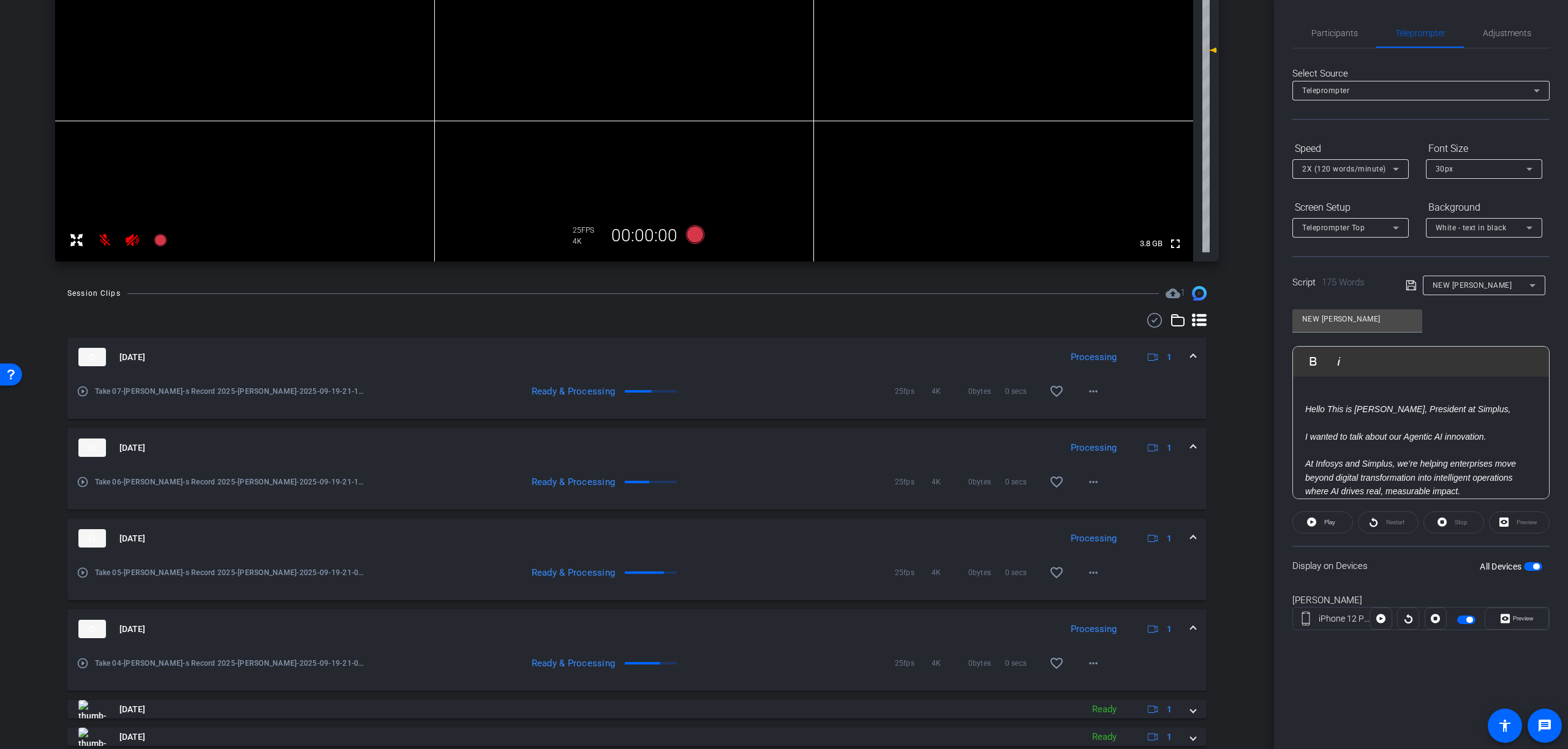
click at [1191, 628] on span at bounding box center [1192, 629] width 5 height 13
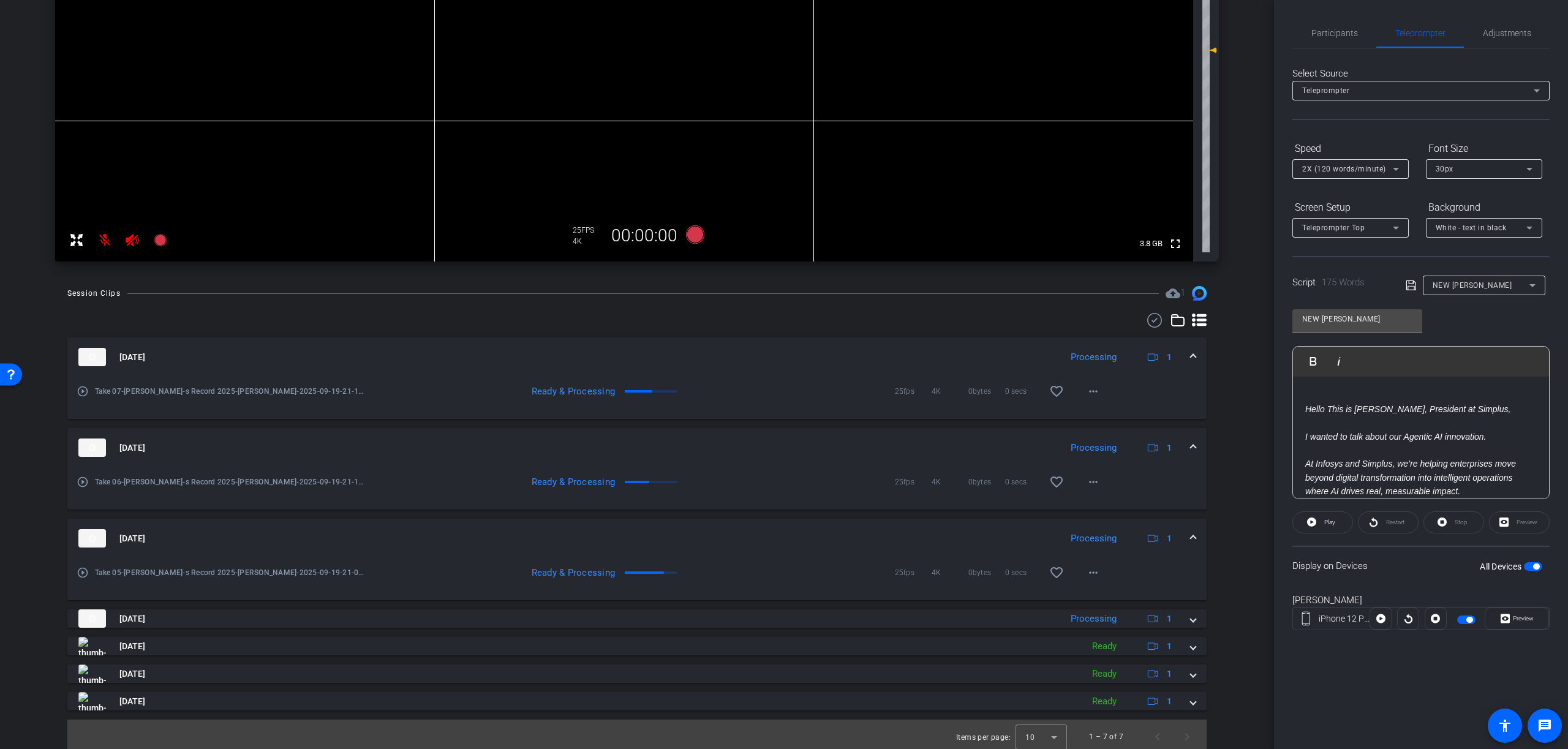
click at [1192, 537] on span at bounding box center [1192, 538] width 5 height 13
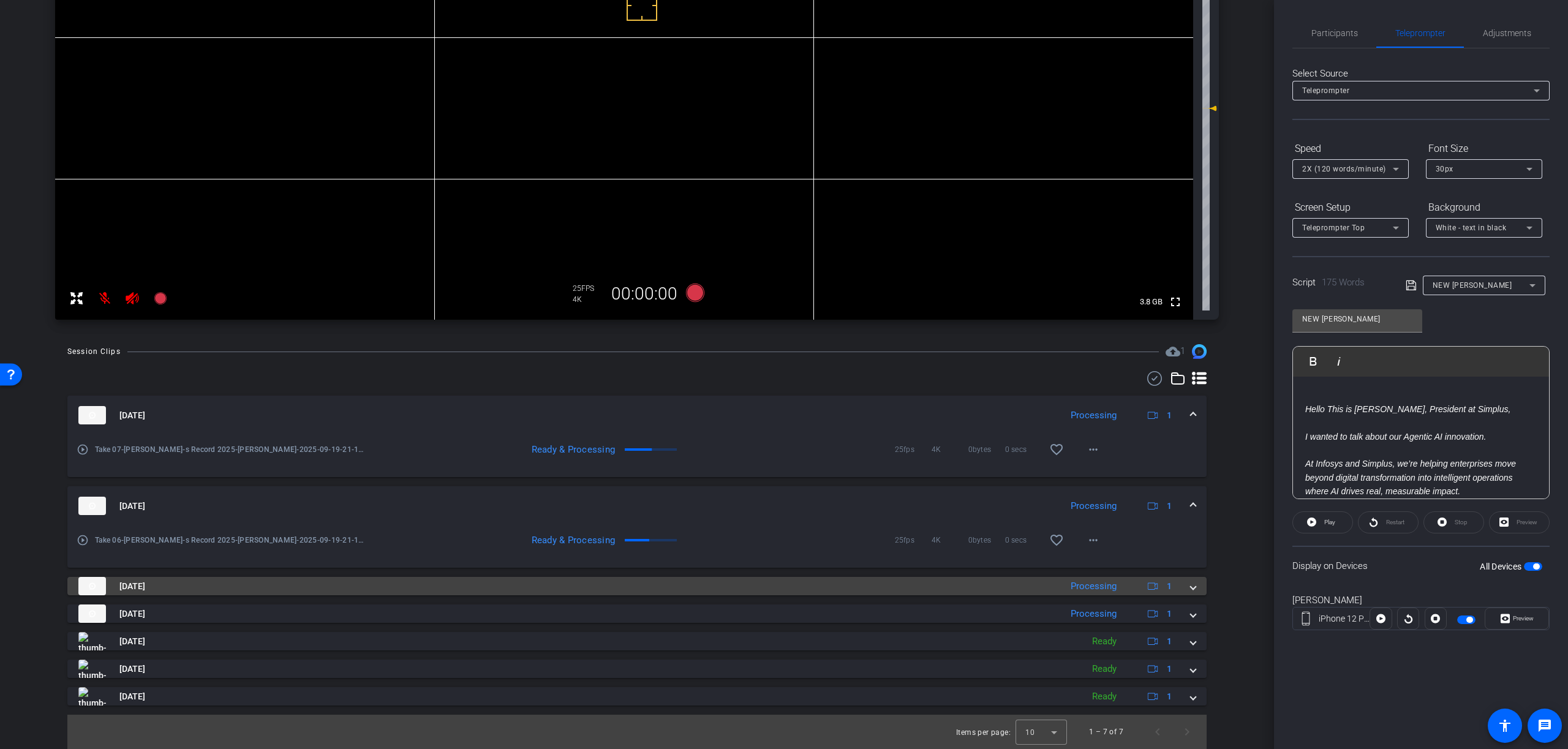
scroll to position [230, 0]
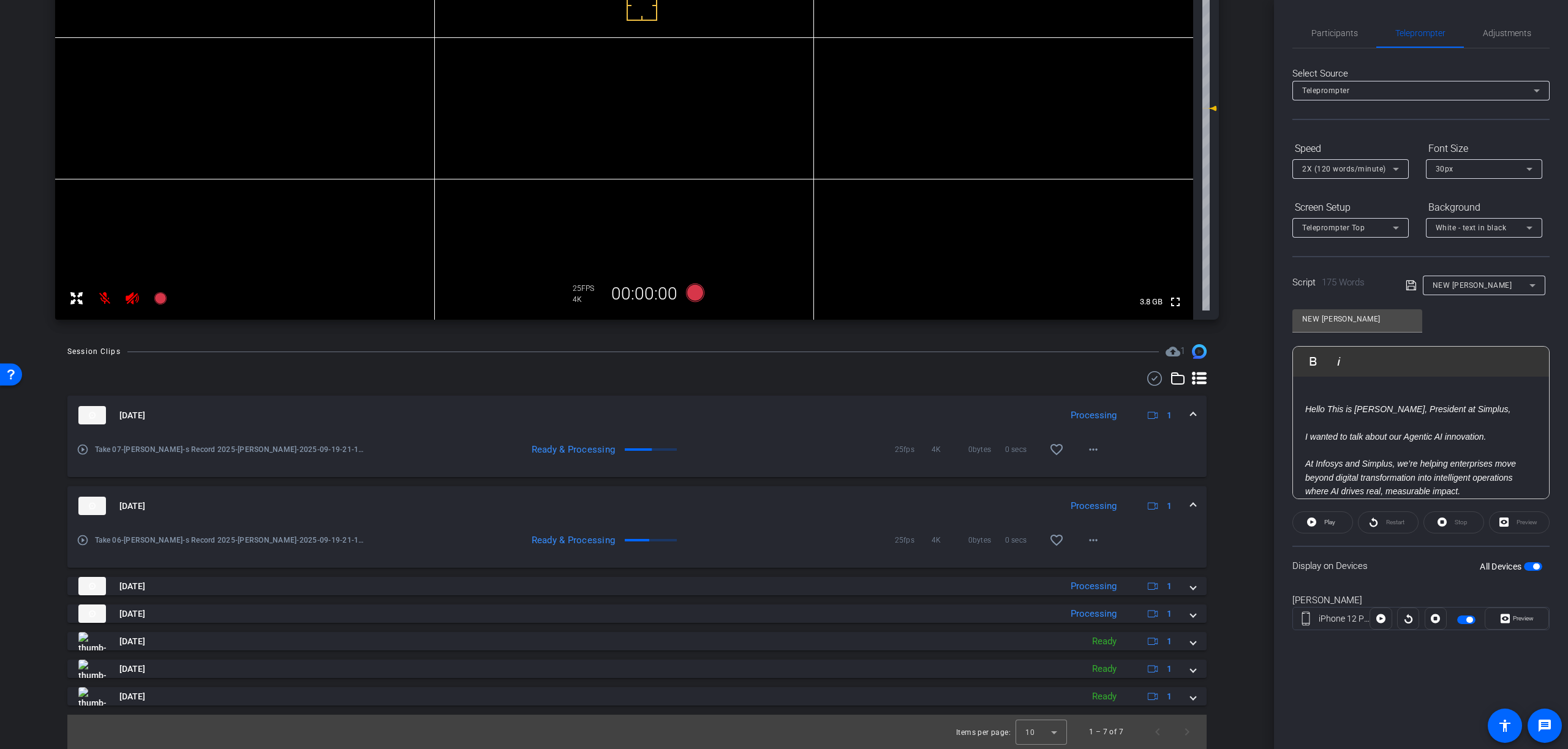
click at [1186, 504] on div "Sep 19, 2025 Processing 1" at bounding box center [634, 505] width 1112 height 18
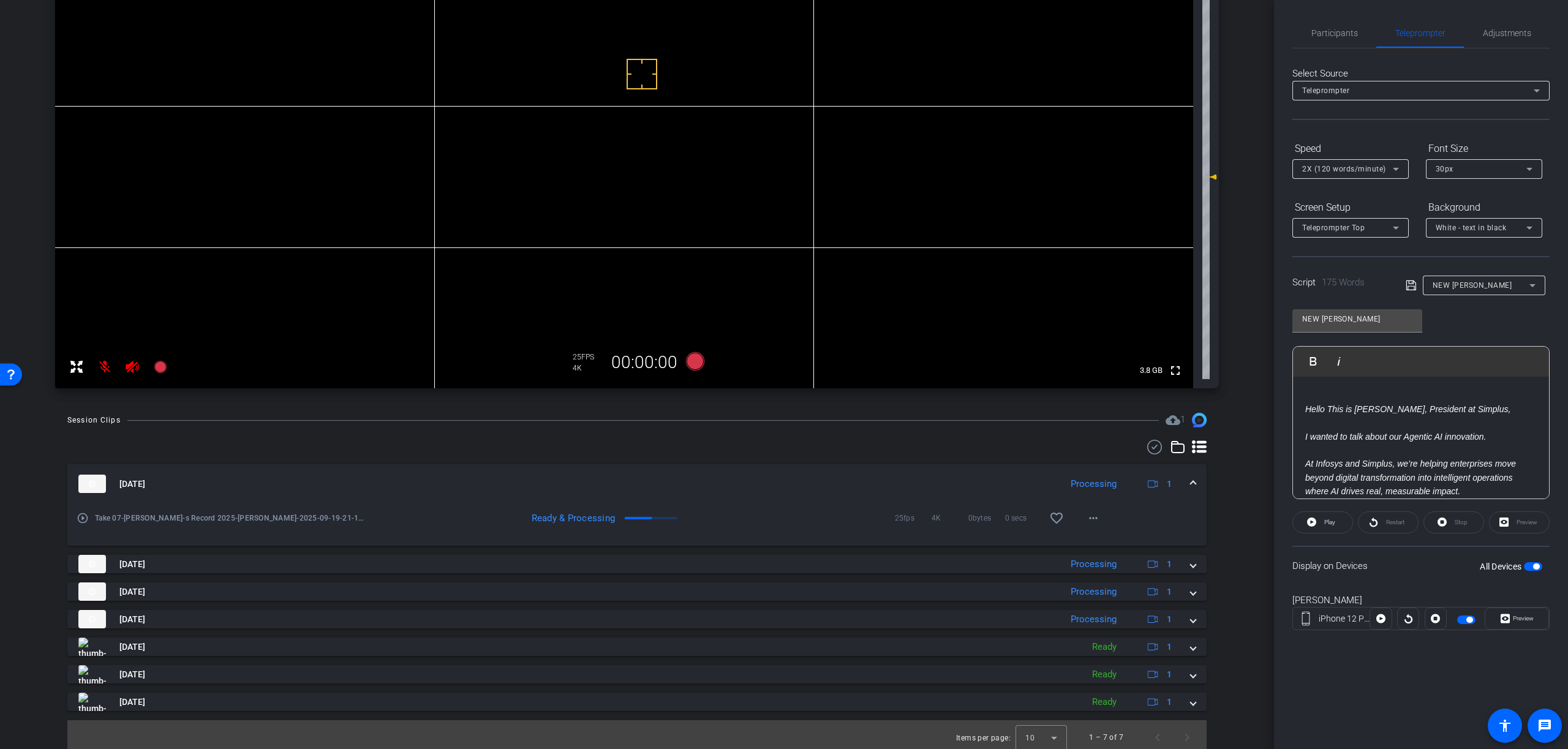
scroll to position [160, 0]
click at [1192, 485] on span at bounding box center [1192, 485] width 5 height 13
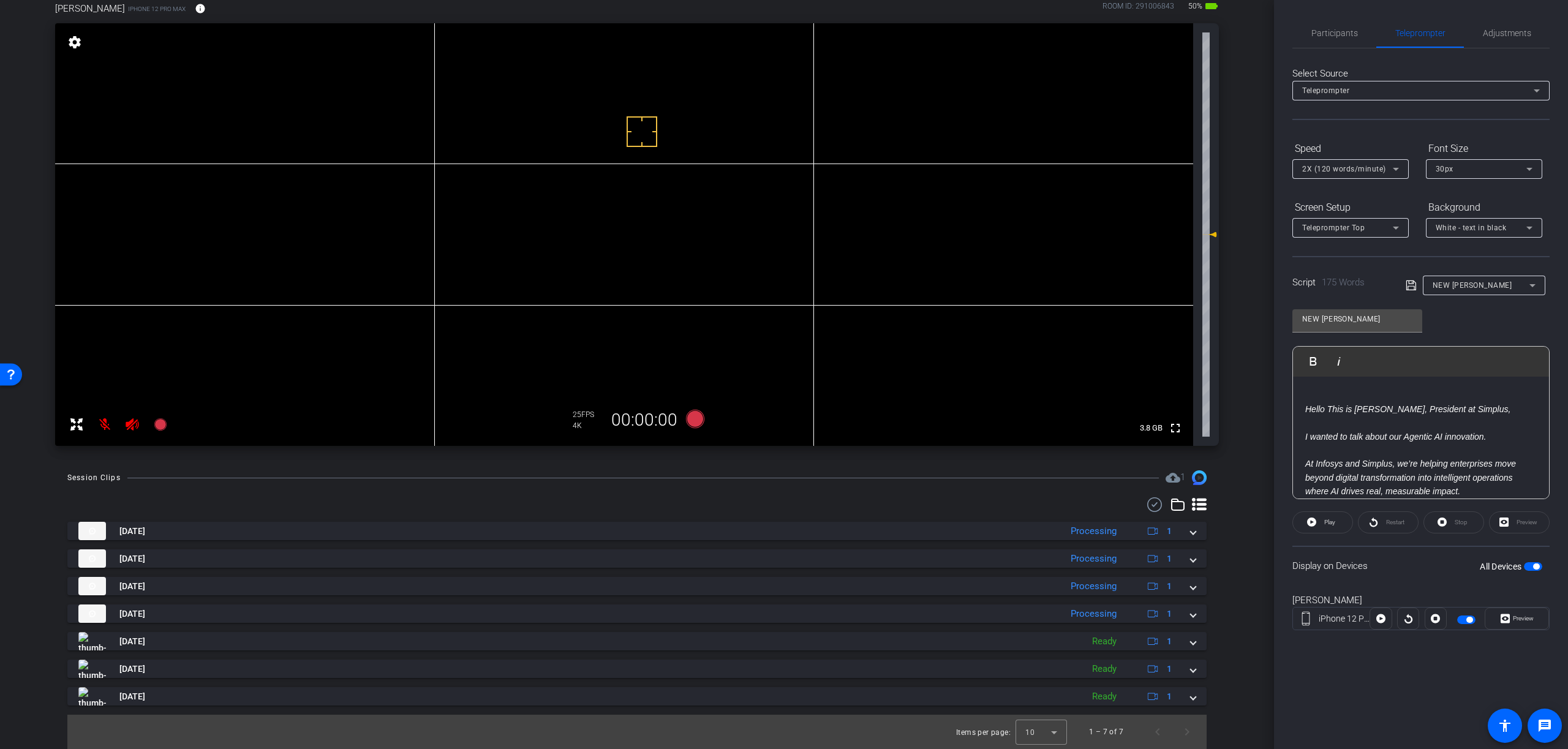
scroll to position [104, 0]
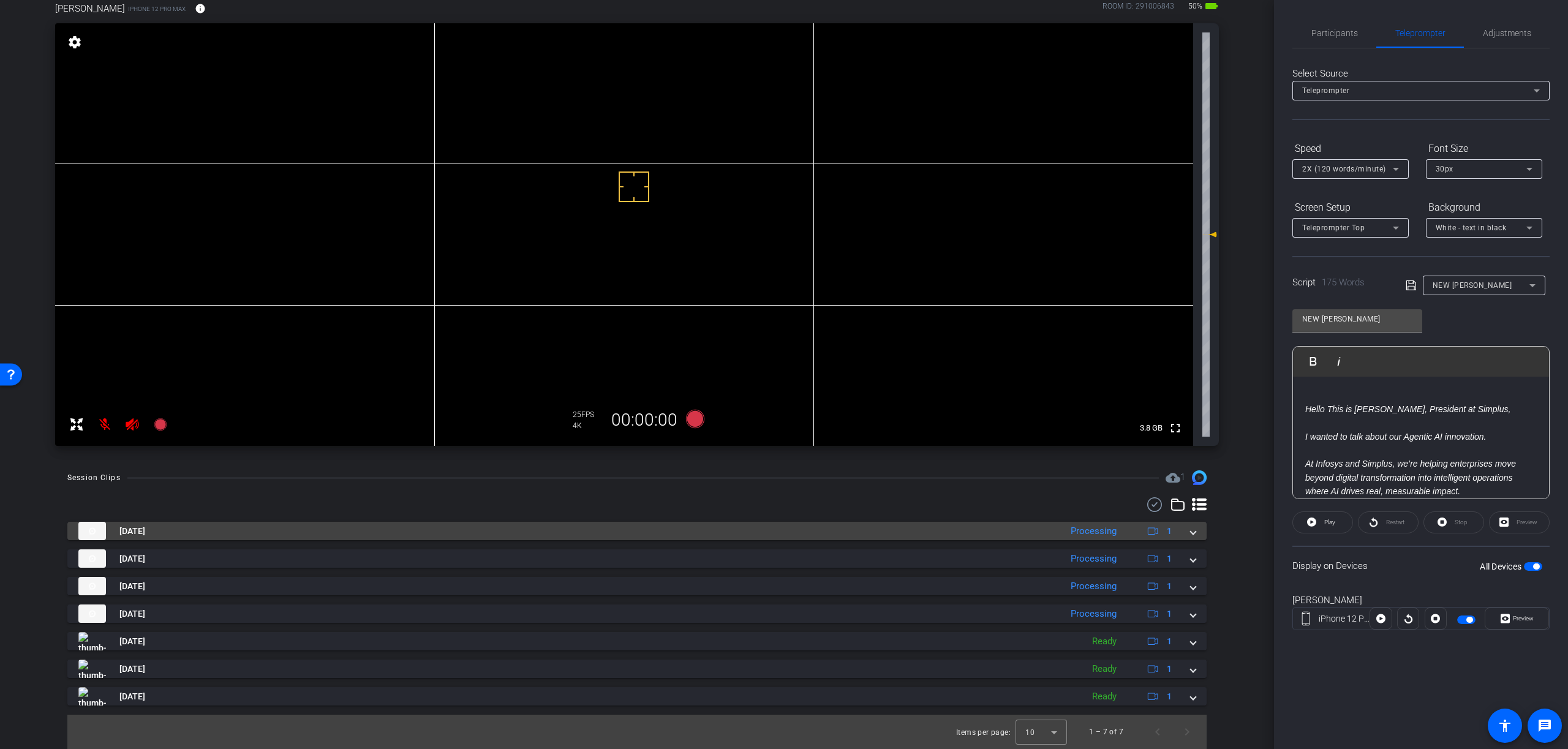
click at [1193, 536] on span at bounding box center [1192, 531] width 5 height 13
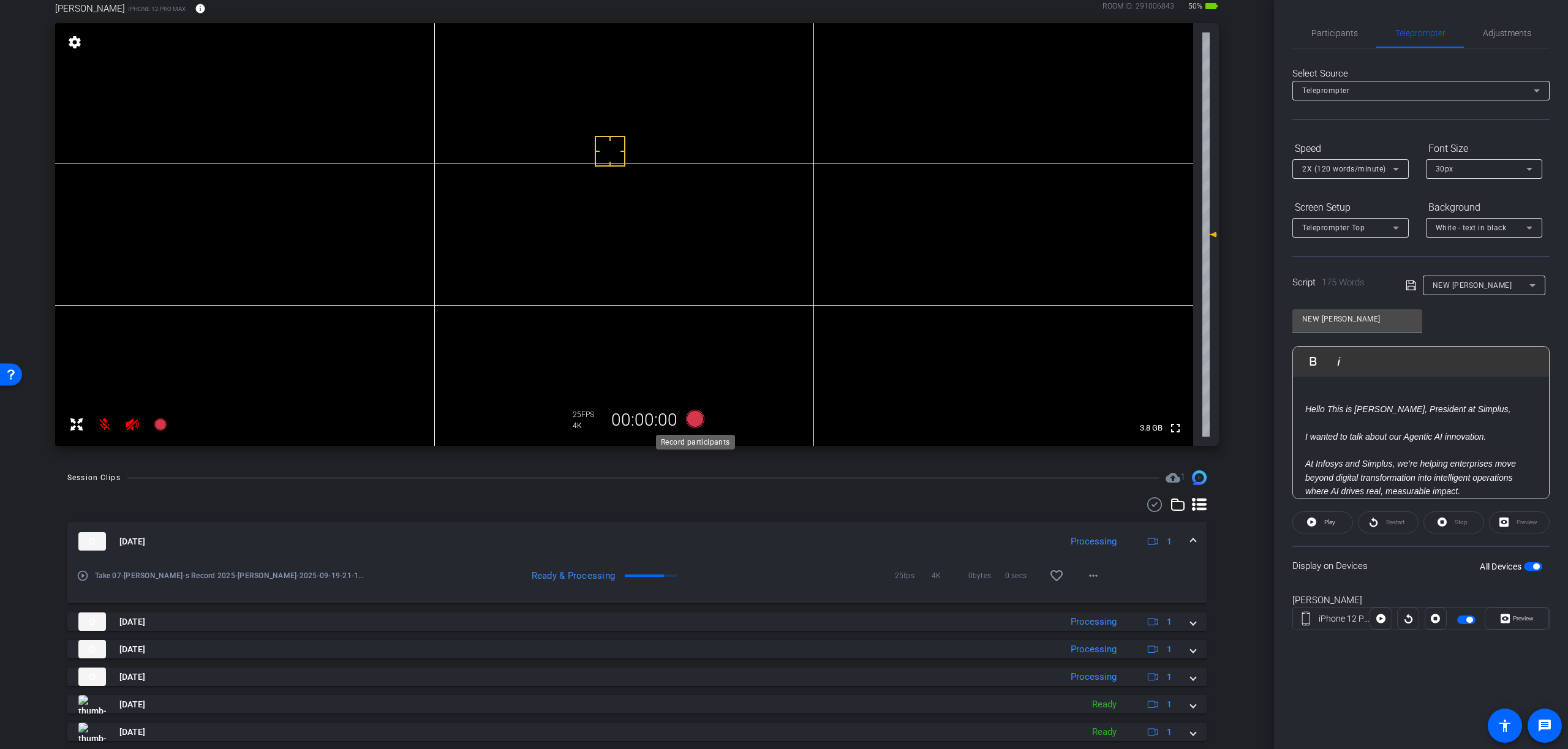
click at [694, 420] on icon at bounding box center [695, 418] width 18 height 18
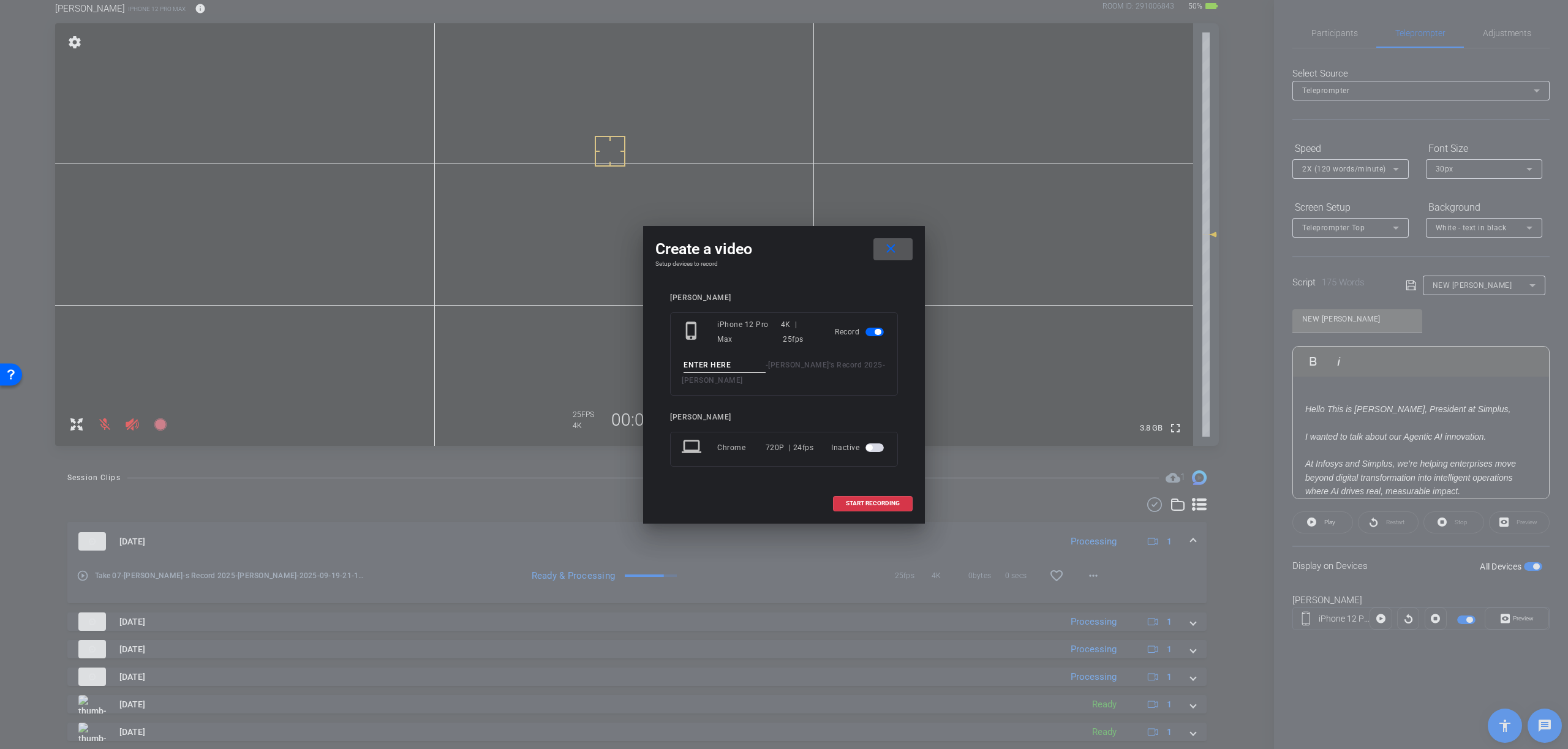
click at [740, 364] on input at bounding box center [724, 365] width 82 height 15
type input "Take 08"
click at [864, 502] on span "START RECORDING" at bounding box center [872, 504] width 54 height 6
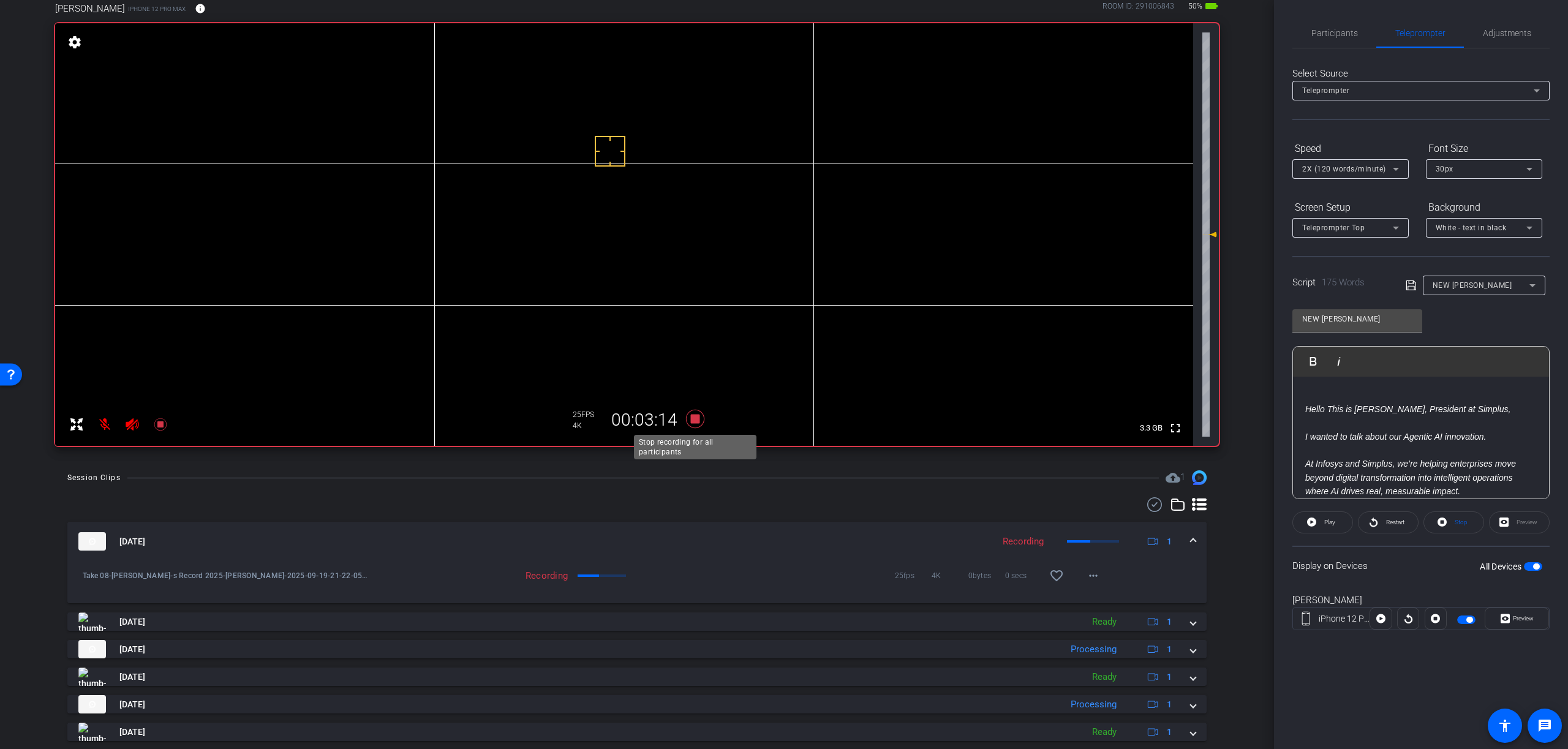
click at [696, 418] on icon at bounding box center [695, 418] width 18 height 18
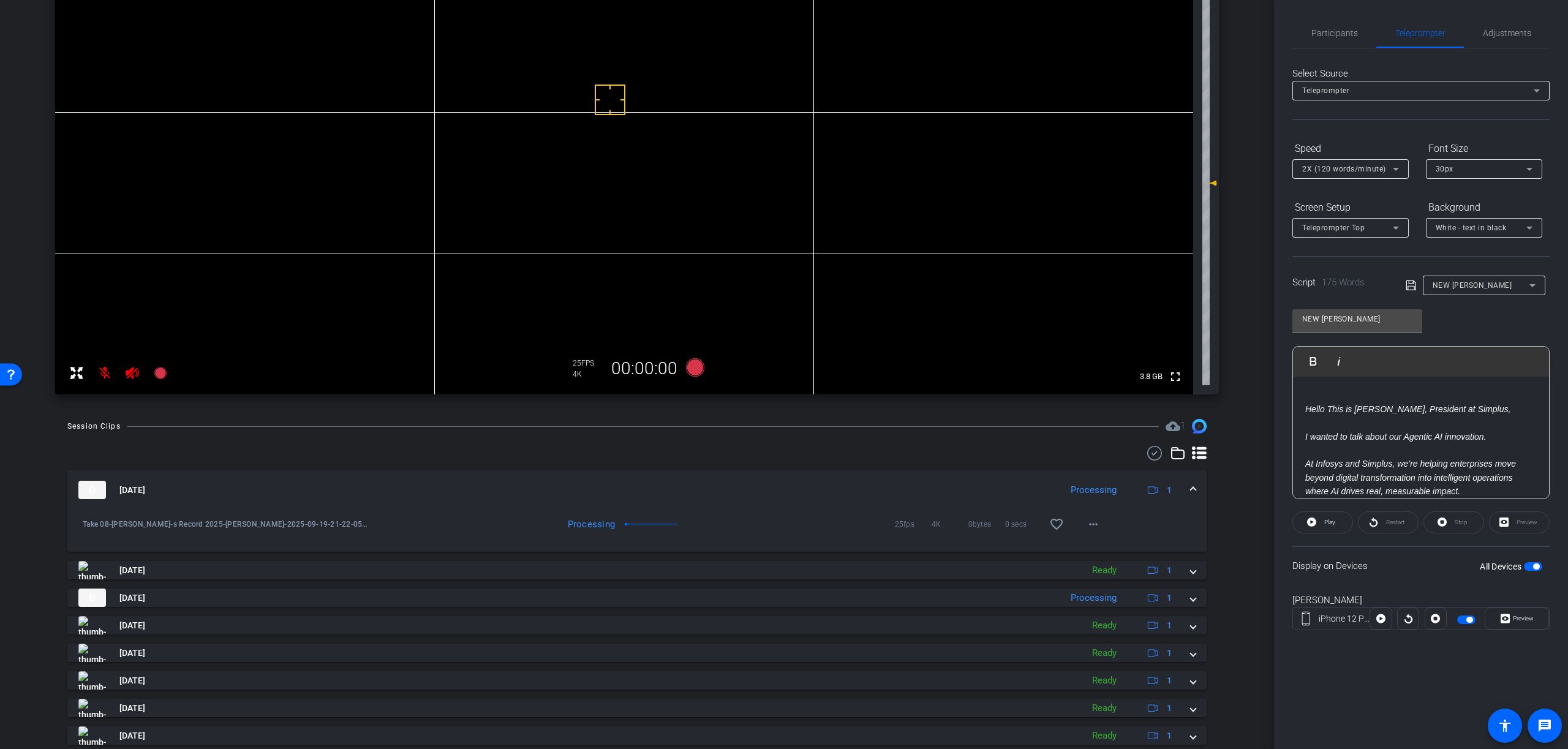
scroll to position [155, 0]
click at [1094, 526] on mat-icon "more_horiz" at bounding box center [1093, 525] width 14 height 14
click at [1133, 550] on span "Download Original" at bounding box center [1125, 551] width 73 height 14
click at [1193, 493] on span at bounding box center [1192, 491] width 5 height 13
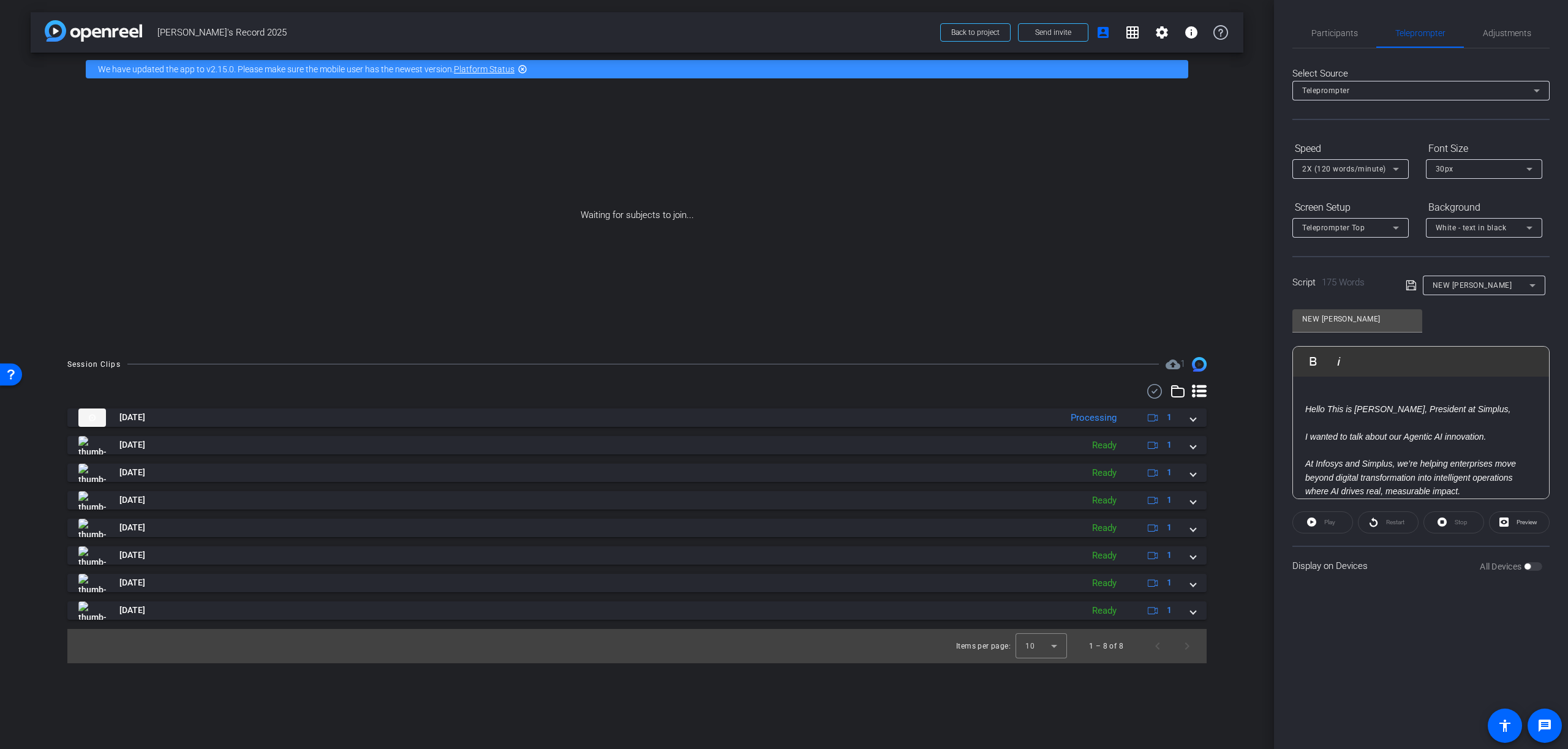
scroll to position [0, 0]
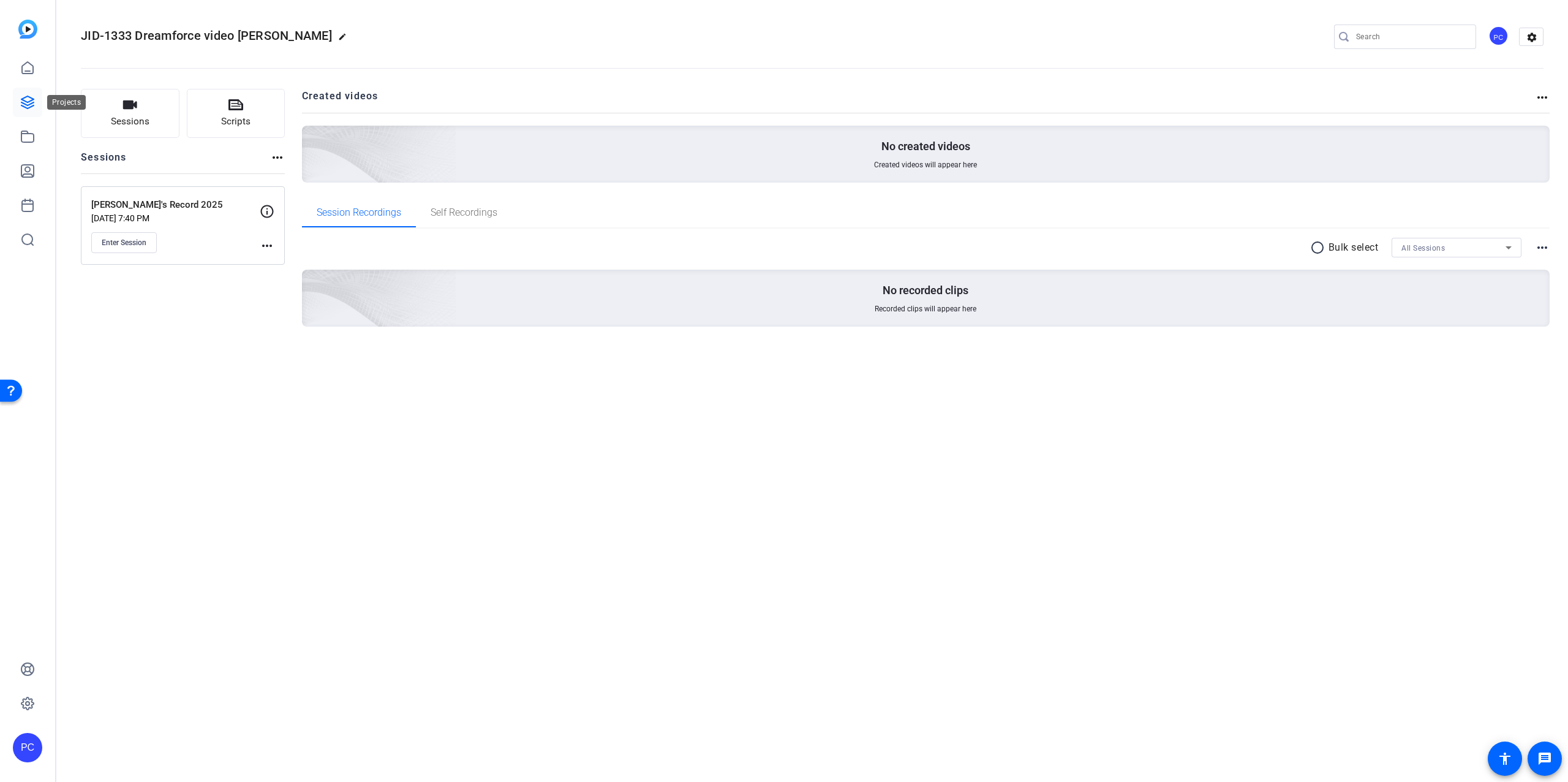
click at [24, 101] on icon at bounding box center [27, 102] width 13 height 13
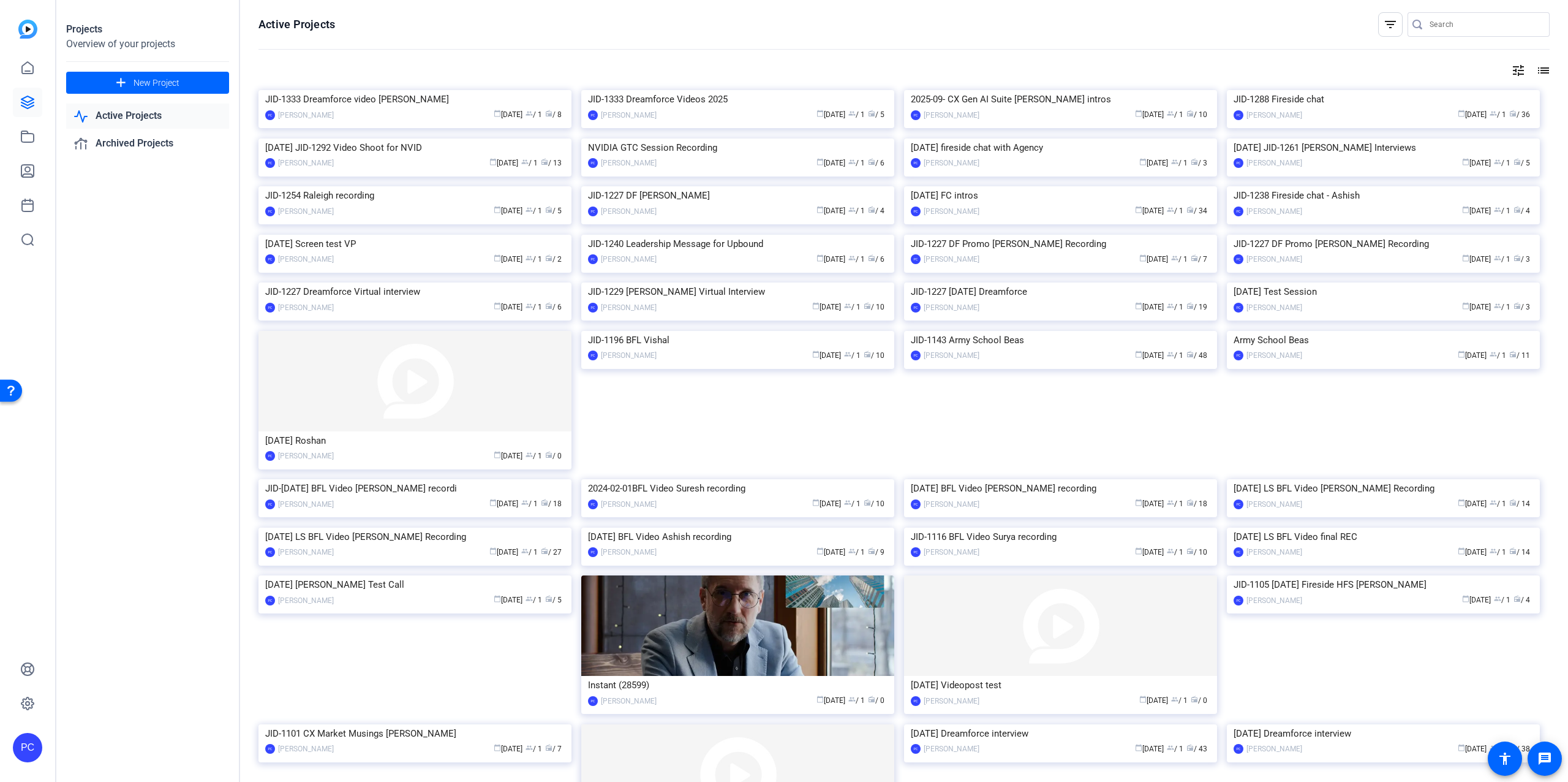
click at [477, 90] on img at bounding box center [415, 90] width 313 height 0
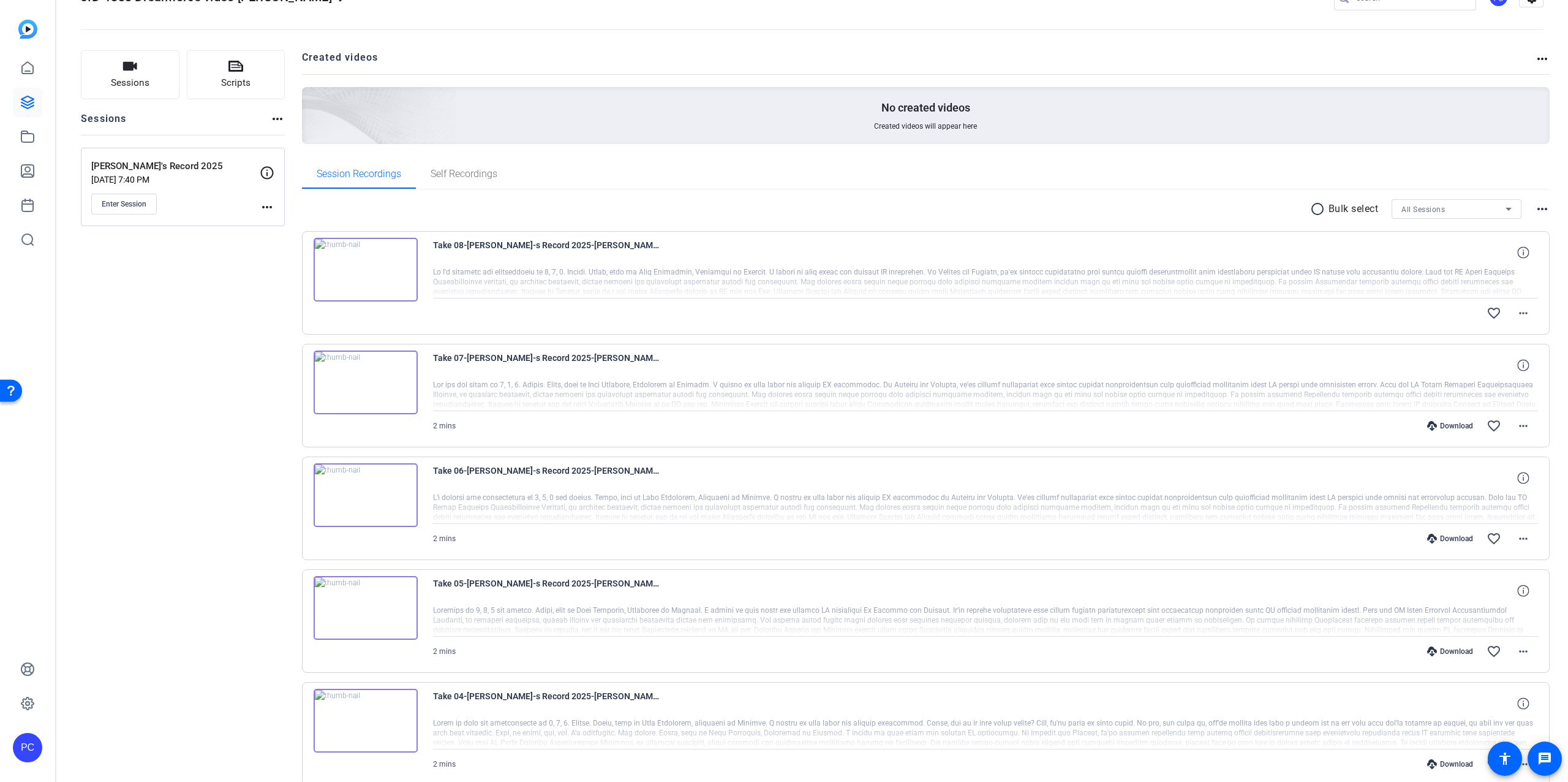
scroll to position [54, 0]
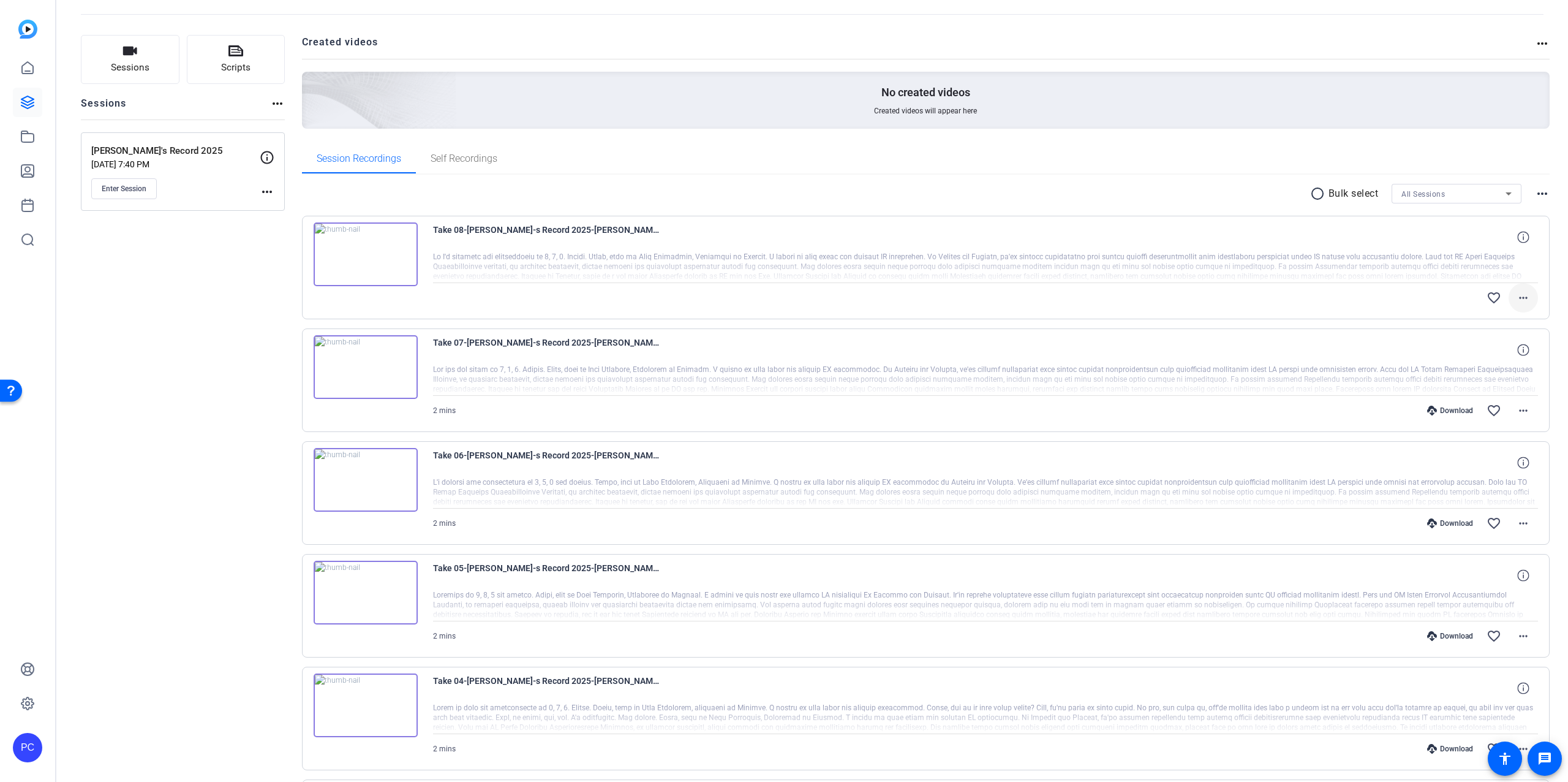
click at [1524, 299] on mat-icon "more_horiz" at bounding box center [1523, 297] width 14 height 14
click at [1497, 322] on span "Download Original" at bounding box center [1492, 323] width 73 height 14
click at [1522, 410] on mat-icon "more_horiz" at bounding box center [1523, 410] width 14 height 14
click at [1493, 436] on span "Download Original" at bounding box center [1492, 436] width 73 height 14
click at [1525, 525] on mat-icon "more_horiz" at bounding box center [1523, 523] width 14 height 14
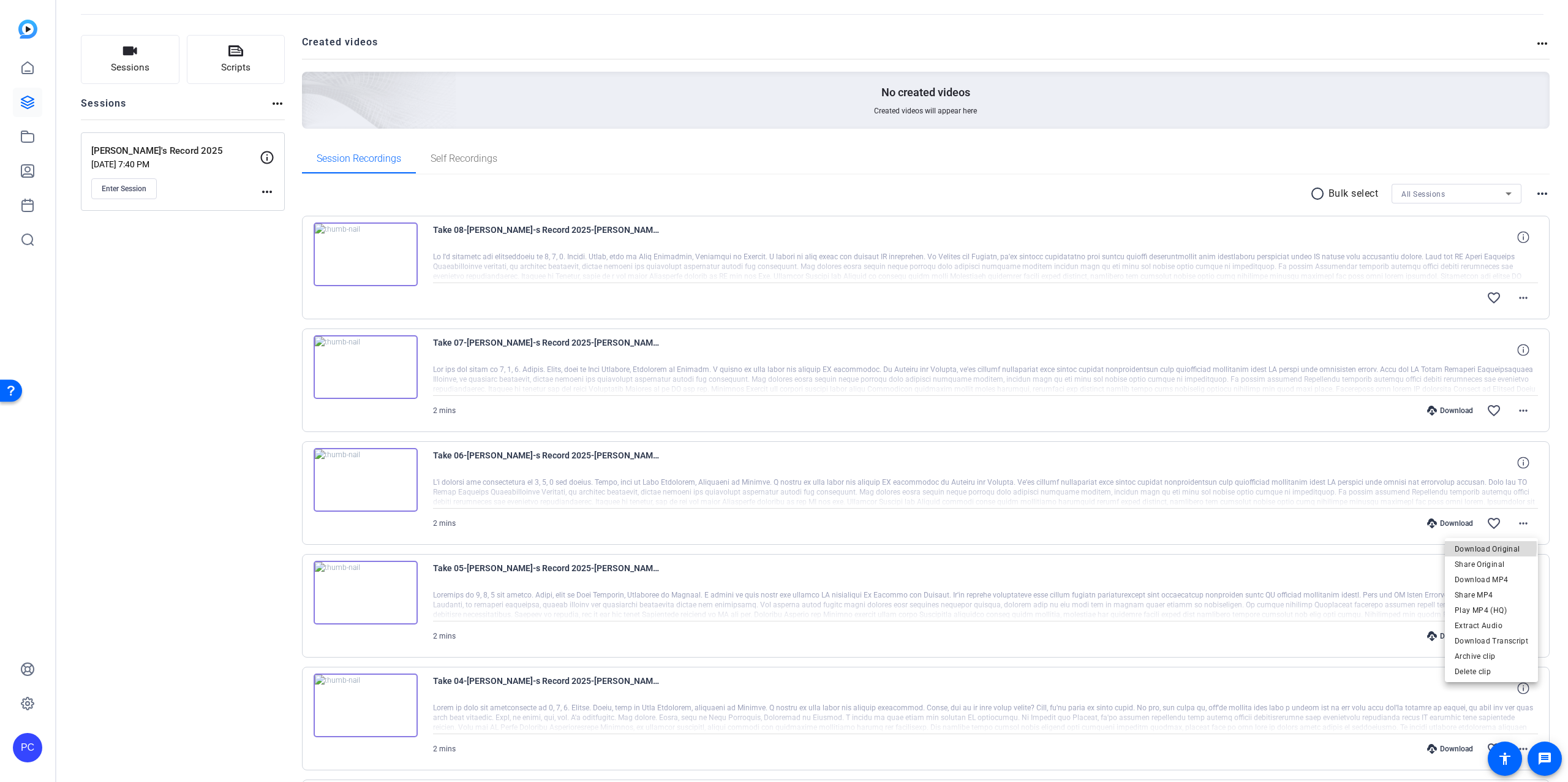
click at [1487, 547] on span "Download Original" at bounding box center [1492, 548] width 73 height 14
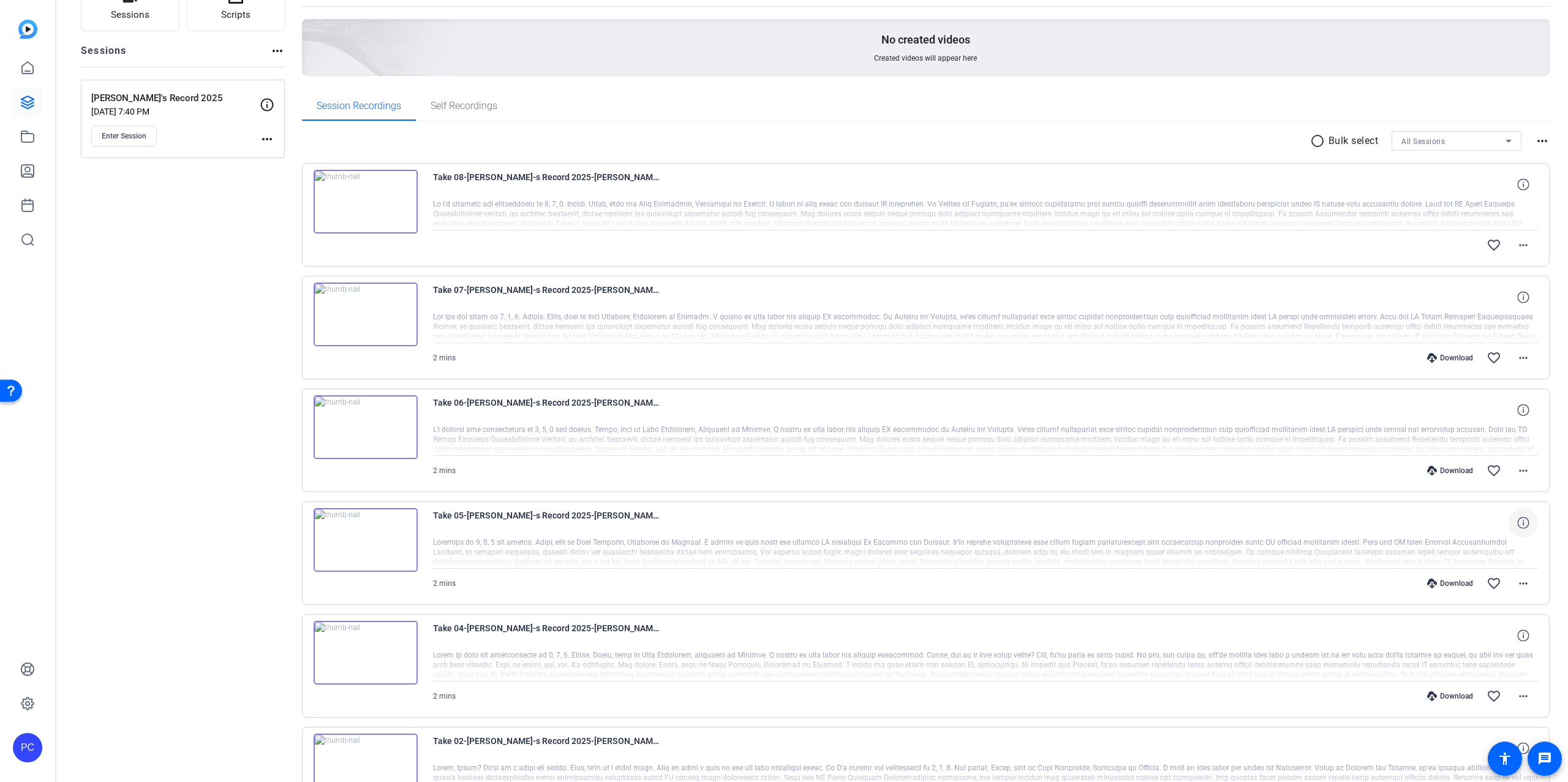
scroll to position [115, 0]
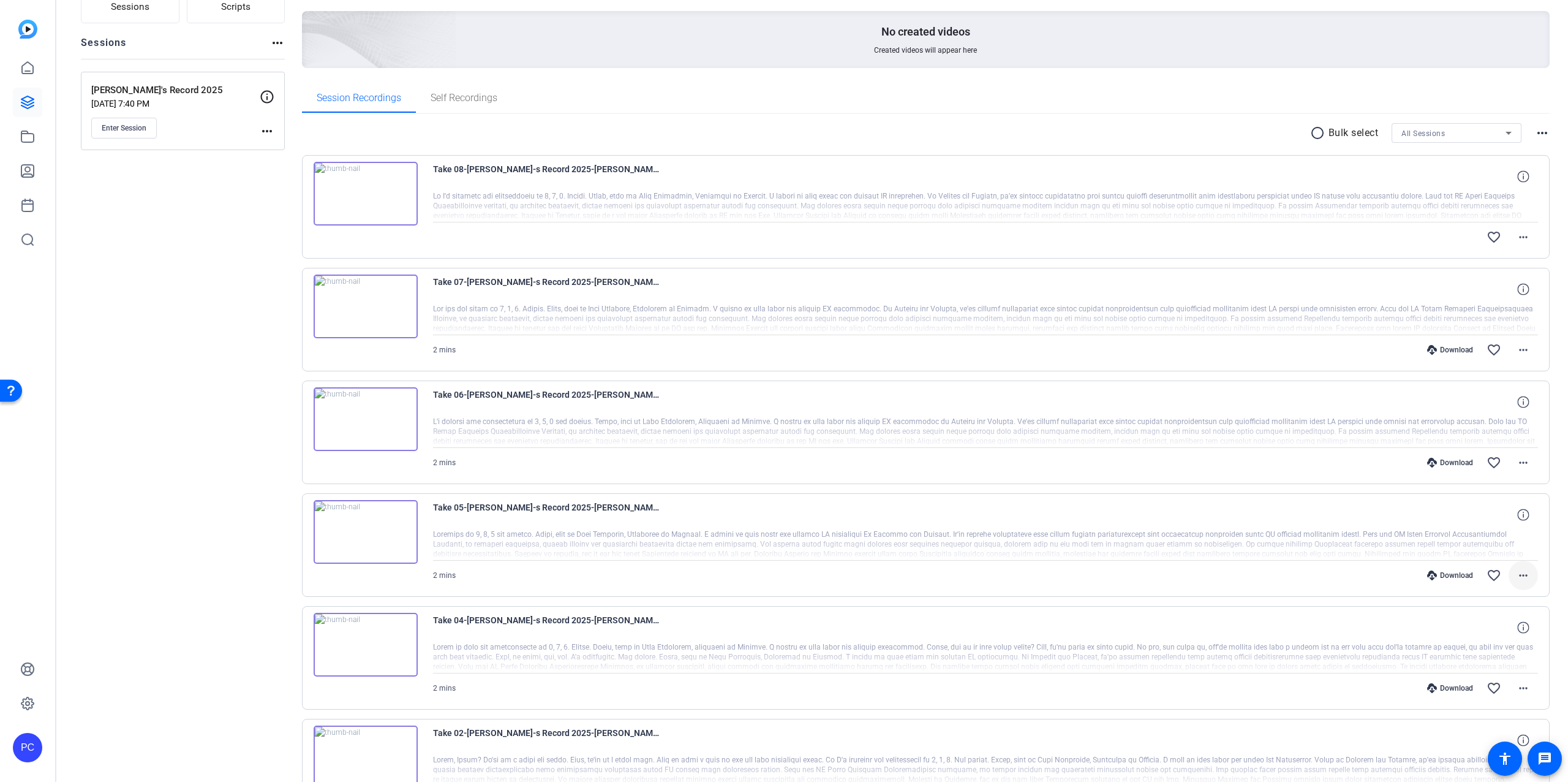
click at [1524, 571] on mat-icon "more_horiz" at bounding box center [1523, 575] width 14 height 14
click at [1497, 599] on span "Download Original" at bounding box center [1492, 600] width 73 height 14
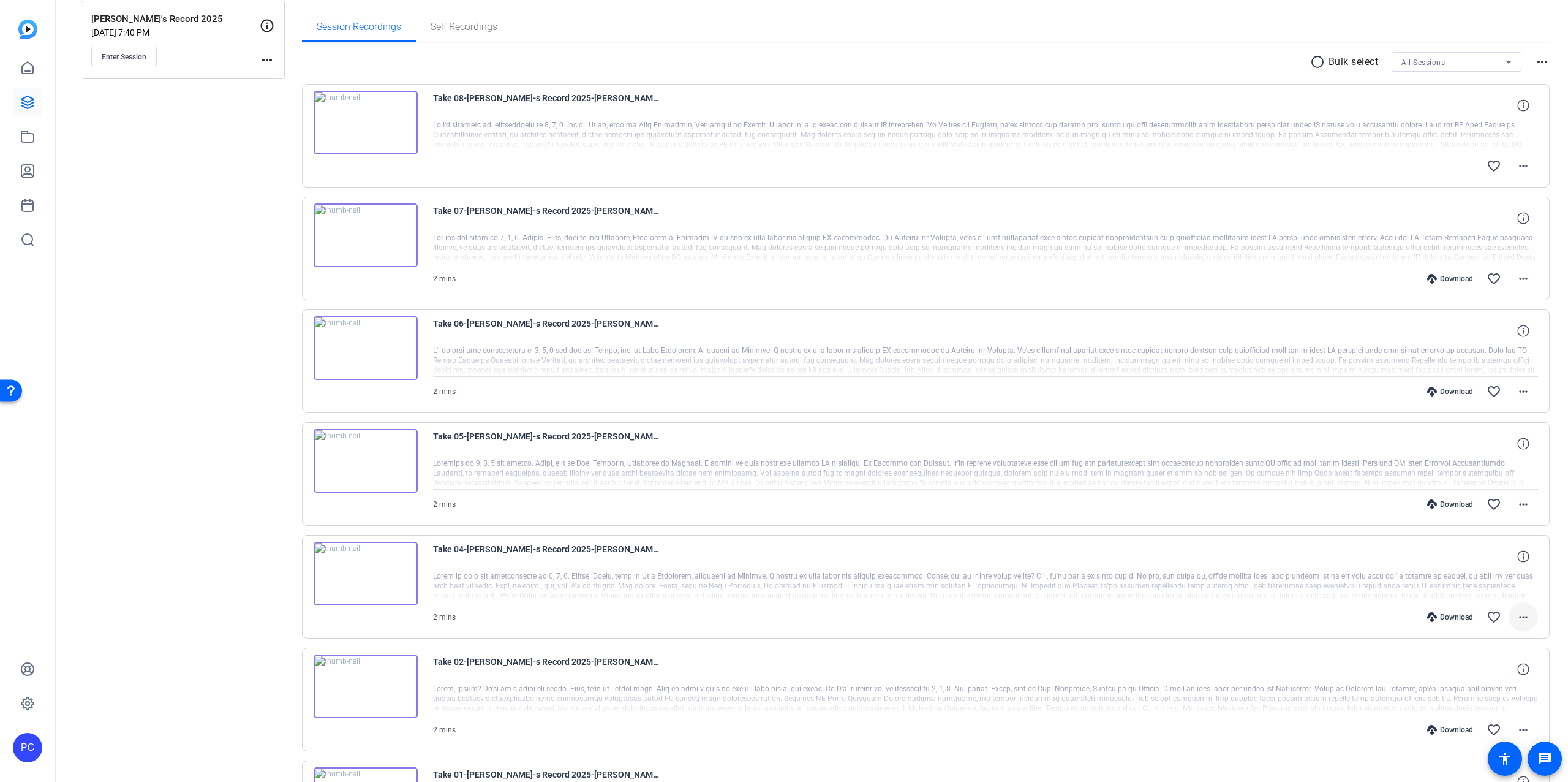
scroll to position [183, 0]
click at [1522, 619] on mat-icon "more_horiz" at bounding box center [1523, 620] width 14 height 14
click at [1481, 645] on span "Download Original" at bounding box center [1492, 646] width 73 height 14
click at [1525, 729] on mat-icon "more_horiz" at bounding box center [1523, 733] width 14 height 14
click at [1487, 582] on span "Download Original" at bounding box center [1492, 585] width 73 height 14
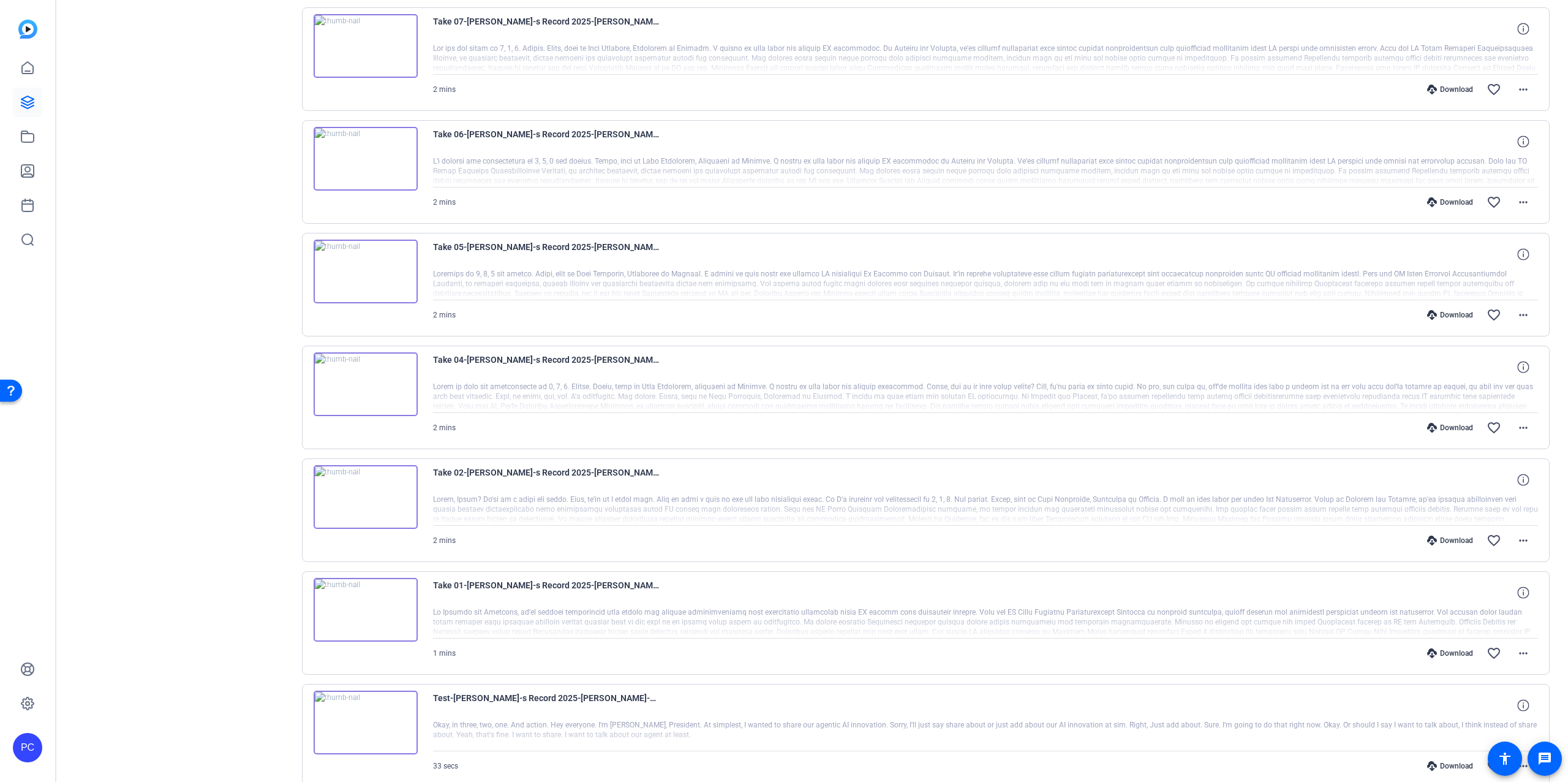
scroll to position [376, 0]
click at [1524, 653] on mat-icon "more_horiz" at bounding box center [1523, 652] width 14 height 14
click at [1497, 502] on span "Download Original" at bounding box center [1492, 505] width 73 height 14
